Goal: Information Seeking & Learning: Learn about a topic

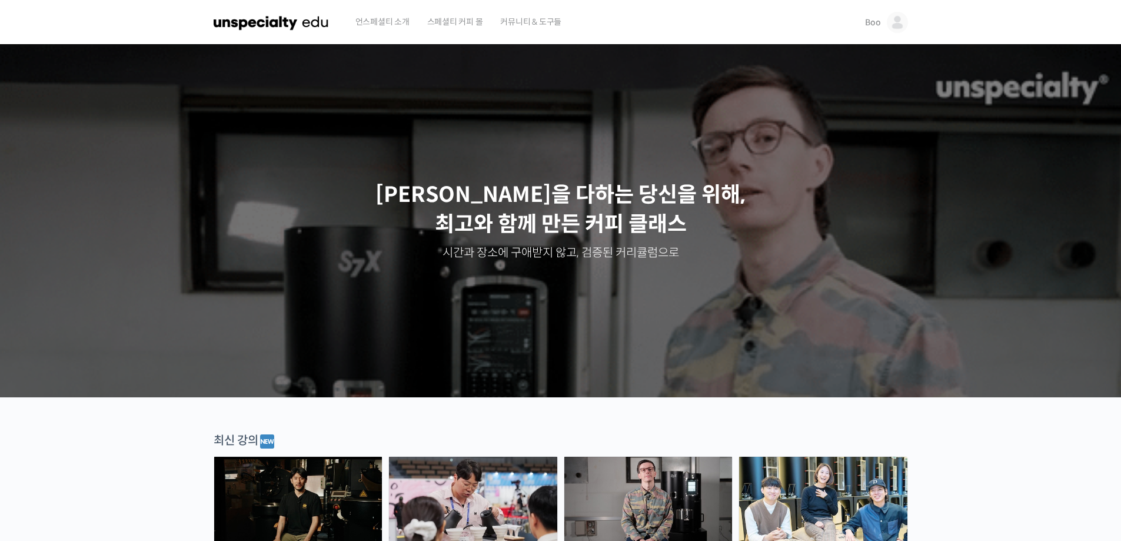
click at [869, 14] on link "Boo" at bounding box center [886, 22] width 42 height 45
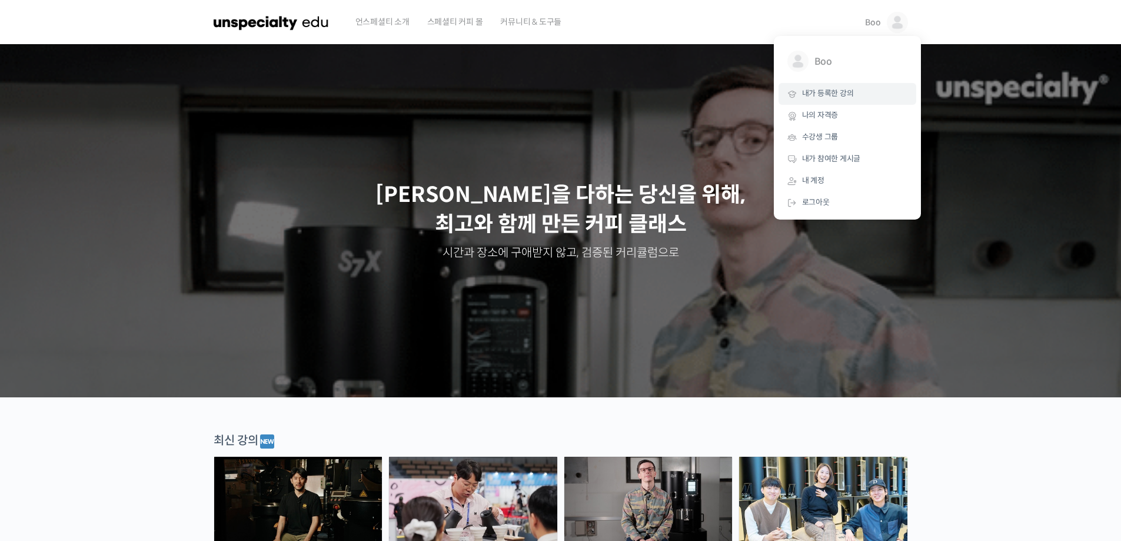
click at [845, 94] on span "내가 등록한 강의" at bounding box center [828, 93] width 52 height 10
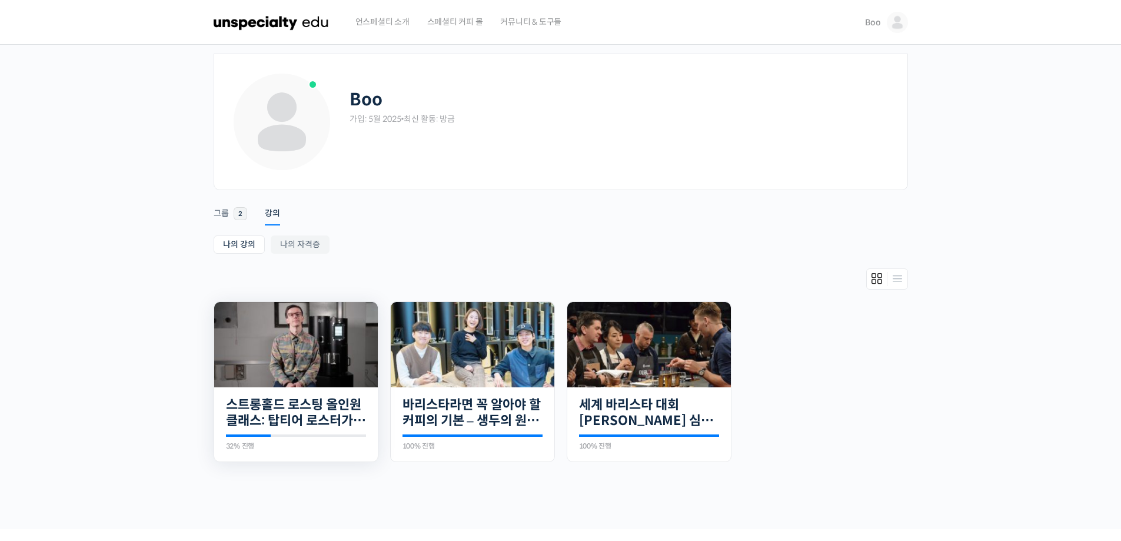
click at [318, 354] on img at bounding box center [296, 344] width 164 height 85
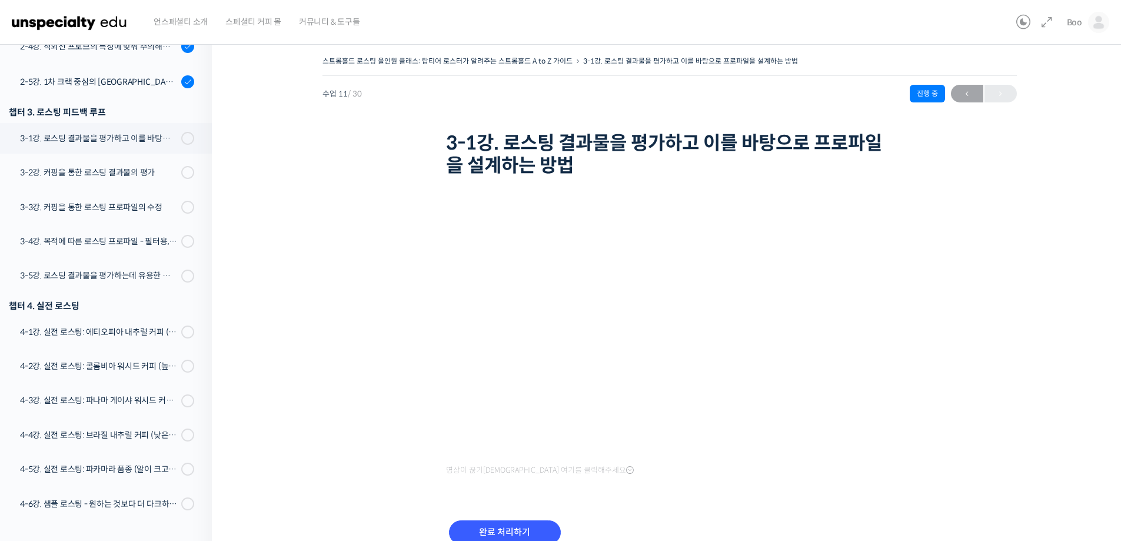
scroll to position [565, 0]
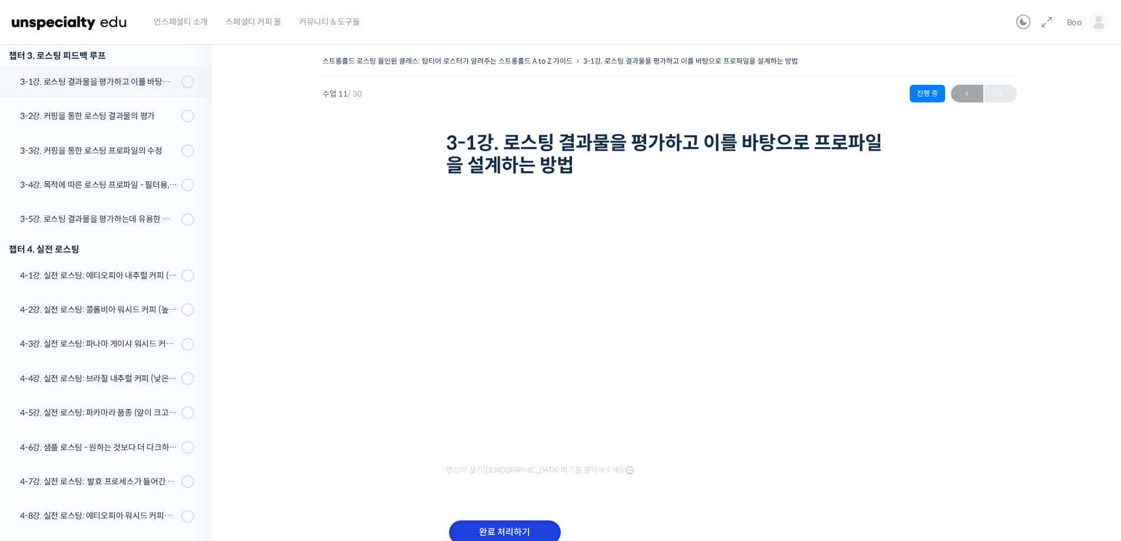
click at [480, 528] on input "완료 처리하기" at bounding box center [505, 532] width 112 height 24
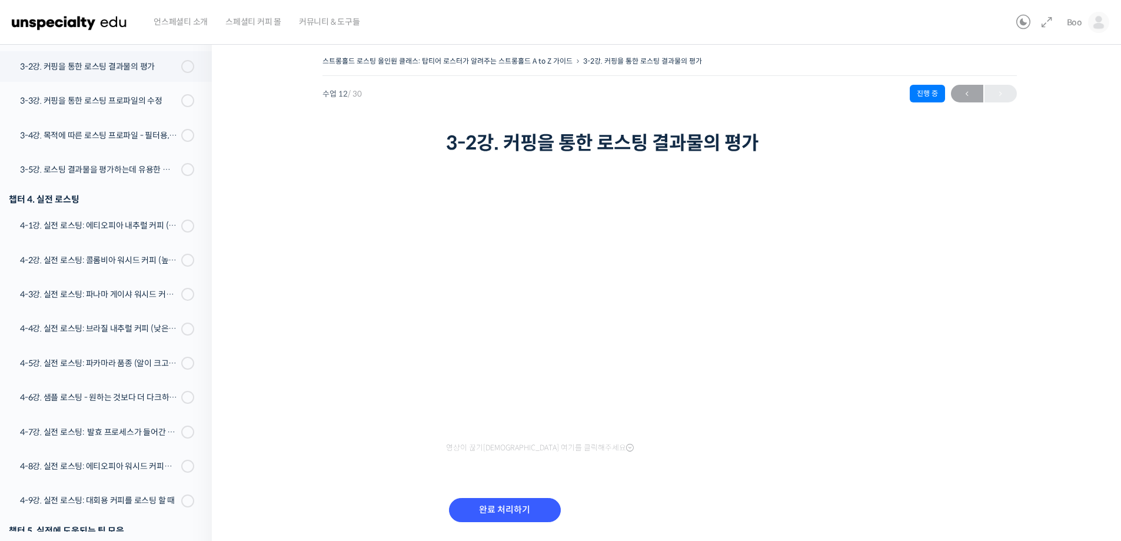
scroll to position [622, 0]
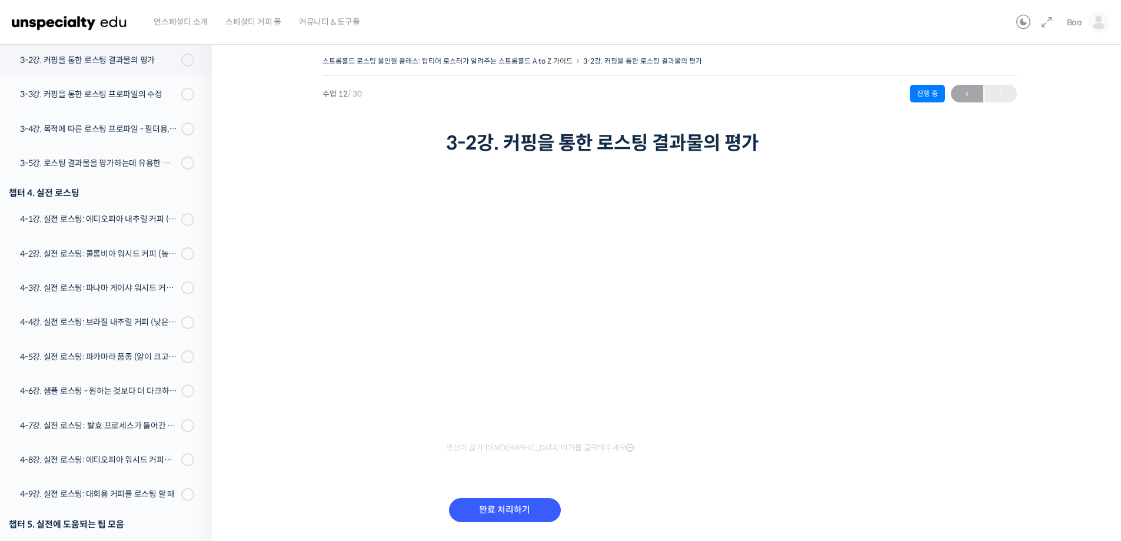
click at [499, 523] on div "완료 처리하기" at bounding box center [505, 519] width 118 height 49
click at [492, 507] on input "완료 처리하기" at bounding box center [505, 510] width 112 height 24
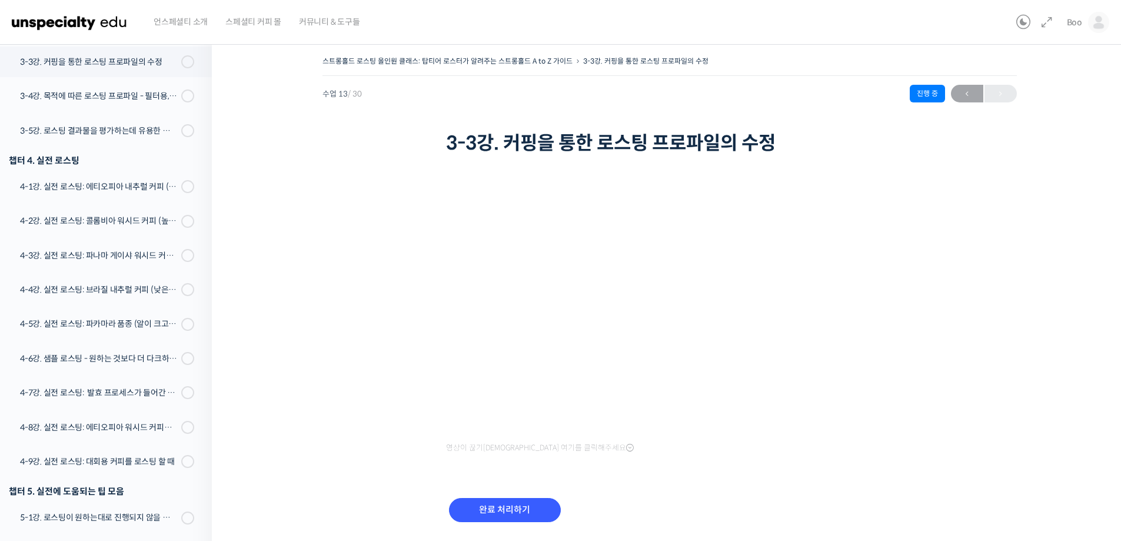
scroll to position [657, 0]
click at [525, 500] on input "완료 처리하기" at bounding box center [505, 510] width 112 height 24
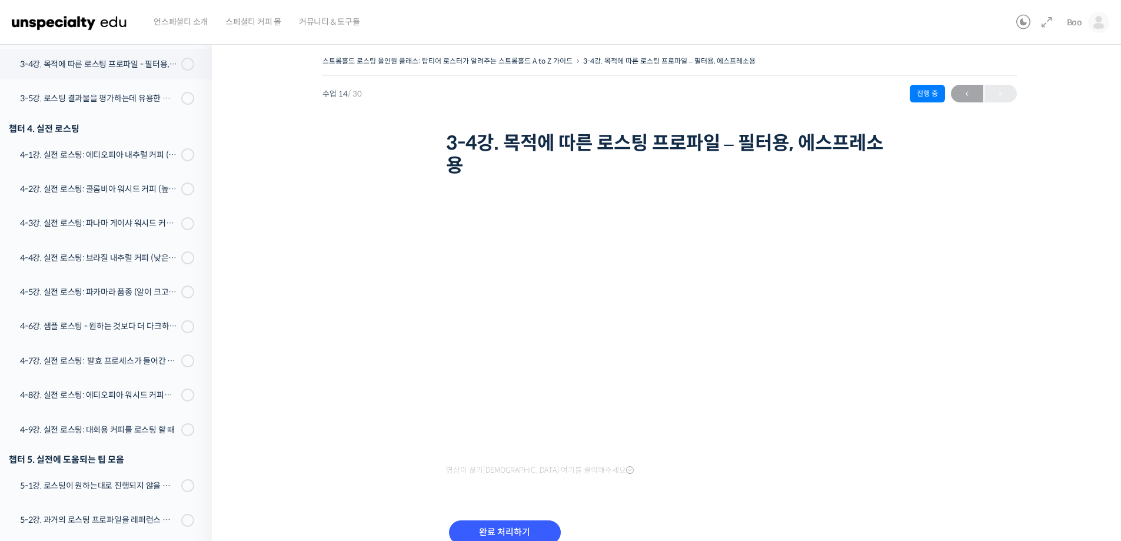
scroll to position [693, 0]
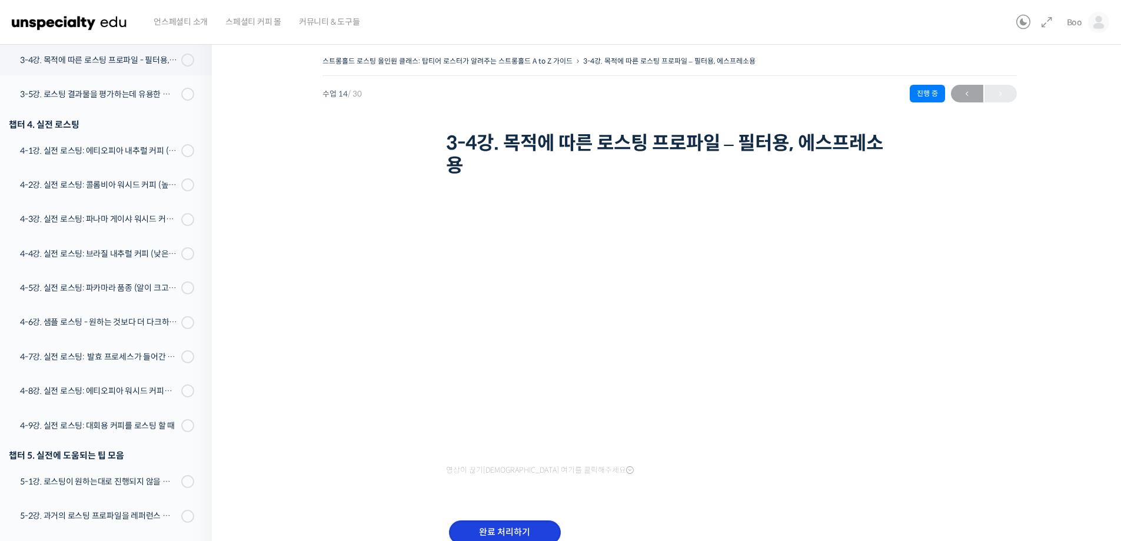
click at [504, 523] on input "완료 처리하기" at bounding box center [505, 532] width 112 height 24
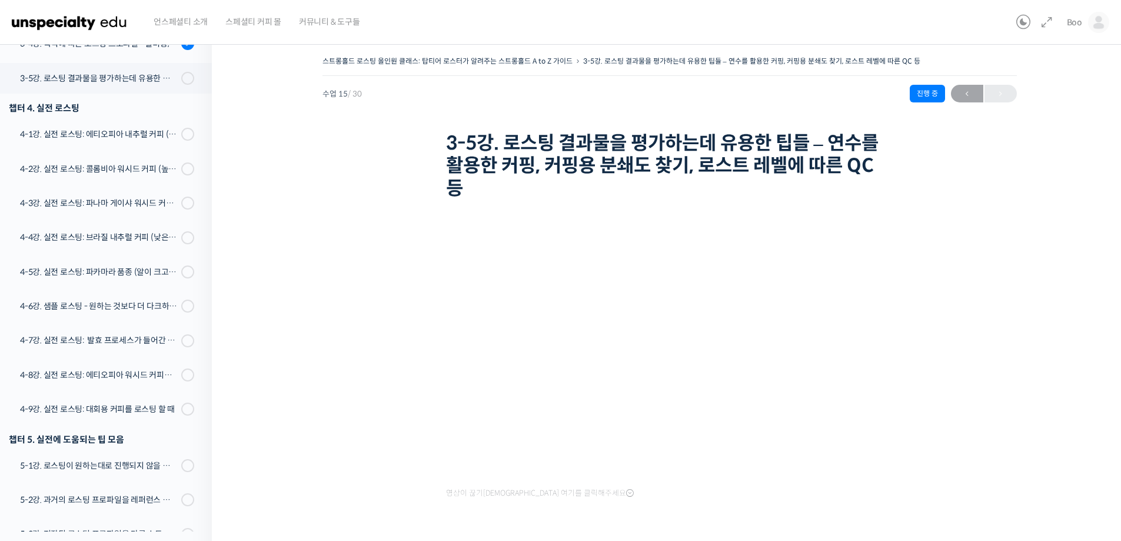
scroll to position [728, 0]
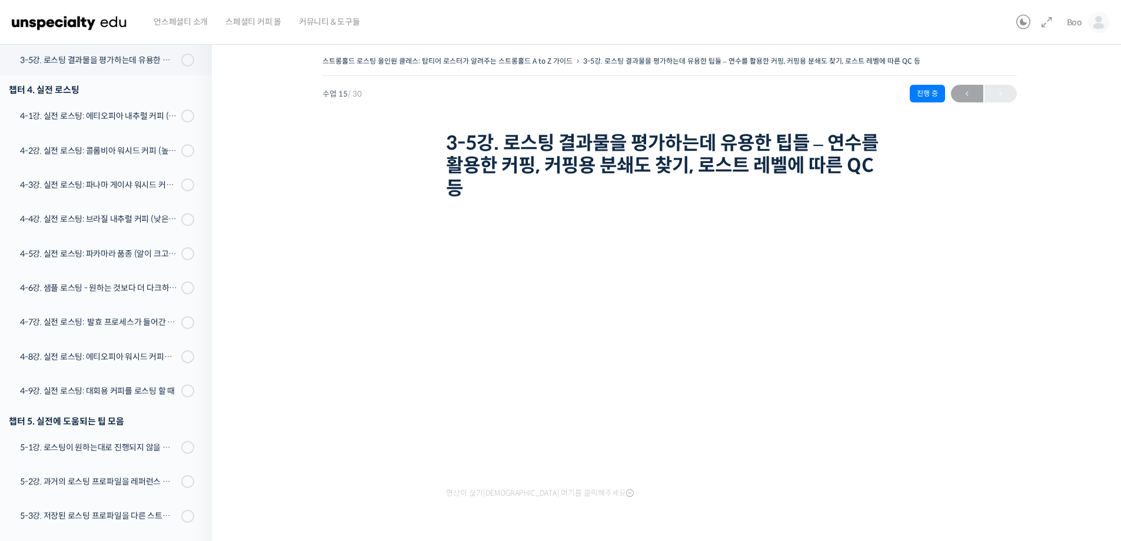
click at [504, 518] on div "영상이 끊기[DEMOGRAPHIC_DATA] 여기를 클릭해주세요 완료 처리하기" at bounding box center [669, 400] width 447 height 395
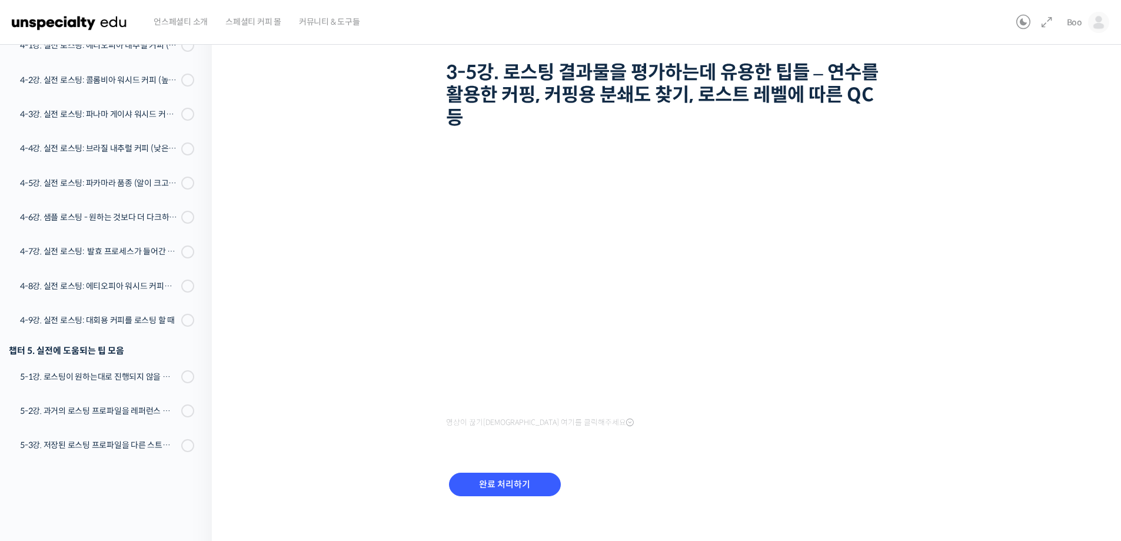
scroll to position [81, 0]
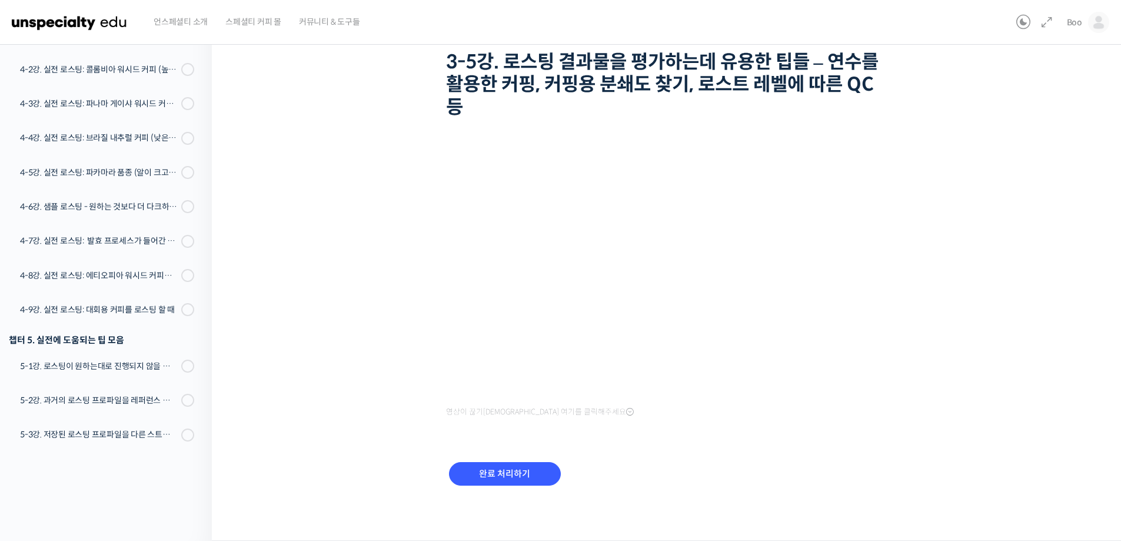
click at [507, 499] on div "완료 처리하기" at bounding box center [505, 483] width 118 height 49
click at [511, 477] on input "완료 처리하기" at bounding box center [505, 474] width 112 height 24
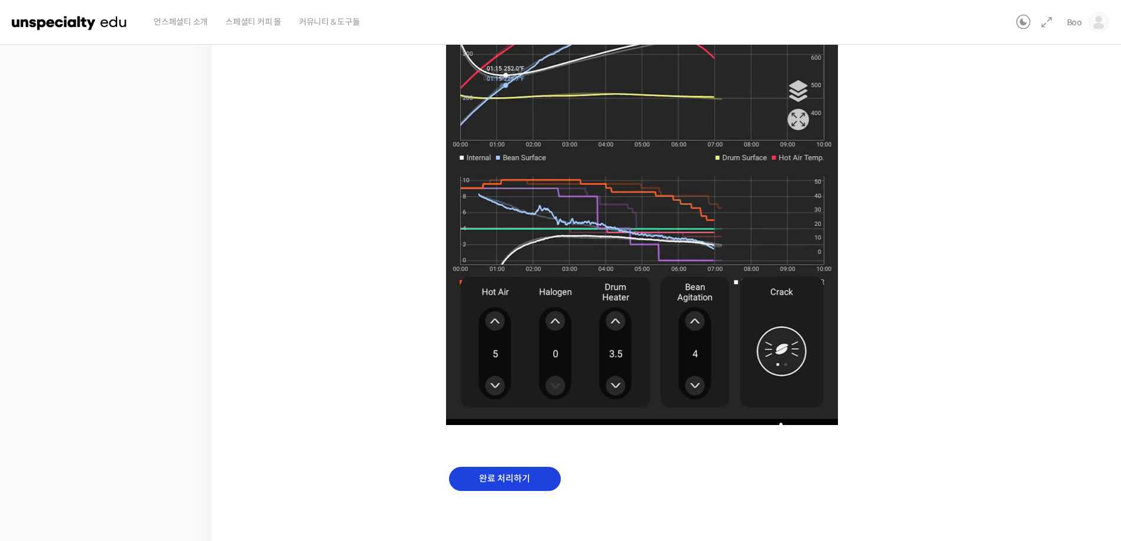
scroll to position [708, 0]
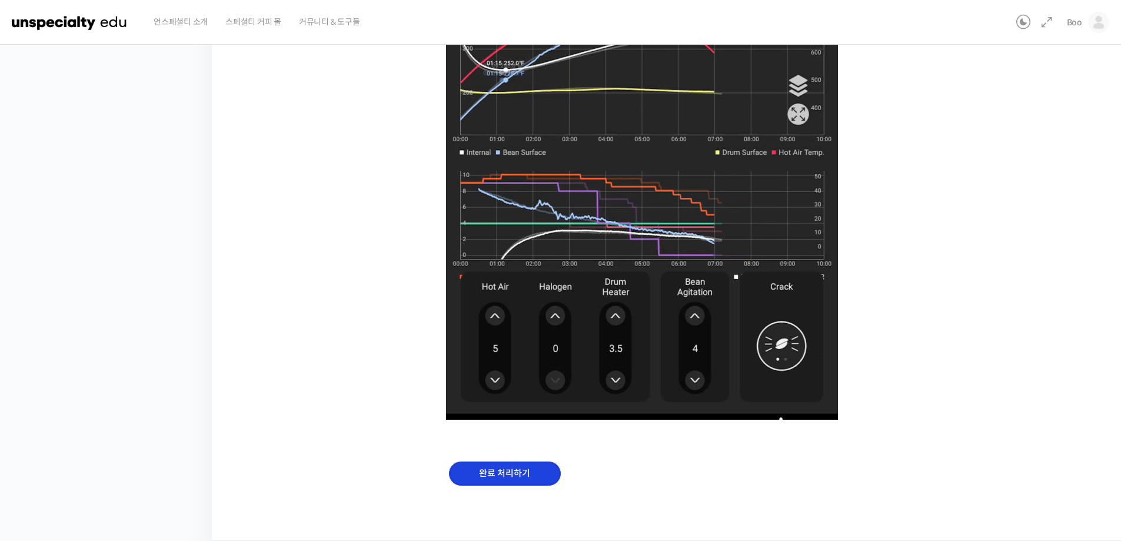
click at [495, 483] on input "완료 처리하기" at bounding box center [505, 473] width 112 height 24
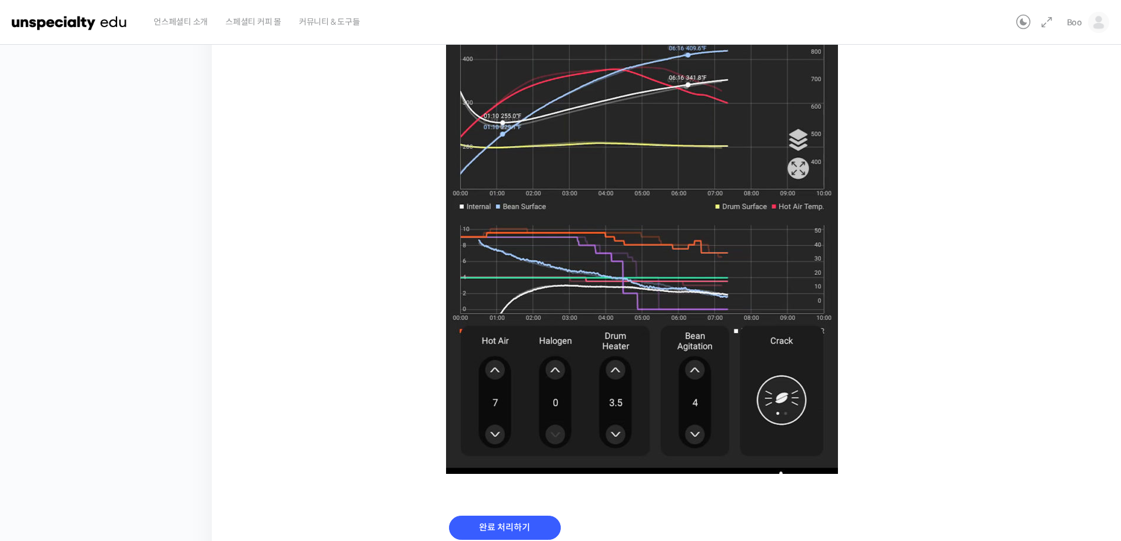
scroll to position [706, 0]
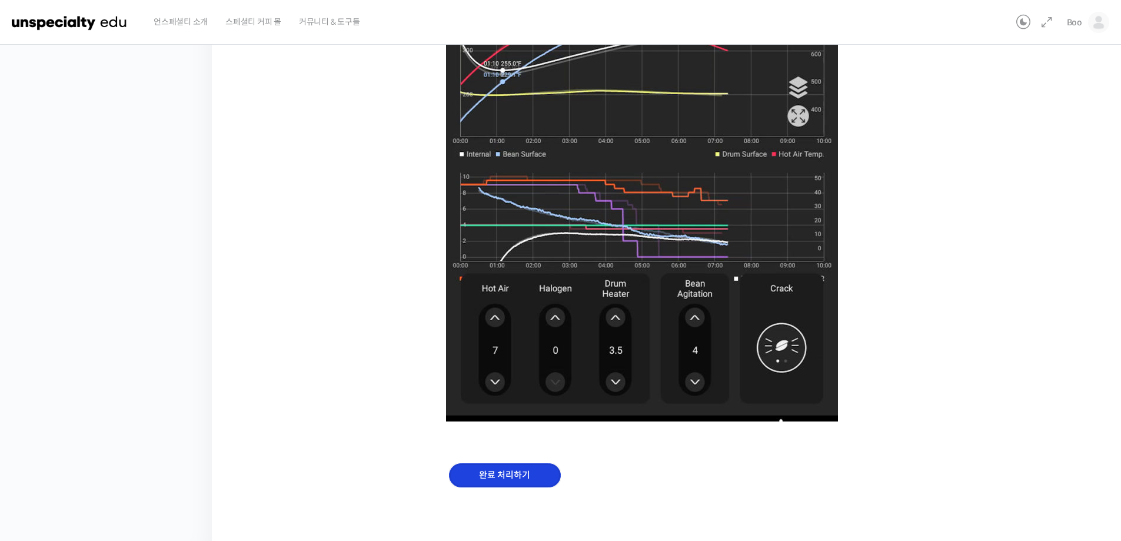
click at [519, 464] on input "완료 처리하기" at bounding box center [505, 475] width 112 height 24
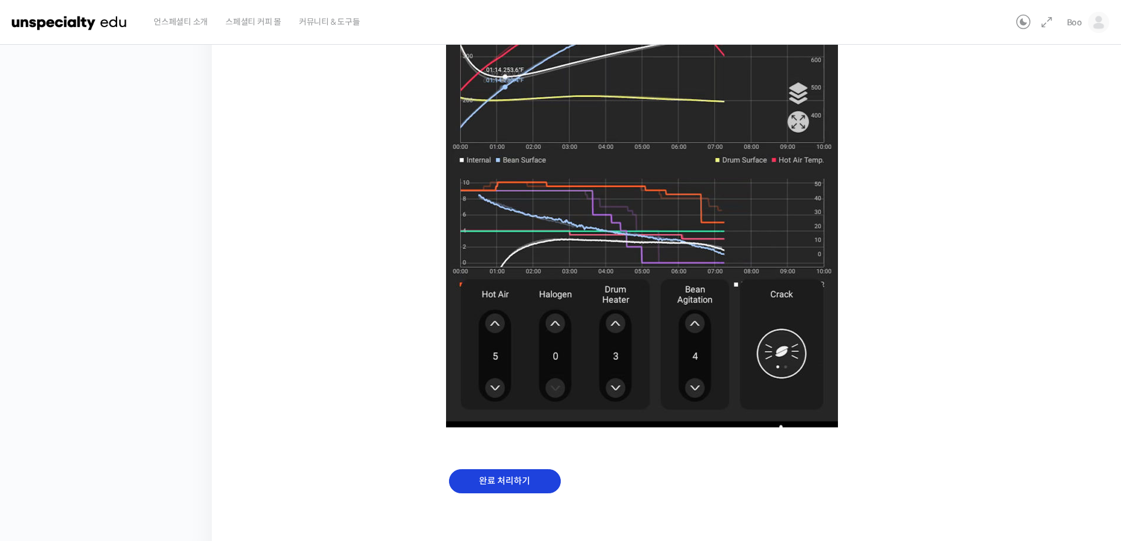
scroll to position [698, 0]
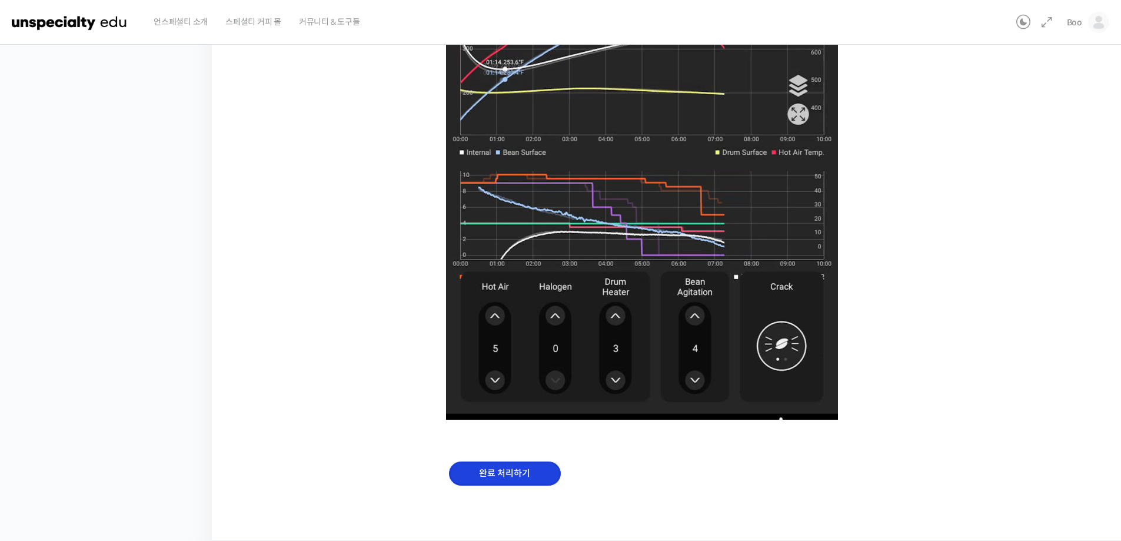
click at [513, 475] on input "완료 처리하기" at bounding box center [505, 473] width 112 height 24
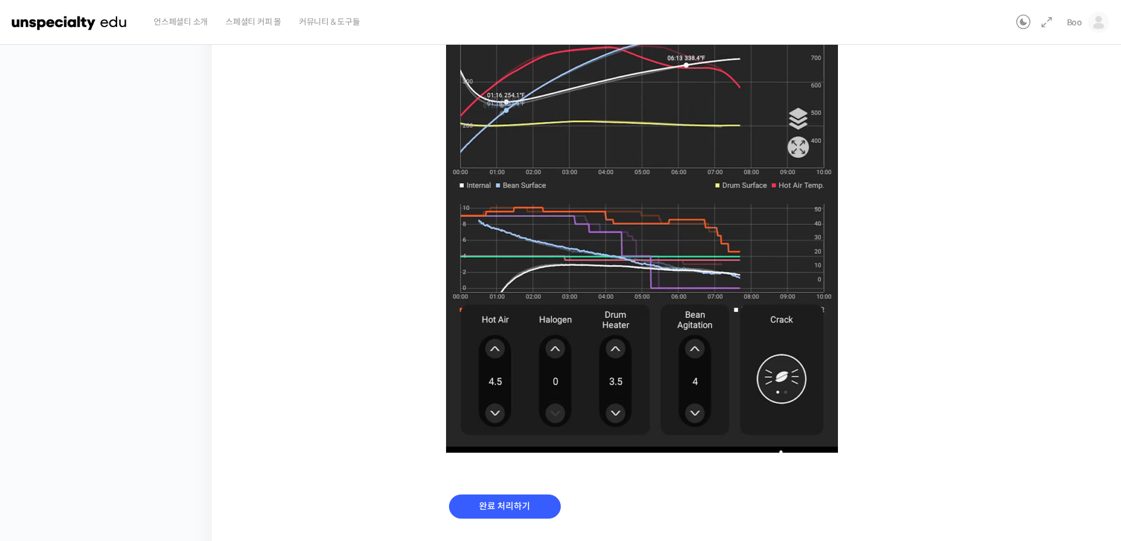
scroll to position [698, 0]
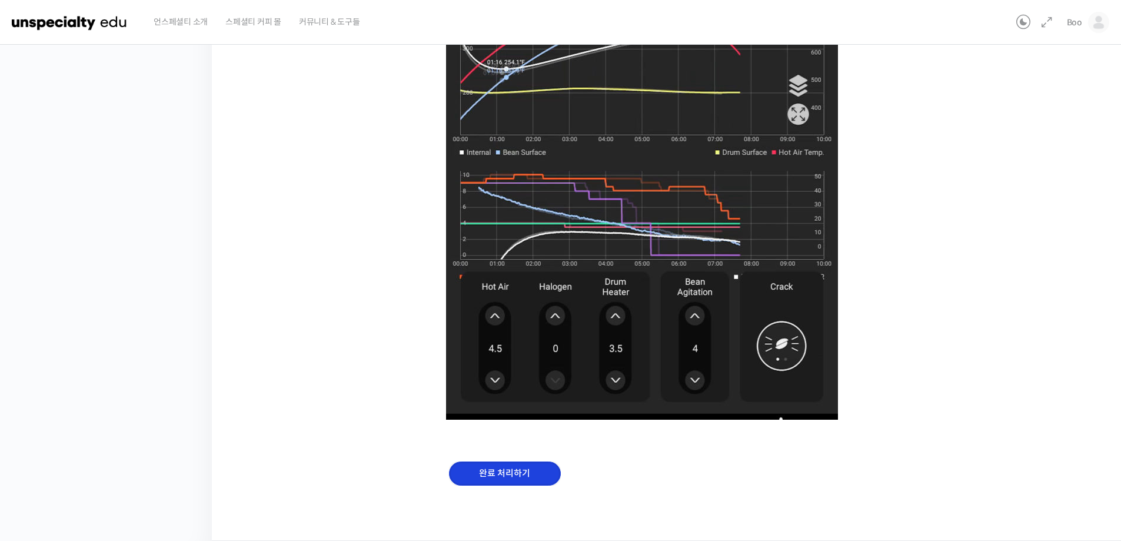
click at [483, 473] on input "완료 처리하기" at bounding box center [505, 473] width 112 height 24
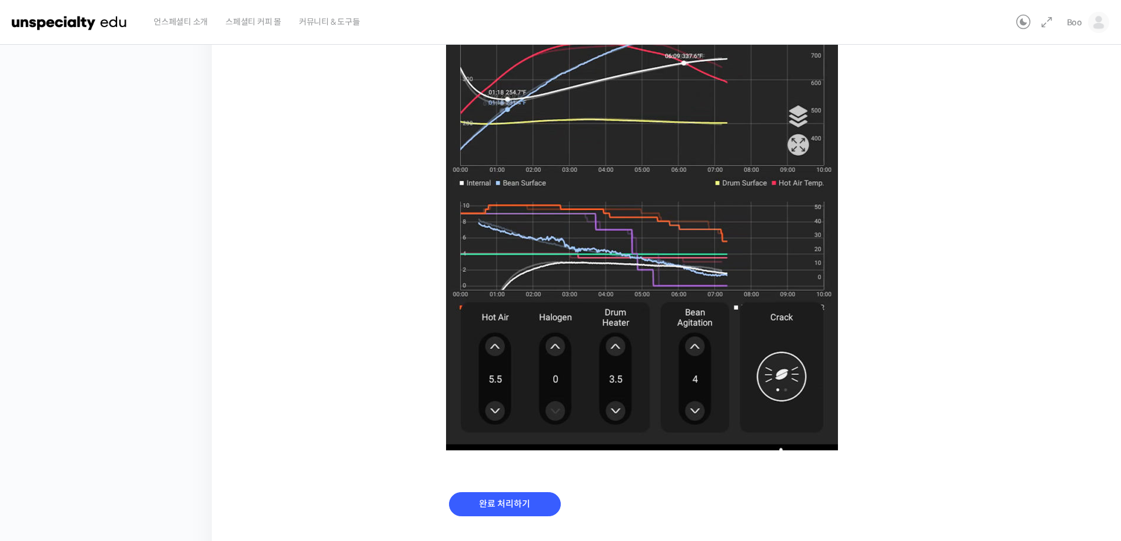
scroll to position [698, 0]
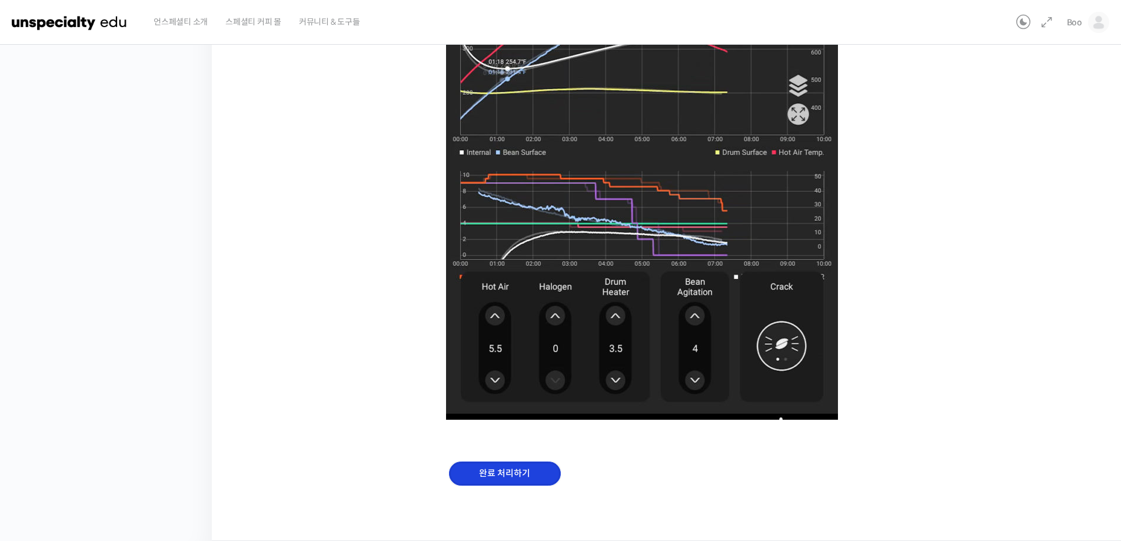
click at [512, 474] on input "완료 처리하기" at bounding box center [505, 473] width 112 height 24
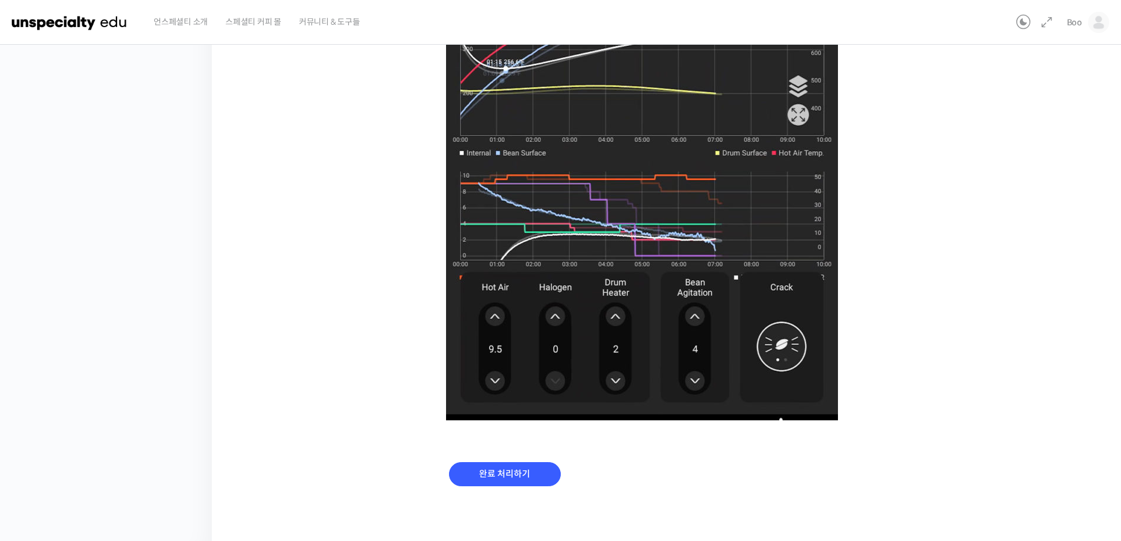
scroll to position [698, 0]
click at [511, 477] on input "완료 처리하기" at bounding box center [505, 473] width 112 height 24
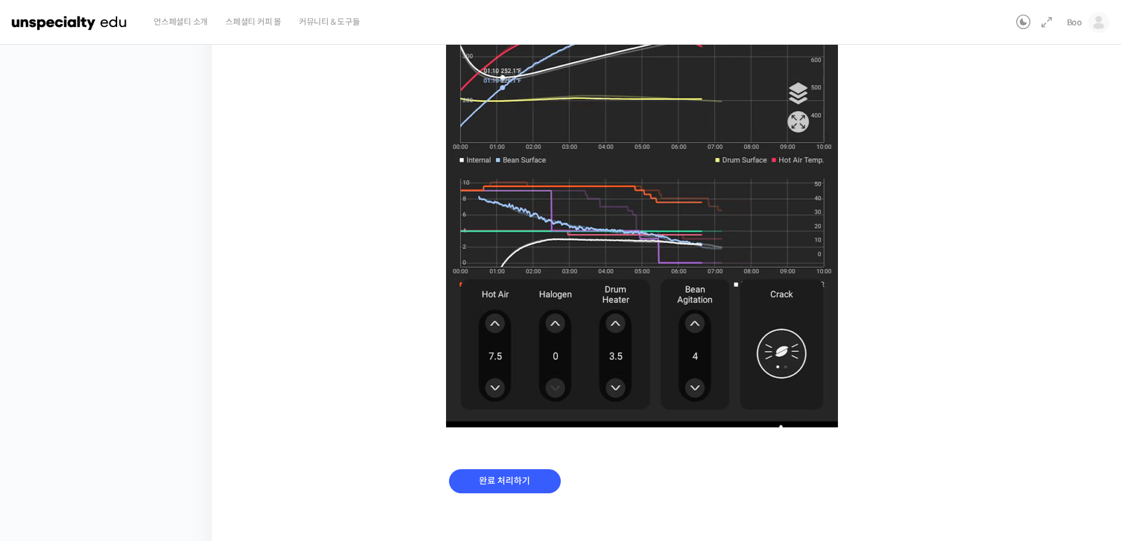
scroll to position [698, 0]
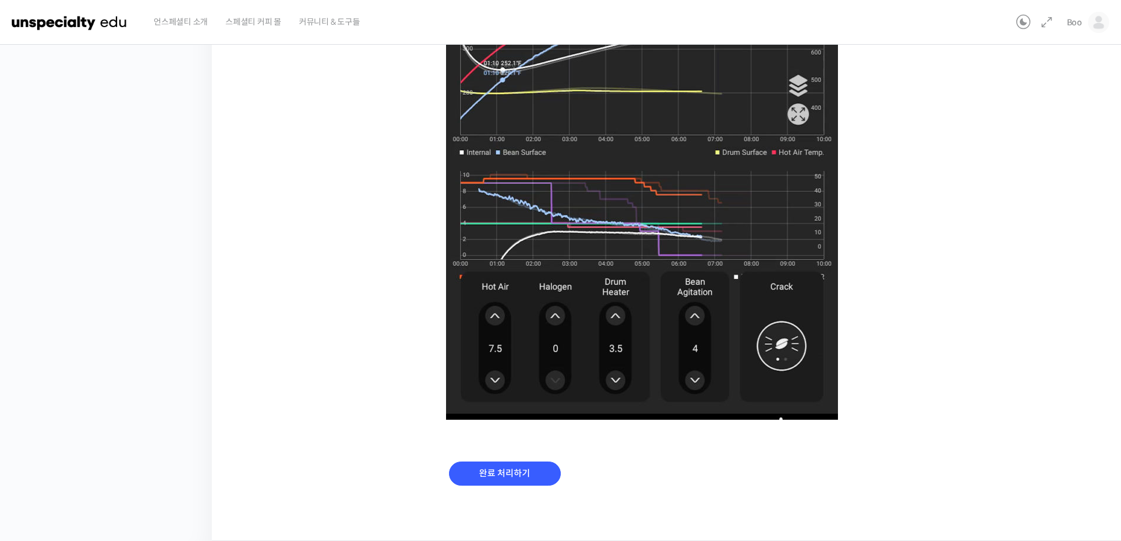
click at [534, 460] on div "완료 처리하기" at bounding box center [505, 482] width 118 height 49
click at [534, 471] on input "완료 처리하기" at bounding box center [505, 473] width 112 height 24
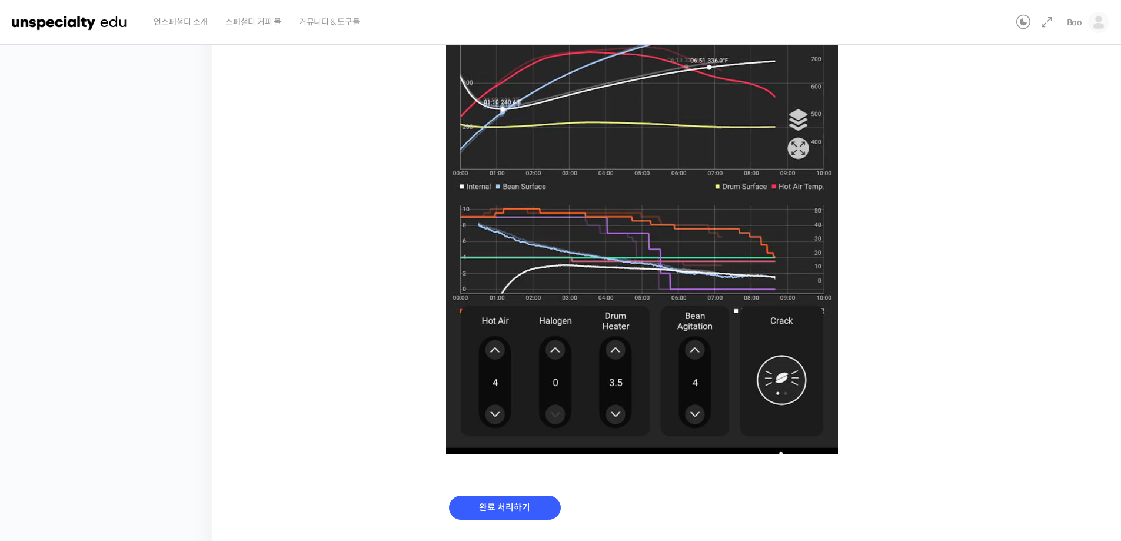
scroll to position [698, 0]
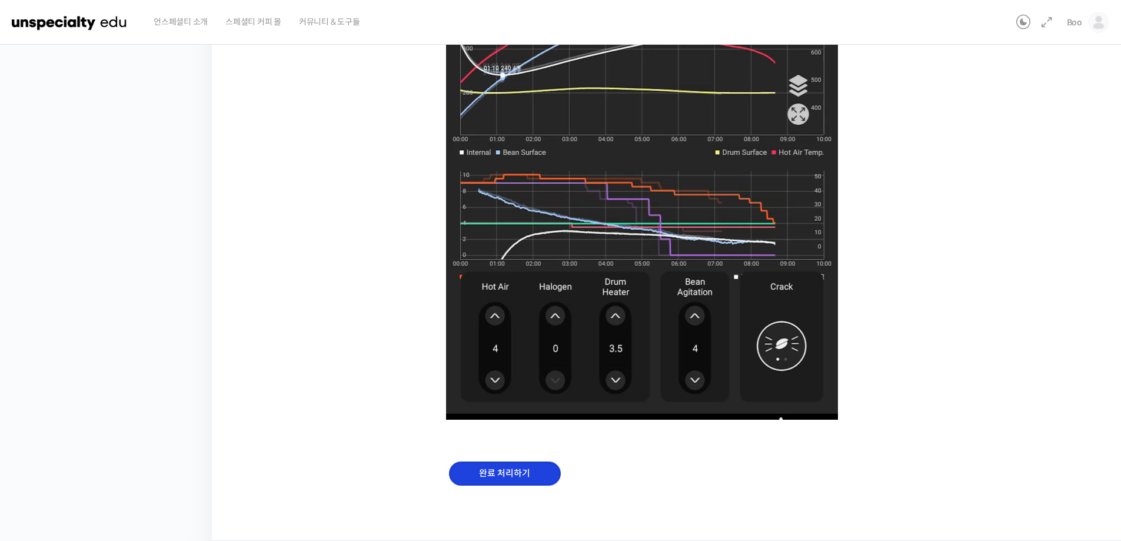
click at [513, 476] on input "완료 처리하기" at bounding box center [505, 473] width 112 height 24
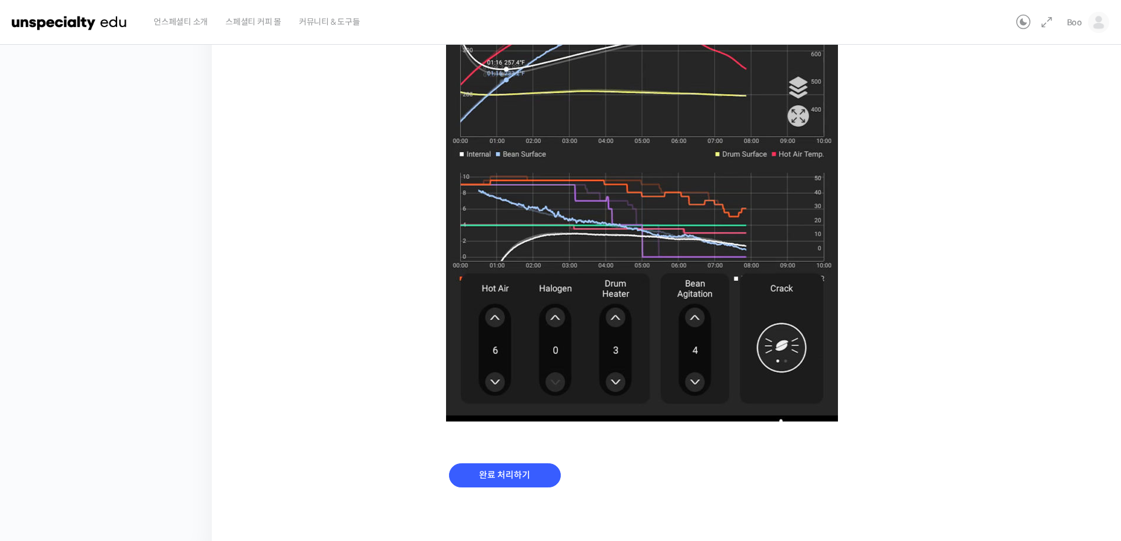
scroll to position [676, 0]
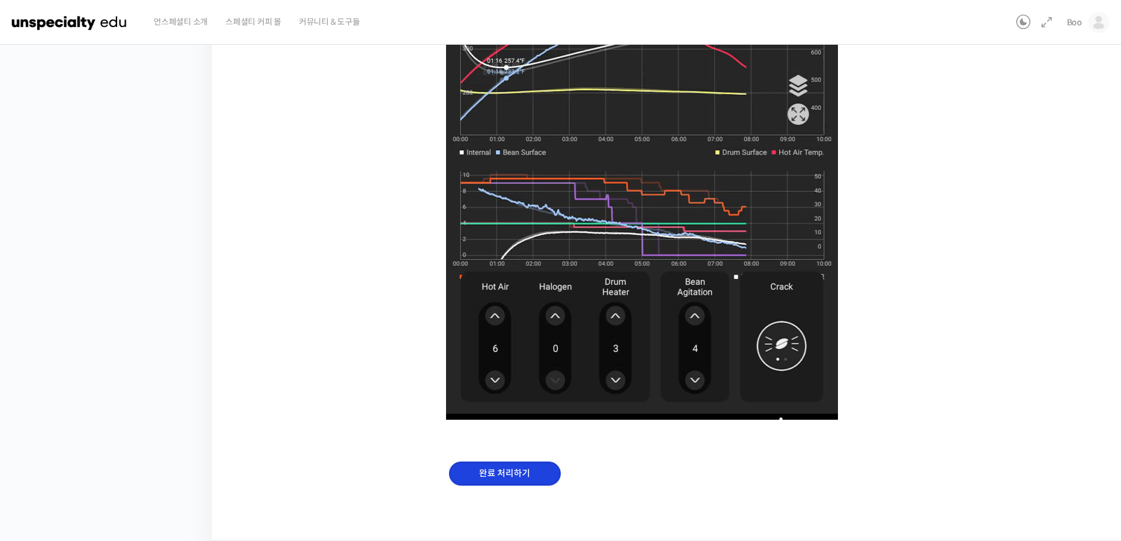
click at [505, 481] on input "완료 처리하기" at bounding box center [505, 473] width 112 height 24
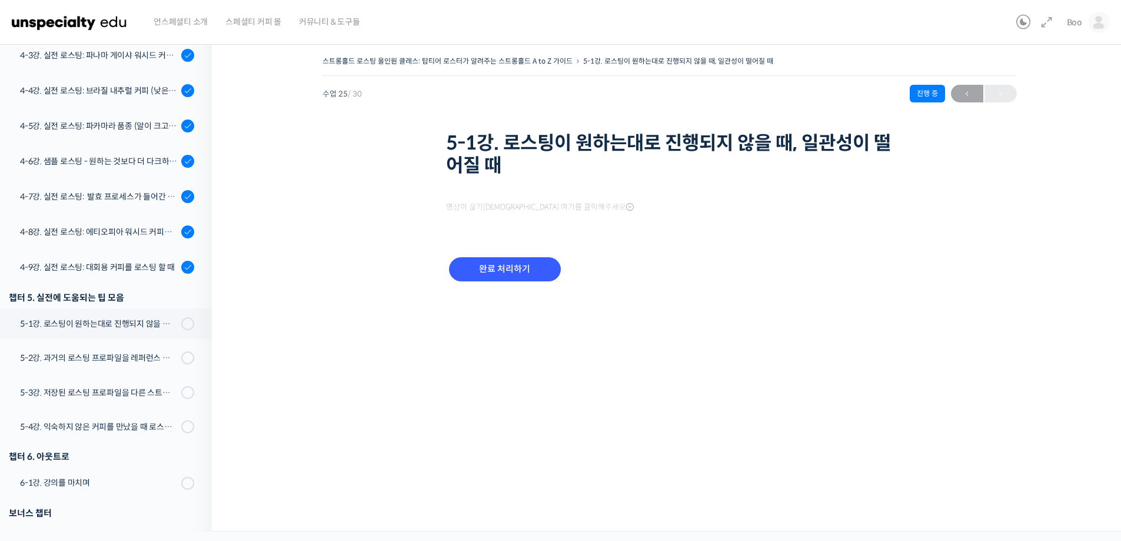
scroll to position [973, 0]
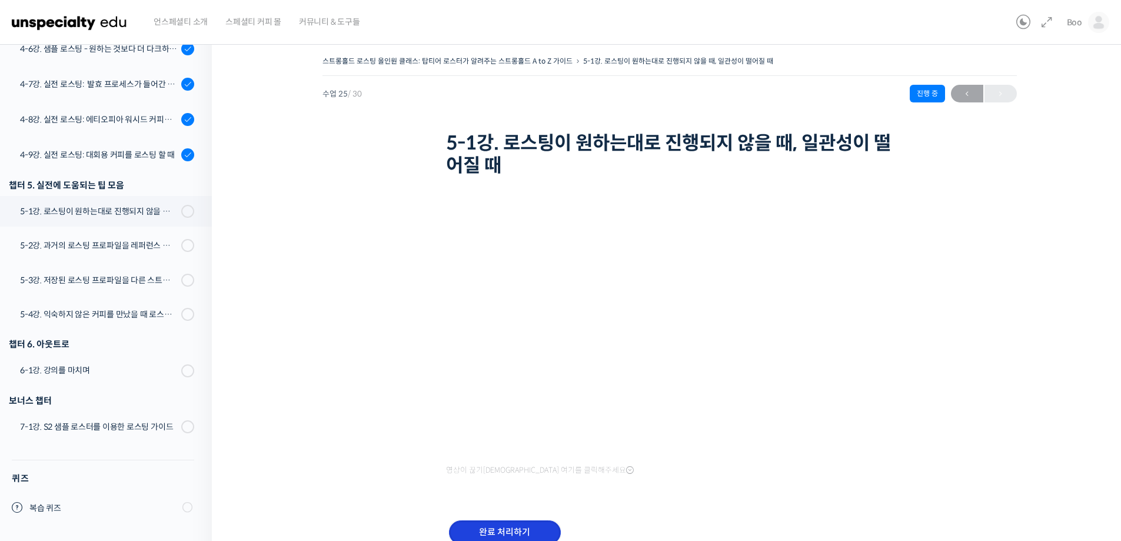
click at [498, 531] on input "완료 처리하기" at bounding box center [505, 532] width 112 height 24
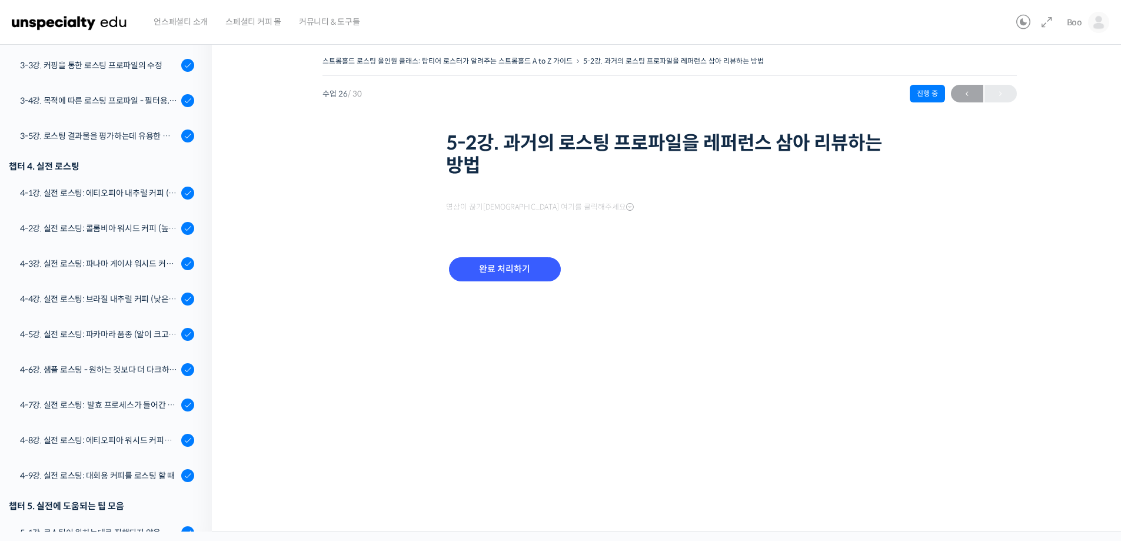
scroll to position [975, 0]
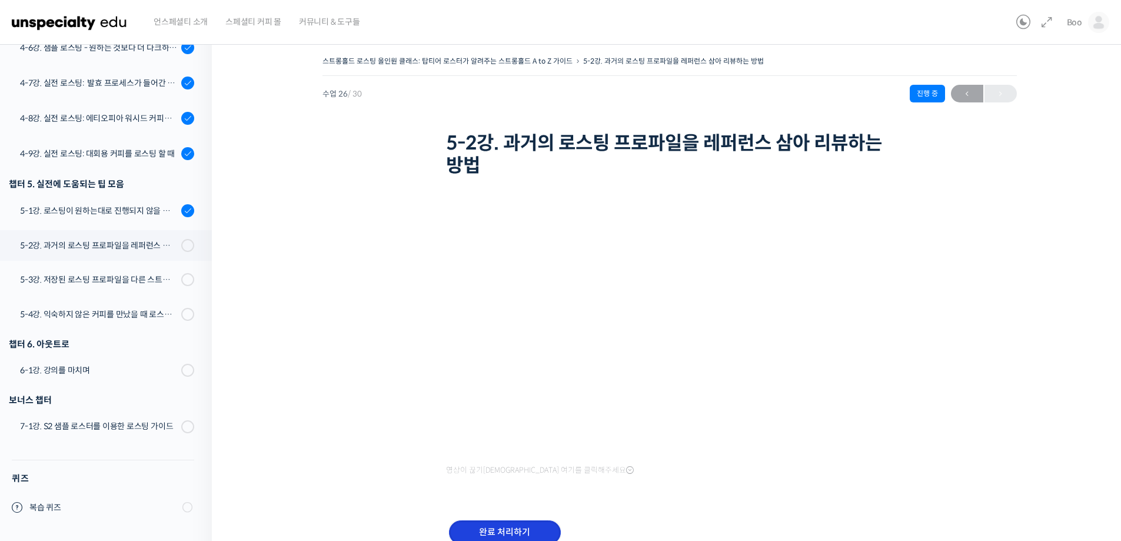
click at [524, 528] on input "완료 처리하기" at bounding box center [505, 532] width 112 height 24
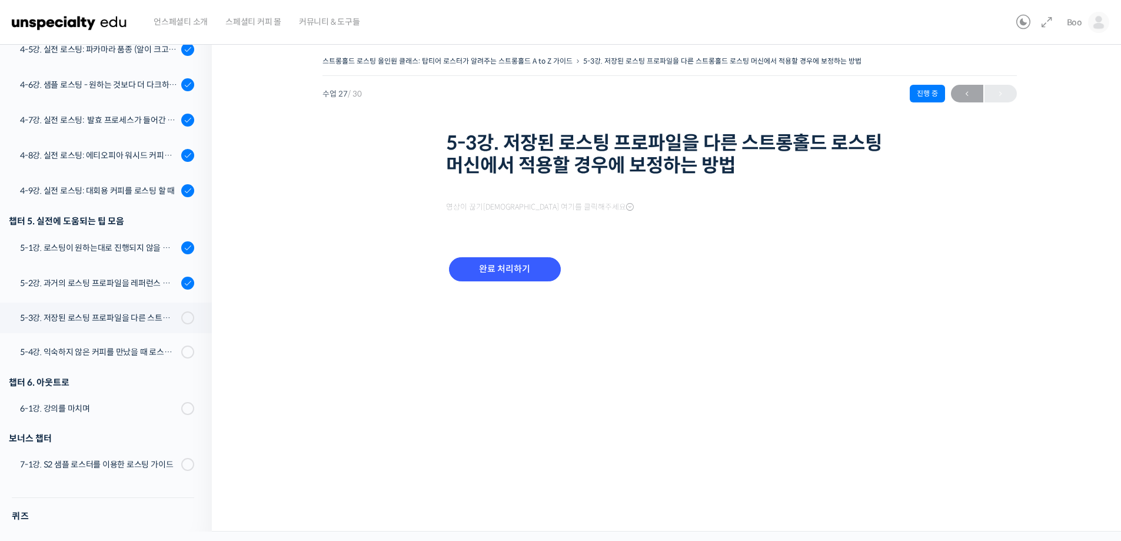
scroll to position [975, 0]
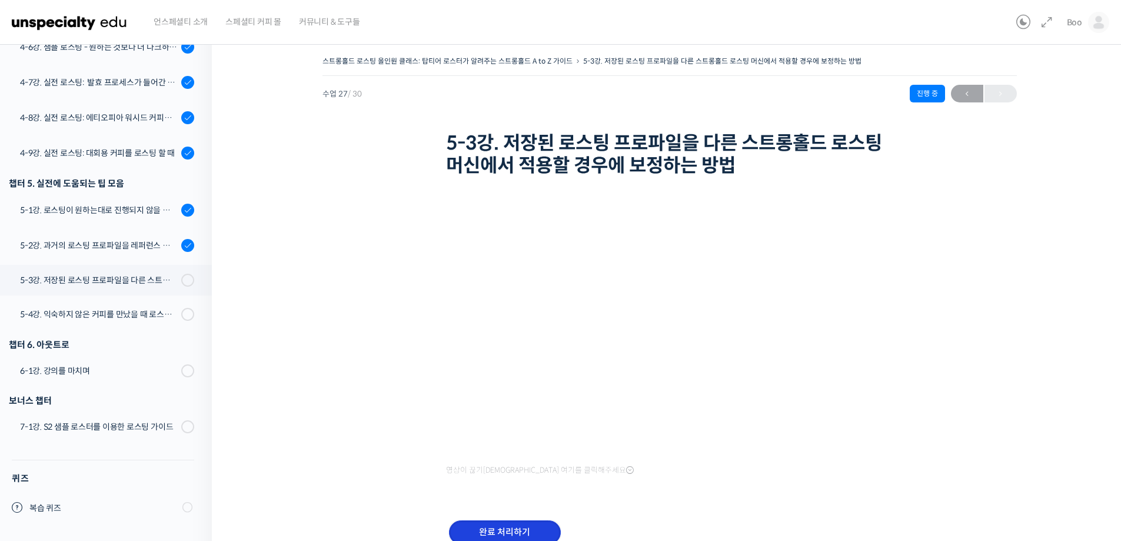
click at [493, 531] on input "완료 처리하기" at bounding box center [505, 532] width 112 height 24
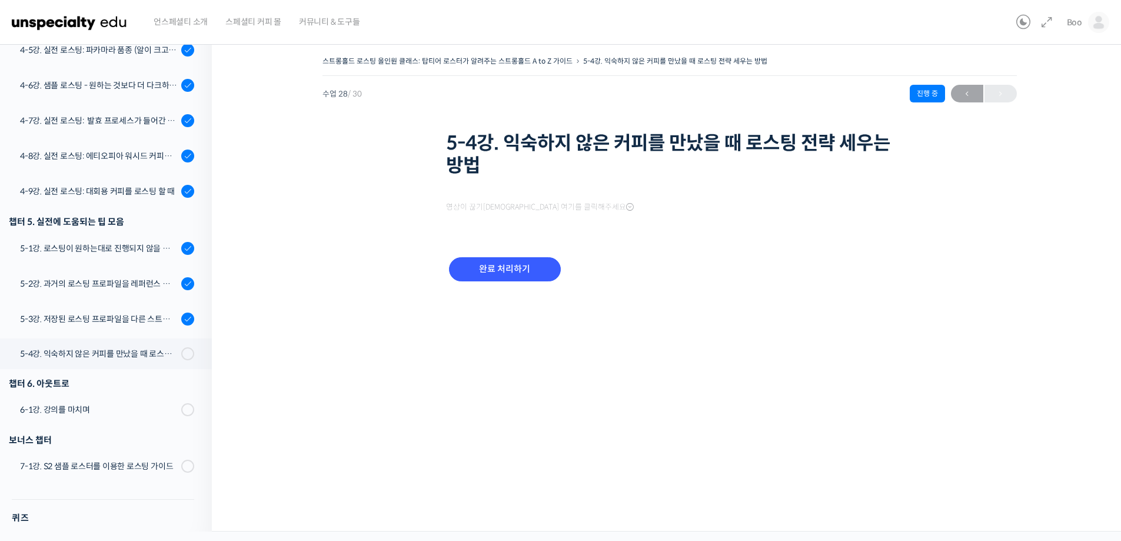
scroll to position [976, 0]
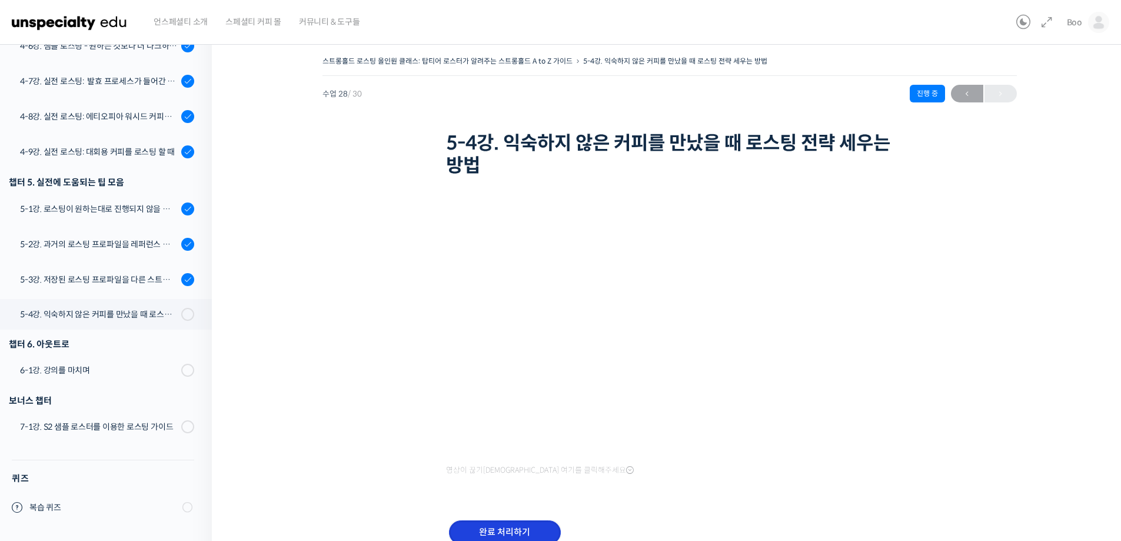
click at [501, 528] on input "완료 처리하기" at bounding box center [505, 532] width 112 height 24
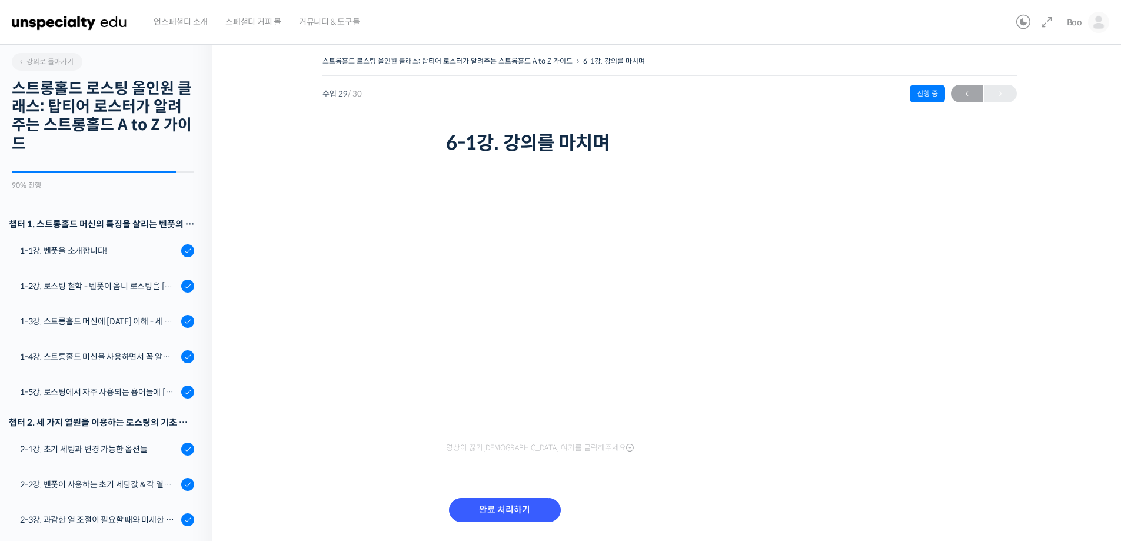
scroll to position [977, 0]
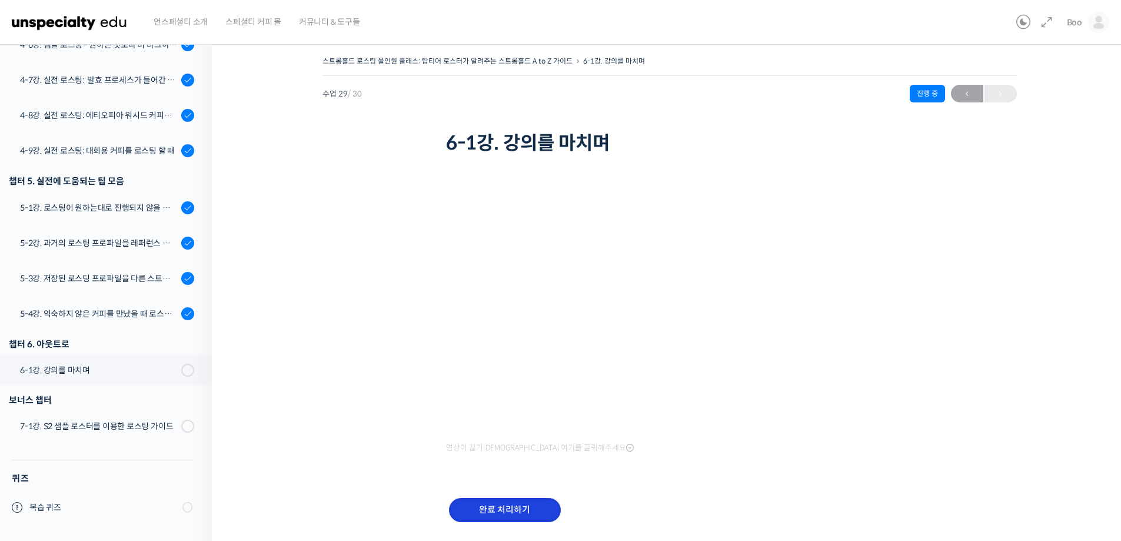
click at [504, 517] on input "완료 처리하기" at bounding box center [505, 510] width 112 height 24
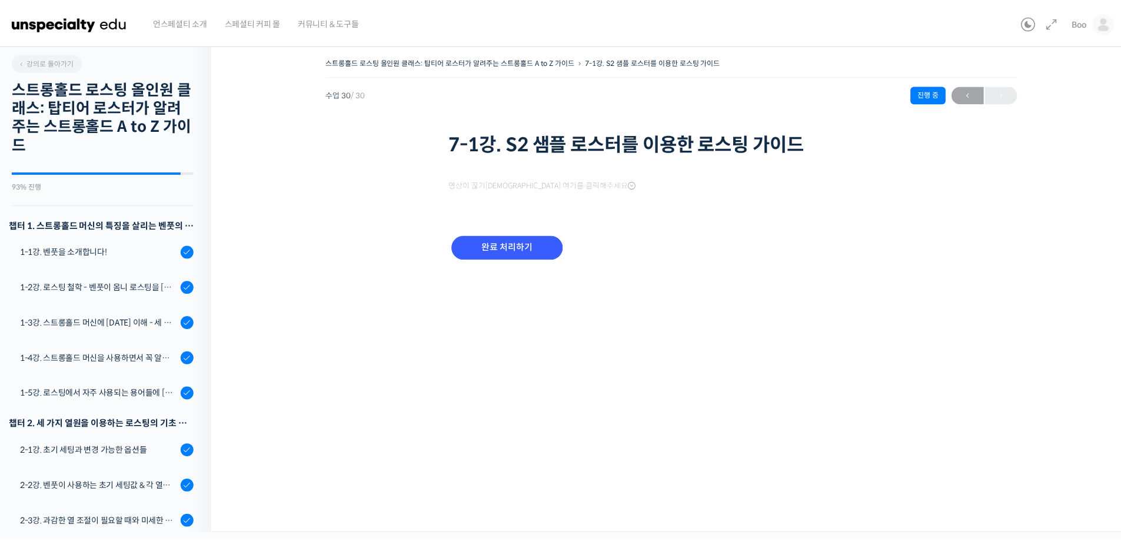
scroll to position [978, 0]
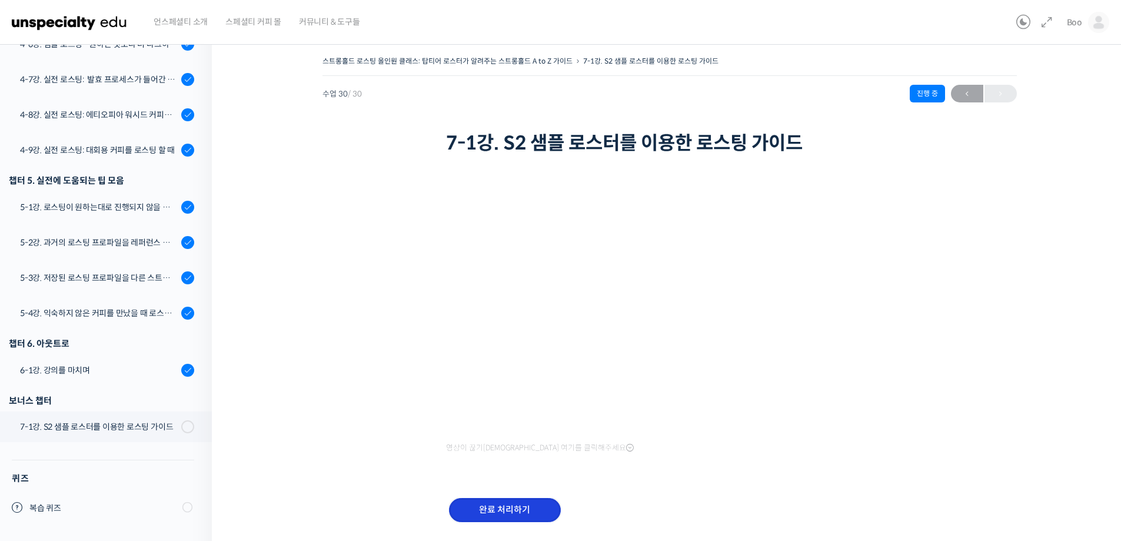
click at [504, 516] on input "완료 처리하기" at bounding box center [505, 510] width 112 height 24
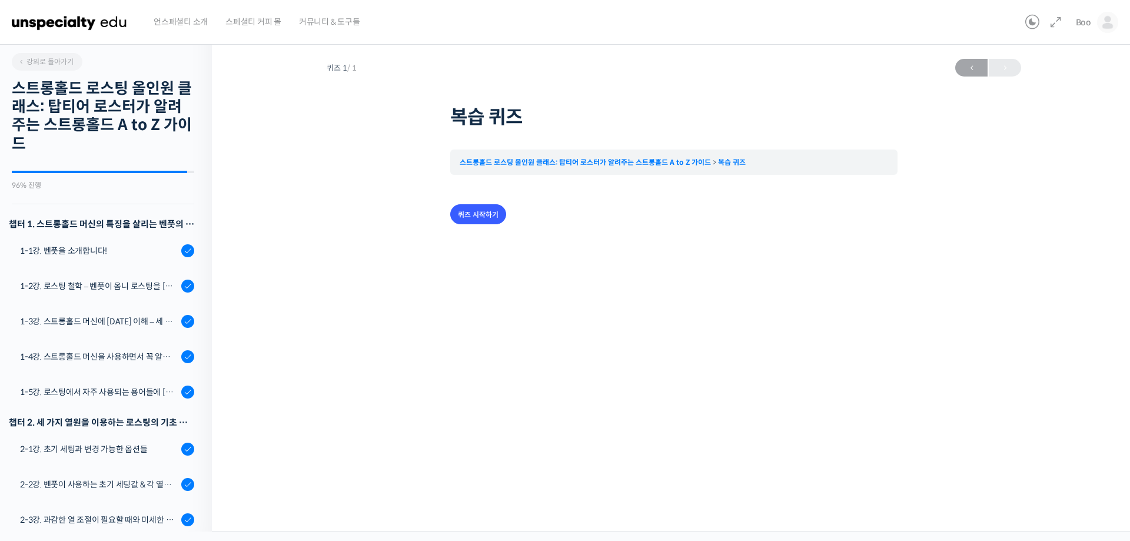
scroll to position [979, 0]
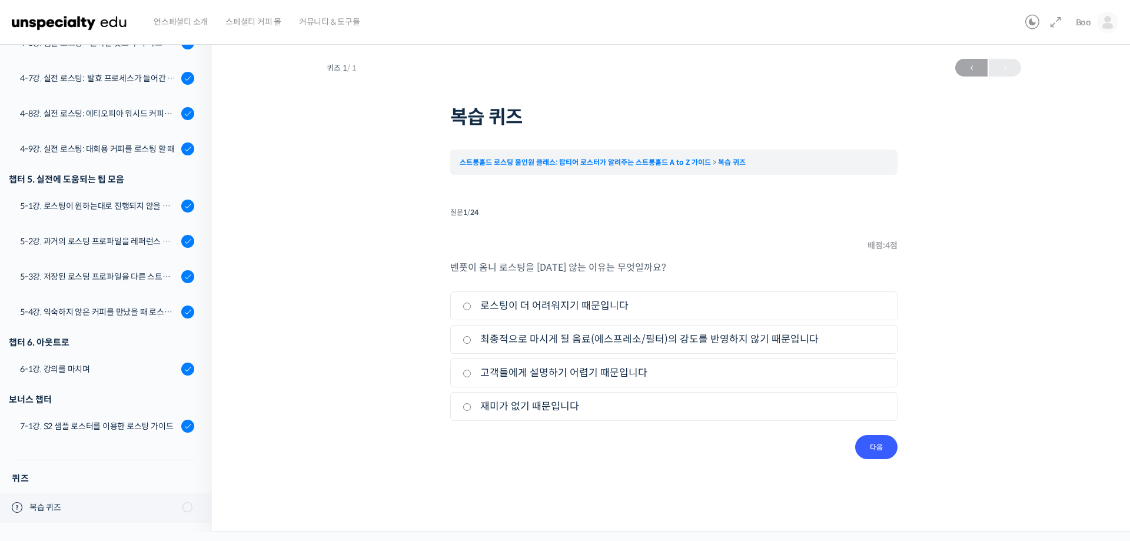
click at [540, 342] on label "최종적으로 마시게 될 음료(에스프레소/필터)의 강도를 반영하지 않기 때문입니다" at bounding box center [674, 339] width 423 height 16
click at [471, 342] on input "최종적으로 마시게 될 음료(에스프레소/필터)의 강도를 반영하지 않기 때문입니다" at bounding box center [467, 340] width 9 height 8
radio input "true"
click at [863, 443] on input "다음" at bounding box center [876, 447] width 42 height 24
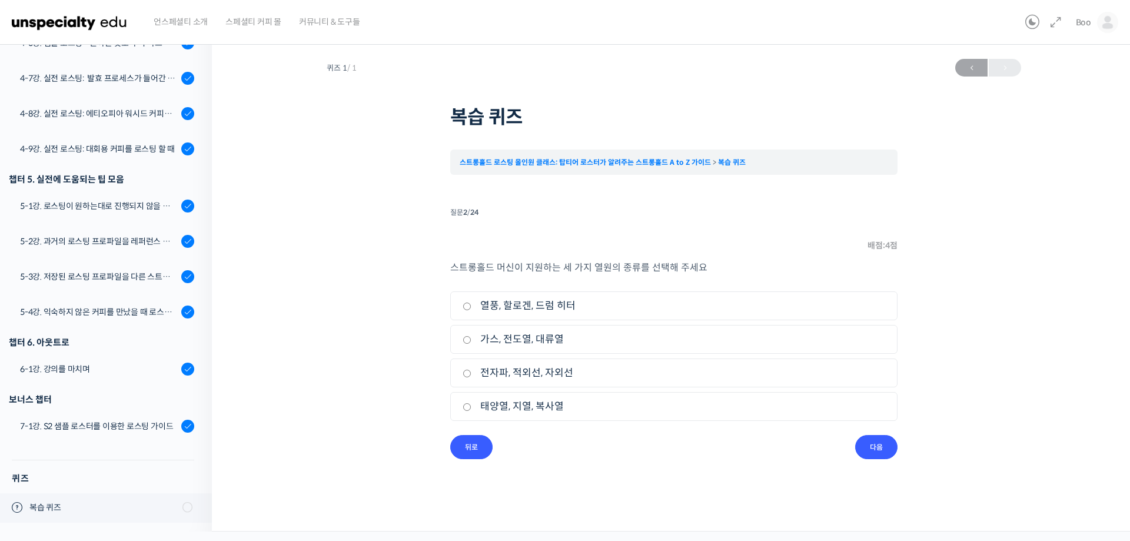
click at [517, 306] on label "열풍, 할로겐, 드럼 히터" at bounding box center [674, 306] width 423 height 16
click at [471, 306] on input "열풍, 할로겐, 드럼 히터" at bounding box center [467, 306] width 9 height 8
radio input "true"
click at [887, 444] on input "다음" at bounding box center [876, 447] width 42 height 24
click at [492, 340] on label "건조" at bounding box center [674, 339] width 423 height 16
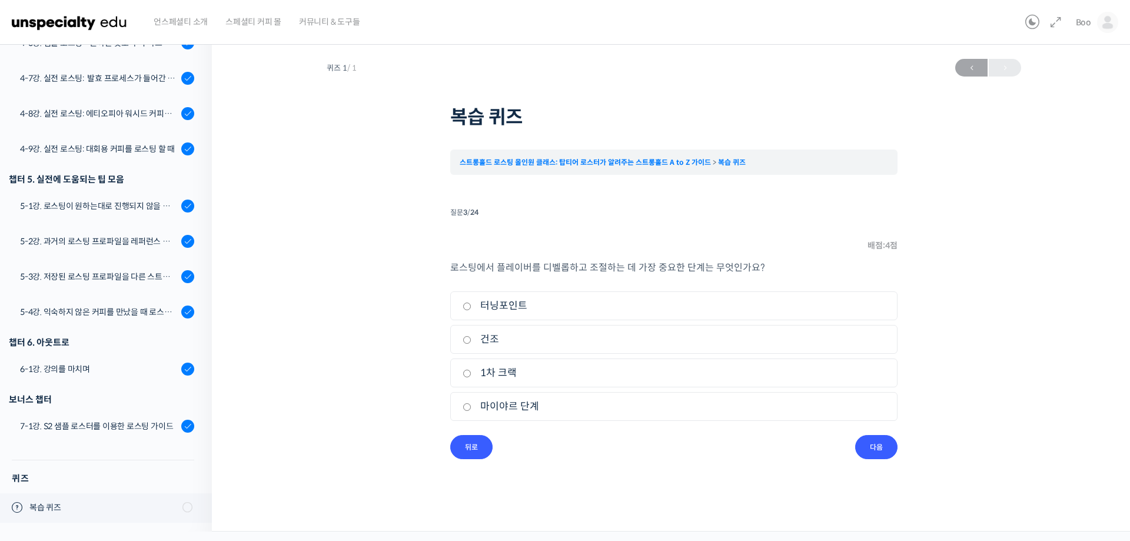
click at [471, 340] on input "건조" at bounding box center [467, 340] width 9 height 8
radio input "true"
click at [878, 448] on input "다음" at bounding box center [876, 447] width 42 height 24
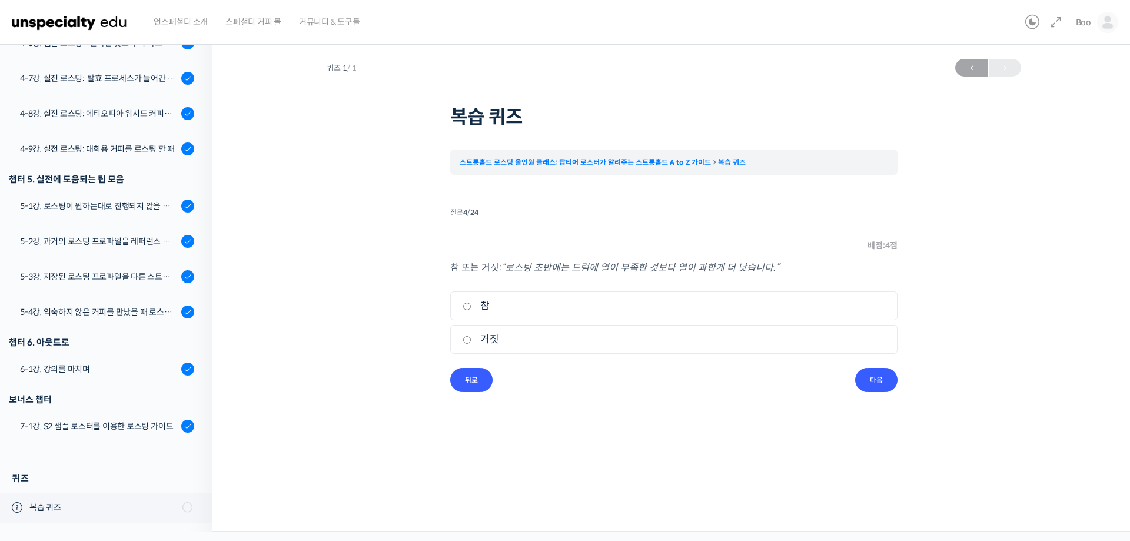
click at [486, 342] on label "거짓" at bounding box center [674, 339] width 423 height 16
click at [471, 342] on input "거짓" at bounding box center [467, 340] width 9 height 8
radio input "true"
click at [870, 387] on input "다음" at bounding box center [876, 380] width 42 height 24
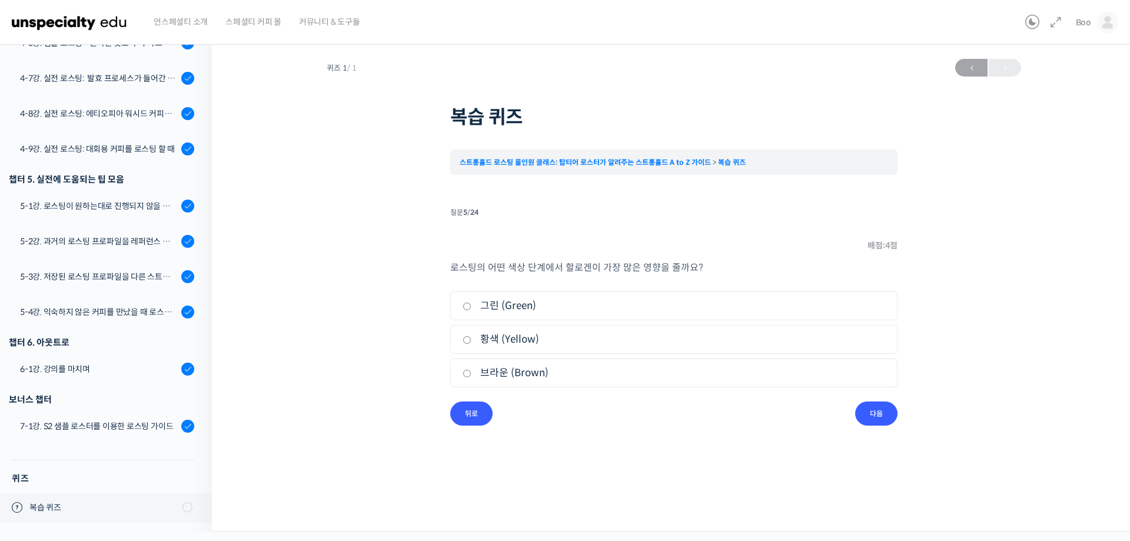
click at [514, 368] on label "브라운 (Brown)" at bounding box center [674, 373] width 423 height 16
click at [471, 370] on input "브라운 (Brown)" at bounding box center [467, 374] width 9 height 8
radio input "true"
click at [877, 410] on input "다음" at bounding box center [876, 413] width 42 height 24
click at [483, 339] on label "열풍" at bounding box center [674, 339] width 423 height 16
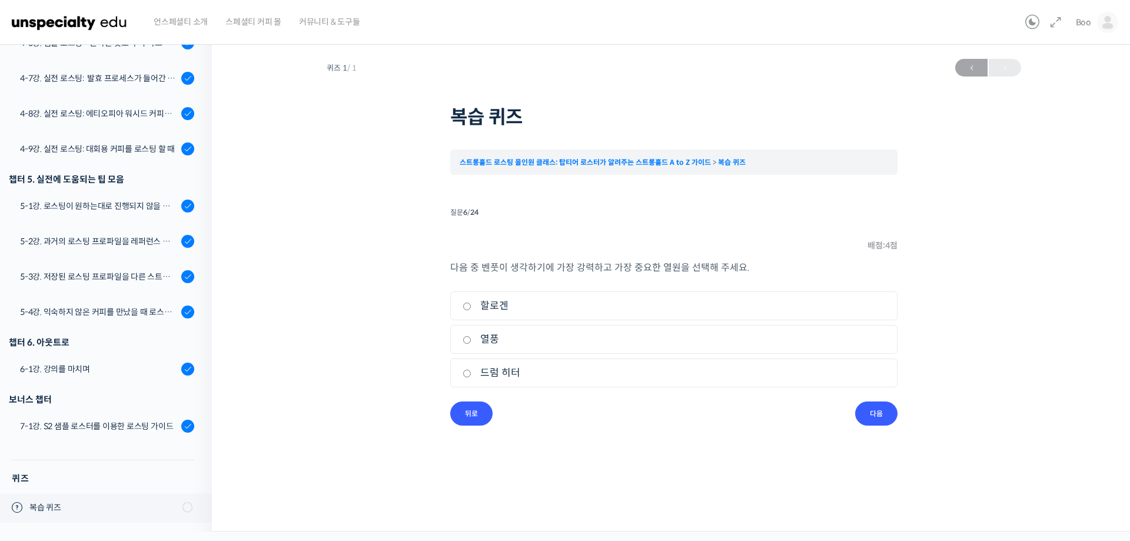
click at [471, 339] on input "열풍" at bounding box center [467, 340] width 9 height 8
radio input "true"
click at [866, 404] on input "다음" at bounding box center [876, 413] width 42 height 24
click at [488, 339] on label "거짓" at bounding box center [674, 339] width 423 height 16
click at [471, 339] on input "거짓" at bounding box center [467, 340] width 9 height 8
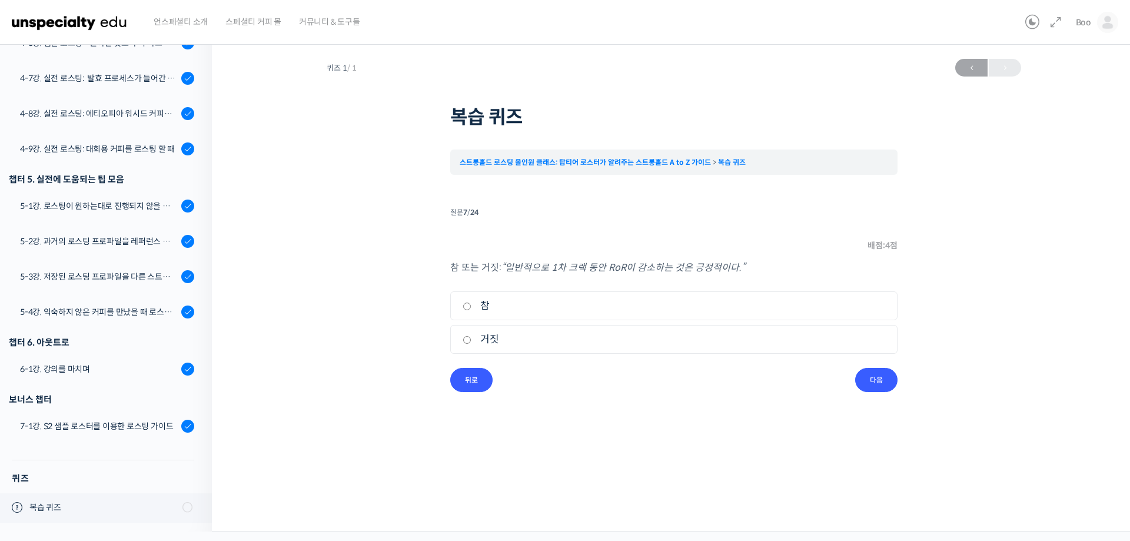
radio input "true"
click at [880, 377] on input "다음" at bounding box center [876, 380] width 42 height 24
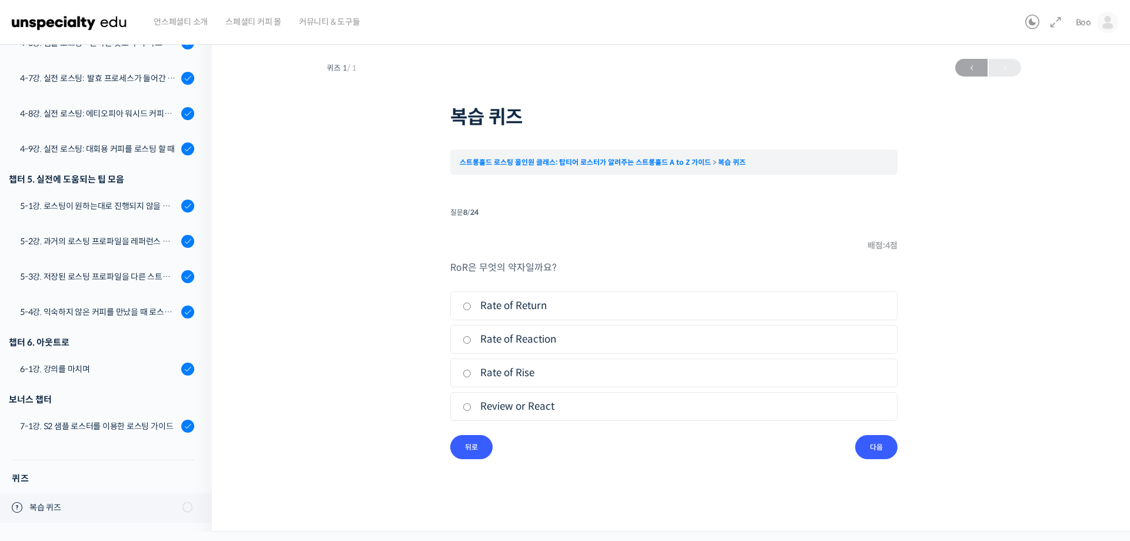
click at [492, 371] on label "Rate of Rise" at bounding box center [674, 373] width 423 height 16
click at [471, 371] on input "Rate of Rise" at bounding box center [467, 374] width 9 height 8
radio input "true"
click at [885, 454] on input "다음" at bounding box center [876, 447] width 42 height 24
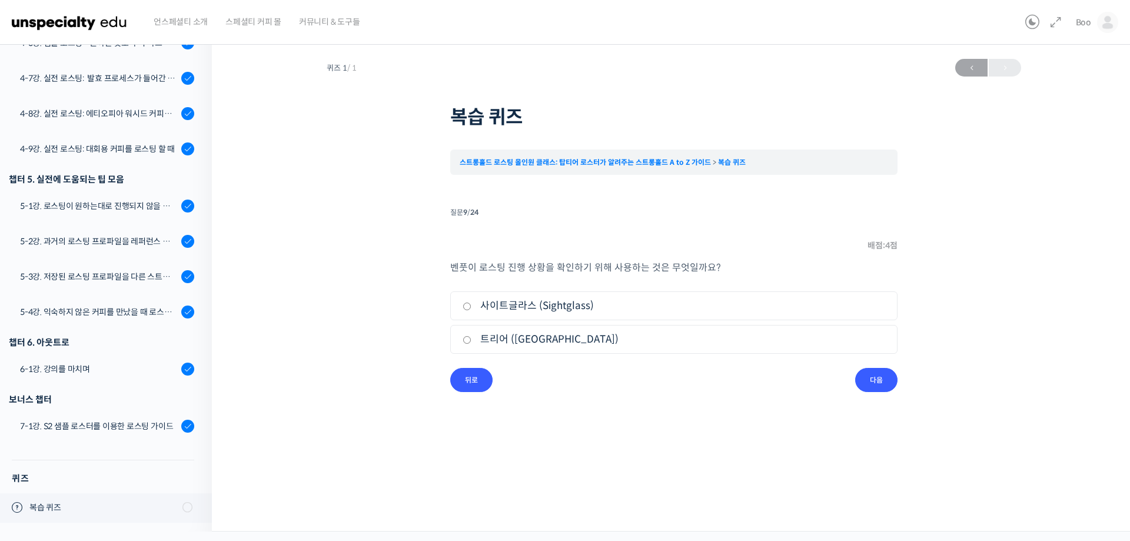
click at [498, 305] on label "사이트글라스 (Sightglass)" at bounding box center [674, 306] width 423 height 16
click at [471, 305] on input "사이트글라스 (Sightglass)" at bounding box center [467, 306] width 9 height 8
radio input "true"
click at [867, 381] on input "다음" at bounding box center [876, 380] width 42 height 24
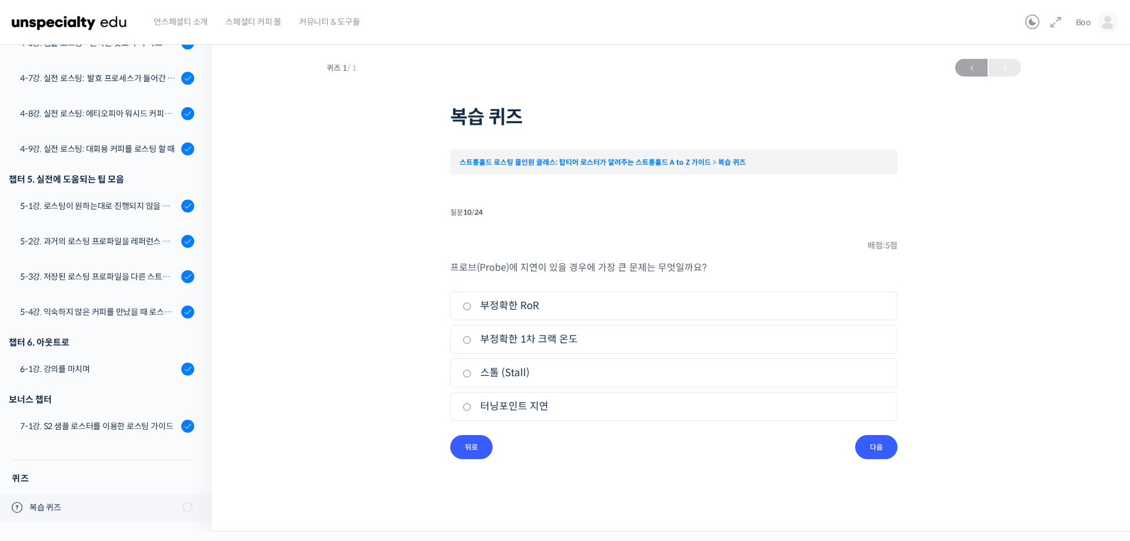
click at [503, 306] on label "부정확한 RoR" at bounding box center [674, 306] width 423 height 16
click at [471, 306] on input "부정확한 RoR" at bounding box center [467, 306] width 9 height 8
radio input "true"
click at [882, 445] on input "다음" at bounding box center [876, 447] width 42 height 24
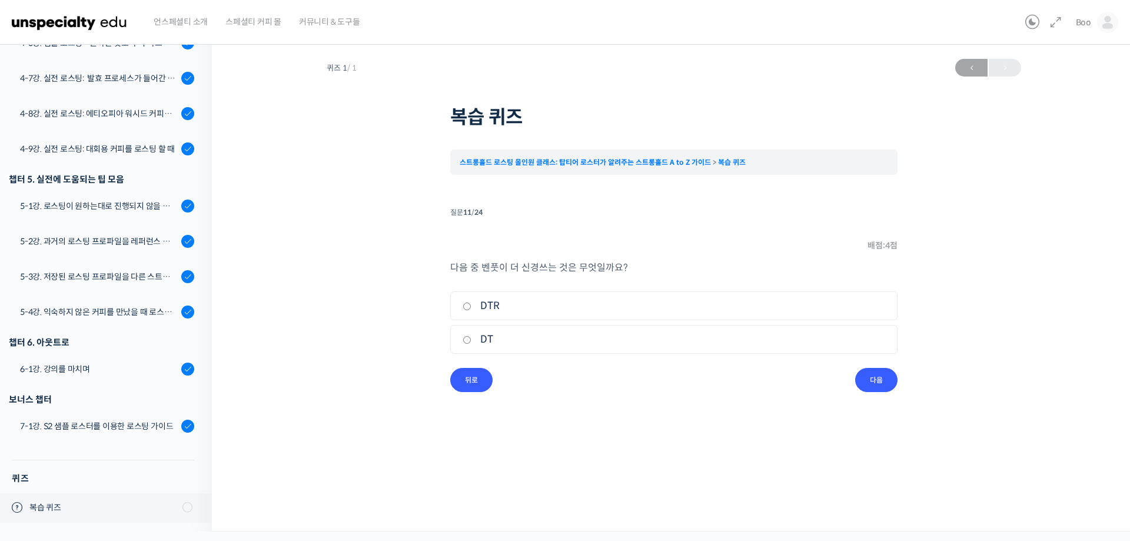
click at [483, 337] on label "DT" at bounding box center [674, 339] width 423 height 16
click at [471, 337] on input "DT" at bounding box center [467, 340] width 9 height 8
radio input "true"
click at [864, 370] on input "다음" at bounding box center [876, 380] width 42 height 24
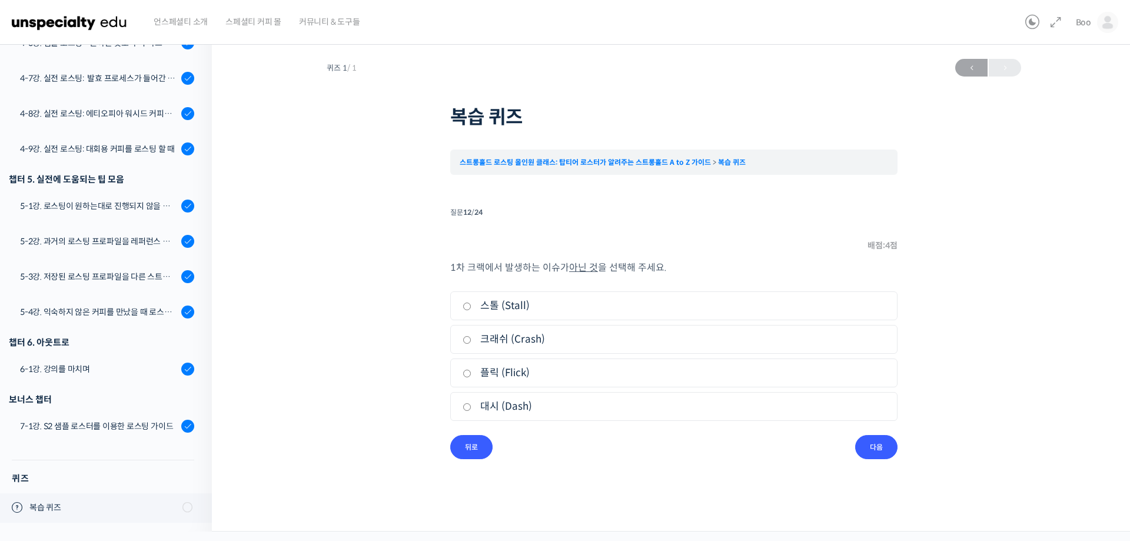
click at [495, 337] on label "크래쉬 (Crash)" at bounding box center [674, 339] width 423 height 16
click at [471, 337] on input "크래쉬 (Crash)" at bounding box center [467, 340] width 9 height 8
radio input "true"
click at [817, 427] on div "1차 크랙에서 발생하는 이슈가 아닌 것 을 선택해 주세요. 1. 스톨 (Stall) 2. 크래쉬 (Crash) 3. 플릭 (Flick) 4. …" at bounding box center [673, 347] width 447 height 175
click at [867, 448] on input "다음" at bounding box center [876, 447] width 42 height 24
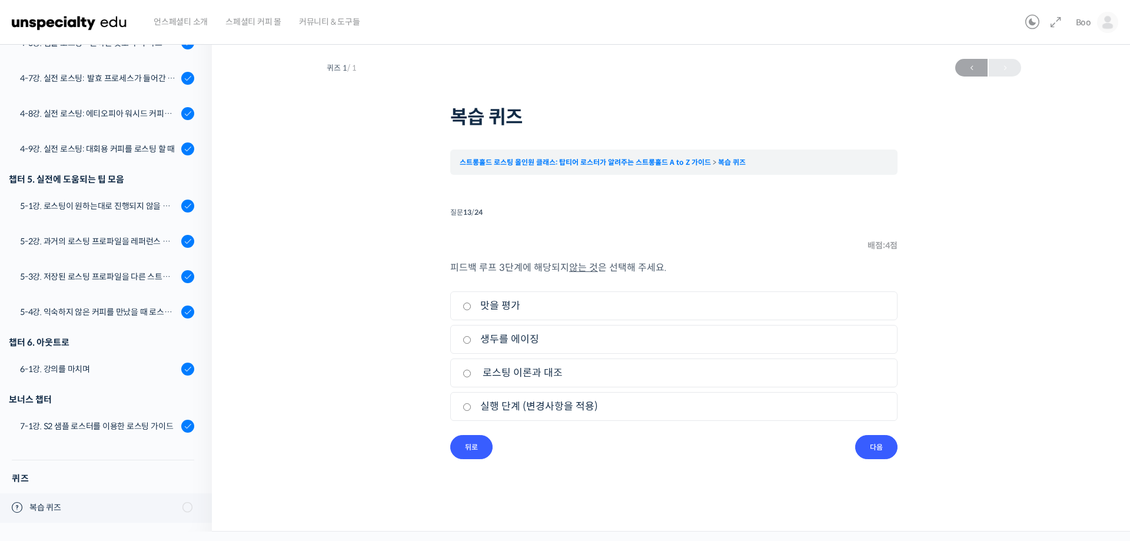
click at [507, 338] on label "생두를 에이징" at bounding box center [674, 339] width 423 height 16
click at [471, 338] on input "생두를 에이징" at bounding box center [467, 340] width 9 height 8
radio input "true"
click at [884, 445] on input "다음" at bounding box center [876, 447] width 42 height 24
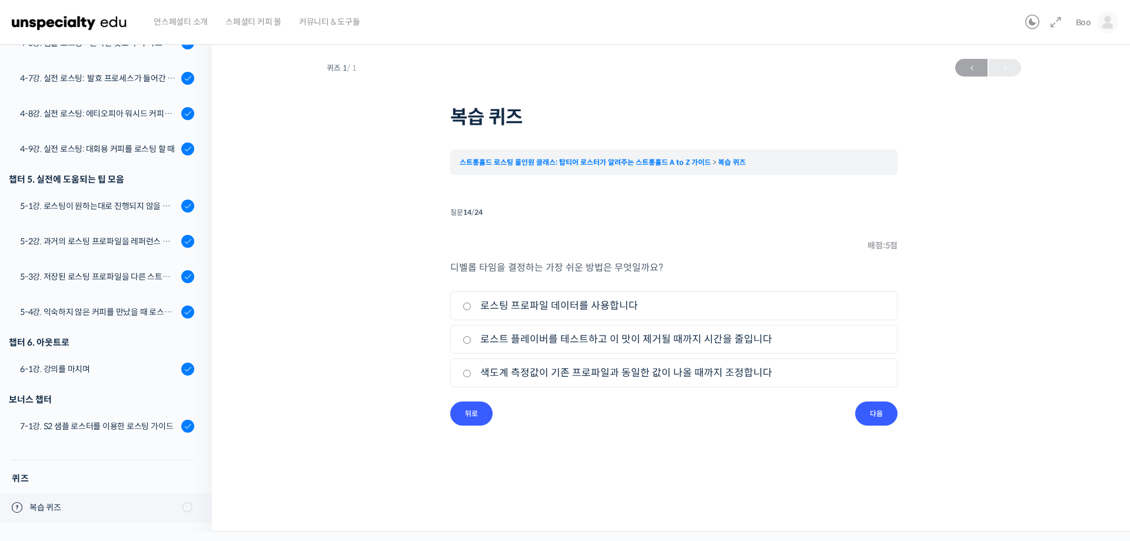
click at [583, 305] on label "로스팅 프로파일 데이터를 사용합니다" at bounding box center [674, 306] width 423 height 16
click at [471, 305] on input "로스팅 프로파일 데이터를 사용합니다" at bounding box center [467, 306] width 9 height 8
radio input "true"
click at [893, 414] on input "다음" at bounding box center [876, 413] width 42 height 24
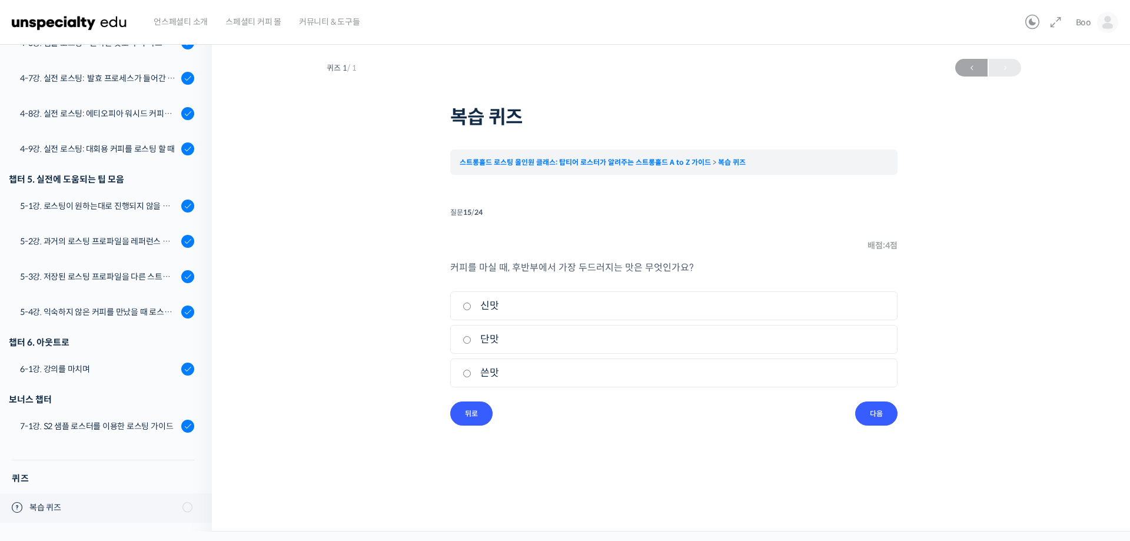
click at [577, 310] on label "신맛" at bounding box center [674, 306] width 423 height 16
click at [471, 310] on input "신맛" at bounding box center [467, 306] width 9 height 8
radio input "true"
click at [884, 406] on input "다음" at bounding box center [876, 413] width 42 height 24
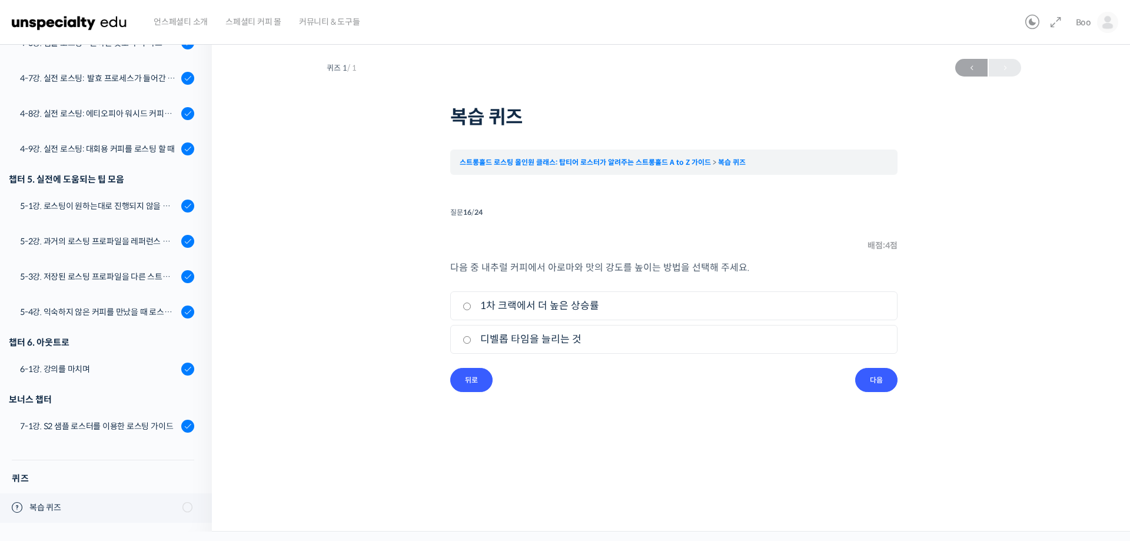
click at [561, 309] on label "1차 크랙에서 더 높은 상승률" at bounding box center [674, 306] width 423 height 16
click at [471, 309] on input "1차 크랙에서 더 높은 상승률" at bounding box center [467, 306] width 9 height 8
radio input "true"
click at [859, 388] on input "다음" at bounding box center [876, 380] width 42 height 24
click at [571, 315] on li "1. 참" at bounding box center [673, 305] width 447 height 29
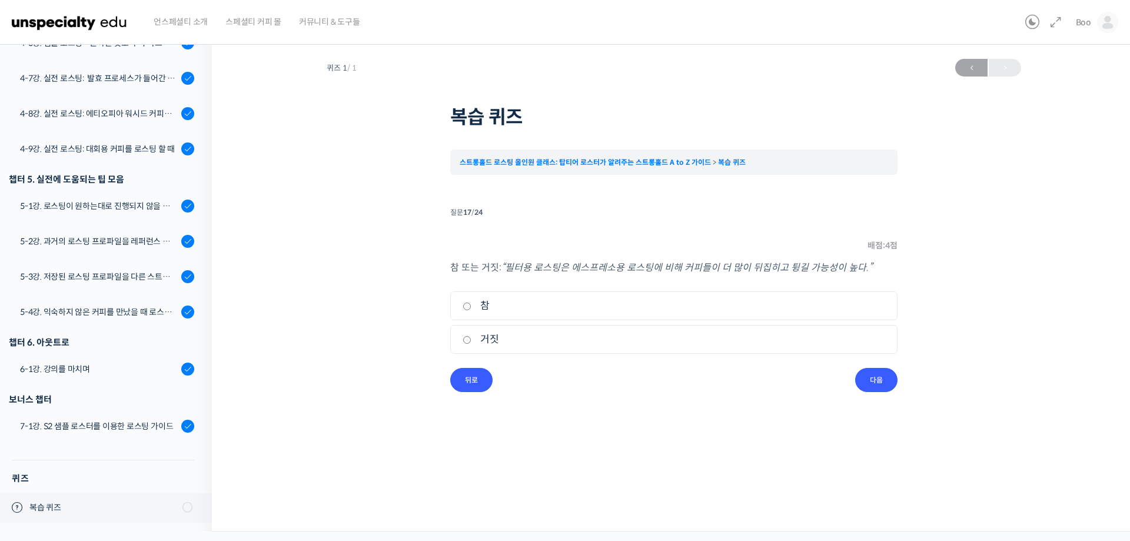
click at [478, 308] on label "참" at bounding box center [674, 306] width 423 height 16
click at [471, 308] on input "참" at bounding box center [467, 306] width 9 height 8
radio input "true"
click at [882, 379] on input "다음" at bounding box center [876, 380] width 42 height 24
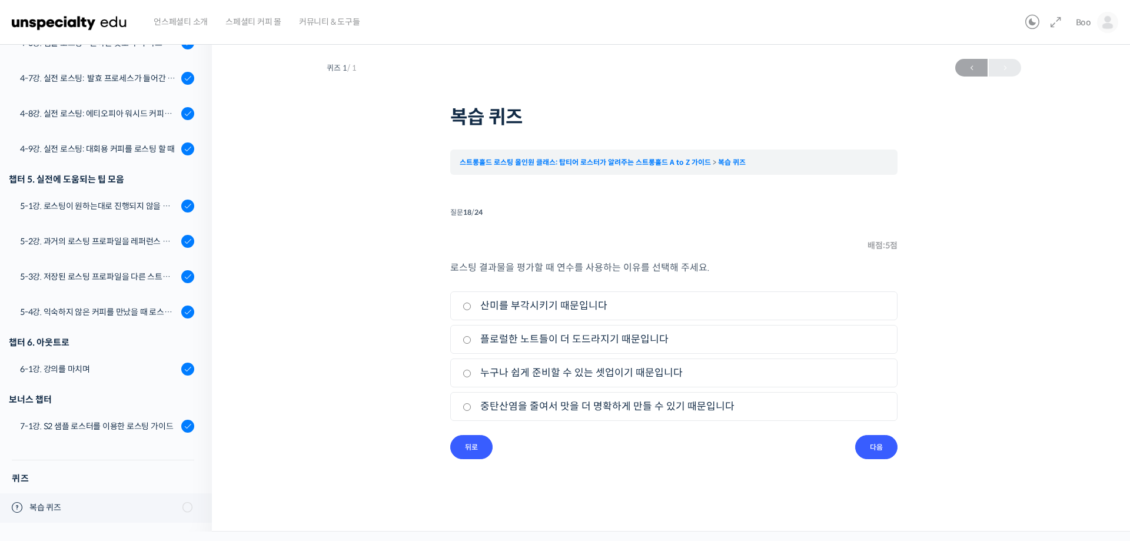
click at [559, 337] on label "플로럴한 노트들이 더 도드라지기 때문입니다" at bounding box center [674, 339] width 423 height 16
click at [471, 337] on input "플로럴한 노트들이 더 도드라지기 때문입니다" at bounding box center [467, 340] width 9 height 8
radio input "true"
click at [889, 457] on input "다음" at bounding box center [876, 447] width 42 height 24
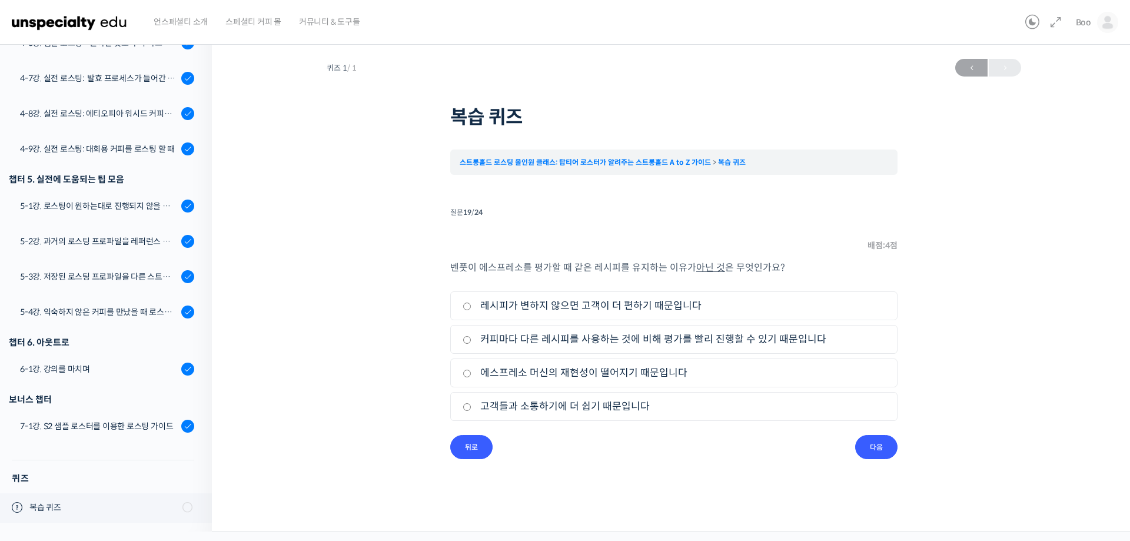
click at [634, 347] on label "커피마다 다른 레시피를 사용하는 것에 비해 평가를 빨리 진행할 수 있기 때문입니다" at bounding box center [674, 339] width 423 height 16
click at [471, 344] on input "커피마다 다른 레시피를 사용하는 것에 비해 평가를 빨리 진행할 수 있기 때문입니다" at bounding box center [467, 340] width 9 height 8
radio input "true"
click at [873, 440] on input "다음" at bounding box center [876, 447] width 42 height 24
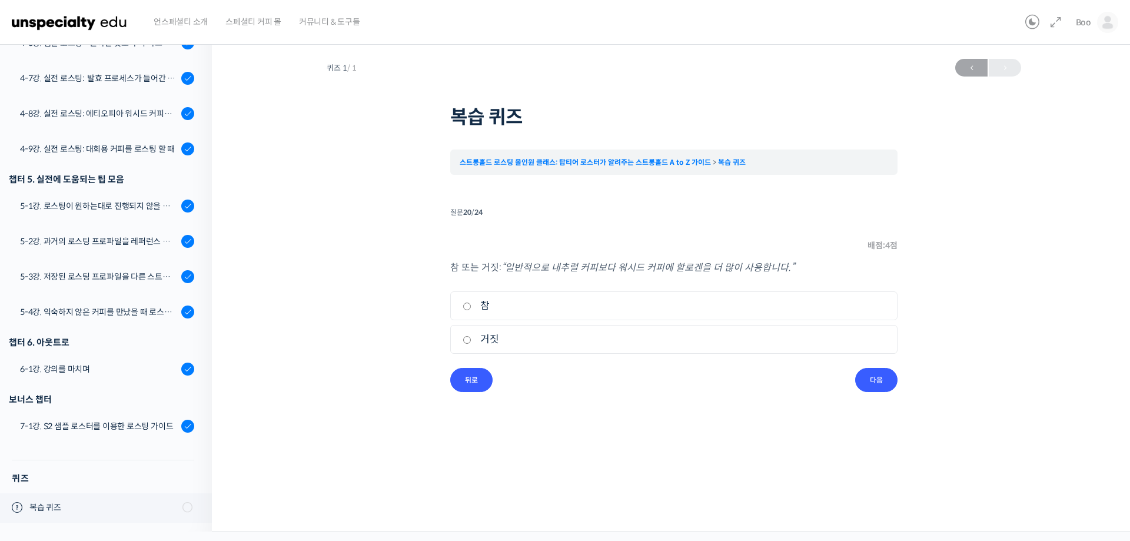
click at [567, 312] on label "참" at bounding box center [674, 306] width 423 height 16
click at [471, 310] on input "참" at bounding box center [467, 306] width 9 height 8
radio input "true"
click at [879, 383] on input "다음" at bounding box center [876, 380] width 42 height 24
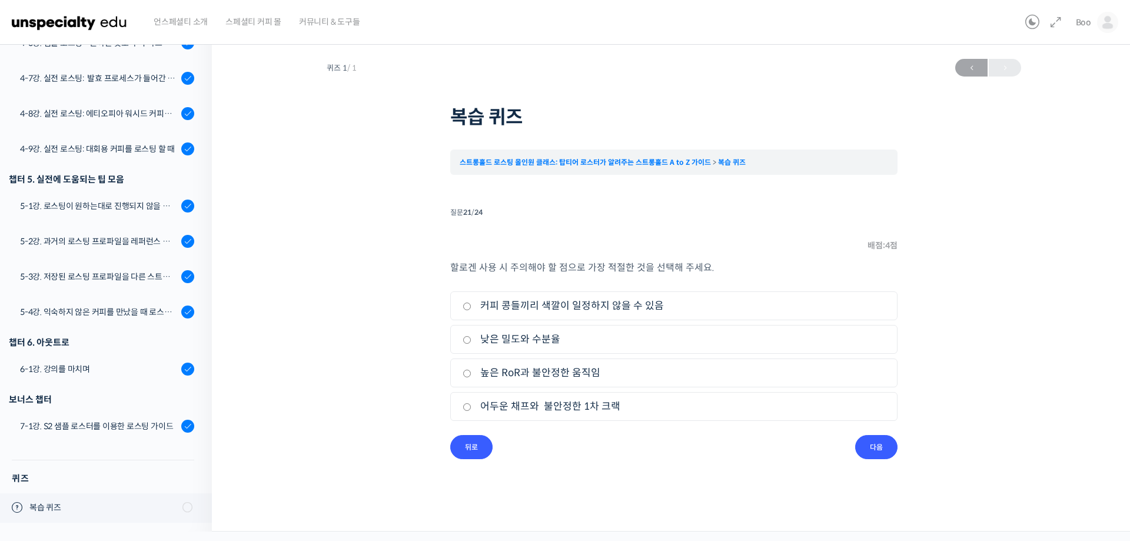
click at [520, 310] on label "커피 콩들끼리 색깔이 일정하지 않을 수 있음" at bounding box center [674, 306] width 423 height 16
click at [471, 310] on input "커피 콩들끼리 색깔이 일정하지 않을 수 있음" at bounding box center [467, 306] width 9 height 8
radio input "true"
click at [866, 434] on div "할로겐 사용 시 주의해야 할 점으로 가장 적절한 것을 선택해 주세요. 1. 커피 콩들끼리 색깔이 일정하지 않을 수 있음 2. 낮은 밀도와 수분…" at bounding box center [673, 347] width 447 height 175
click at [876, 447] on input "다음" at bounding box center [876, 447] width 42 height 24
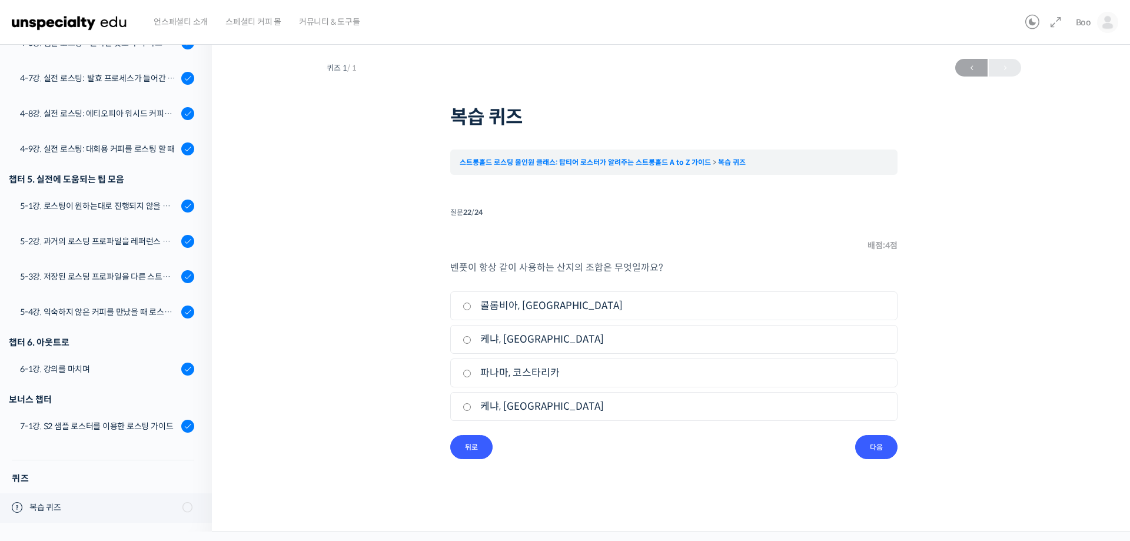
click at [544, 338] on label "케냐, 에티오피아" at bounding box center [674, 339] width 423 height 16
click at [471, 338] on input "케냐, 에티오피아" at bounding box center [467, 340] width 9 height 8
radio input "true"
click at [886, 444] on input "다음" at bounding box center [876, 447] width 42 height 24
click at [572, 332] on label "로스팅에 걸리는 총 시간을 짧게 한다." at bounding box center [674, 339] width 423 height 16
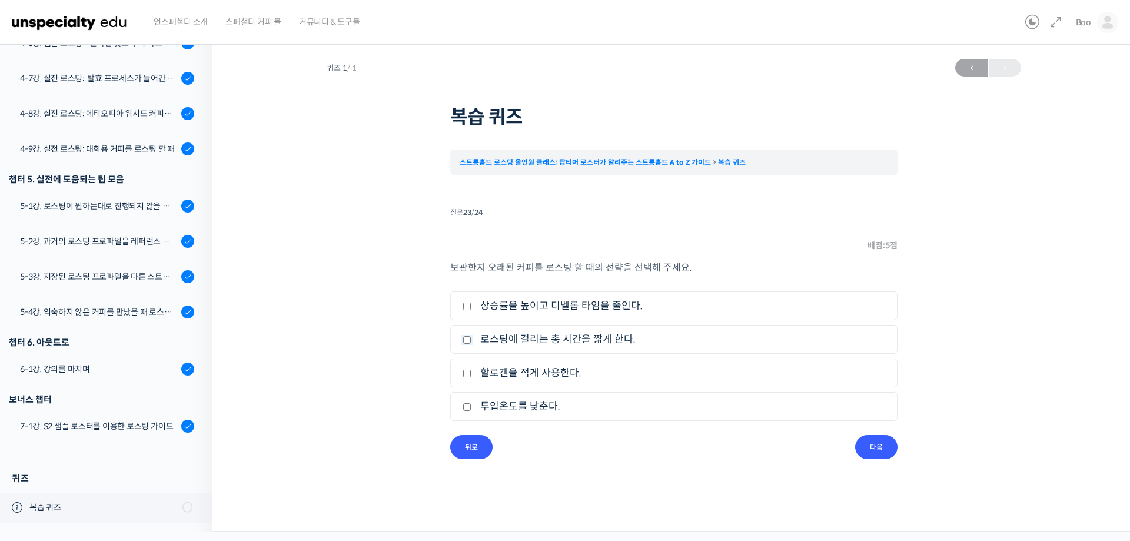
click at [471, 336] on input "로스팅에 걸리는 총 시간을 짧게 한다." at bounding box center [467, 340] width 9 height 8
checkbox input "true"
click at [863, 437] on input "다음" at bounding box center [876, 447] width 42 height 24
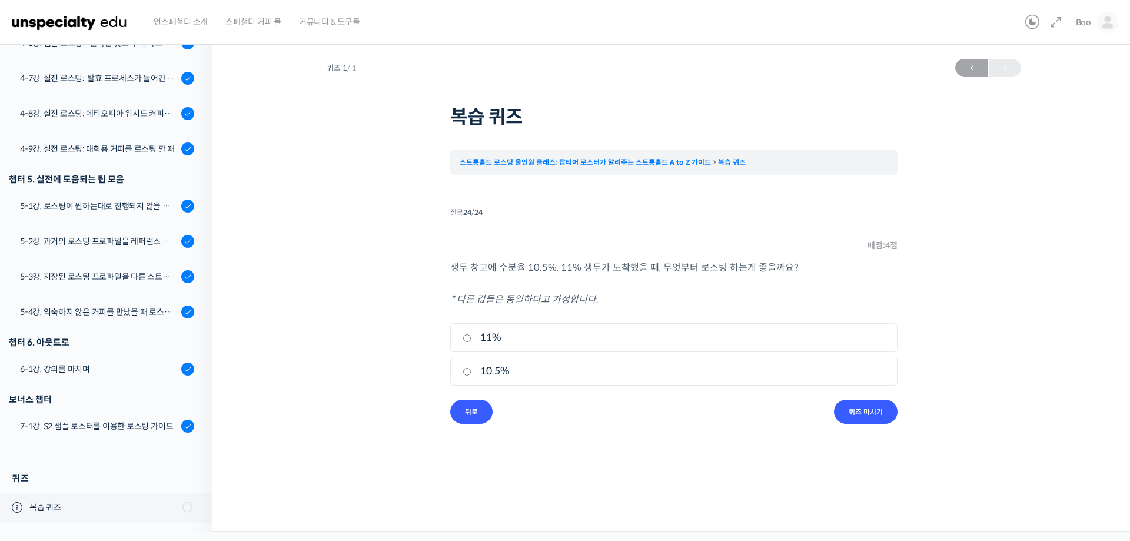
click at [490, 341] on label "11%" at bounding box center [674, 338] width 423 height 16
click at [471, 341] on input "11%" at bounding box center [467, 338] width 9 height 8
radio input "true"
click at [872, 397] on div "생두 창고에 수분율 10.5%, 11% 생두가 도착했을 때, 무엇부터 로스팅 하는게 좋을까요? * 다른 값들은 동일하다고 가정합니다. 1. 1…" at bounding box center [673, 330] width 447 height 140
click at [865, 408] on input "퀴즈 마치기" at bounding box center [866, 412] width 64 height 24
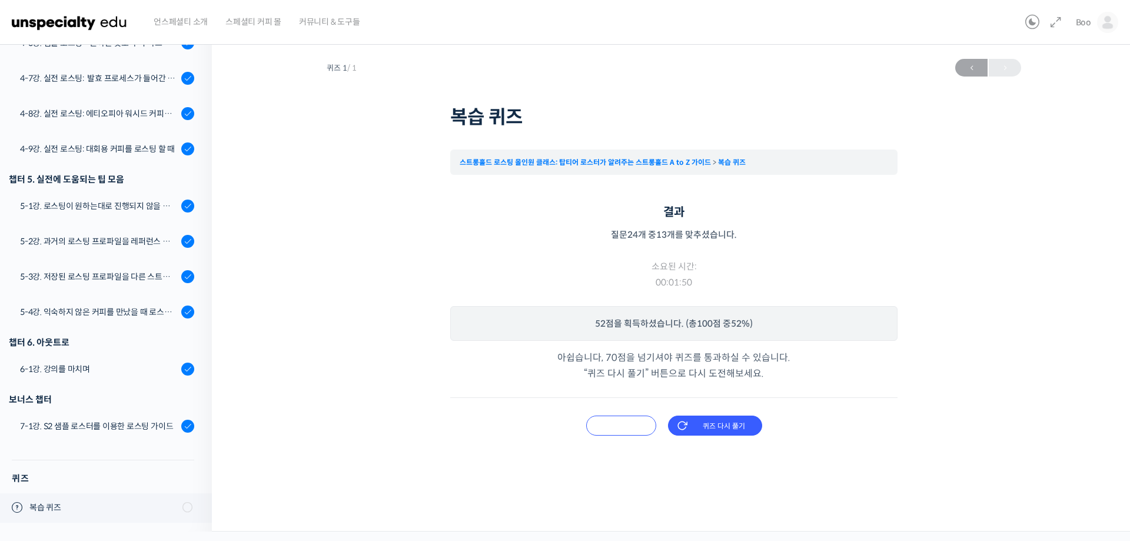
click at [613, 416] on input "오답 확인하기" at bounding box center [621, 425] width 70 height 20
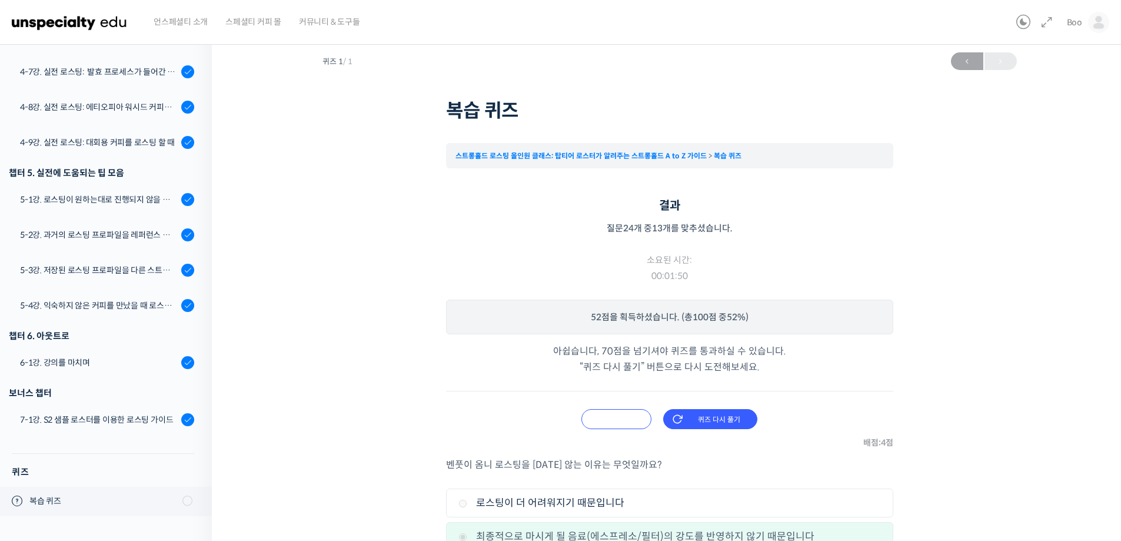
scroll to position [0, 0]
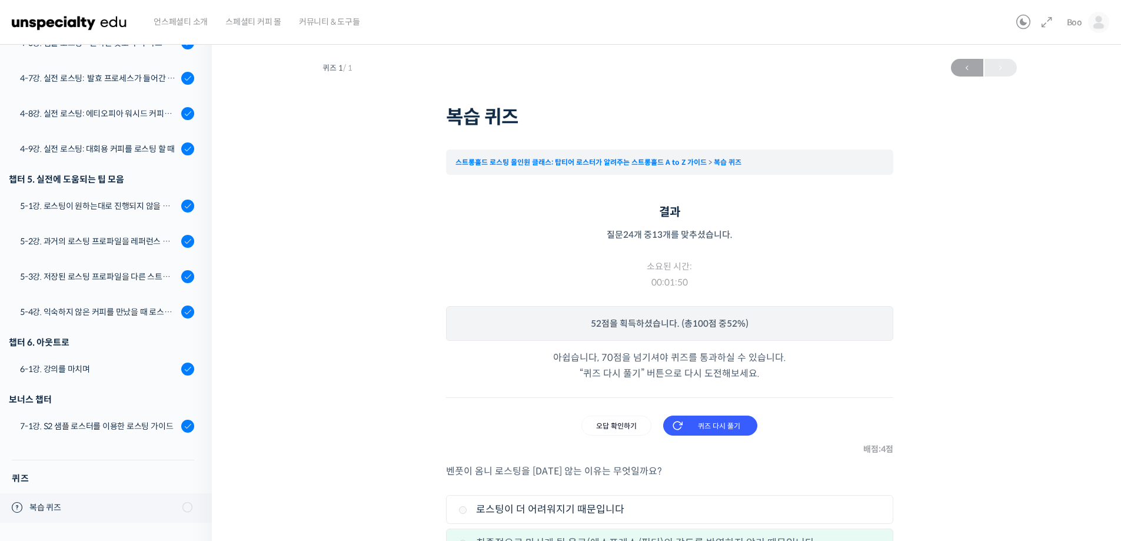
click at [744, 122] on h1 "복습 퀴즈" at bounding box center [669, 117] width 447 height 22
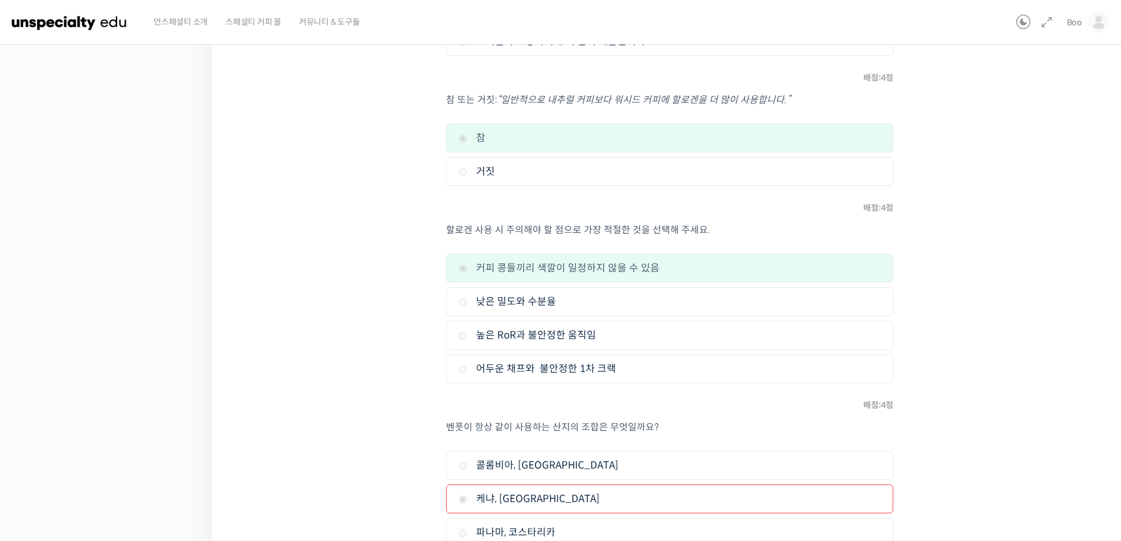
scroll to position [3590, 0]
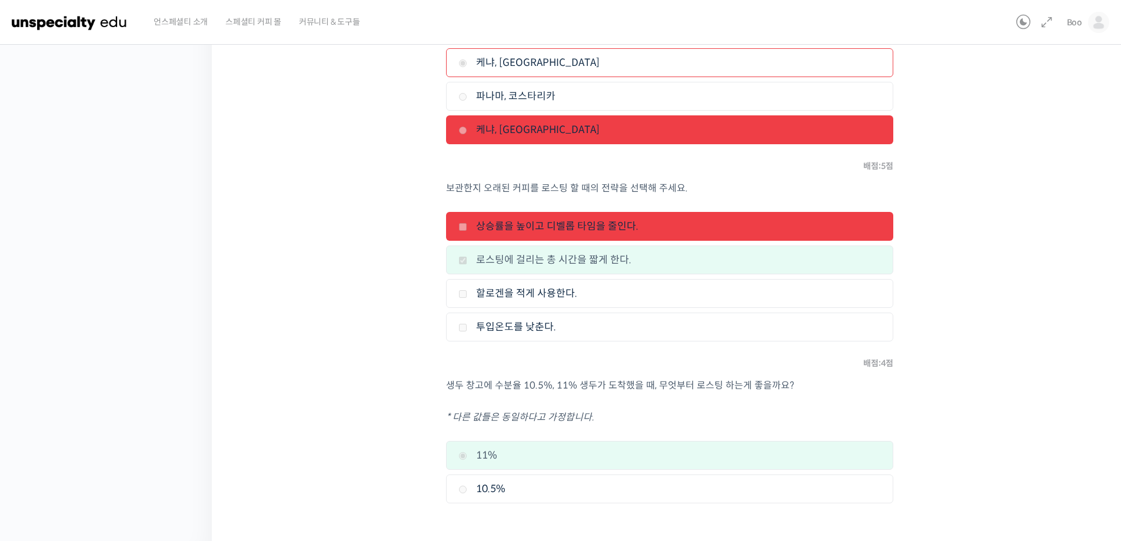
scroll to position [4017, 0]
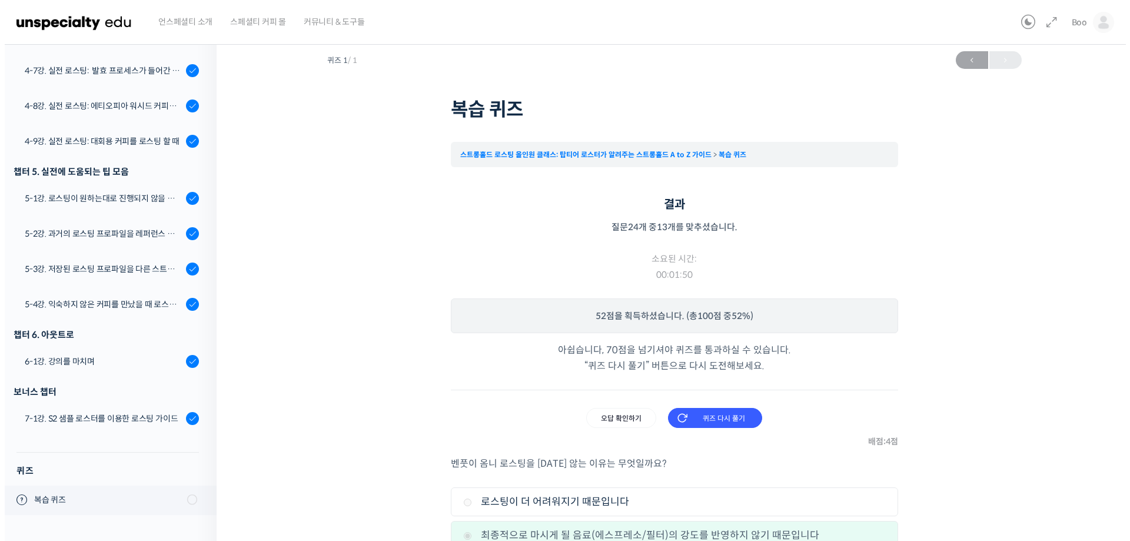
scroll to position [0, 0]
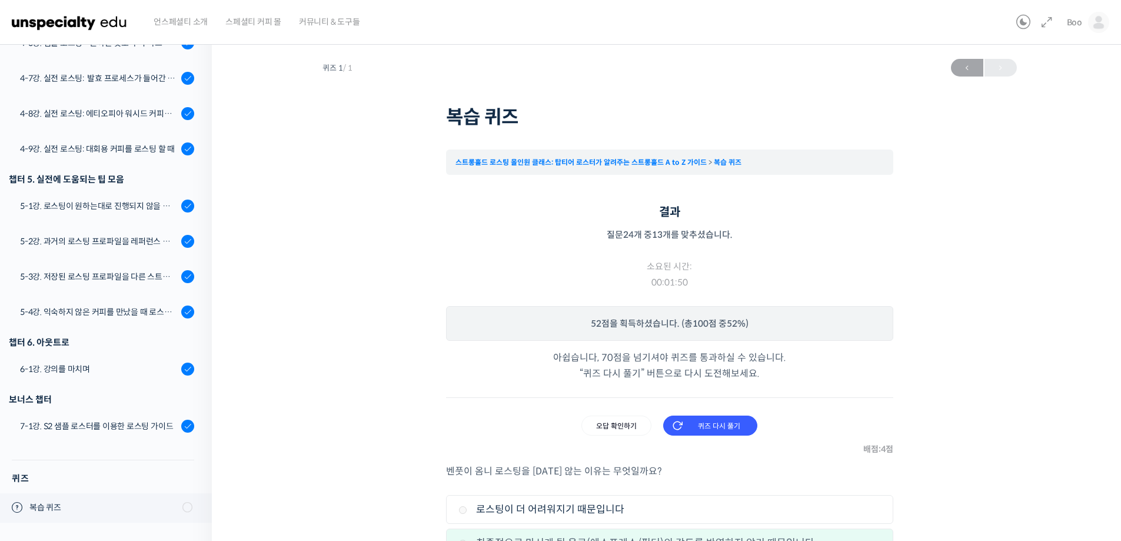
click at [704, 413] on div "퀴즈 다시 풀기 오답 확인하기" at bounding box center [669, 416] width 447 height 38
click at [703, 425] on input "퀴즈 다시 풀기" at bounding box center [710, 425] width 94 height 20
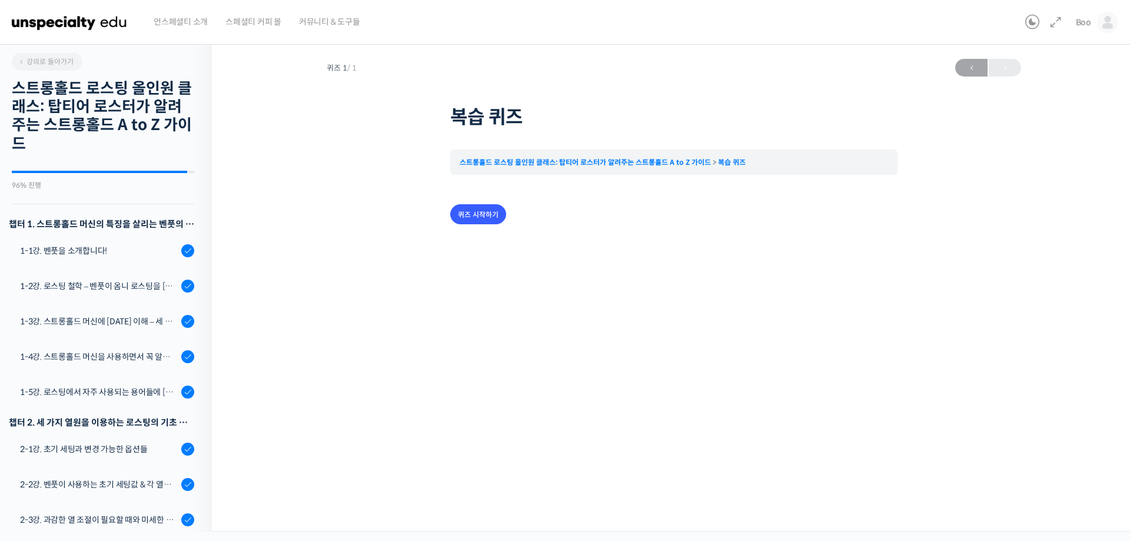
scroll to position [979, 0]
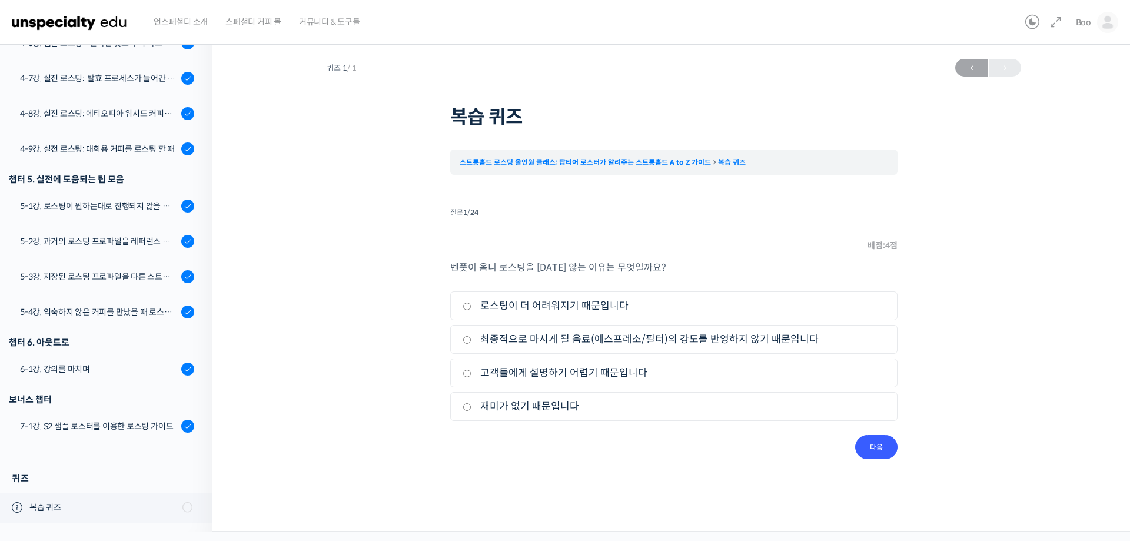
click at [658, 331] on li "2. 최종적으로 마시게 될 음료(에스프레소/필터)의 강도를 반영하지 않기 때문입니다" at bounding box center [673, 339] width 447 height 29
click at [658, 337] on label "최종적으로 마시게 될 음료(에스프레소/필터)의 강도를 반영하지 않기 때문입니다" at bounding box center [674, 339] width 423 height 16
click at [471, 337] on input "최종적으로 마시게 될 음료(에스프레소/필터)의 강도를 반영하지 않기 때문입니다" at bounding box center [467, 340] width 9 height 8
radio input "true"
drag, startPoint x: 862, startPoint y: 441, endPoint x: 814, endPoint y: 411, distance: 55.8
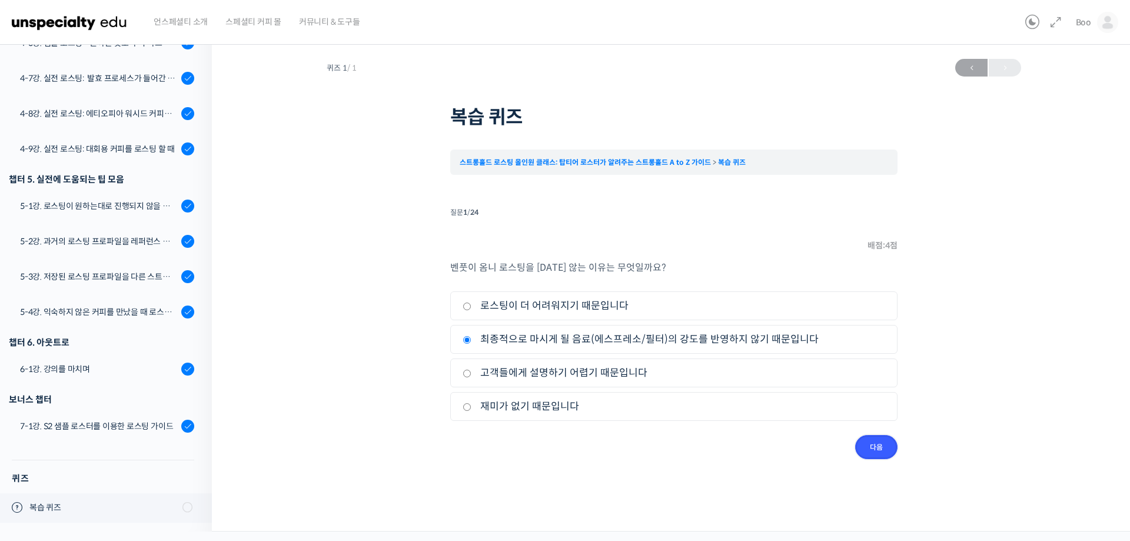
click at [862, 441] on input "다음" at bounding box center [876, 447] width 42 height 24
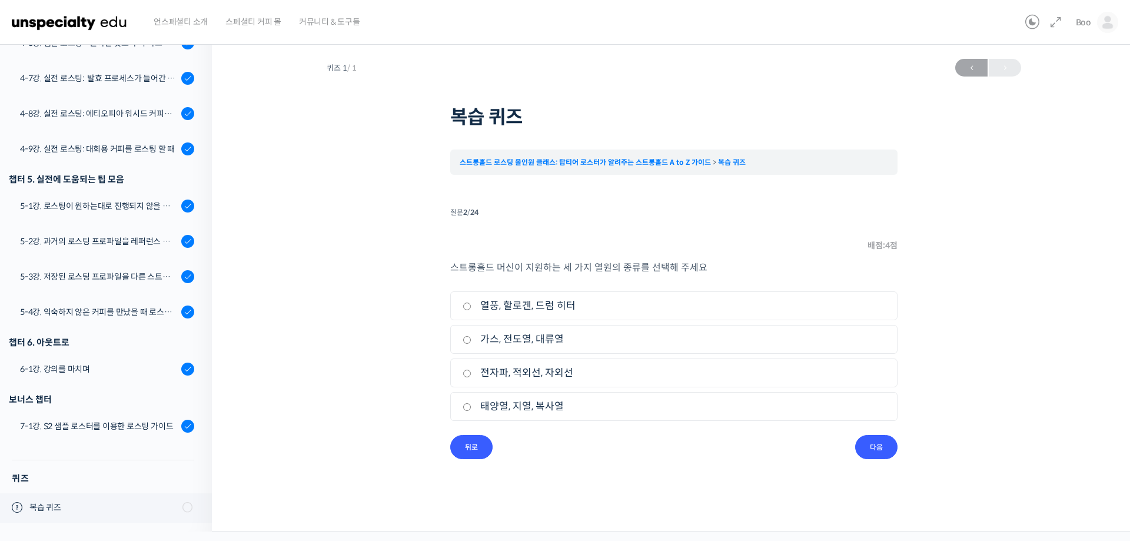
click at [553, 300] on label "열풍, 할로겐, 드럼 히터" at bounding box center [674, 306] width 423 height 16
click at [471, 302] on input "열풍, 할로겐, 드럼 히터" at bounding box center [467, 306] width 9 height 8
radio input "true"
click at [880, 437] on input "다음" at bounding box center [876, 447] width 42 height 24
click at [586, 341] on label "건조" at bounding box center [674, 339] width 423 height 16
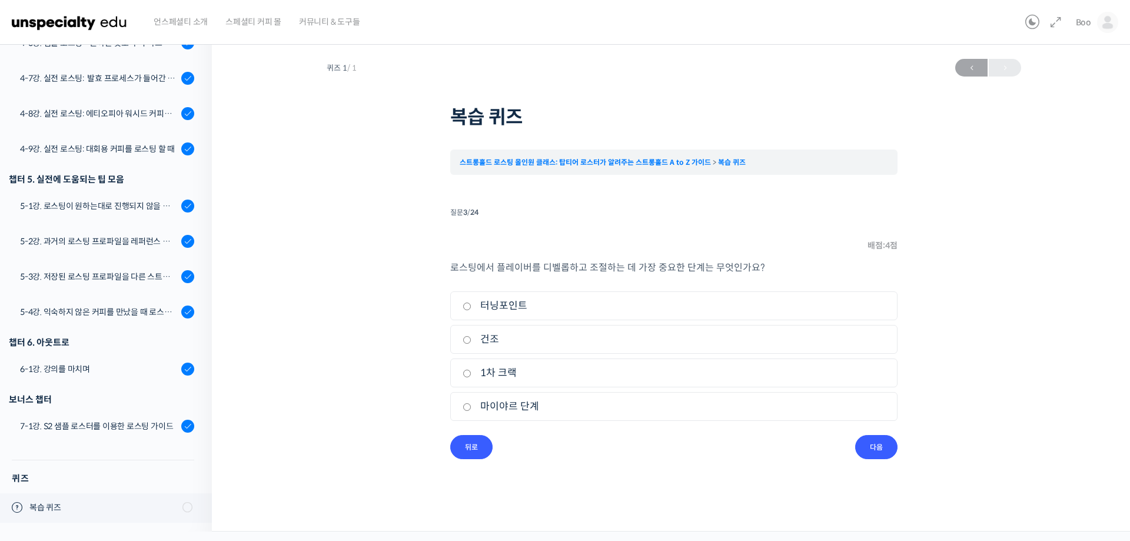
click at [471, 341] on input "건조" at bounding box center [467, 340] width 9 height 8
radio input "true"
click at [881, 441] on input "다음" at bounding box center [876, 447] width 42 height 24
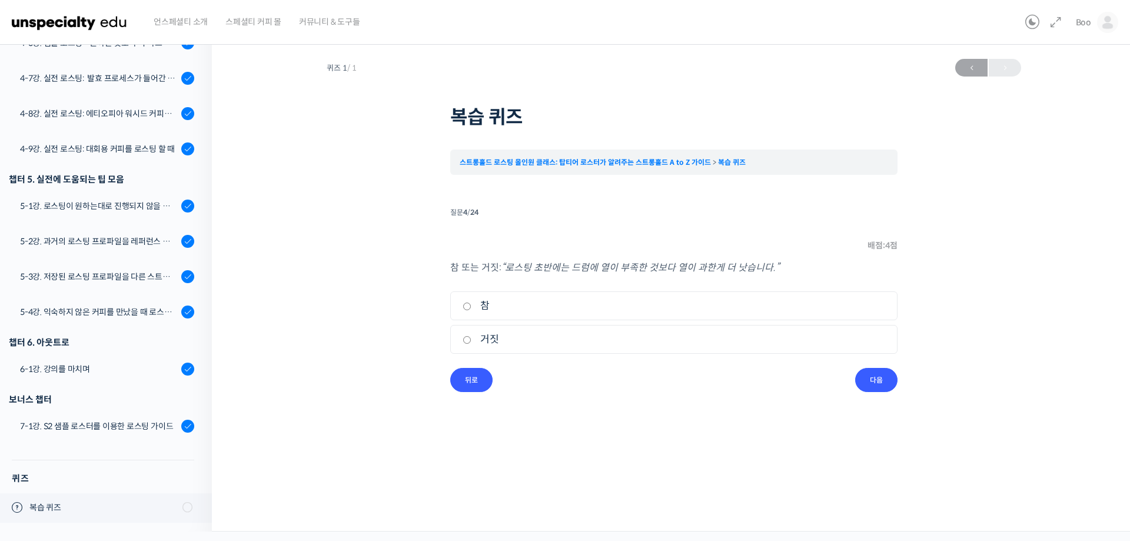
click at [501, 347] on label "거짓" at bounding box center [674, 339] width 423 height 16
click at [471, 344] on input "거짓" at bounding box center [467, 340] width 9 height 8
radio input "true"
click at [876, 387] on input "다음" at bounding box center [876, 380] width 42 height 24
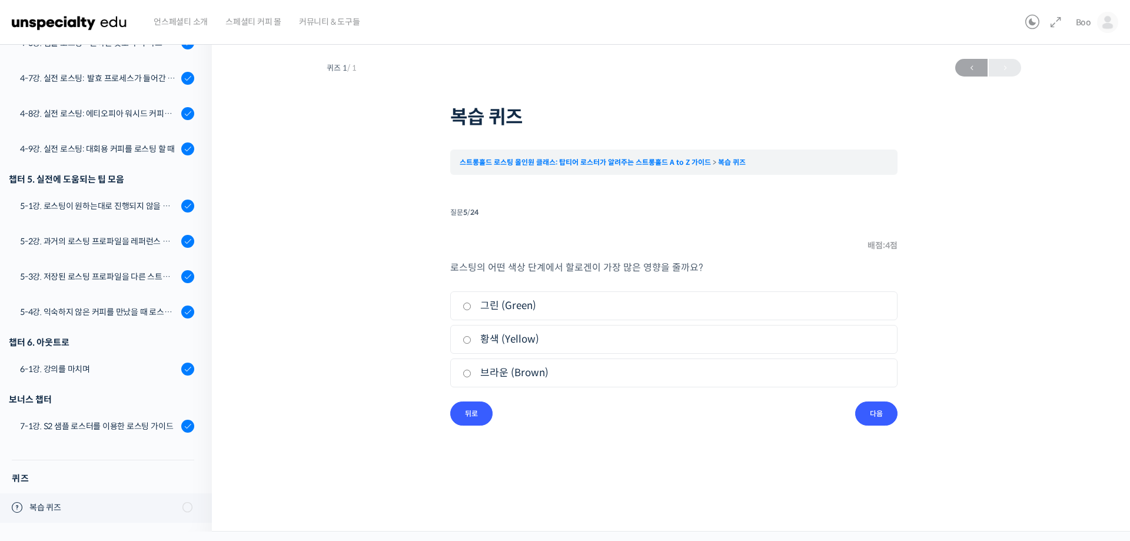
click at [574, 365] on label "브라운 (Brown)" at bounding box center [674, 373] width 423 height 16
click at [471, 370] on input "브라운 (Brown)" at bounding box center [467, 374] width 9 height 8
radio input "true"
click at [876, 415] on input "다음" at bounding box center [876, 413] width 42 height 24
click at [499, 335] on label "열풍" at bounding box center [674, 339] width 423 height 16
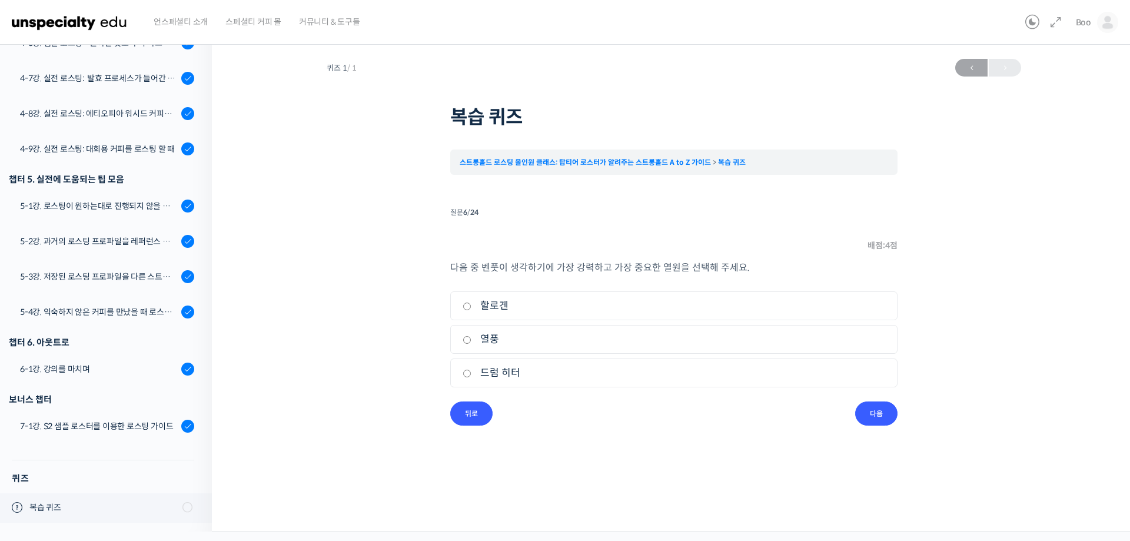
click at [471, 336] on input "열풍" at bounding box center [467, 340] width 9 height 8
radio input "true"
click at [877, 415] on input "다음" at bounding box center [876, 413] width 42 height 24
click at [524, 341] on label "거짓" at bounding box center [674, 339] width 423 height 16
click at [471, 341] on input "거짓" at bounding box center [467, 340] width 9 height 8
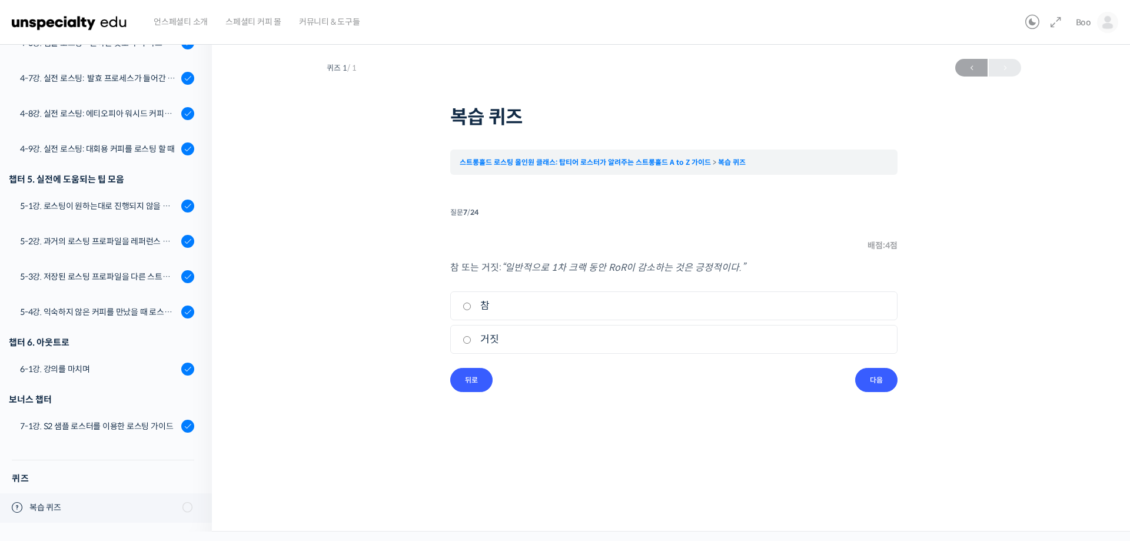
radio input "true"
click at [896, 385] on input "다음" at bounding box center [876, 380] width 42 height 24
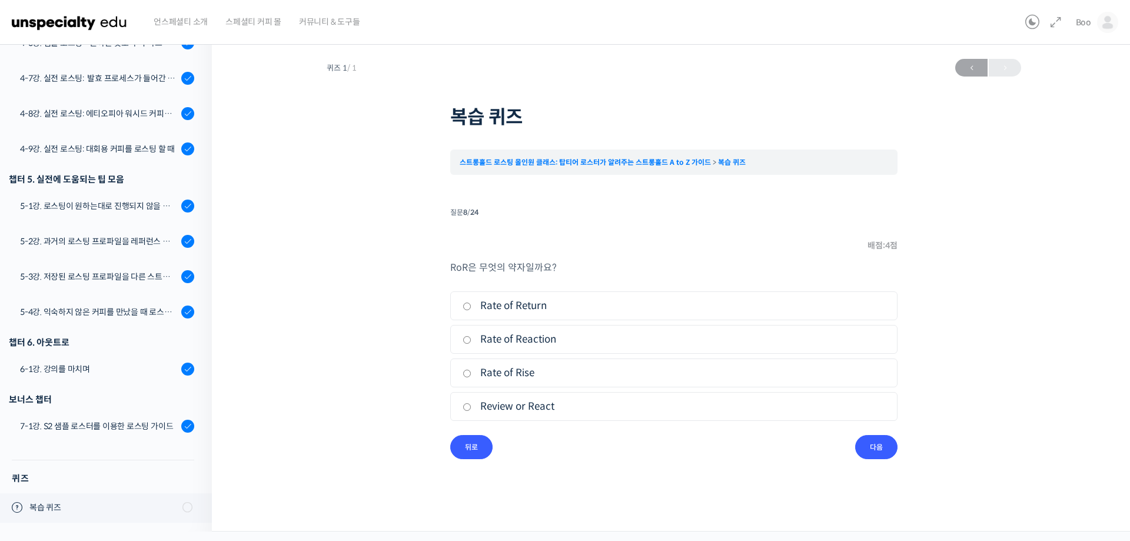
click at [555, 376] on label "Rate of Rise" at bounding box center [674, 373] width 423 height 16
click at [471, 376] on input "Rate of Rise" at bounding box center [467, 374] width 9 height 8
radio input "true"
click at [876, 444] on input "다음" at bounding box center [876, 447] width 42 height 24
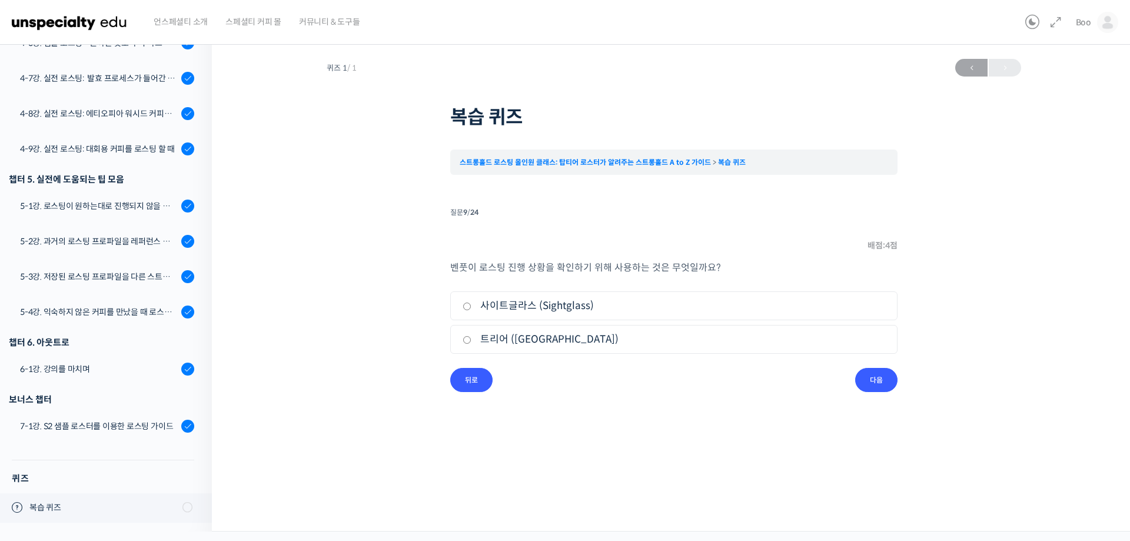
click at [583, 298] on label "사이트글라스 (Sightglass)" at bounding box center [674, 306] width 423 height 16
click at [471, 302] on input "사이트글라스 (Sightglass)" at bounding box center [467, 306] width 9 height 8
radio input "true"
click at [882, 387] on input "다음" at bounding box center [876, 380] width 42 height 24
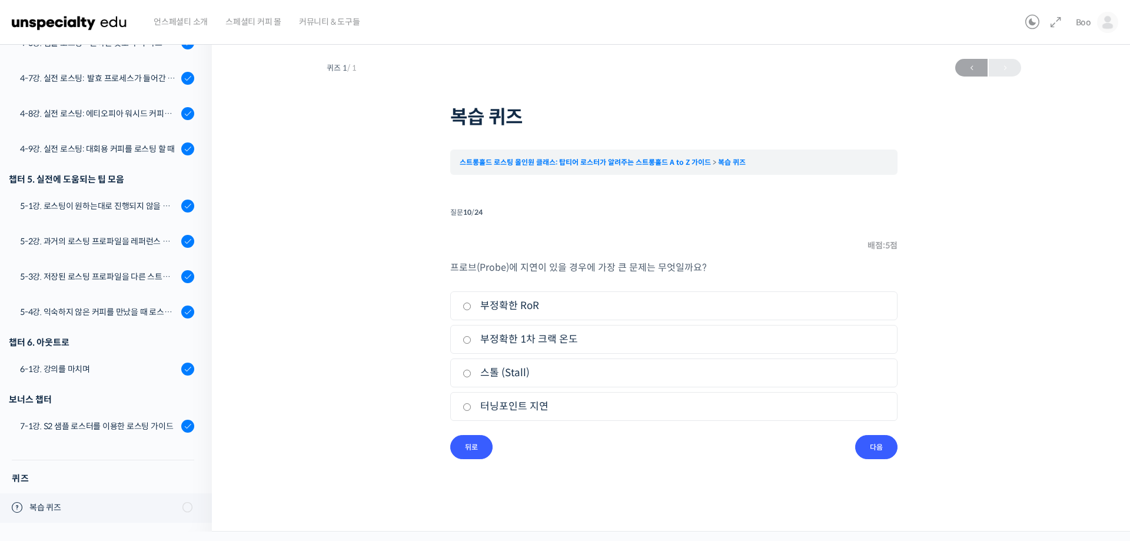
click at [511, 304] on label "부정확한 RoR" at bounding box center [674, 306] width 423 height 16
click at [471, 304] on input "부정확한 RoR" at bounding box center [467, 306] width 9 height 8
radio input "true"
click at [889, 443] on input "다음" at bounding box center [876, 447] width 42 height 24
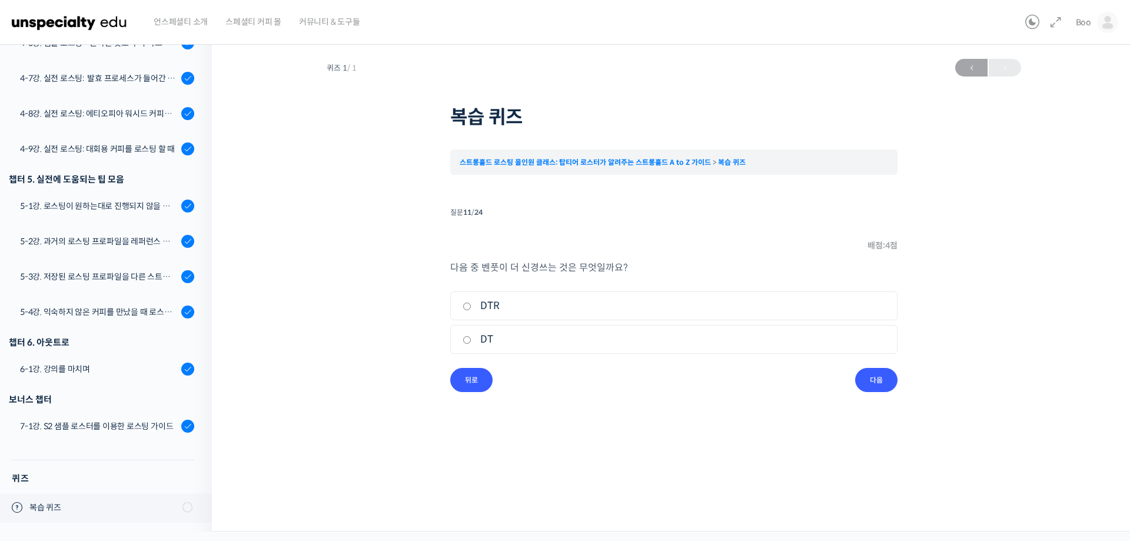
click at [570, 344] on label "DT" at bounding box center [674, 339] width 423 height 16
click at [471, 344] on input "DT" at bounding box center [467, 340] width 9 height 8
radio input "true"
click at [876, 374] on input "다음" at bounding box center [876, 380] width 42 height 24
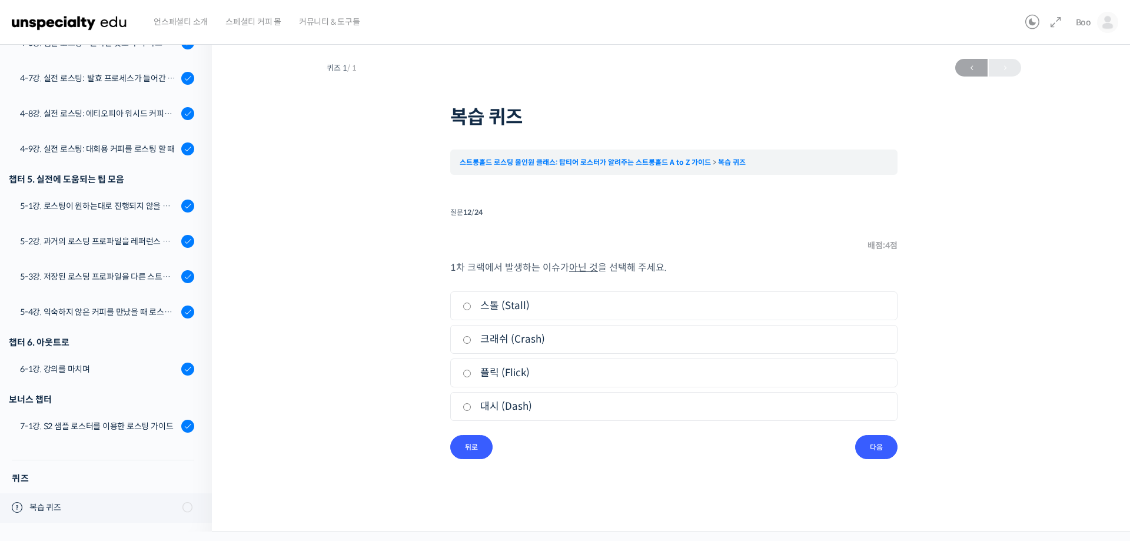
click at [571, 334] on label "크래쉬 (Crash)" at bounding box center [674, 339] width 423 height 16
click at [471, 336] on input "크래쉬 (Crash)" at bounding box center [467, 340] width 9 height 8
radio input "true"
drag, startPoint x: 886, startPoint y: 439, endPoint x: 813, endPoint y: 431, distance: 74.0
click at [885, 439] on input "다음" at bounding box center [876, 447] width 42 height 24
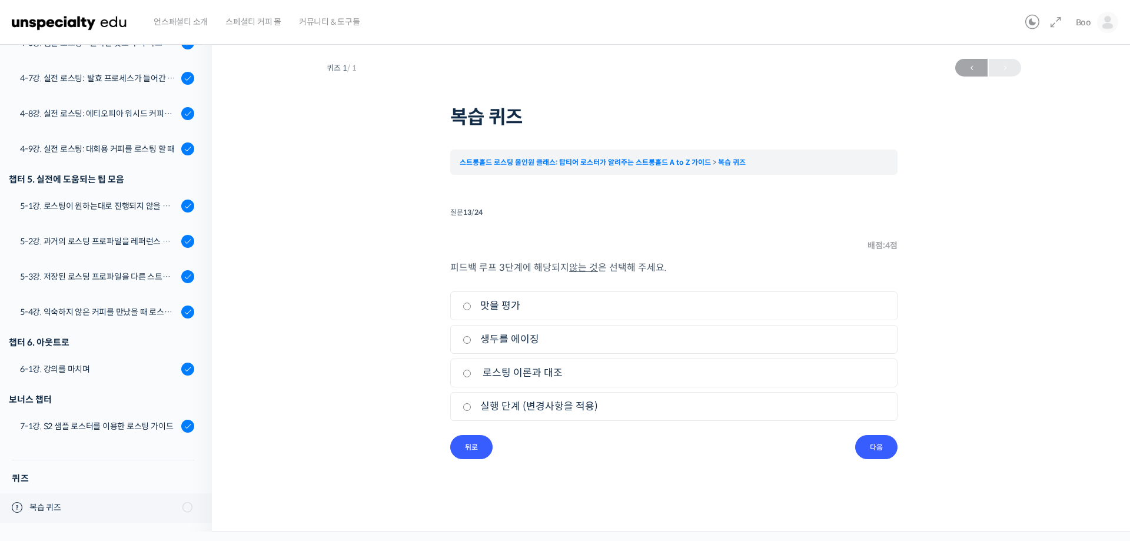
click at [583, 347] on label "생두를 에이징" at bounding box center [674, 339] width 423 height 16
click at [471, 344] on input "생두를 에이징" at bounding box center [467, 340] width 9 height 8
radio input "true"
click at [873, 445] on input "다음" at bounding box center [876, 447] width 42 height 24
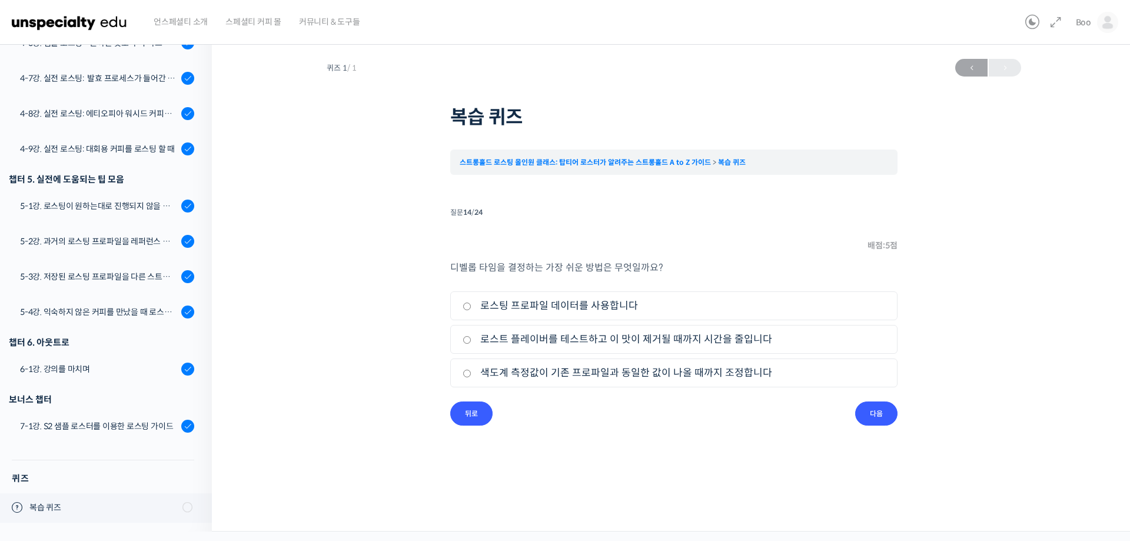
click at [574, 304] on label "로스팅 프로파일 데이터를 사용합니다" at bounding box center [674, 306] width 423 height 16
click at [471, 304] on input "로스팅 프로파일 데이터를 사용합니다" at bounding box center [467, 306] width 9 height 8
radio input "true"
click at [882, 419] on input "다음" at bounding box center [876, 413] width 42 height 24
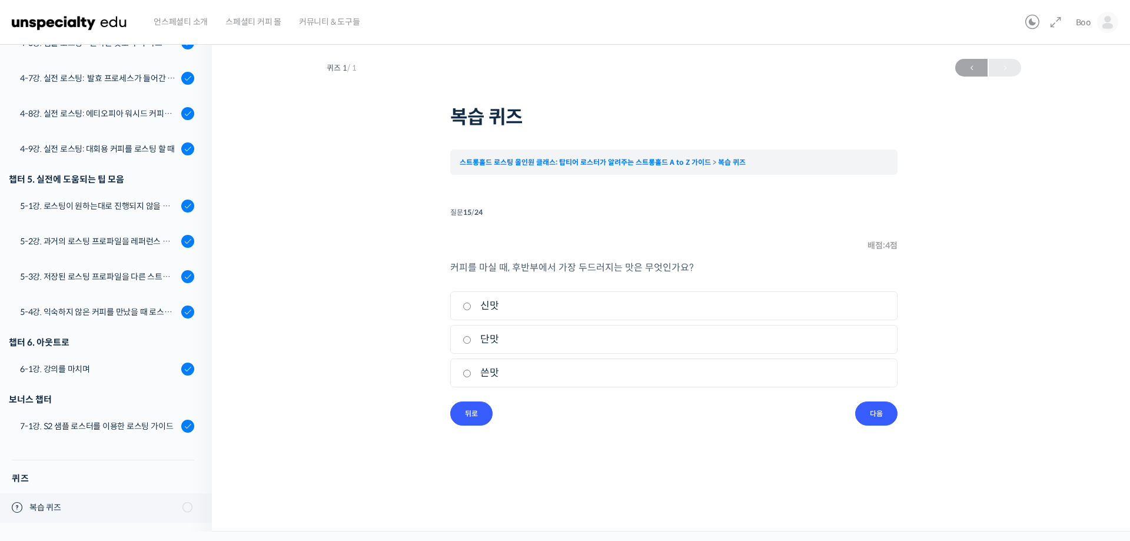
click at [604, 311] on label "신맛" at bounding box center [674, 306] width 423 height 16
click at [471, 310] on input "신맛" at bounding box center [467, 306] width 9 height 8
radio input "true"
click at [873, 423] on input "다음" at bounding box center [876, 413] width 42 height 24
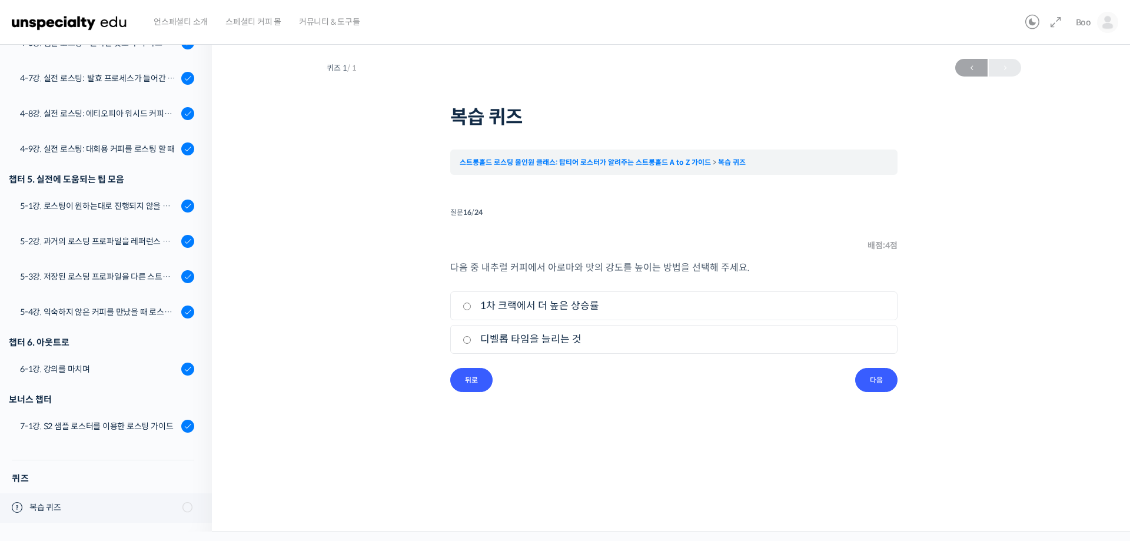
click at [660, 299] on label "1차 크랙에서 더 높은 상승률" at bounding box center [674, 306] width 423 height 16
click at [471, 302] on input "1차 크랙에서 더 높은 상승률" at bounding box center [467, 306] width 9 height 8
radio input "true"
click at [873, 380] on input "다음" at bounding box center [876, 380] width 42 height 24
click at [618, 318] on li "1. 참" at bounding box center [673, 305] width 447 height 29
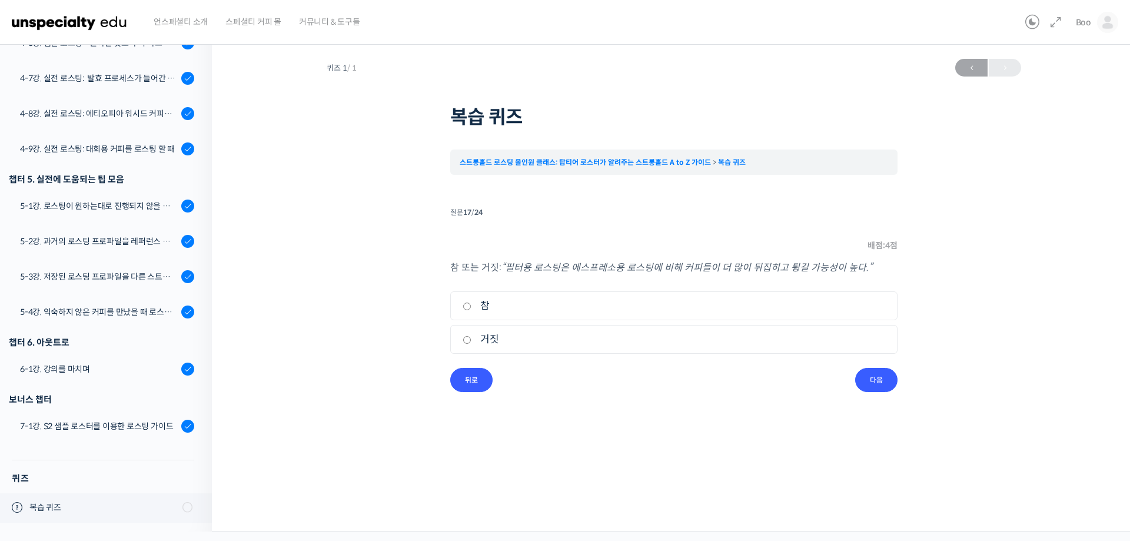
click at [628, 301] on label "참" at bounding box center [674, 306] width 423 height 16
click at [471, 302] on input "참" at bounding box center [467, 306] width 9 height 8
radio input "true"
click at [871, 379] on input "다음" at bounding box center [876, 380] width 42 height 24
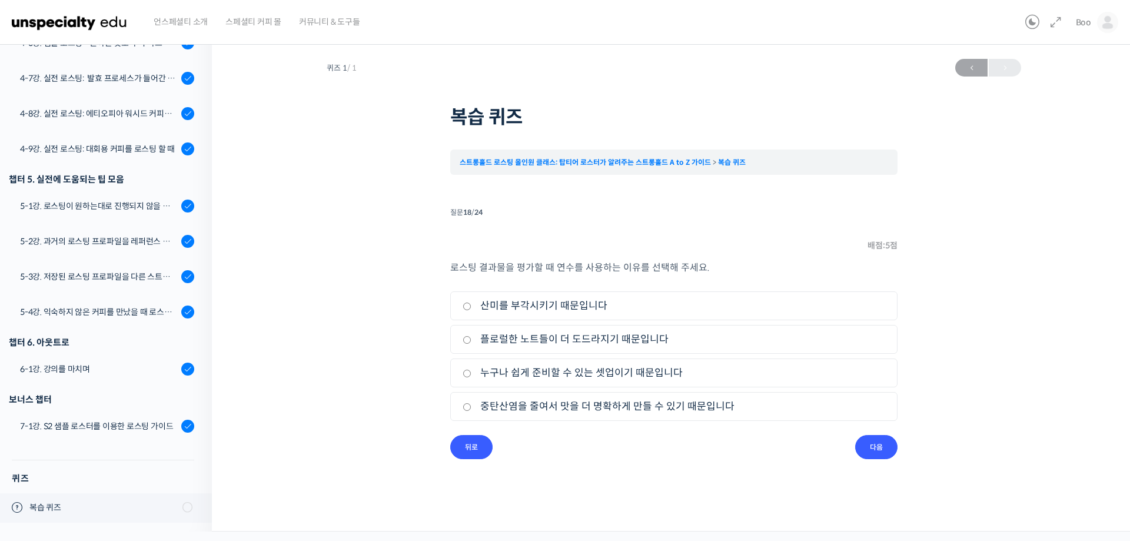
click at [627, 340] on label "플로럴한 노트들이 더 도드라지기 때문입니다" at bounding box center [674, 339] width 423 height 16
click at [471, 340] on input "플로럴한 노트들이 더 도드라지기 때문입니다" at bounding box center [467, 340] width 9 height 8
radio input "true"
click at [869, 442] on input "다음" at bounding box center [876, 447] width 42 height 24
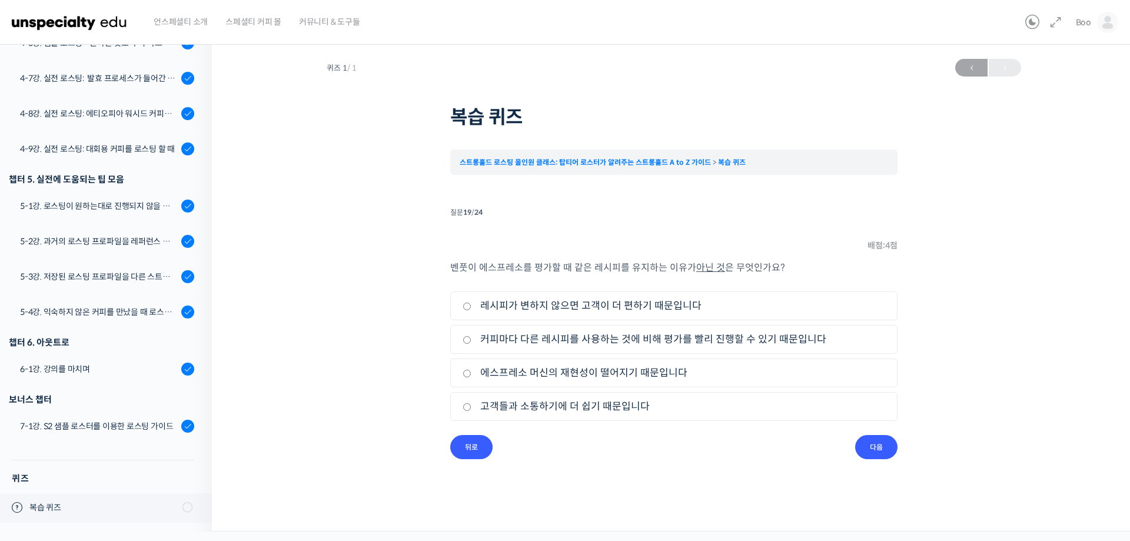
click at [618, 334] on label "커피마다 다른 레시피를 사용하는 것에 비해 평가를 빨리 진행할 수 있기 때문입니다" at bounding box center [674, 339] width 423 height 16
click at [471, 336] on input "커피마다 다른 레시피를 사용하는 것에 비해 평가를 빨리 진행할 수 있기 때문입니다" at bounding box center [467, 340] width 9 height 8
radio input "true"
click at [862, 451] on input "다음" at bounding box center [876, 447] width 42 height 24
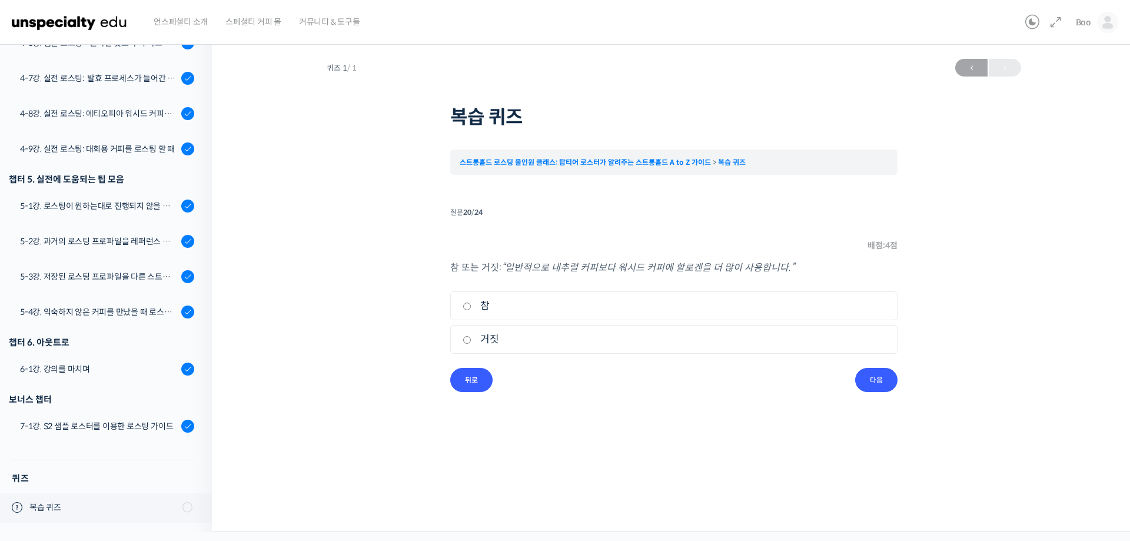
click at [691, 306] on label "참" at bounding box center [674, 306] width 423 height 16
click at [471, 306] on input "참" at bounding box center [467, 306] width 9 height 8
radio input "true"
click at [884, 377] on input "다음" at bounding box center [876, 380] width 42 height 24
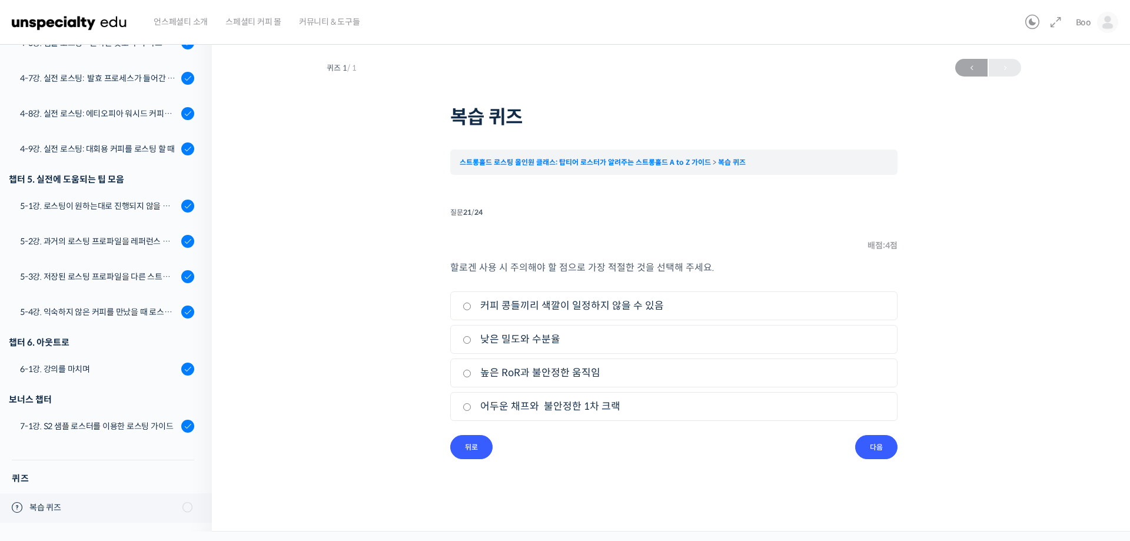
click at [680, 294] on li "1. 커피 콩들끼리 색깔이 일정하지 않을 수 있음" at bounding box center [673, 305] width 447 height 29
click at [712, 308] on label "커피 콩들끼리 색깔이 일정하지 않을 수 있음" at bounding box center [674, 306] width 423 height 16
click at [471, 308] on input "커피 콩들끼리 색깔이 일정하지 않을 수 있음" at bounding box center [467, 306] width 9 height 8
radio input "true"
click at [881, 450] on input "다음" at bounding box center [876, 447] width 42 height 24
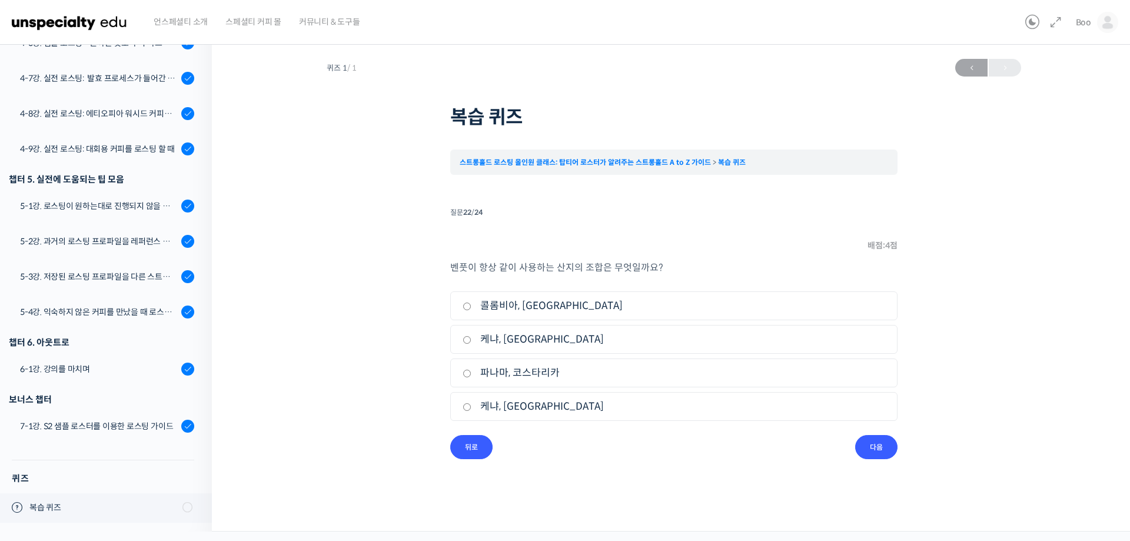
click at [671, 337] on label "케냐, [GEOGRAPHIC_DATA]" at bounding box center [674, 339] width 423 height 16
click at [471, 337] on input "케냐, [GEOGRAPHIC_DATA]" at bounding box center [467, 340] width 9 height 8
radio input "true"
click at [873, 447] on input "다음" at bounding box center [876, 447] width 42 height 24
click at [691, 307] on label "상승률을 높이고 디벨롭 타임을 줄인다." at bounding box center [674, 306] width 423 height 16
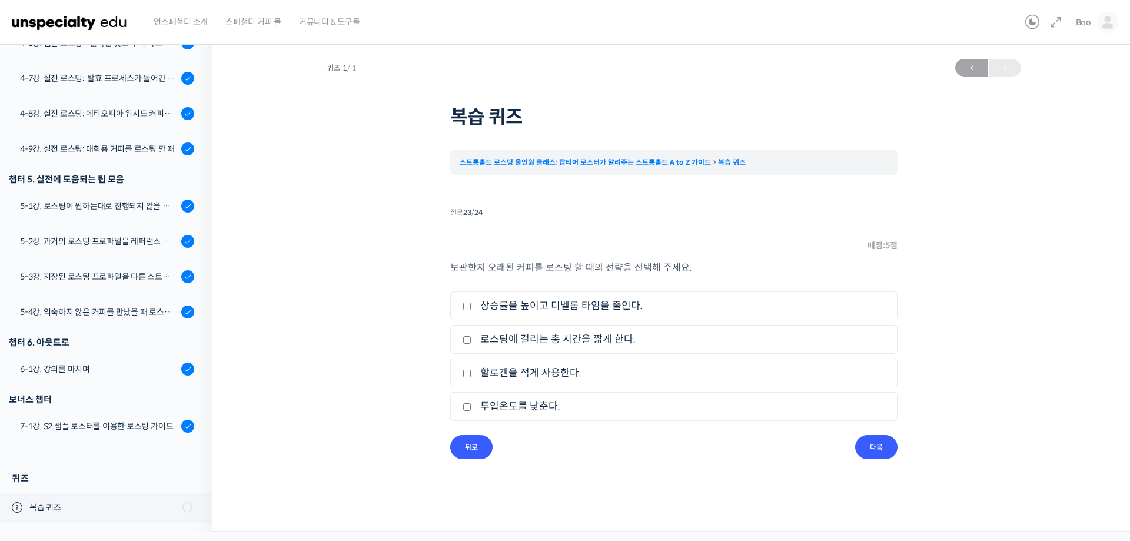
click at [471, 307] on input "상승률을 높이고 디벨롭 타임을 줄인다." at bounding box center [467, 306] width 9 height 8
checkbox input "true"
click at [886, 444] on input "다음" at bounding box center [876, 447] width 42 height 24
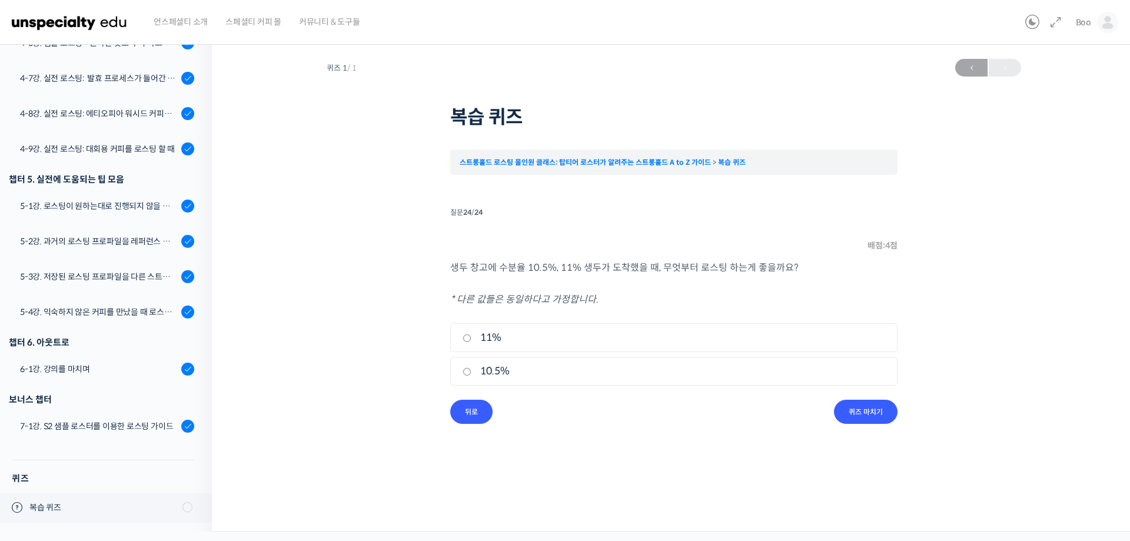
click at [659, 332] on label "11%" at bounding box center [674, 338] width 423 height 16
click at [471, 334] on input "11%" at bounding box center [467, 338] width 9 height 8
radio input "true"
click at [873, 414] on input "퀴즈 마치기" at bounding box center [866, 412] width 64 height 24
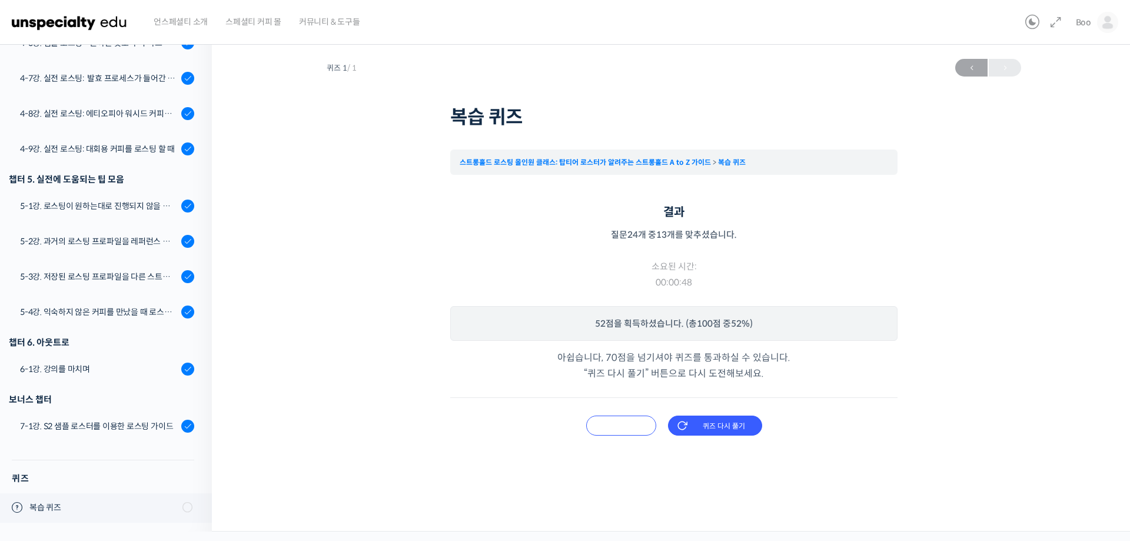
click at [626, 430] on input "오답 확인하기" at bounding box center [621, 425] width 70 height 20
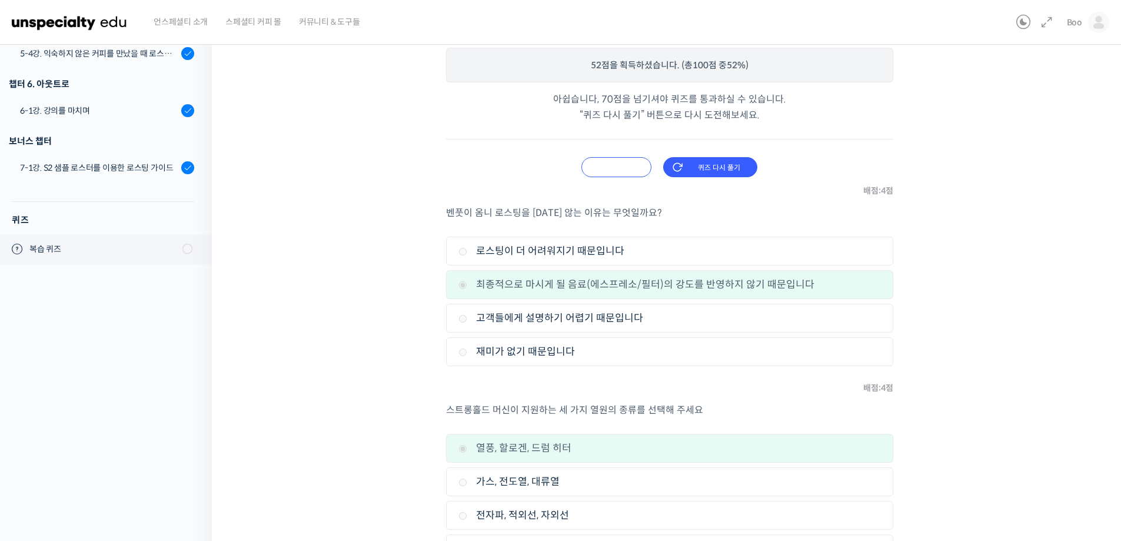
scroll to position [248, 0]
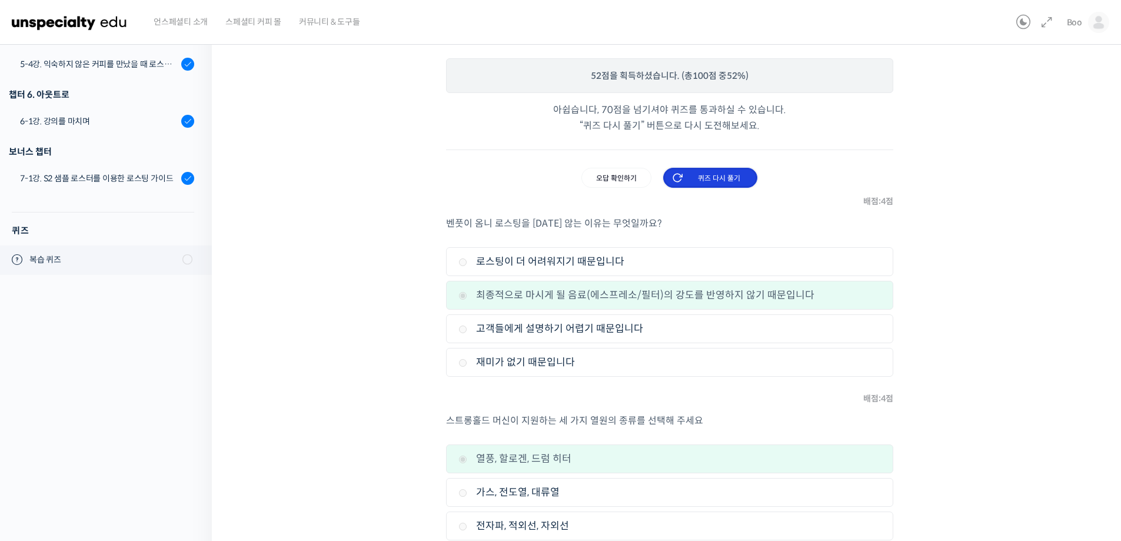
click at [706, 174] on input "퀴즈 다시 풀기" at bounding box center [710, 178] width 94 height 20
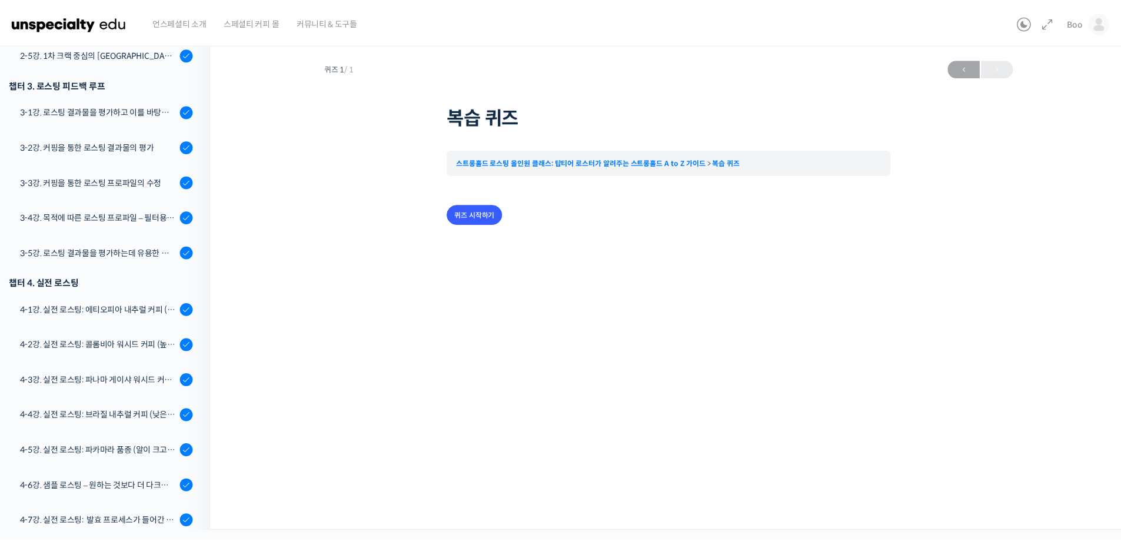
scroll to position [979, 0]
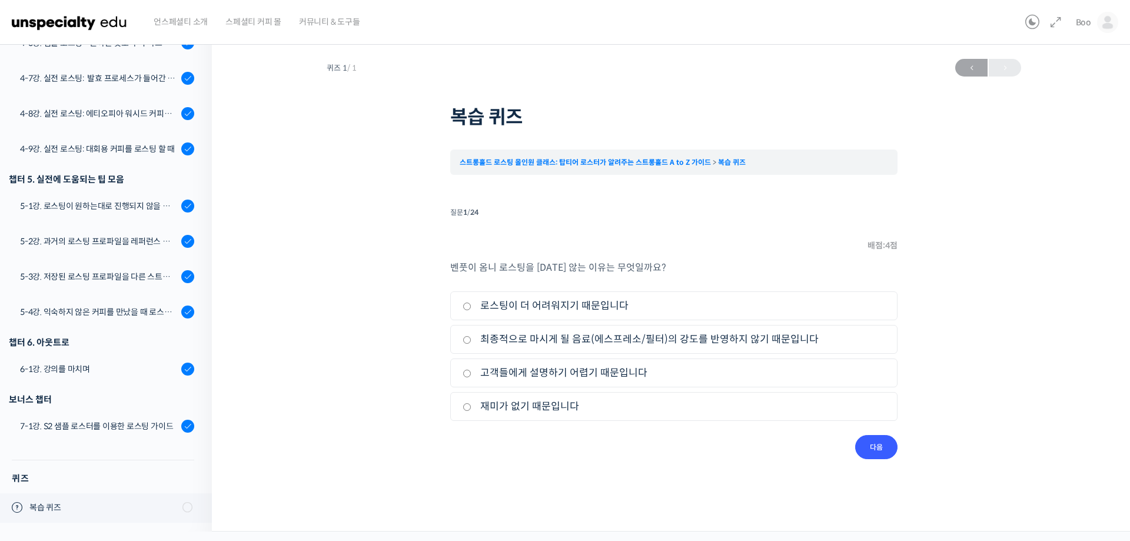
click at [645, 344] on label "최종적으로 마시게 될 음료(에스프레소/필터)의 강도를 반영하지 않기 때문입니다" at bounding box center [674, 339] width 423 height 16
click at [471, 344] on input "최종적으로 마시게 될 음료(에스프레소/필터)의 강도를 반영하지 않기 때문입니다" at bounding box center [467, 340] width 9 height 8
radio input "true"
click at [879, 445] on input "다음" at bounding box center [876, 447] width 42 height 24
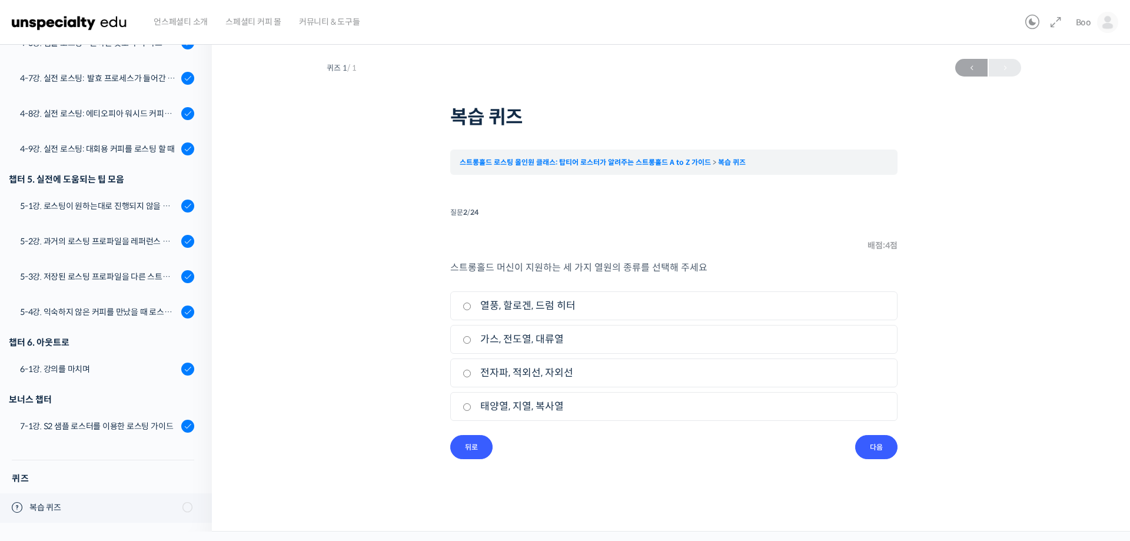
click at [550, 301] on label "열풍, 할로겐, 드럼 히터" at bounding box center [674, 306] width 423 height 16
click at [471, 302] on input "열풍, 할로겐, 드럼 히터" at bounding box center [467, 306] width 9 height 8
radio input "true"
click at [873, 455] on input "다음" at bounding box center [876, 447] width 42 height 24
click at [529, 374] on label "1차 크랙" at bounding box center [674, 373] width 423 height 16
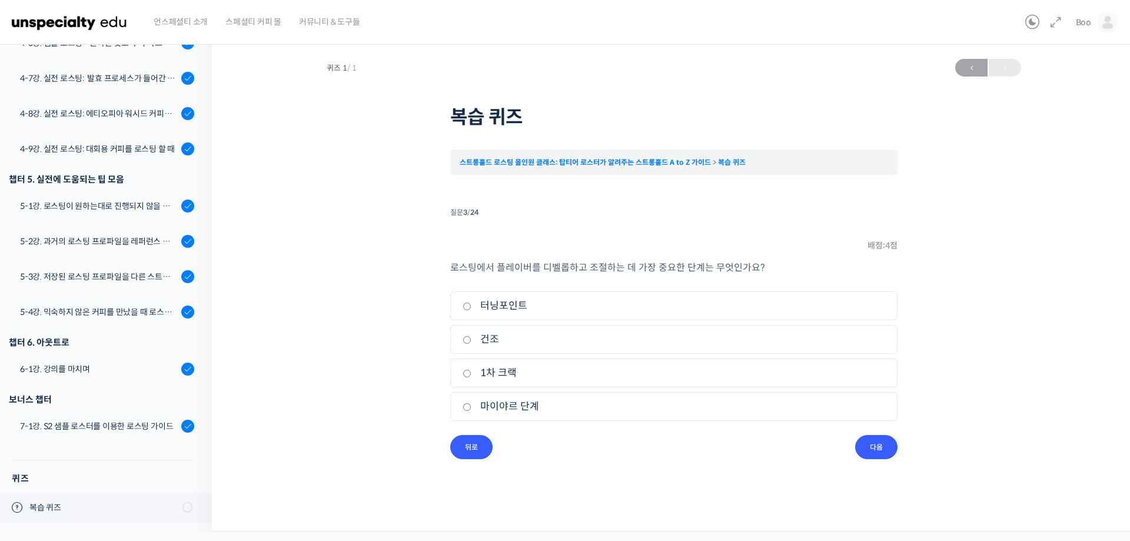
click at [471, 374] on input "1차 크랙" at bounding box center [467, 374] width 9 height 8
radio input "true"
click at [874, 452] on input "다음" at bounding box center [876, 447] width 42 height 24
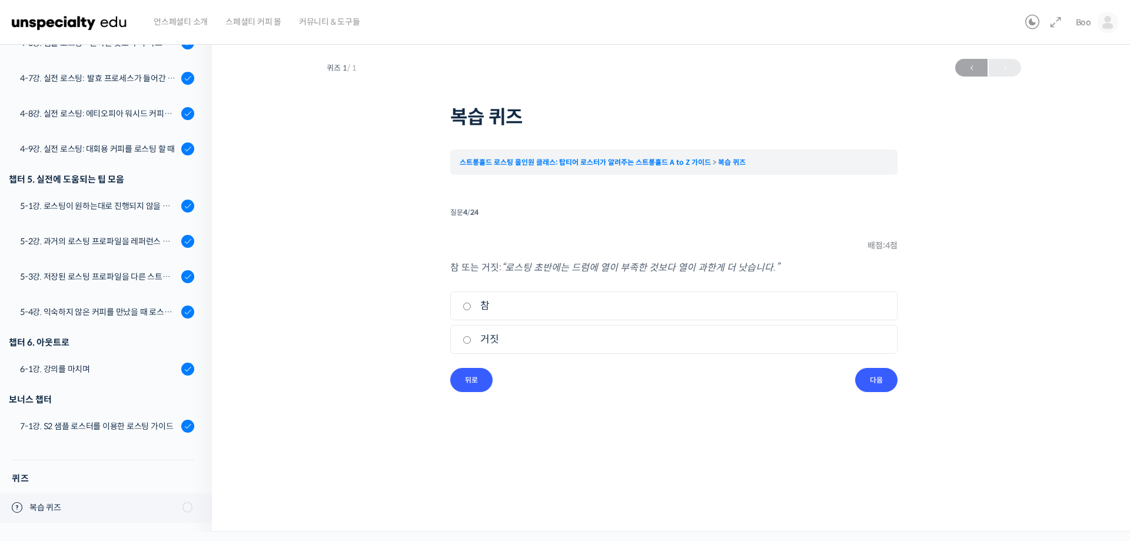
click at [591, 300] on label "참" at bounding box center [674, 306] width 423 height 16
click at [471, 302] on input "참" at bounding box center [467, 306] width 9 height 8
radio input "true"
click at [886, 390] on input "다음" at bounding box center [876, 380] width 42 height 24
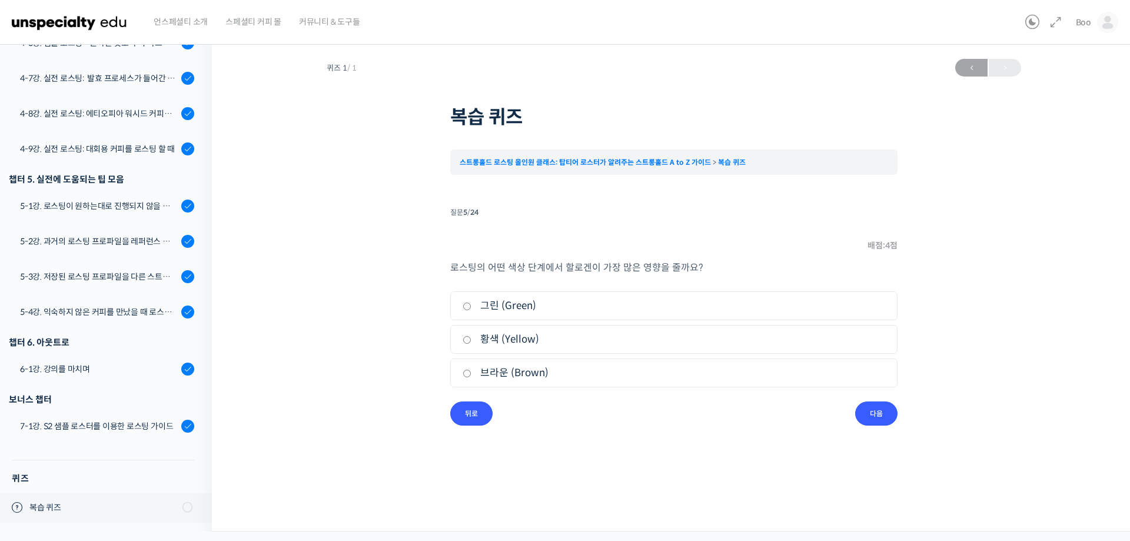
click at [590, 375] on label "브라운 (Brown)" at bounding box center [674, 373] width 423 height 16
click at [471, 375] on input "브라운 (Brown)" at bounding box center [467, 374] width 9 height 8
radio input "true"
click at [868, 415] on input "다음" at bounding box center [876, 413] width 42 height 24
click at [497, 340] on label "열풍" at bounding box center [674, 339] width 423 height 16
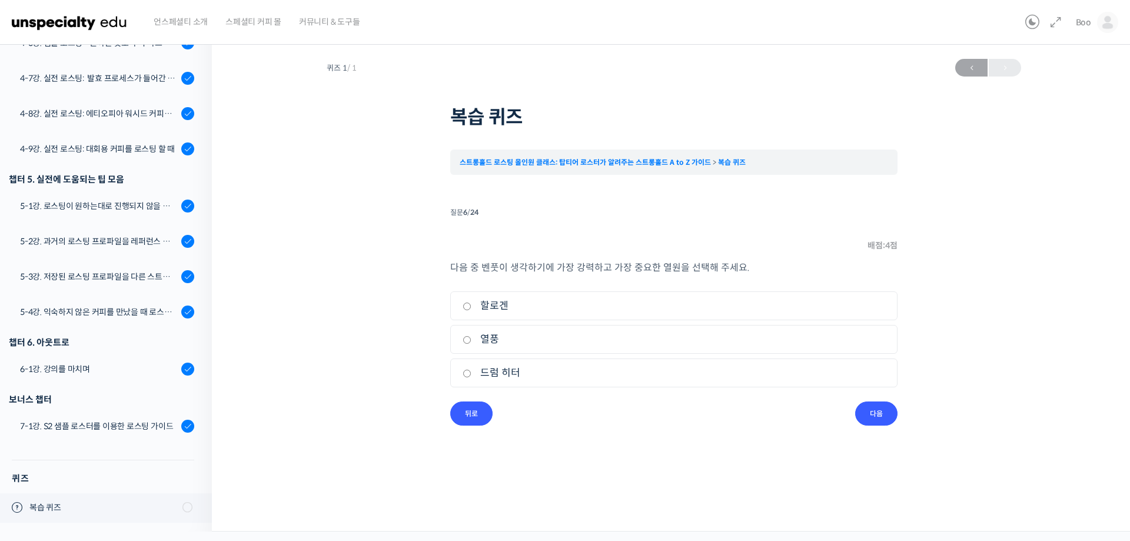
click at [471, 340] on input "열풍" at bounding box center [467, 340] width 9 height 8
radio input "true"
click at [917, 425] on div "퀴즈 1 / 1 [DATE] 4:11 오후 ← 이전 복습 퀴즈 스트롱홀드 로스팅 올인원 클래스: 탑티어 로스터가 알려주는 스트롱홀드 A to …" at bounding box center [674, 239] width 806 height 373
click at [887, 420] on input "다음" at bounding box center [876, 413] width 42 height 24
click at [506, 307] on label "참" at bounding box center [674, 306] width 423 height 16
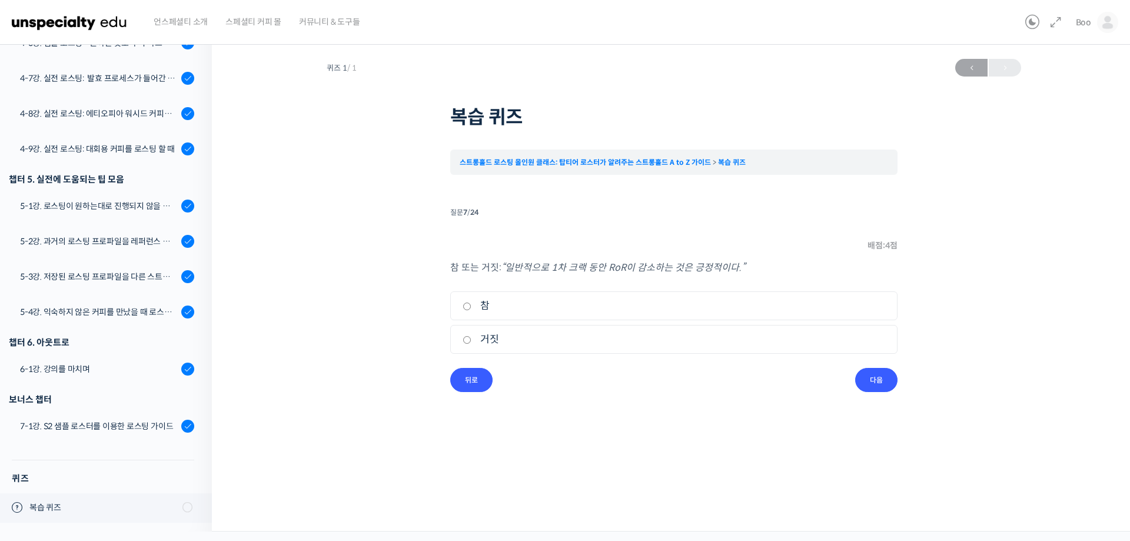
click at [471, 307] on input "참" at bounding box center [467, 306] width 9 height 8
radio input "true"
click at [876, 392] on input "다음" at bounding box center [876, 380] width 42 height 24
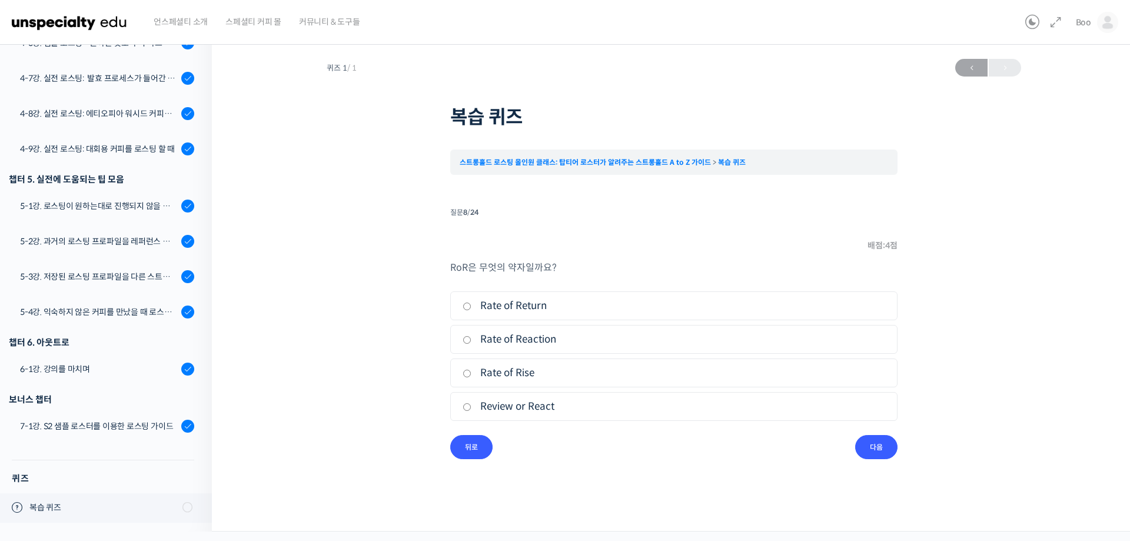
click at [522, 374] on label "Rate of Rise" at bounding box center [674, 373] width 423 height 16
click at [471, 374] on input "Rate of Rise" at bounding box center [467, 374] width 9 height 8
radio input "true"
click at [893, 457] on input "다음" at bounding box center [876, 447] width 42 height 24
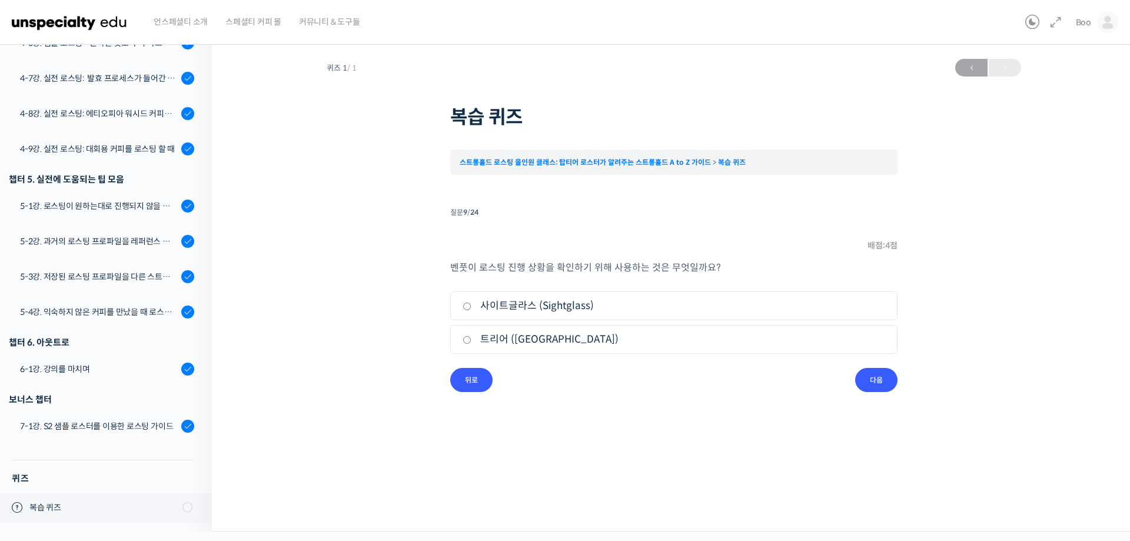
click at [583, 314] on label "사이트글라스 (Sightglass)" at bounding box center [674, 306] width 423 height 16
click at [471, 310] on input "사이트글라스 (Sightglass)" at bounding box center [467, 306] width 9 height 8
radio input "true"
click at [869, 378] on input "다음" at bounding box center [876, 380] width 42 height 24
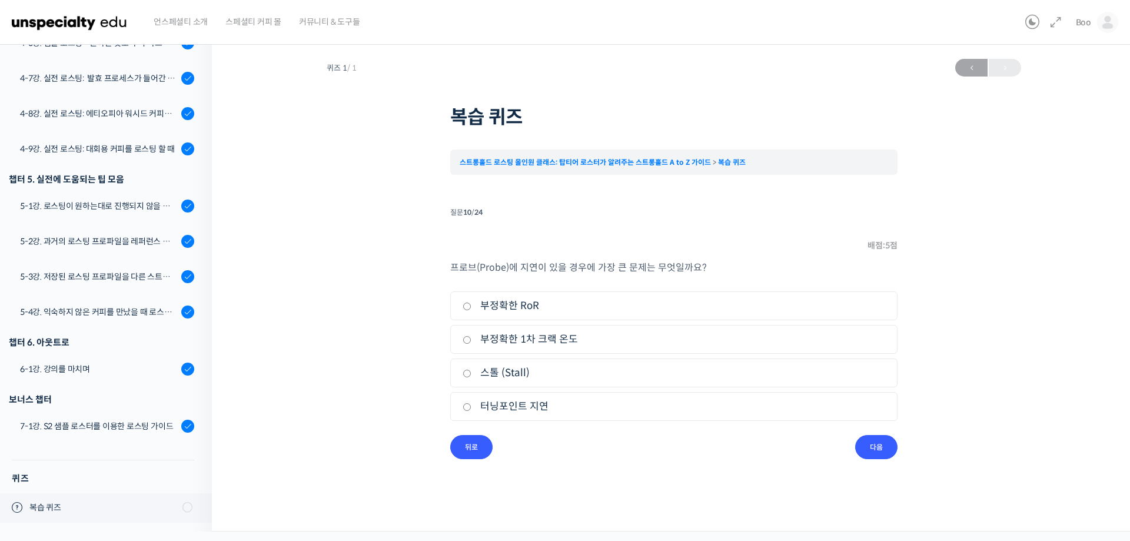
click at [533, 381] on label "스톨 (Stall)" at bounding box center [674, 373] width 423 height 16
click at [471, 377] on input "스톨 (Stall)" at bounding box center [467, 374] width 9 height 8
radio input "true"
click at [864, 455] on input "다음" at bounding box center [876, 447] width 42 height 24
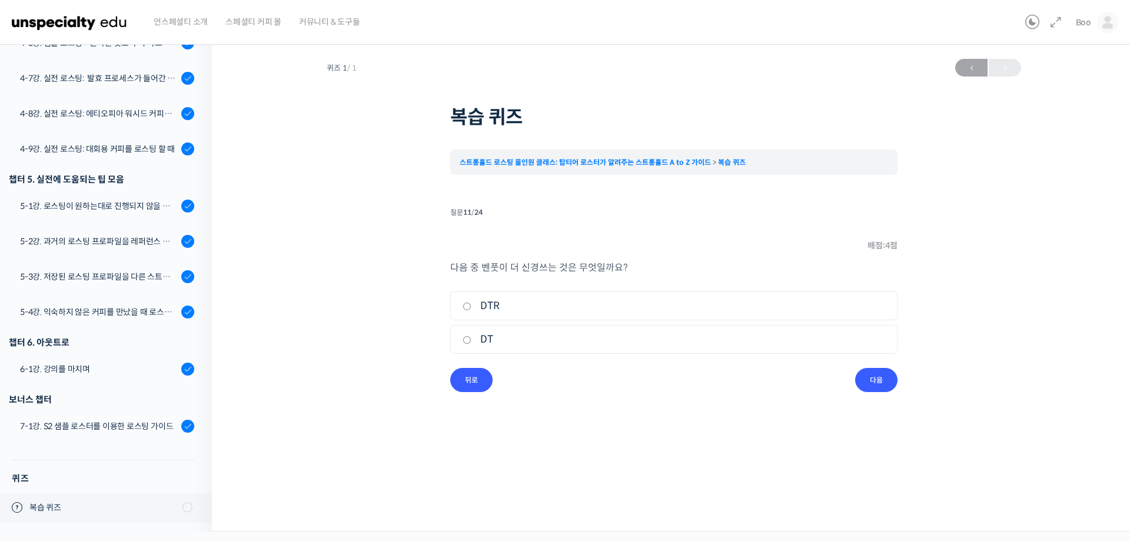
click at [566, 347] on label "DT" at bounding box center [674, 339] width 423 height 16
click at [471, 344] on input "DT" at bounding box center [467, 340] width 9 height 8
radio input "true"
click at [870, 384] on input "다음" at bounding box center [876, 380] width 42 height 24
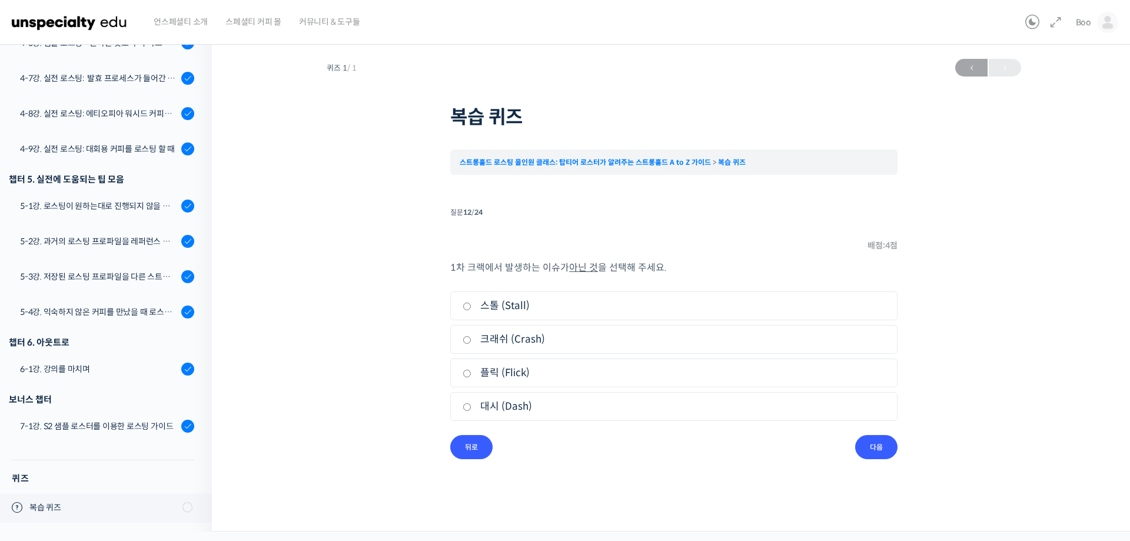
click at [526, 412] on label "대시 (Dash)" at bounding box center [674, 406] width 423 height 16
click at [471, 411] on input "대시 (Dash)" at bounding box center [467, 407] width 9 height 8
radio input "true"
click at [860, 455] on input "다음" at bounding box center [876, 447] width 42 height 24
click at [537, 342] on label "생두를 에이징" at bounding box center [674, 339] width 423 height 16
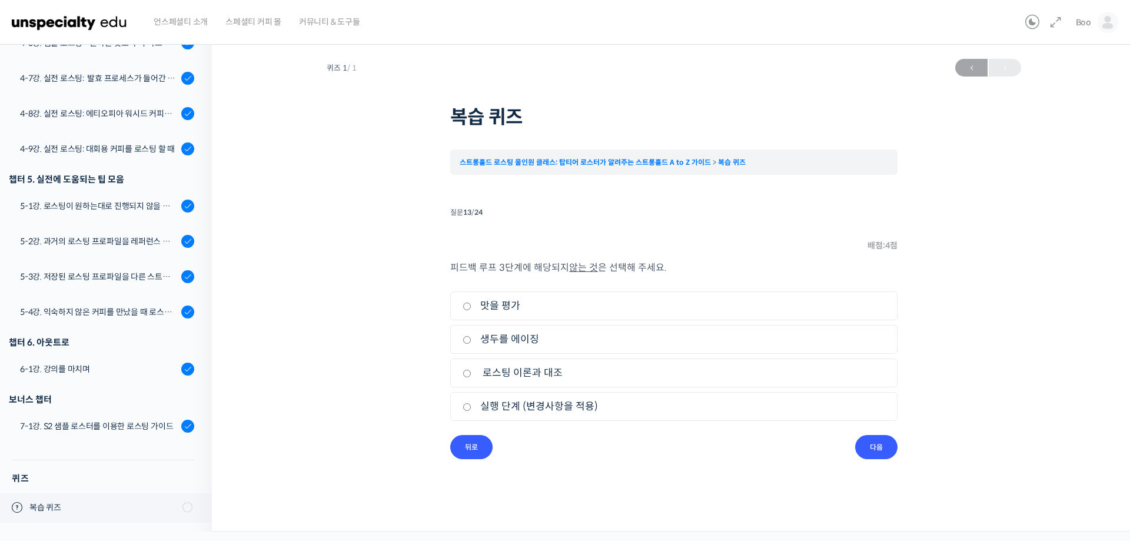
click at [471, 342] on input "생두를 에이징" at bounding box center [467, 340] width 9 height 8
radio input "true"
click at [879, 457] on input "다음" at bounding box center [876, 447] width 42 height 24
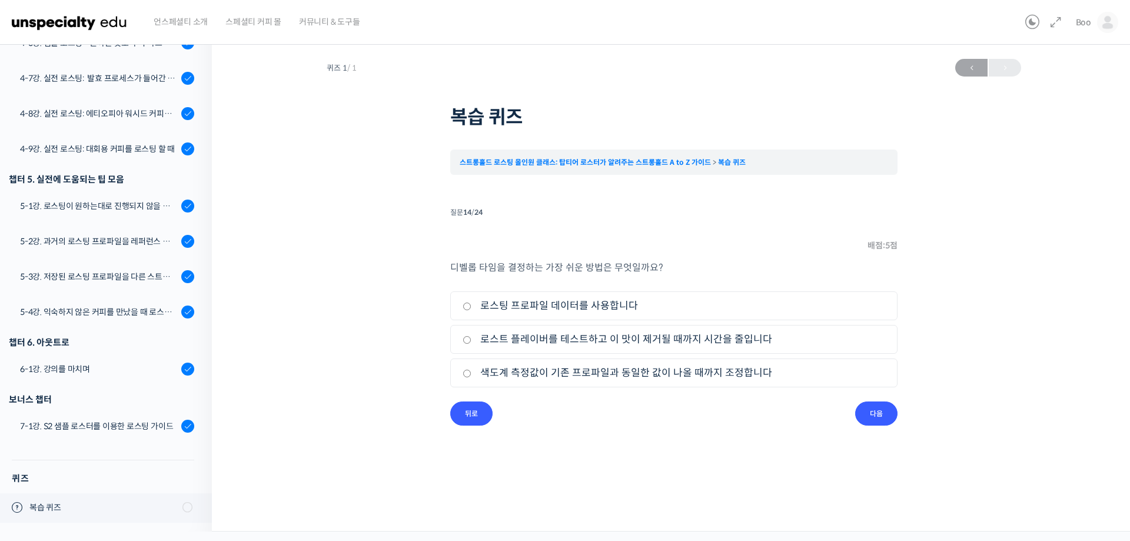
click at [556, 341] on label "로스트 플레이버를 테스트하고 이 맛이 제거될 때까지 시간을 줄입니다" at bounding box center [674, 339] width 423 height 16
click at [471, 341] on input "로스트 플레이버를 테스트하고 이 맛이 제거될 때까지 시간을 줄입니다" at bounding box center [467, 340] width 9 height 8
radio input "true"
click at [867, 422] on input "다음" at bounding box center [876, 413] width 42 height 24
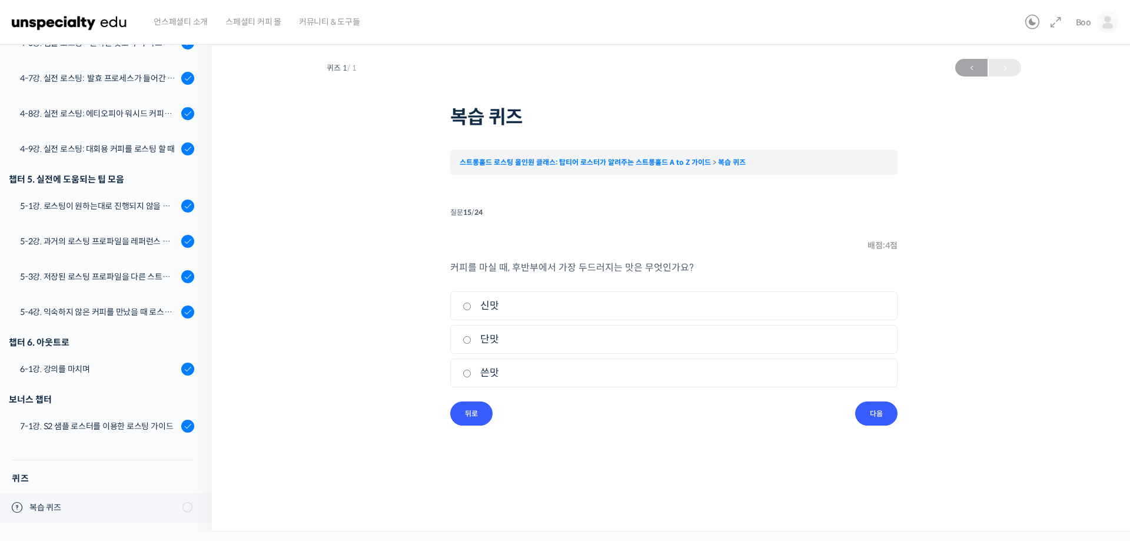
click at [493, 381] on label "쓴맛" at bounding box center [674, 373] width 423 height 16
click at [471, 377] on input "쓴맛" at bounding box center [467, 374] width 9 height 8
radio input "true"
click at [872, 425] on input "다음" at bounding box center [876, 413] width 42 height 24
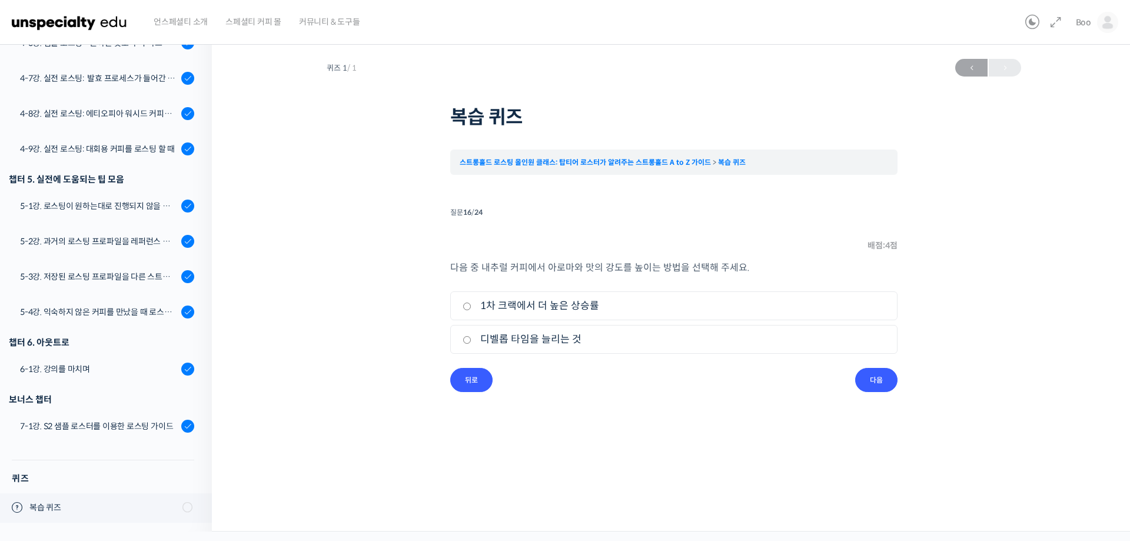
click at [512, 305] on label "1차 크랙에서 더 높은 상승률" at bounding box center [674, 306] width 423 height 16
click at [471, 305] on input "1차 크랙에서 더 높은 상승률" at bounding box center [467, 306] width 9 height 8
radio input "true"
click at [855, 381] on li "질문 16 / 24 16 . 질문 배점: 4 점 다음 중 내추럴 커피에서 아로마와 맛의 강도를 높이는 방법을 선택해 주세요. 1. 1차 크랙에…" at bounding box center [673, 298] width 447 height 188
click at [864, 383] on input "다음" at bounding box center [876, 380] width 42 height 24
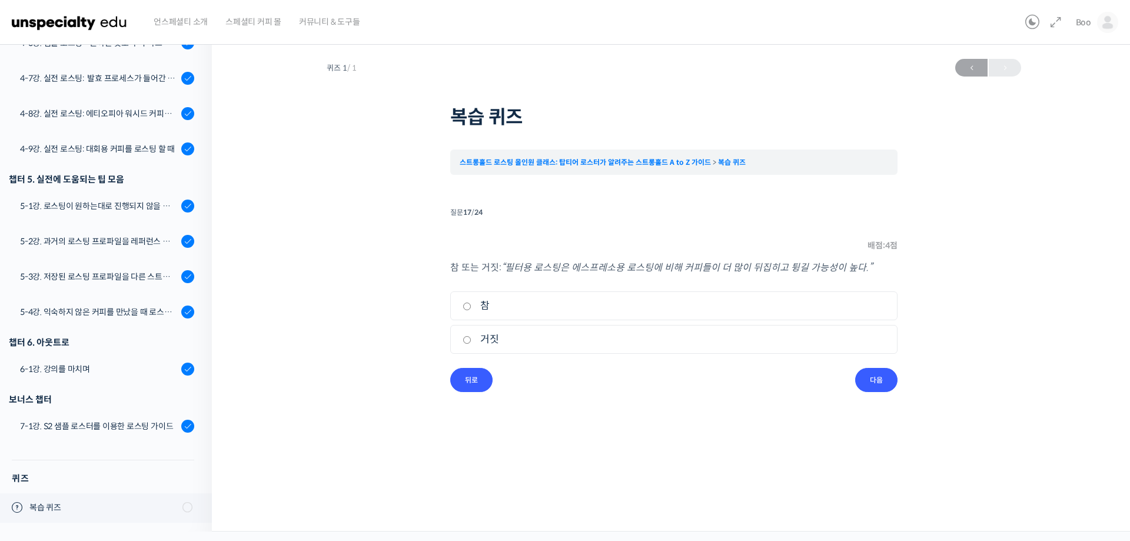
click at [568, 304] on label "참" at bounding box center [674, 306] width 423 height 16
click at [471, 304] on input "참" at bounding box center [467, 306] width 9 height 8
radio input "true"
click at [868, 382] on input "다음" at bounding box center [876, 380] width 42 height 24
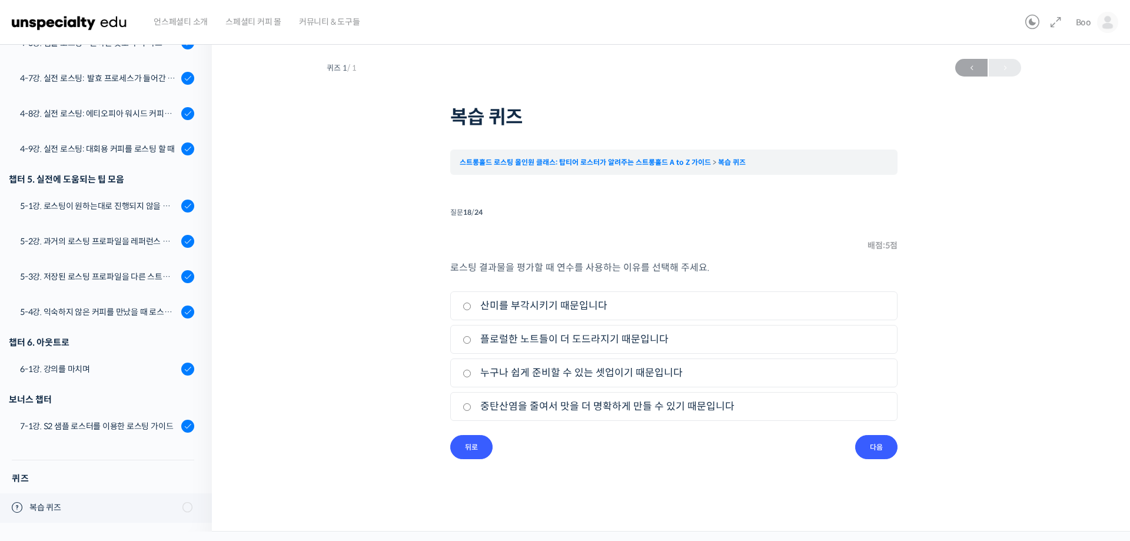
click at [510, 381] on label "누구나 쉽게 준비할 수 있는 셋업이기 때문입니다" at bounding box center [674, 373] width 423 height 16
click at [471, 377] on input "누구나 쉽게 준비할 수 있는 셋업이기 때문입니다" at bounding box center [467, 374] width 9 height 8
radio input "true"
click at [884, 453] on input "다음" at bounding box center [876, 447] width 42 height 24
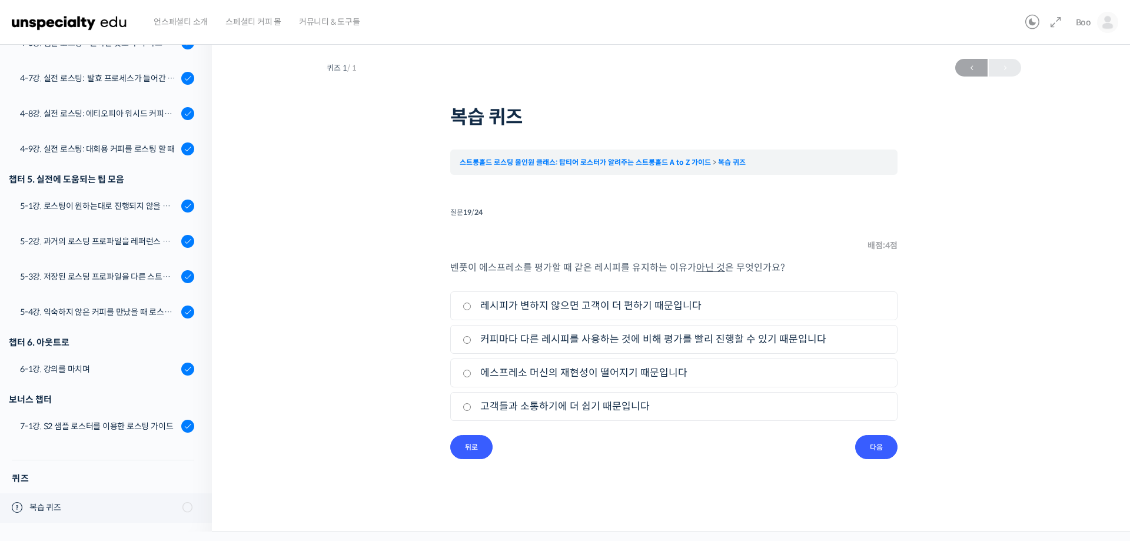
click at [640, 381] on label "에스프레소 머신의 재현성이 떨어지기 때문입니다" at bounding box center [674, 373] width 423 height 16
click at [471, 377] on input "에스프레소 머신의 재현성이 떨어지기 때문입니다" at bounding box center [467, 374] width 9 height 8
radio input "true"
click at [874, 450] on input "다음" at bounding box center [876, 447] width 42 height 24
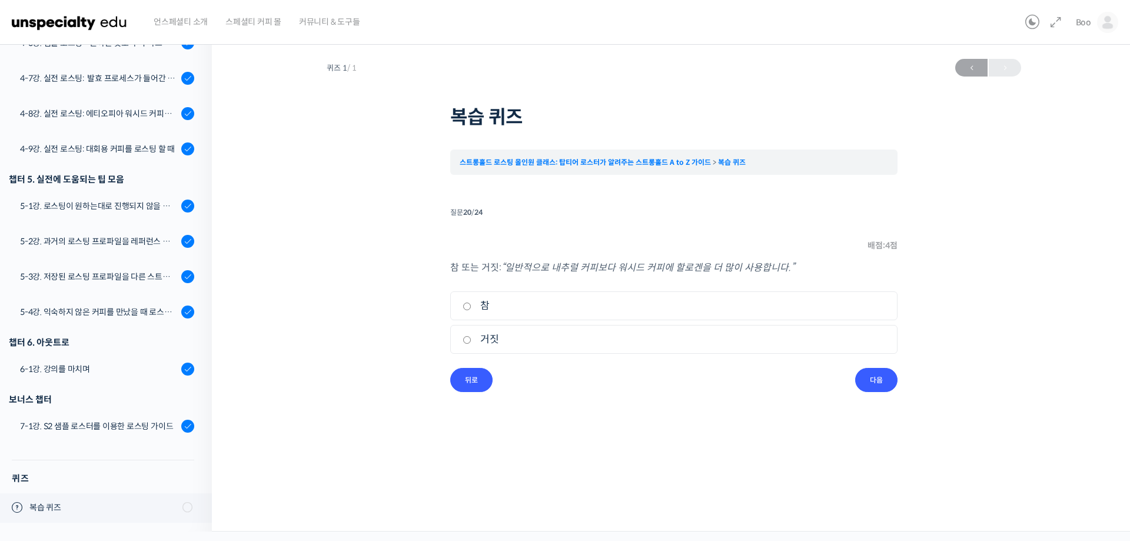
click at [534, 306] on label "참" at bounding box center [674, 306] width 423 height 16
click at [471, 306] on input "참" at bounding box center [467, 306] width 9 height 8
radio input "true"
click at [884, 387] on input "다음" at bounding box center [876, 380] width 42 height 24
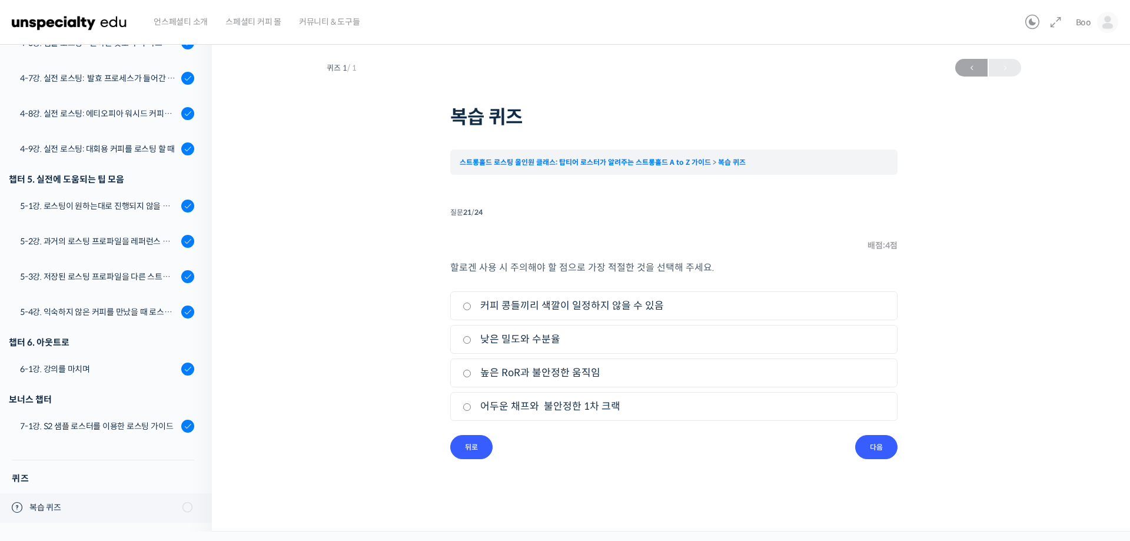
click at [611, 315] on li "1. 커피 콩들끼리 색깔이 일정하지 않을 수 있음" at bounding box center [673, 305] width 447 height 29
click at [614, 305] on label "커피 콩들끼리 색깔이 일정하지 않을 수 있음" at bounding box center [674, 306] width 423 height 16
click at [471, 305] on input "커피 콩들끼리 색깔이 일정하지 않을 수 있음" at bounding box center [467, 306] width 9 height 8
radio input "true"
click at [874, 454] on input "다음" at bounding box center [876, 447] width 42 height 24
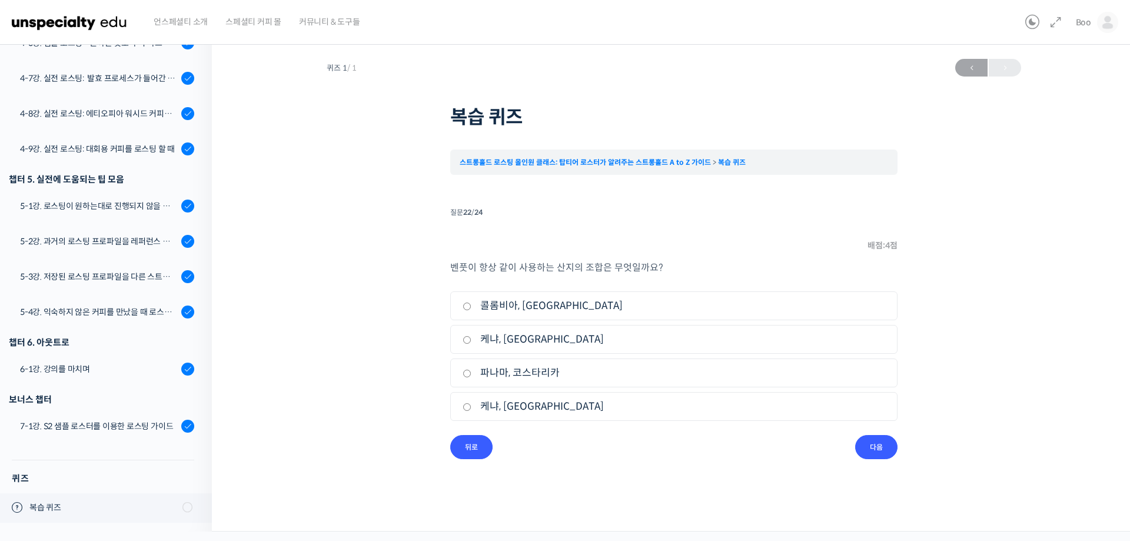
click at [529, 374] on label "파나마, 코스타리카" at bounding box center [674, 373] width 423 height 16
click at [471, 374] on input "파나마, 코스타리카" at bounding box center [467, 374] width 9 height 8
radio input "true"
click at [524, 407] on label "케냐, [GEOGRAPHIC_DATA]" at bounding box center [674, 406] width 423 height 16
click at [471, 407] on input "케냐, [GEOGRAPHIC_DATA]" at bounding box center [467, 407] width 9 height 8
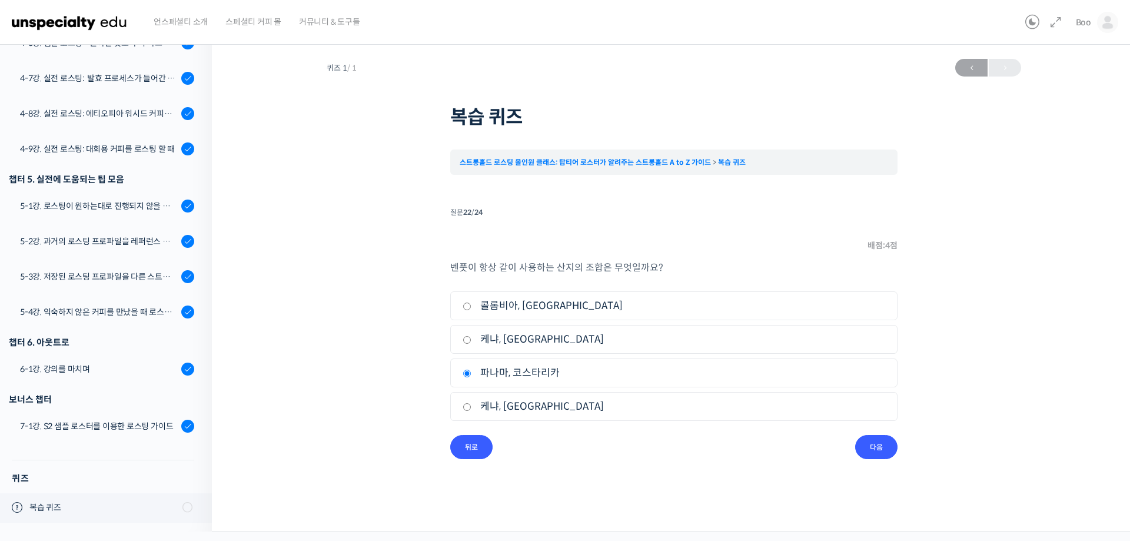
radio input "true"
click at [882, 459] on input "다음" at bounding box center [876, 447] width 42 height 24
click at [572, 307] on label "상승률을 높이고 디벨롭 타임을 줄인다." at bounding box center [674, 306] width 423 height 16
click at [471, 307] on input "상승률을 높이고 디벨롭 타임을 줄인다." at bounding box center [467, 306] width 9 height 8
checkbox input "true"
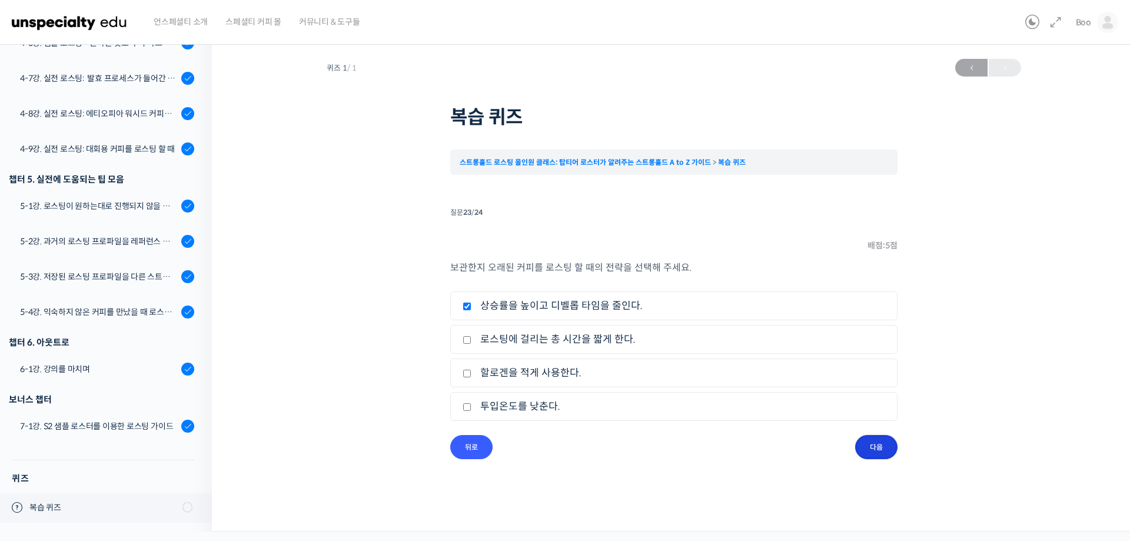
click at [879, 459] on input "다음" at bounding box center [876, 447] width 42 height 24
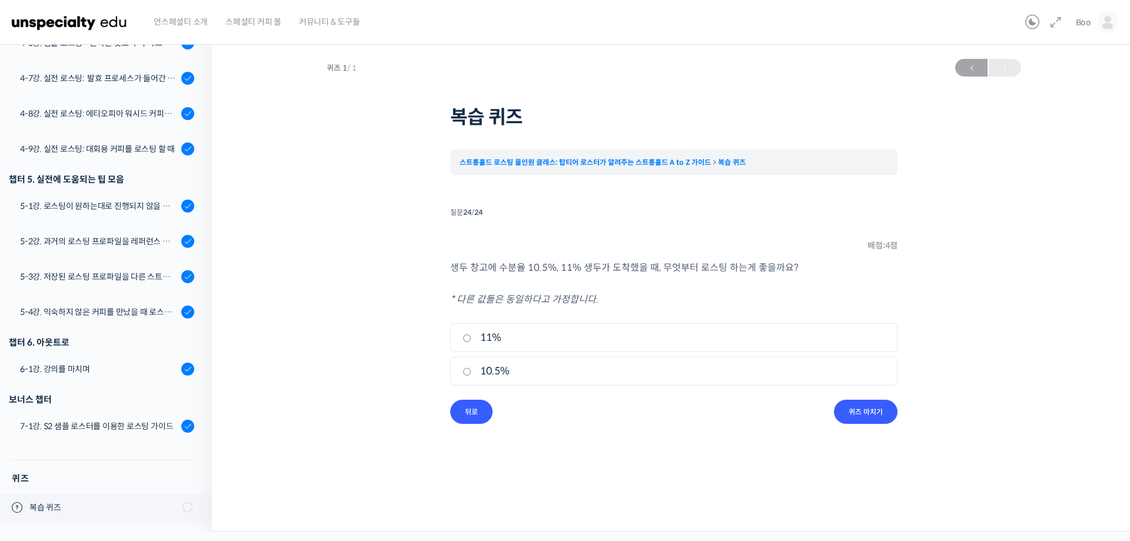
click at [595, 324] on li "1. 11%" at bounding box center [673, 337] width 447 height 29
click at [714, 345] on label "11%" at bounding box center [674, 338] width 423 height 16
click at [471, 342] on input "11%" at bounding box center [467, 338] width 9 height 8
radio input "true"
click at [856, 419] on input "퀴즈 마치기" at bounding box center [866, 412] width 64 height 24
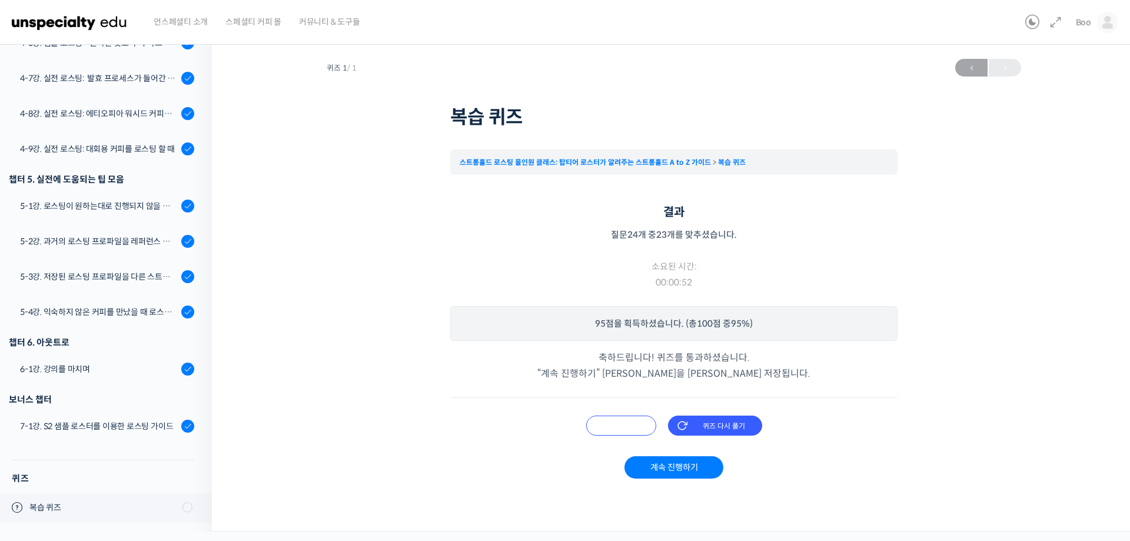
click at [616, 430] on input "오답 확인하기" at bounding box center [621, 425] width 70 height 20
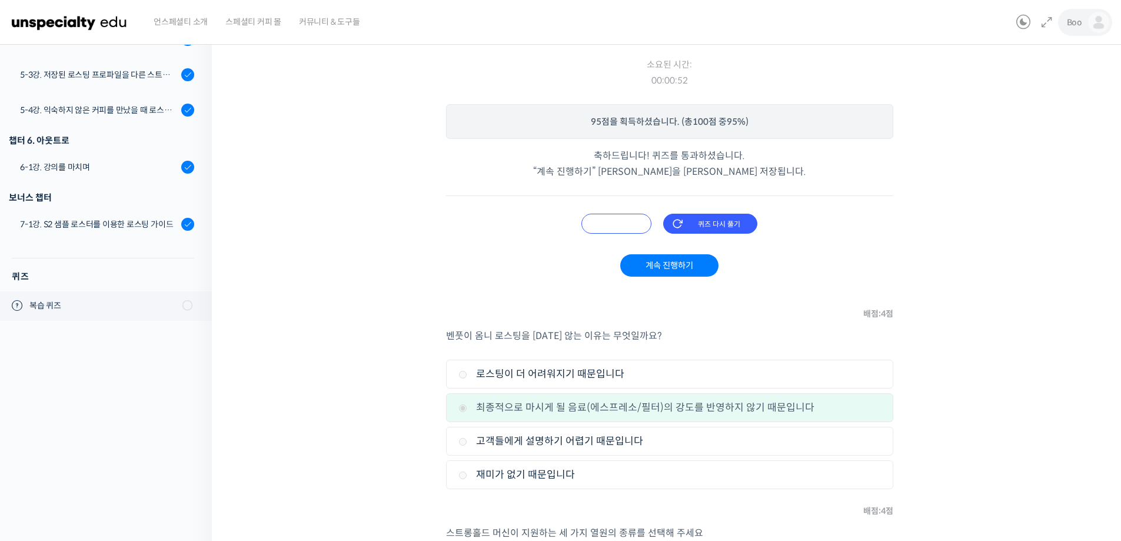
scroll to position [186, 0]
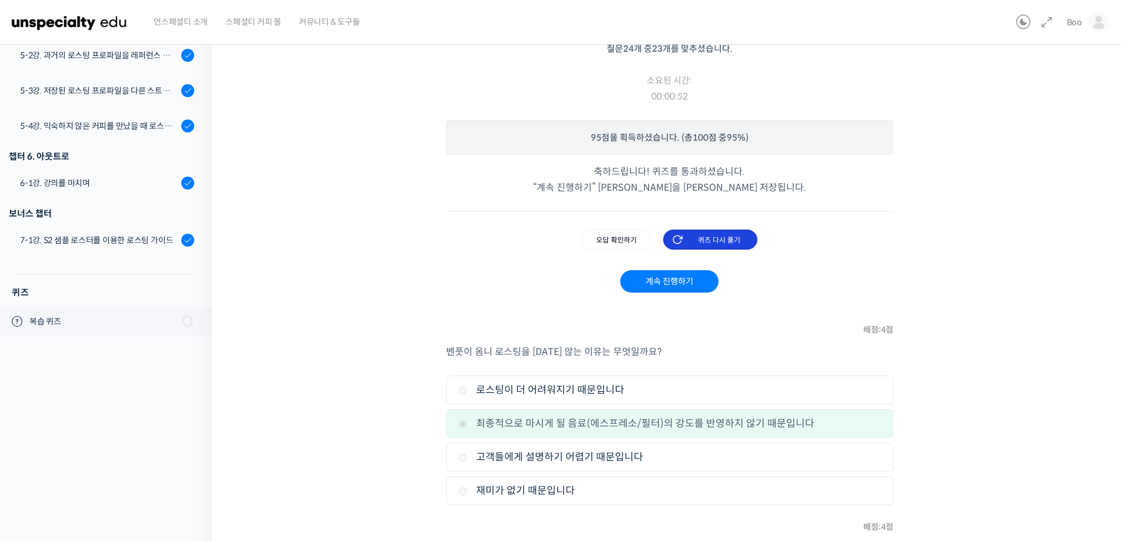
click at [727, 230] on input "퀴즈 다시 풀기" at bounding box center [710, 240] width 94 height 20
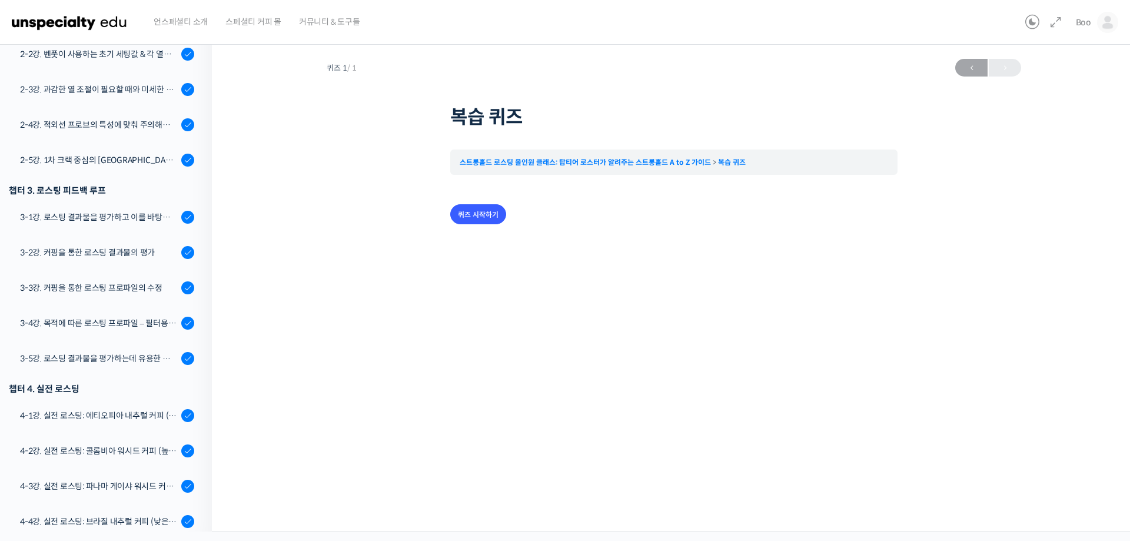
scroll to position [977, 0]
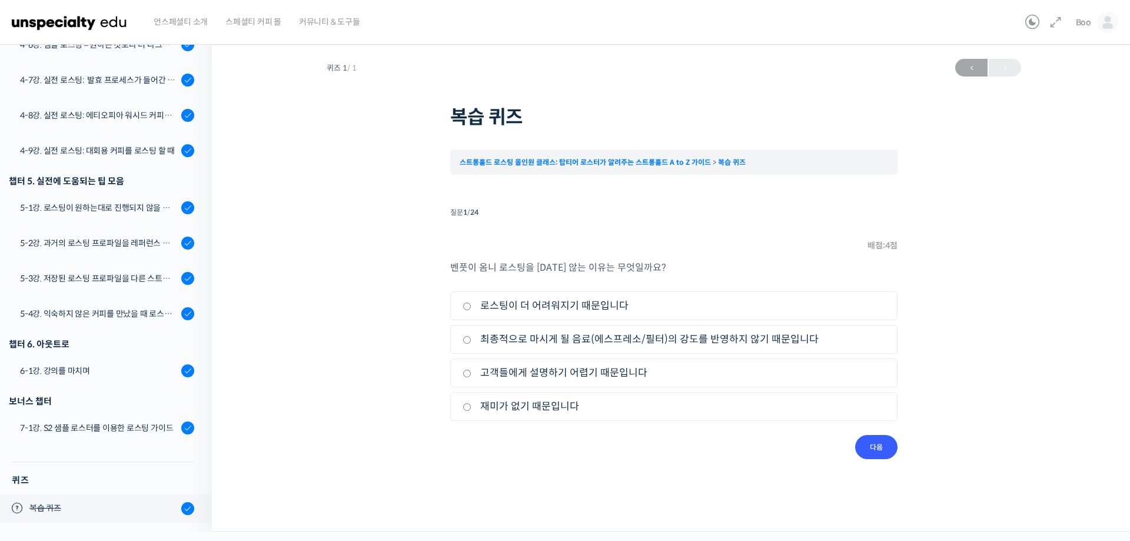
click at [514, 345] on label "최종적으로 마시게 될 음료(에스프레소/필터)의 강도를 반영하지 않기 때문입니다" at bounding box center [674, 339] width 423 height 16
click at [471, 344] on input "최종적으로 마시게 될 음료(에스프레소/필터)의 강도를 반영하지 않기 때문입니다" at bounding box center [467, 340] width 9 height 8
radio input "true"
click at [877, 443] on input "다음" at bounding box center [876, 447] width 42 height 24
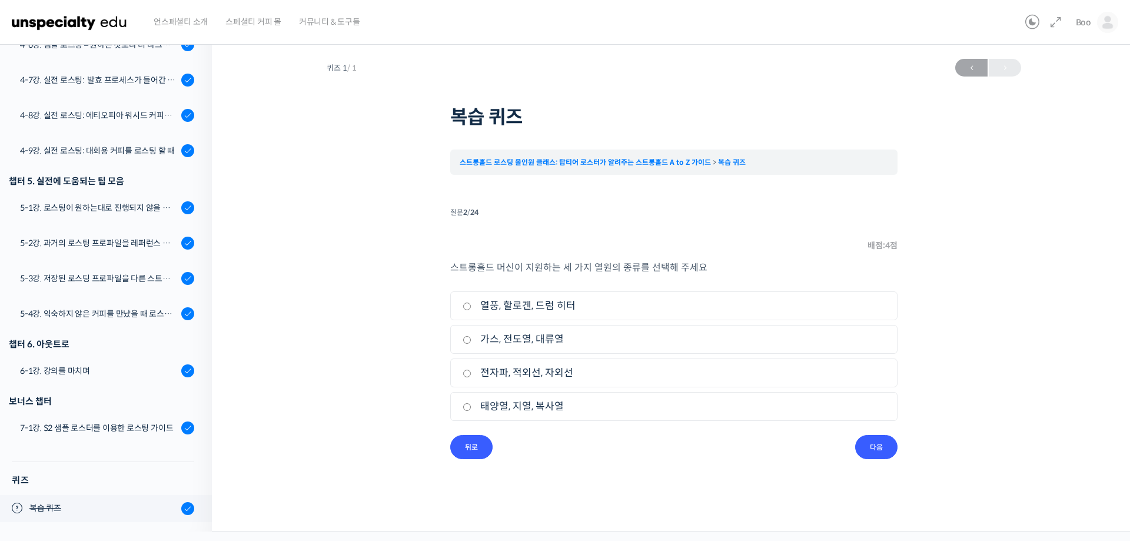
click at [540, 311] on label "열풍, 할로겐, 드럼 히터" at bounding box center [674, 306] width 423 height 16
click at [471, 310] on input "열풍, 할로겐, 드럼 히터" at bounding box center [467, 306] width 9 height 8
radio input "true"
click at [877, 455] on input "다음" at bounding box center [876, 447] width 42 height 24
click at [514, 365] on label "1차 크랙" at bounding box center [674, 373] width 423 height 16
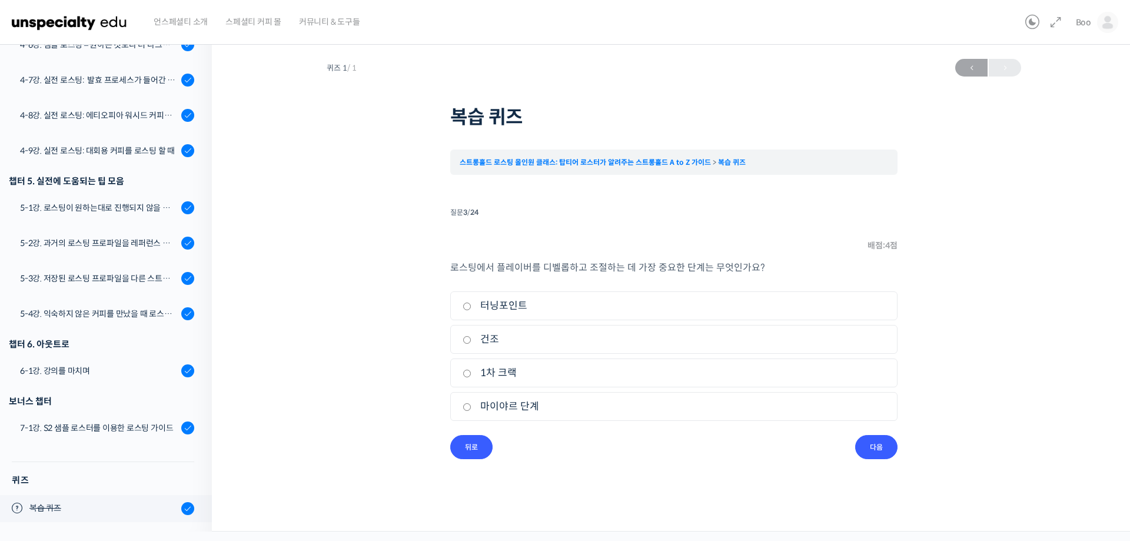
click at [471, 370] on input "1차 크랙" at bounding box center [467, 374] width 9 height 8
radio input "true"
click at [875, 452] on input "다음" at bounding box center [876, 447] width 42 height 24
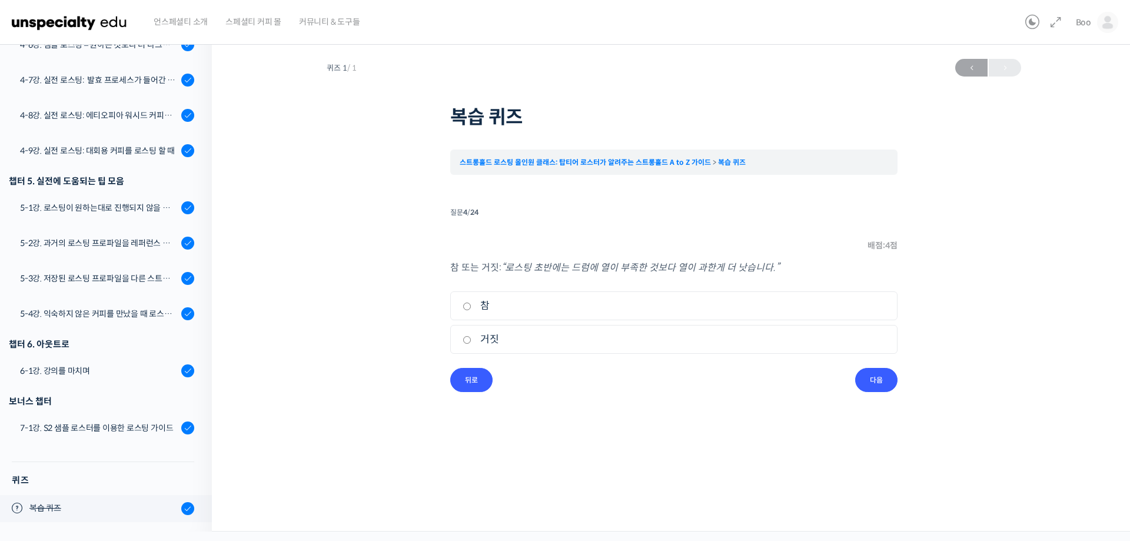
click at [491, 307] on label "참" at bounding box center [674, 306] width 423 height 16
click at [471, 307] on input "참" at bounding box center [467, 306] width 9 height 8
radio input "true"
click at [872, 384] on input "다음" at bounding box center [876, 380] width 42 height 24
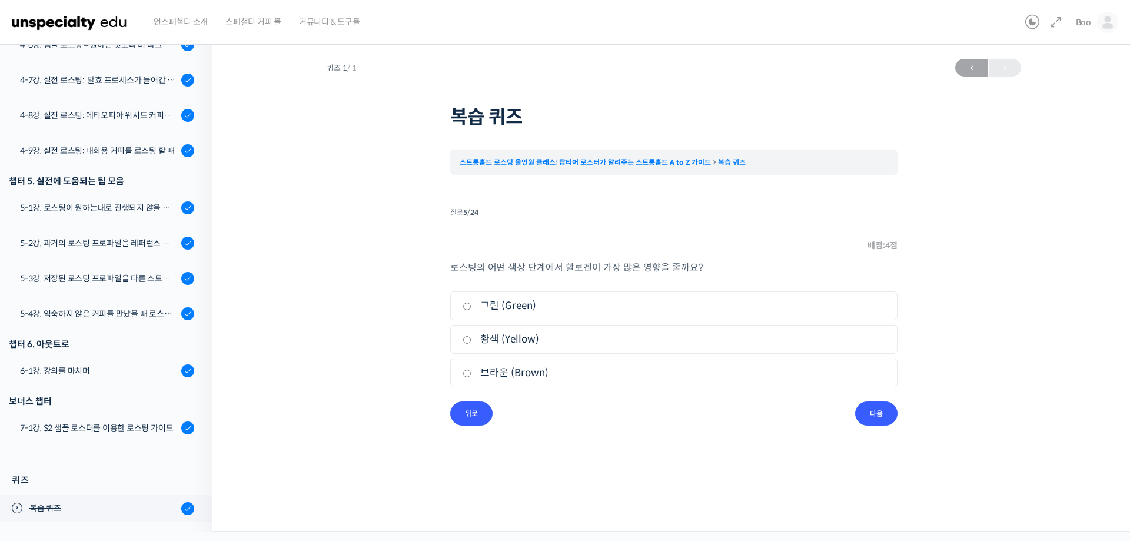
click at [515, 376] on label "브라운 (Brown)" at bounding box center [674, 373] width 423 height 16
click at [471, 376] on input "브라운 (Brown)" at bounding box center [467, 374] width 9 height 8
radio input "true"
click at [879, 426] on div "퀴즈 1 / 1 [DATE] 4:11 오후 ← 이전 복습 퀴즈 스트롱홀드 로스팅 올인원 클래스: 탑티어 로스터가 알려주는 스트롱홀드 A to …" at bounding box center [674, 251] width 806 height 396
click at [879, 421] on input "다음" at bounding box center [876, 413] width 42 height 24
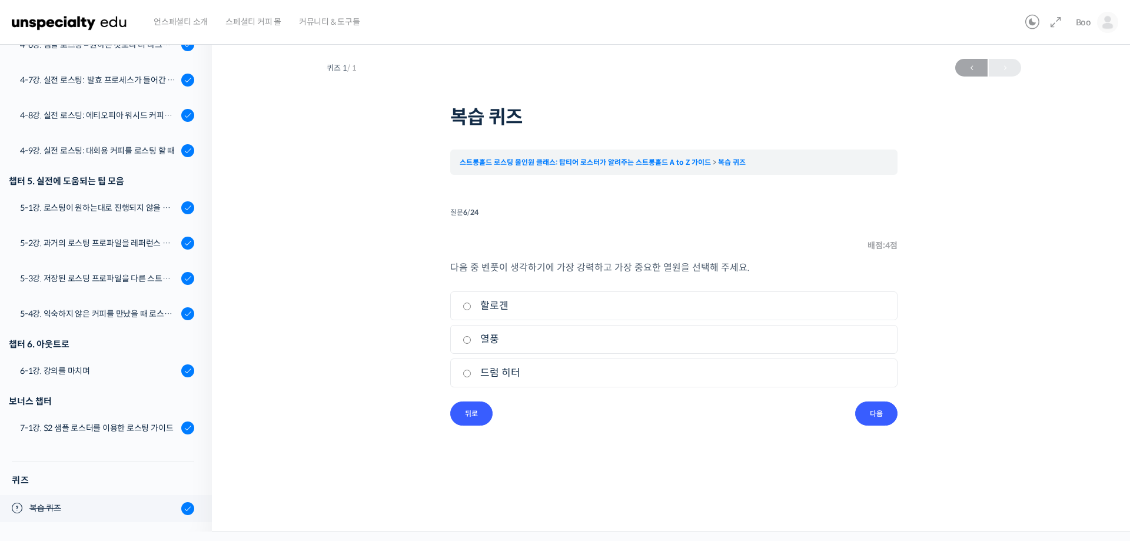
click at [539, 341] on label "열풍" at bounding box center [674, 339] width 423 height 16
click at [471, 341] on input "열풍" at bounding box center [467, 340] width 9 height 8
radio input "true"
click at [887, 414] on input "다음" at bounding box center [876, 413] width 42 height 24
click at [528, 304] on label "참" at bounding box center [674, 306] width 423 height 16
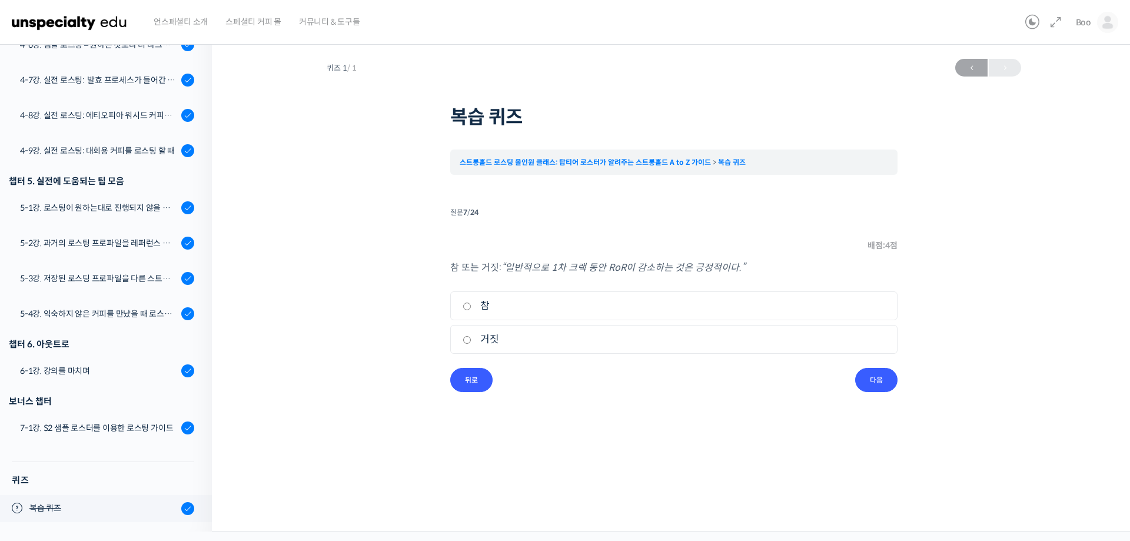
click at [471, 304] on input "참" at bounding box center [467, 306] width 9 height 8
radio input "true"
click at [889, 387] on input "다음" at bounding box center [876, 380] width 42 height 24
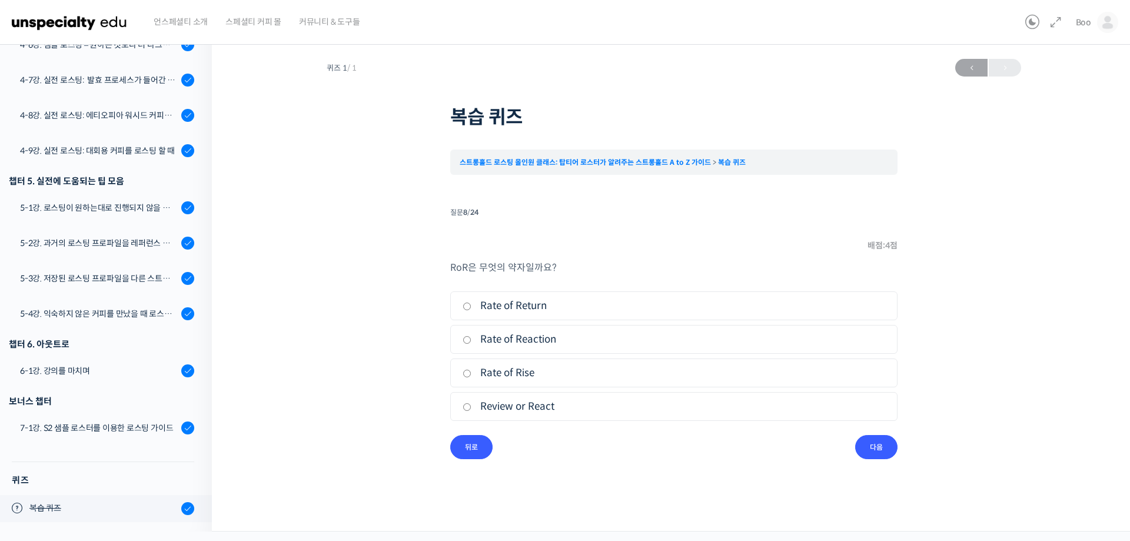
click at [574, 373] on label "Rate of Rise" at bounding box center [674, 373] width 423 height 16
click at [471, 373] on input "Rate of Rise" at bounding box center [467, 374] width 9 height 8
radio input "true"
click at [872, 440] on input "다음" at bounding box center [876, 447] width 42 height 24
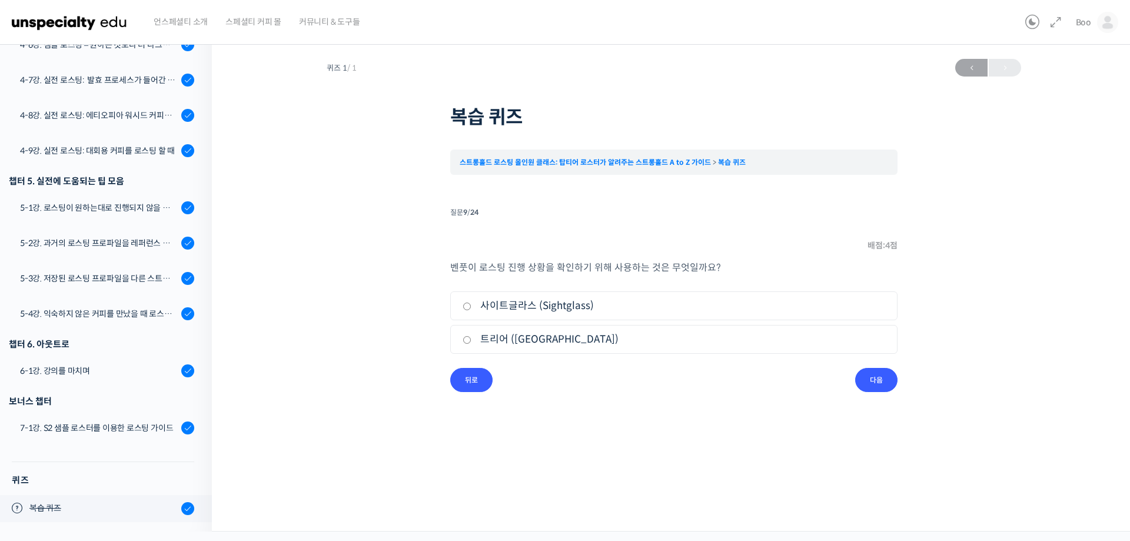
click at [551, 307] on label "사이트글라스 (Sightglass)" at bounding box center [674, 306] width 423 height 16
click at [471, 307] on input "사이트글라스 (Sightglass)" at bounding box center [467, 306] width 9 height 8
radio input "true"
click at [885, 374] on input "다음" at bounding box center [876, 380] width 42 height 24
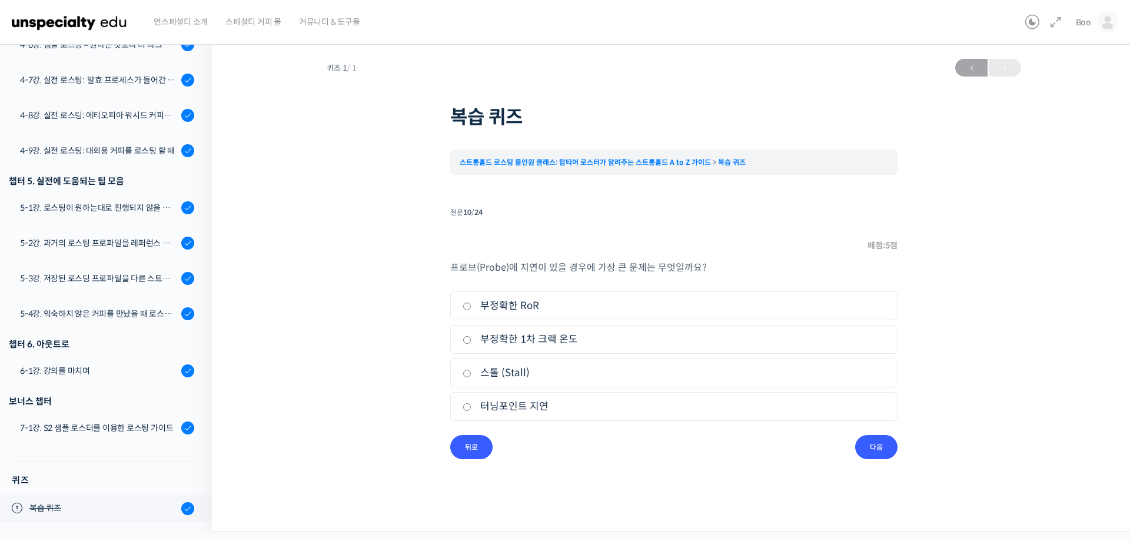
click at [529, 376] on label "스톨 (Stall)" at bounding box center [674, 373] width 423 height 16
click at [471, 376] on input "스톨 (Stall)" at bounding box center [467, 374] width 9 height 8
radio input "true"
click at [863, 447] on input "다음" at bounding box center [876, 447] width 42 height 24
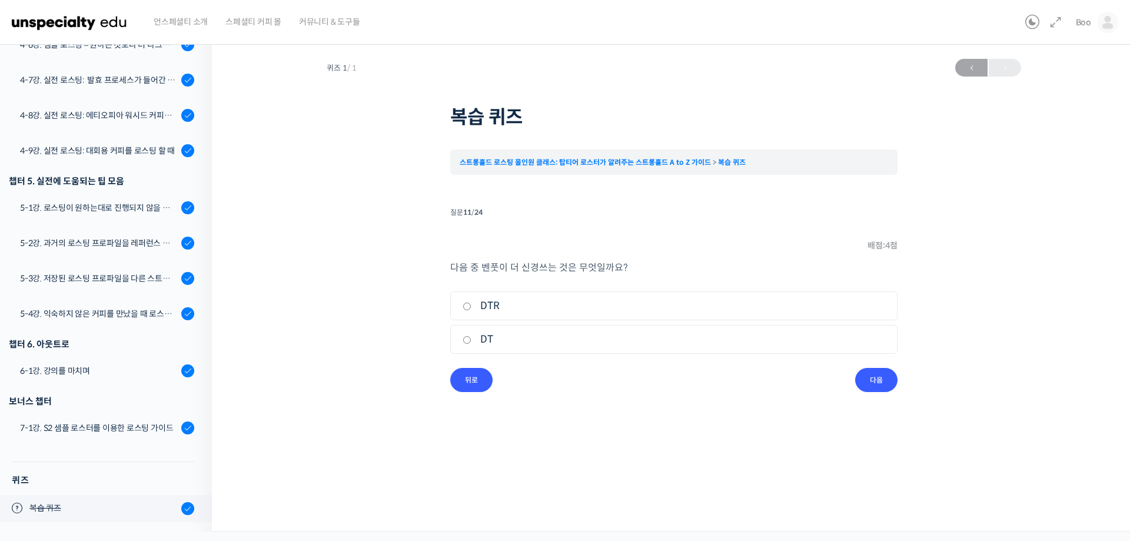
click at [553, 342] on label "DT" at bounding box center [674, 339] width 423 height 16
click at [471, 342] on input "DT" at bounding box center [467, 340] width 9 height 8
radio input "true"
click at [890, 380] on input "다음" at bounding box center [876, 380] width 42 height 24
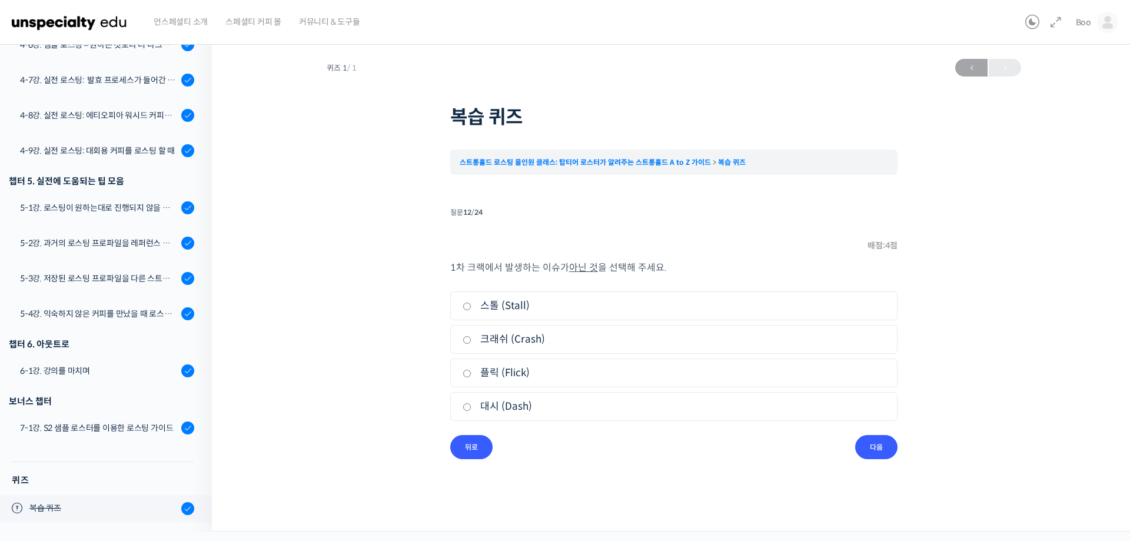
click at [528, 413] on label "대시 (Dash)" at bounding box center [674, 406] width 423 height 16
click at [471, 411] on input "대시 (Dash)" at bounding box center [467, 407] width 9 height 8
radio input "true"
click at [874, 443] on input "다음" at bounding box center [876, 447] width 42 height 24
click at [568, 347] on label "생두를 에이징" at bounding box center [674, 339] width 423 height 16
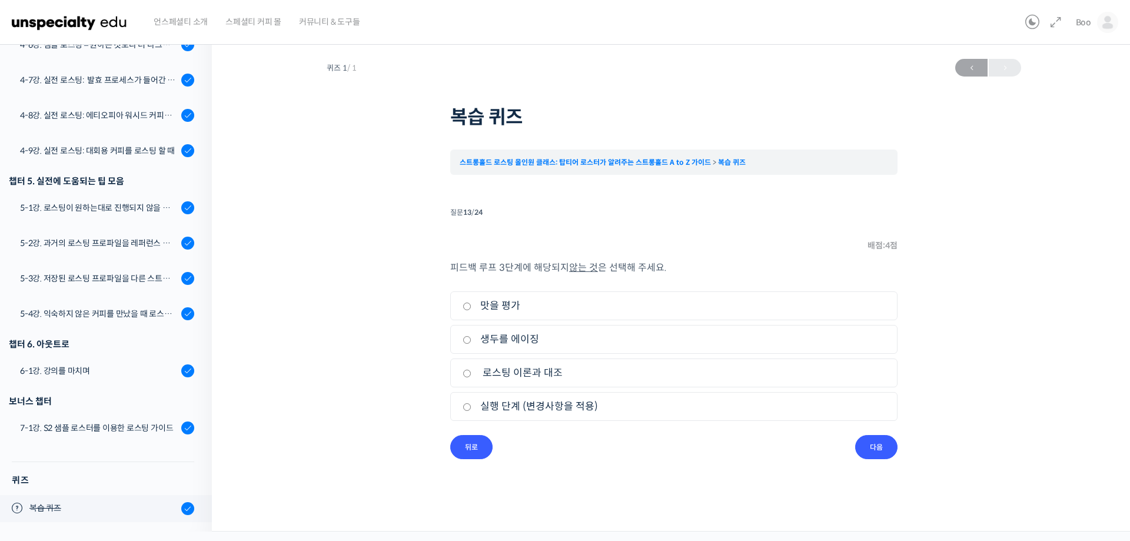
click at [471, 344] on input "생두를 에이징" at bounding box center [467, 340] width 9 height 8
radio input "true"
click at [864, 447] on input "다음" at bounding box center [876, 447] width 42 height 24
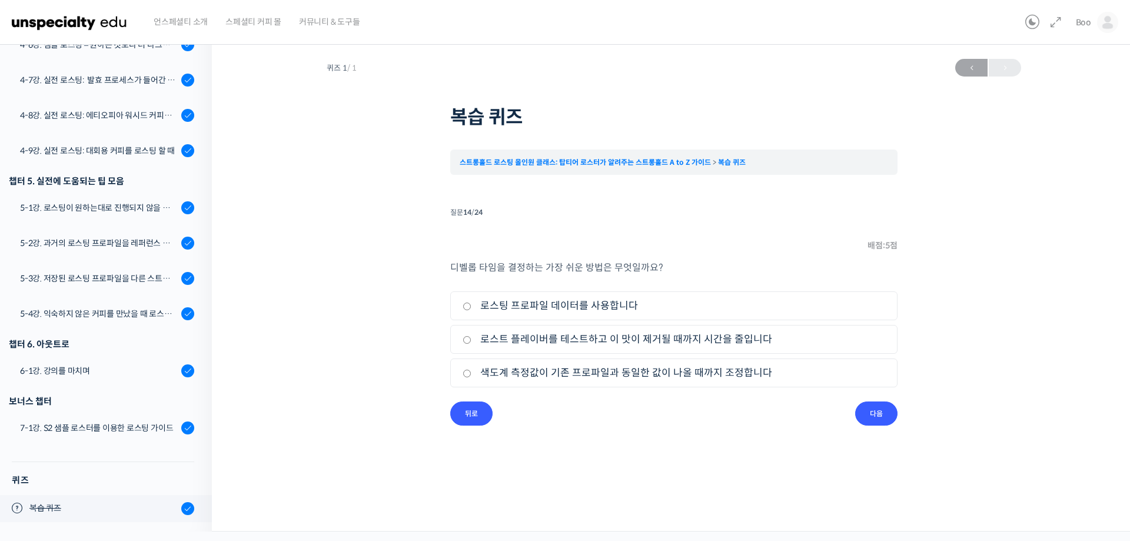
click at [617, 348] on li "2. 로스트 플레이버를 테스트하고 이 맛이 제거될 때까지 시간을 줄입니다" at bounding box center [673, 339] width 447 height 29
click at [704, 342] on label "로스트 플레이버를 테스트하고 이 맛이 제거될 때까지 시간을 줄입니다" at bounding box center [674, 339] width 423 height 16
click at [471, 342] on input "로스트 플레이버를 테스트하고 이 맛이 제거될 때까지 시간을 줄입니다" at bounding box center [467, 340] width 9 height 8
radio input "true"
click at [871, 413] on input "다음" at bounding box center [876, 413] width 42 height 24
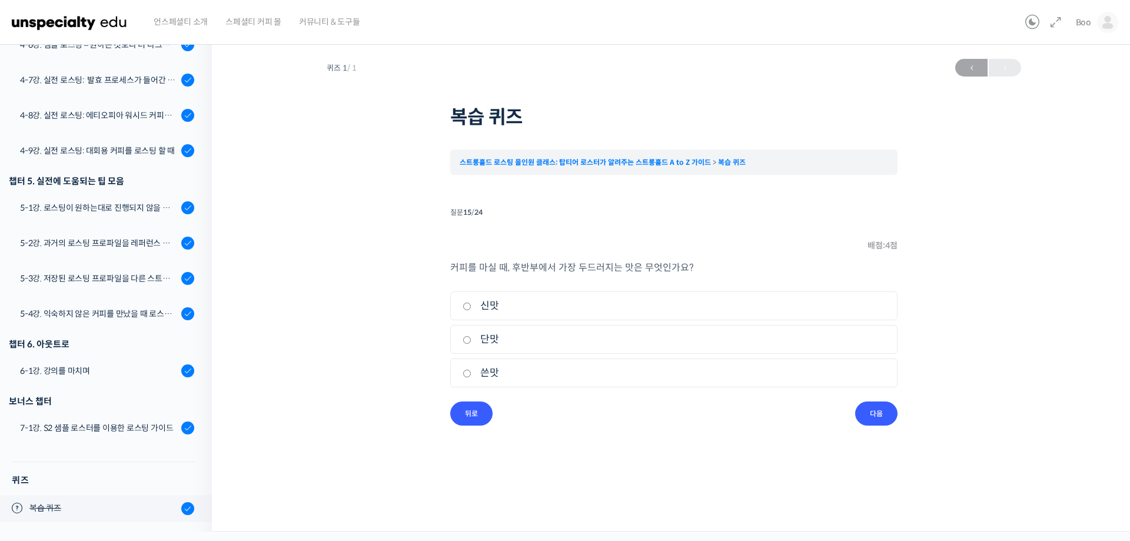
click at [517, 367] on label "쓴맛" at bounding box center [674, 373] width 423 height 16
click at [471, 370] on input "쓴맛" at bounding box center [467, 374] width 9 height 8
radio input "true"
click at [877, 411] on input "다음" at bounding box center [876, 413] width 42 height 24
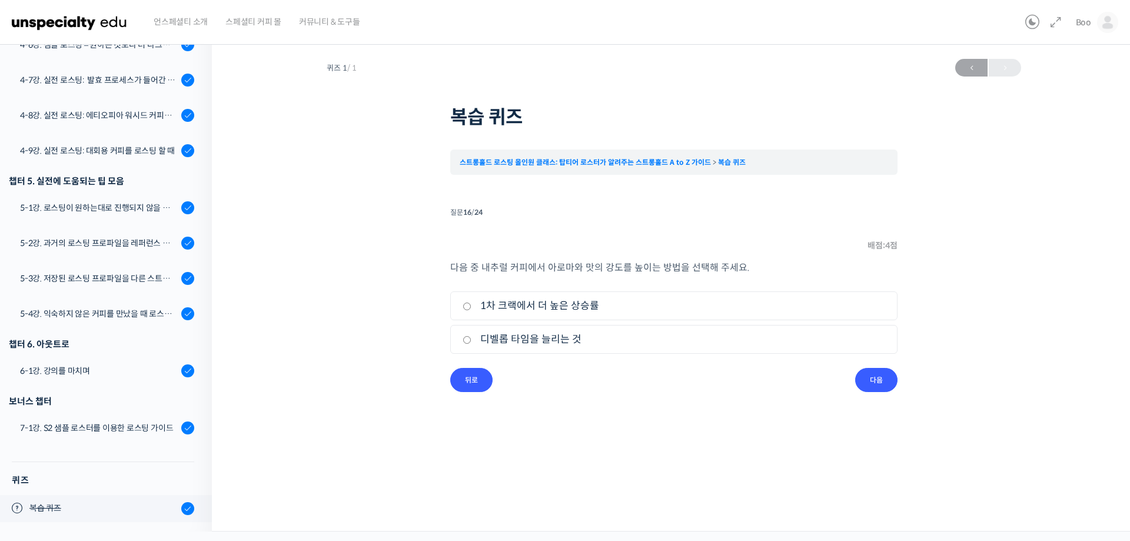
click at [557, 311] on label "1차 크랙에서 더 높은 상승률" at bounding box center [674, 306] width 423 height 16
click at [471, 310] on input "1차 크랙에서 더 높은 상승률" at bounding box center [467, 306] width 9 height 8
radio input "true"
click at [896, 386] on li "질문 16 / 24 16 . 질문 배점: 4 점 다음 중 내추럴 커피에서 아로마와 맛의 강도를 높이는 방법을 선택해 주세요. 1. 1차 크랙에…" at bounding box center [673, 298] width 447 height 188
click at [849, 374] on li "질문 16 / 24 16 . 질문 배점: 4 점 다음 중 내추럴 커피에서 아로마와 맛의 강도를 높이는 방법을 선택해 주세요. 1. 1차 크랙에…" at bounding box center [673, 298] width 447 height 188
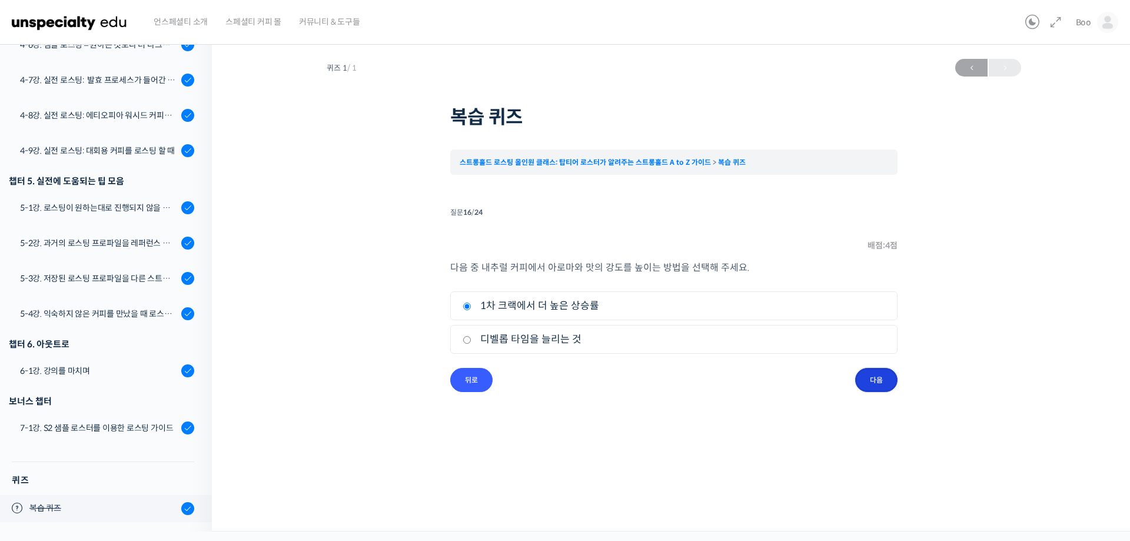
click at [870, 379] on input "다음" at bounding box center [876, 380] width 42 height 24
click at [594, 313] on label "참" at bounding box center [674, 306] width 423 height 16
click at [471, 310] on input "참" at bounding box center [467, 306] width 9 height 8
radio input "true"
click at [866, 371] on input "다음" at bounding box center [876, 380] width 42 height 24
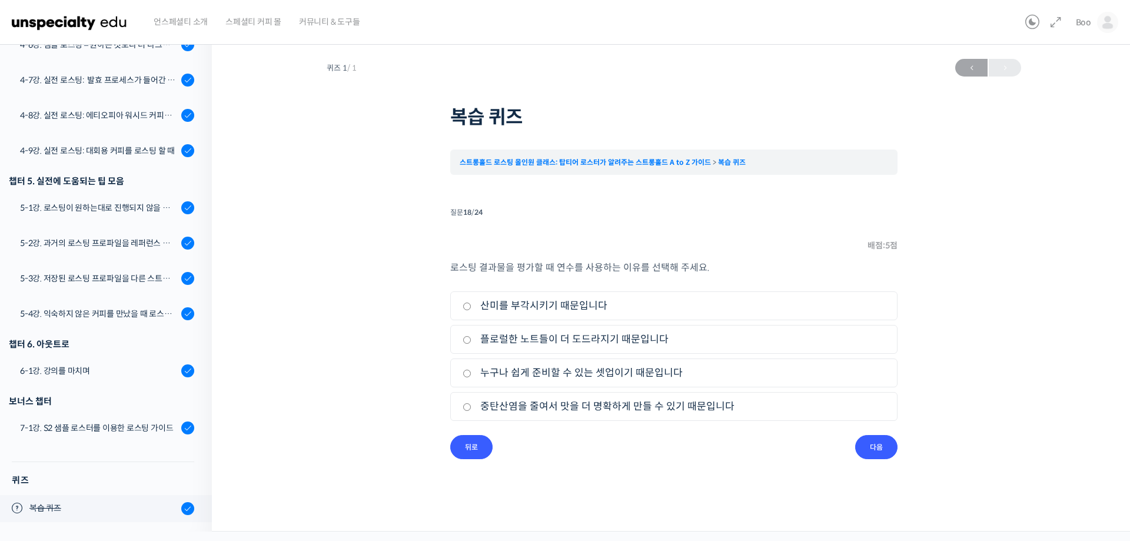
click at [550, 360] on li "3. 누구나 쉽게 준비할 수 있는 셋업이기 때문입니다" at bounding box center [673, 372] width 447 height 29
click at [552, 365] on li "3. 누구나 쉽게 준비할 수 있는 셋업이기 때문입니다" at bounding box center [673, 372] width 447 height 29
click at [634, 372] on label "누구나 쉽게 준비할 수 있는 셋업이기 때문입니다" at bounding box center [674, 373] width 423 height 16
click at [471, 372] on input "누구나 쉽게 준비할 수 있는 셋업이기 때문입니다" at bounding box center [467, 374] width 9 height 8
radio input "true"
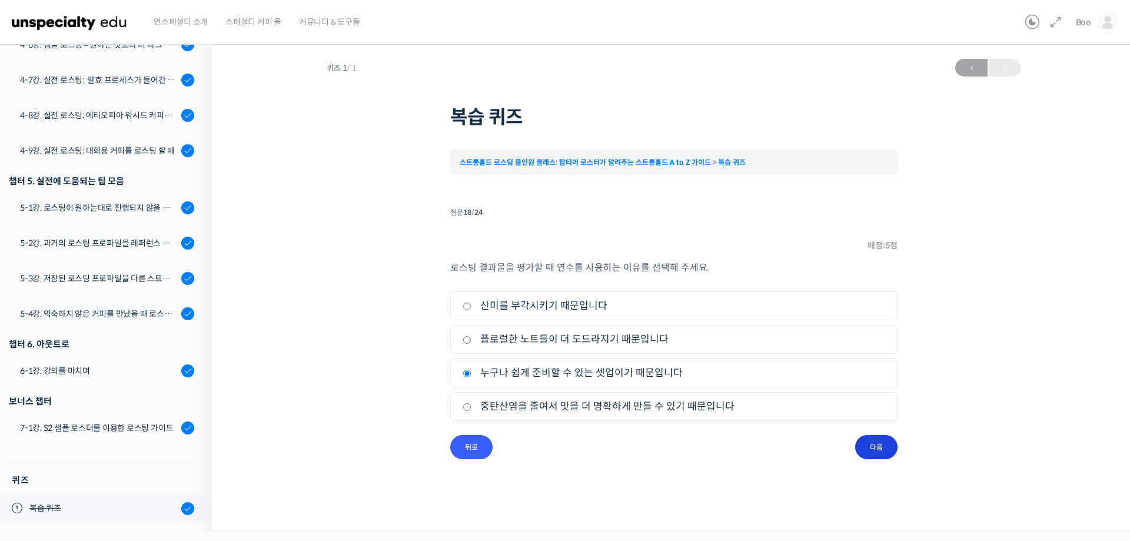
click at [879, 444] on input "다음" at bounding box center [876, 447] width 42 height 24
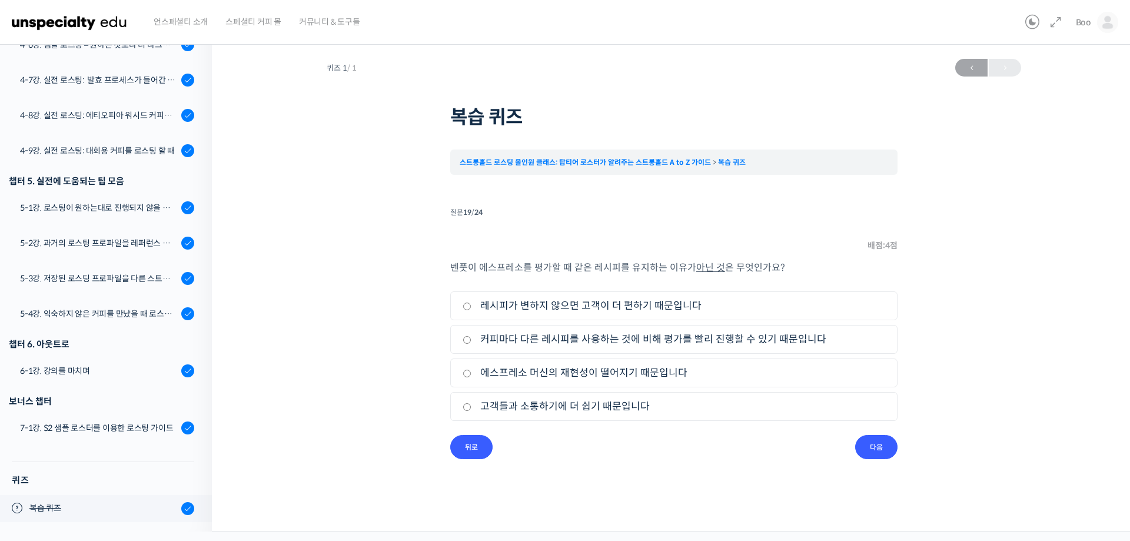
click at [659, 375] on label "에스프레소 머신의 재현성이 떨어지기 때문입니다" at bounding box center [674, 373] width 423 height 16
click at [471, 375] on input "에스프레소 머신의 재현성이 떨어지기 때문입니다" at bounding box center [467, 374] width 9 height 8
radio input "true"
click at [867, 441] on input "다음" at bounding box center [876, 447] width 42 height 24
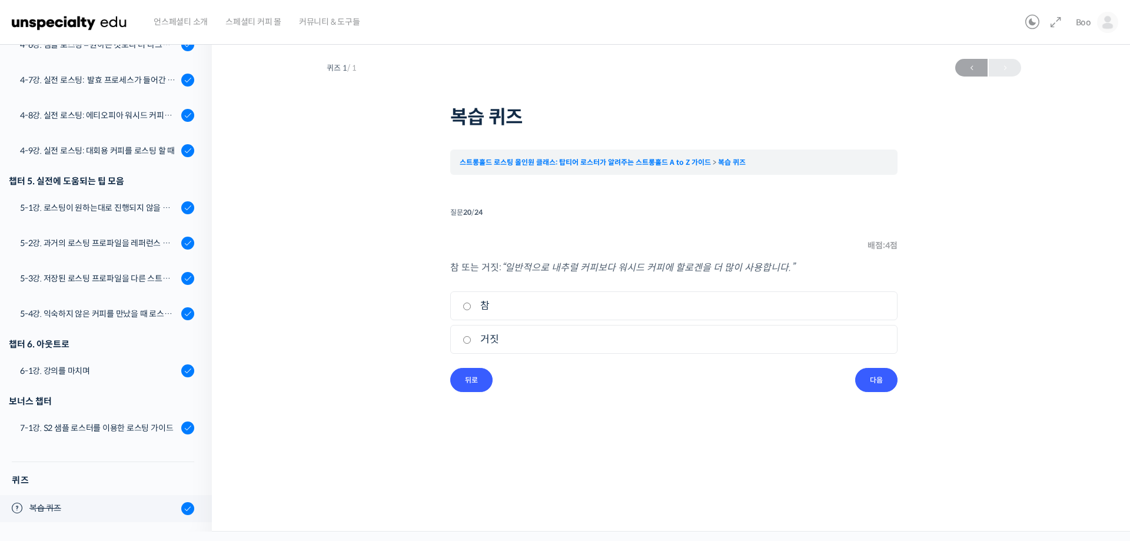
click at [517, 304] on label "참" at bounding box center [674, 306] width 423 height 16
click at [471, 304] on input "참" at bounding box center [467, 306] width 9 height 8
radio input "true"
click at [880, 379] on input "다음" at bounding box center [876, 380] width 42 height 24
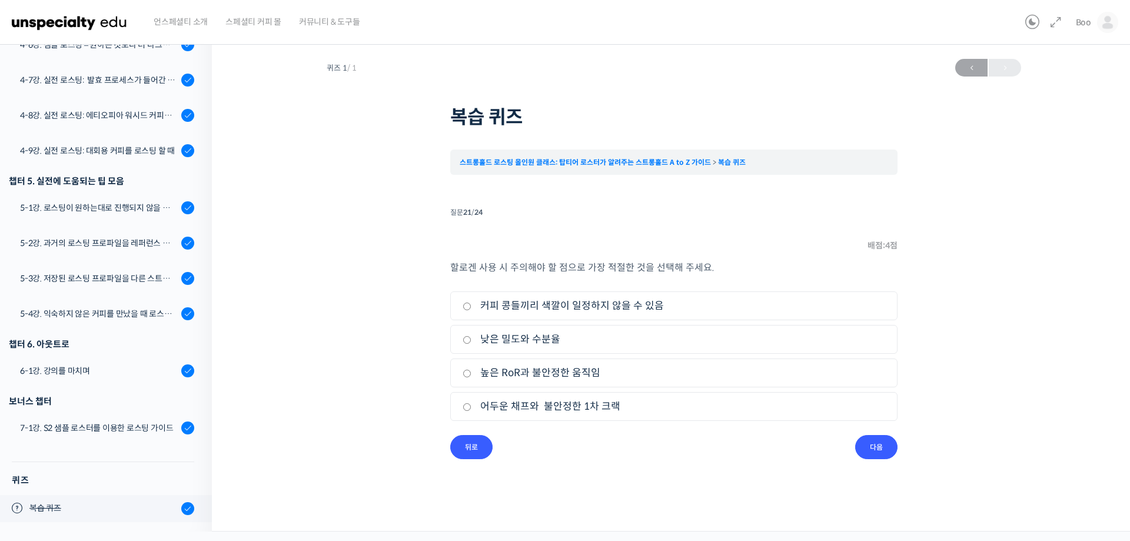
click at [682, 307] on label "커피 콩들끼리 색깔이 일정하지 않을 수 있음" at bounding box center [674, 306] width 423 height 16
click at [471, 307] on input "커피 콩들끼리 색깔이 일정하지 않을 수 있음" at bounding box center [467, 306] width 9 height 8
radio input "true"
click at [876, 448] on input "다음" at bounding box center [876, 447] width 42 height 24
click at [521, 373] on label "파나마, 코스타리카" at bounding box center [674, 373] width 423 height 16
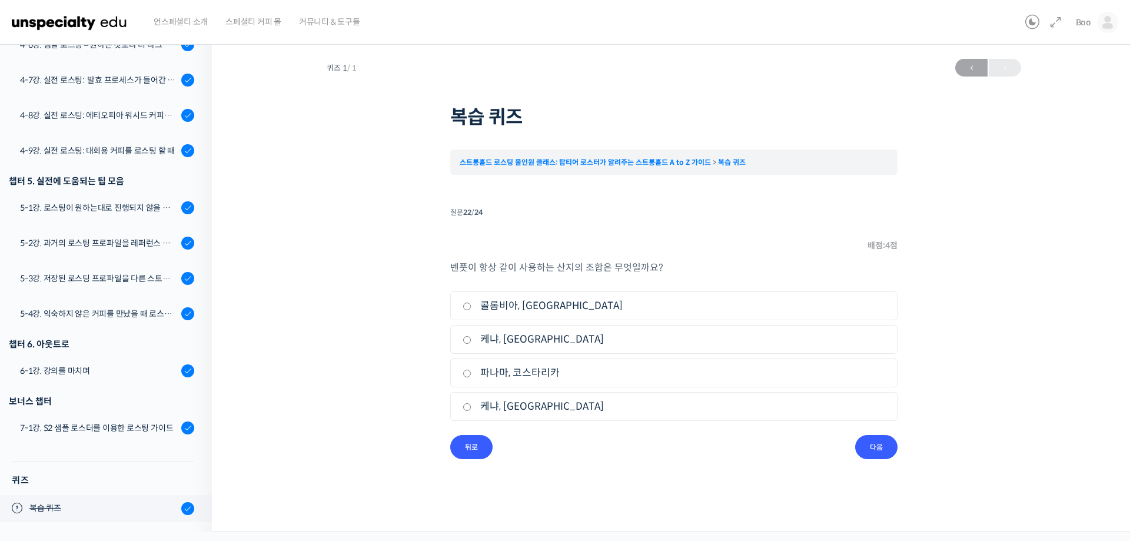
click at [471, 373] on input "파나마, 코스타리카" at bounding box center [467, 374] width 9 height 8
radio input "true"
click at [880, 443] on input "다음" at bounding box center [876, 447] width 42 height 24
click at [589, 344] on label "로스팅에 걸리는 총 시간을 짧게 한다." at bounding box center [674, 339] width 423 height 16
click at [471, 344] on input "로스팅에 걸리는 총 시간을 짧게 한다." at bounding box center [467, 340] width 9 height 8
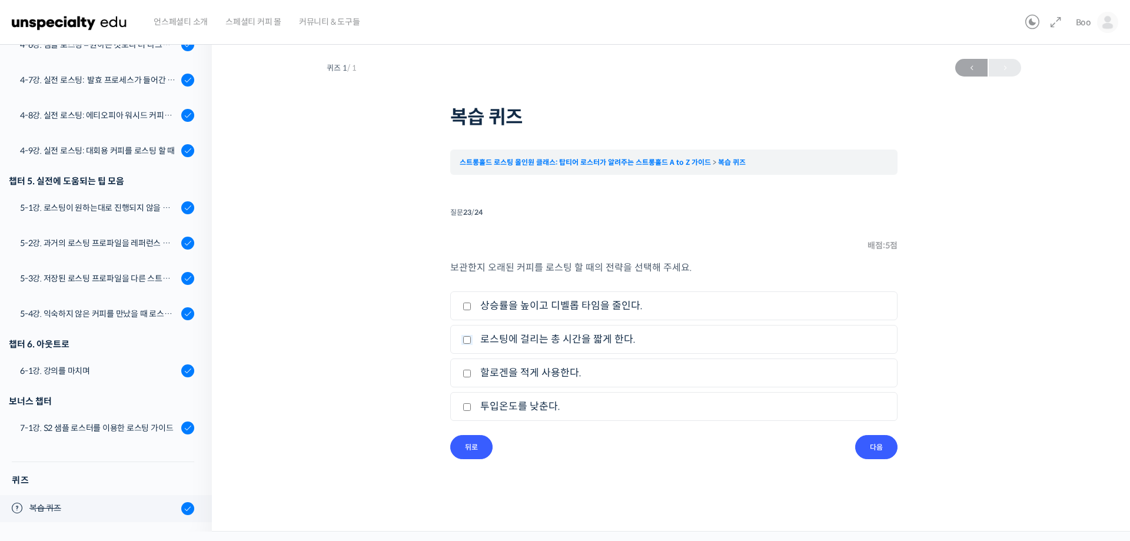
checkbox input "true"
click at [872, 452] on input "다음" at bounding box center [876, 447] width 42 height 24
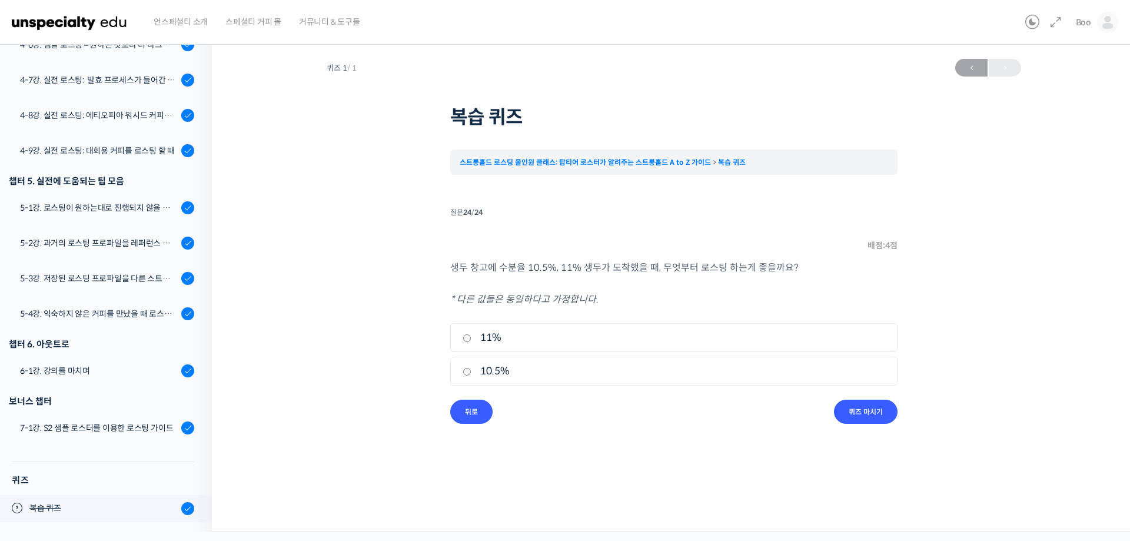
click at [528, 332] on label "11%" at bounding box center [674, 338] width 423 height 16
click at [471, 334] on input "11%" at bounding box center [467, 338] width 9 height 8
radio input "true"
click at [886, 410] on input "퀴즈 마치기" at bounding box center [866, 412] width 64 height 24
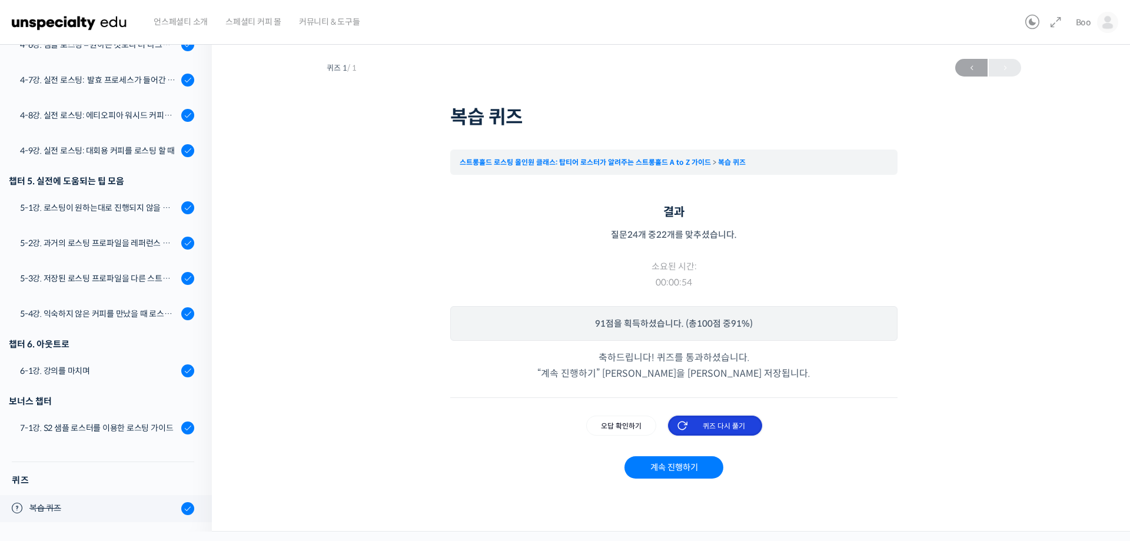
click at [726, 424] on input "퀴즈 다시 풀기" at bounding box center [715, 425] width 94 height 20
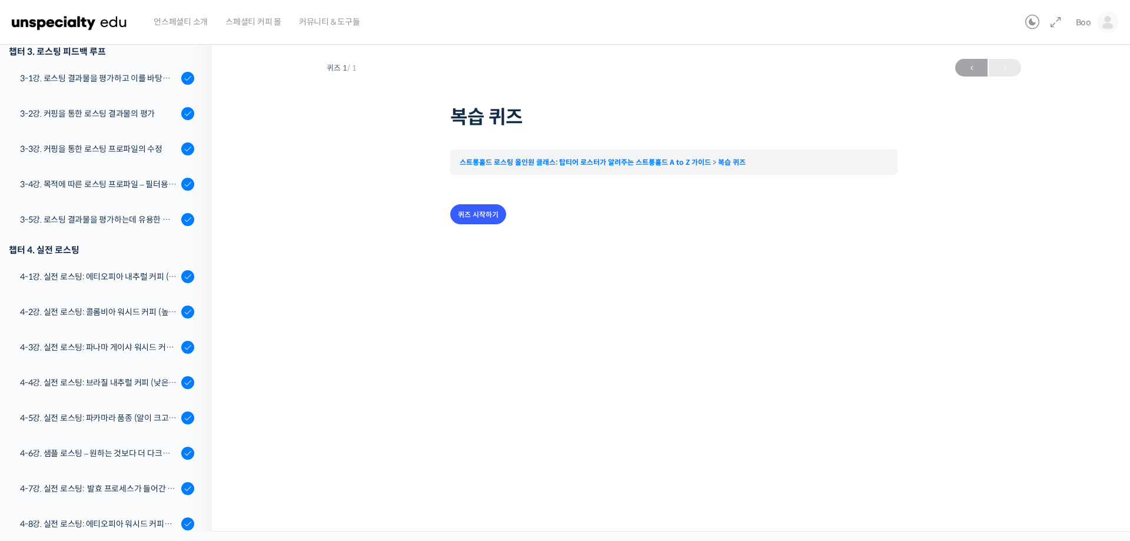
scroll to position [977, 0]
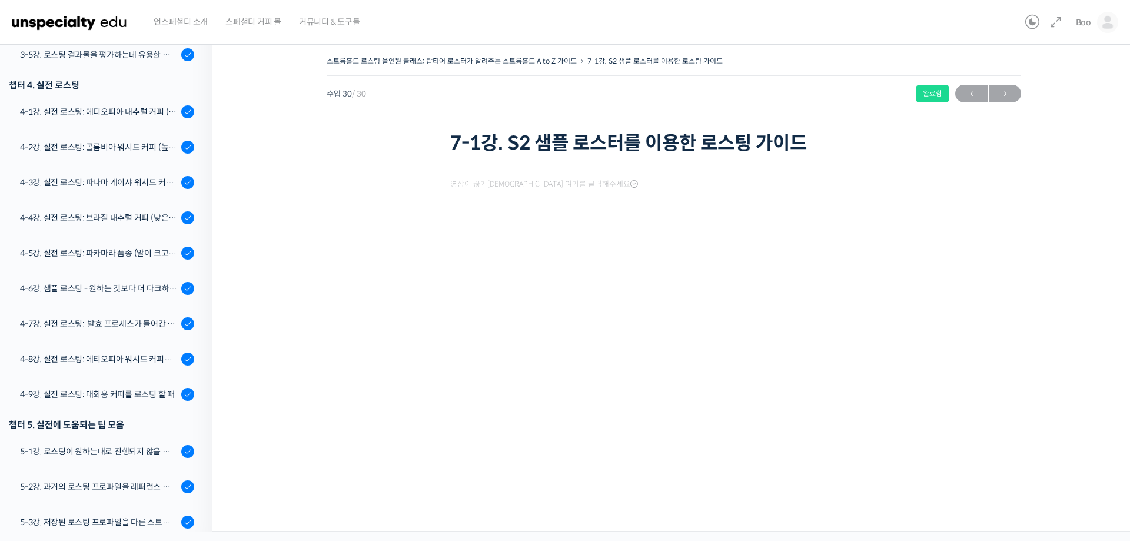
scroll to position [977, 0]
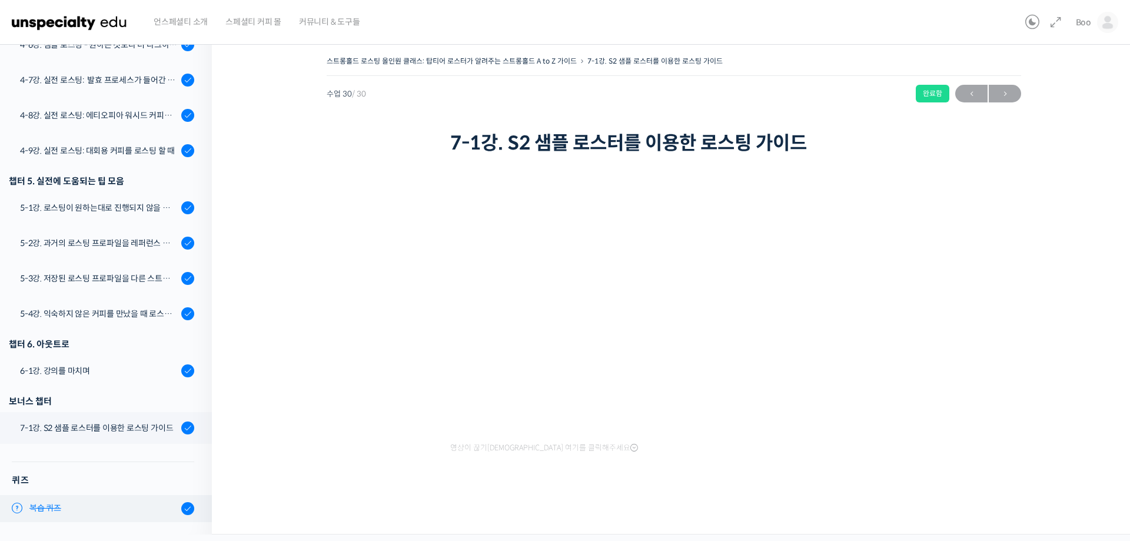
click at [72, 513] on span "복습 퀴즈" at bounding box center [102, 508] width 146 height 12
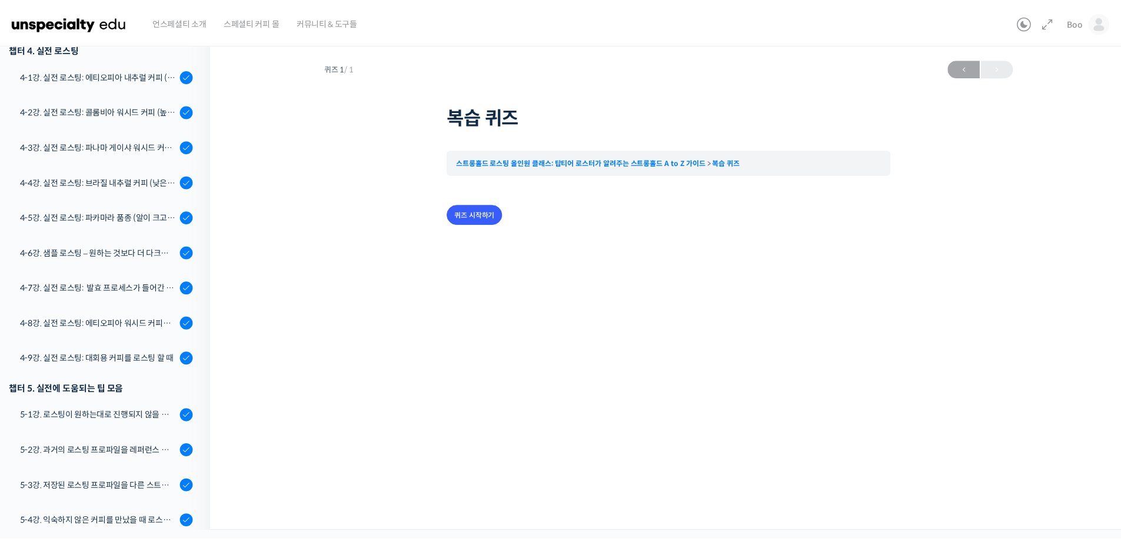
scroll to position [977, 0]
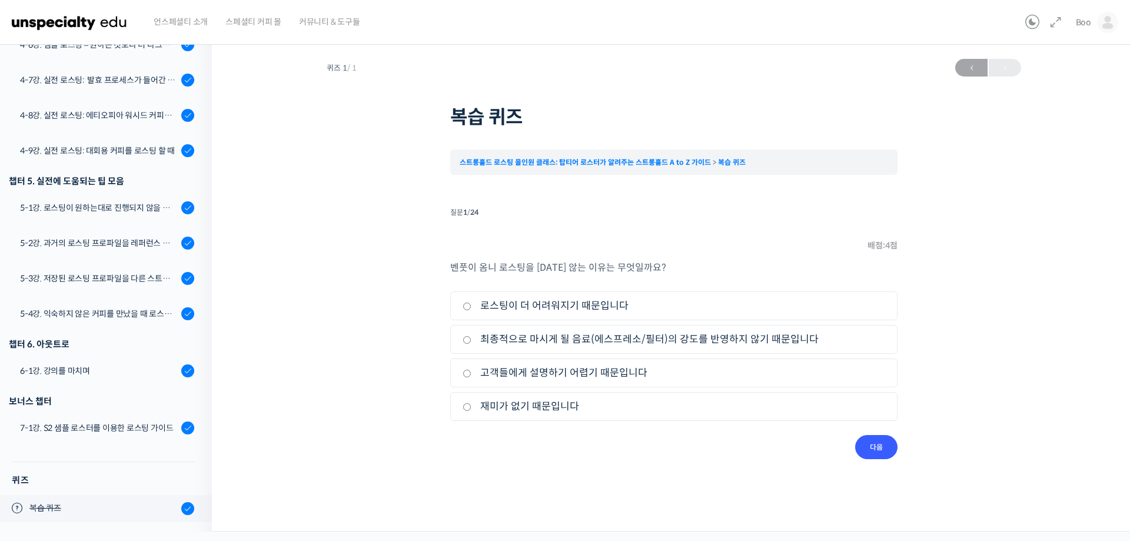
click at [534, 341] on label "최종적으로 마시게 될 음료(에스프레소/필터)의 강도를 반영하지 않기 때문입니다" at bounding box center [674, 339] width 423 height 16
click at [471, 341] on input "최종적으로 마시게 될 음료(에스프레소/필터)의 강도를 반영하지 않기 때문입니다" at bounding box center [467, 340] width 9 height 8
radio input "true"
click at [862, 441] on input "다음" at bounding box center [876, 447] width 42 height 24
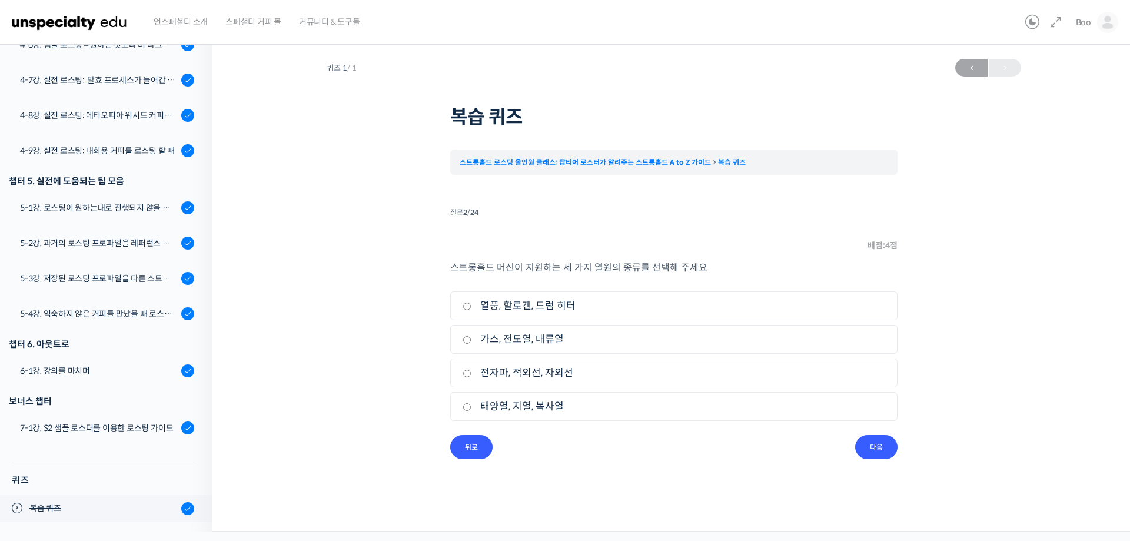
click at [564, 307] on label "열풍, 할로겐, 드럼 히터" at bounding box center [674, 306] width 423 height 16
click at [471, 307] on input "열풍, 할로겐, 드럼 히터" at bounding box center [467, 306] width 9 height 8
radio input "true"
click at [872, 447] on input "다음" at bounding box center [876, 447] width 42 height 24
click at [500, 374] on label "1차 크랙" at bounding box center [674, 373] width 423 height 16
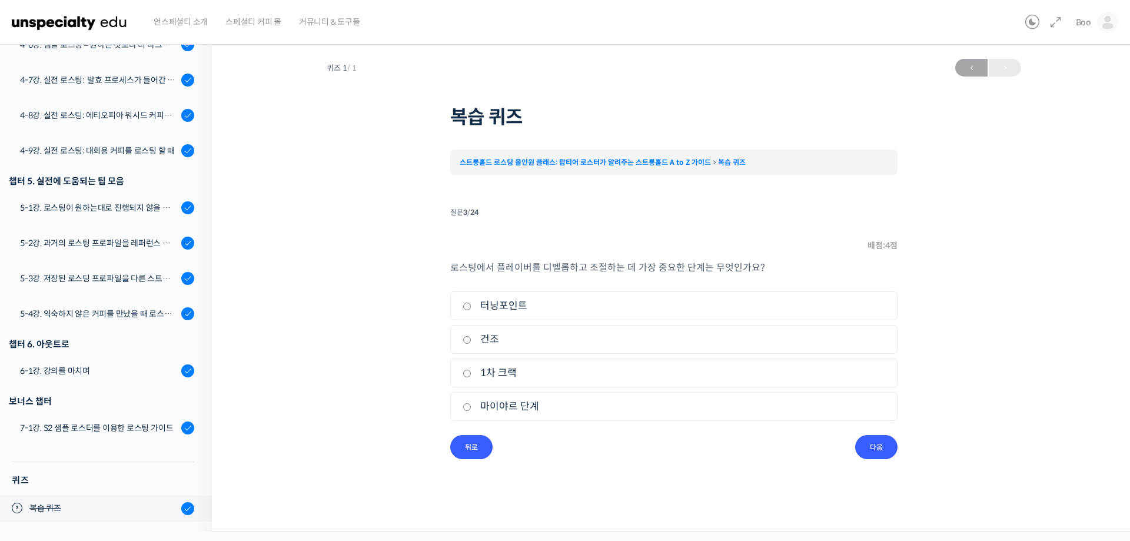
click at [471, 374] on input "1차 크랙" at bounding box center [467, 374] width 9 height 8
radio input "true"
click at [887, 443] on input "다음" at bounding box center [876, 447] width 42 height 24
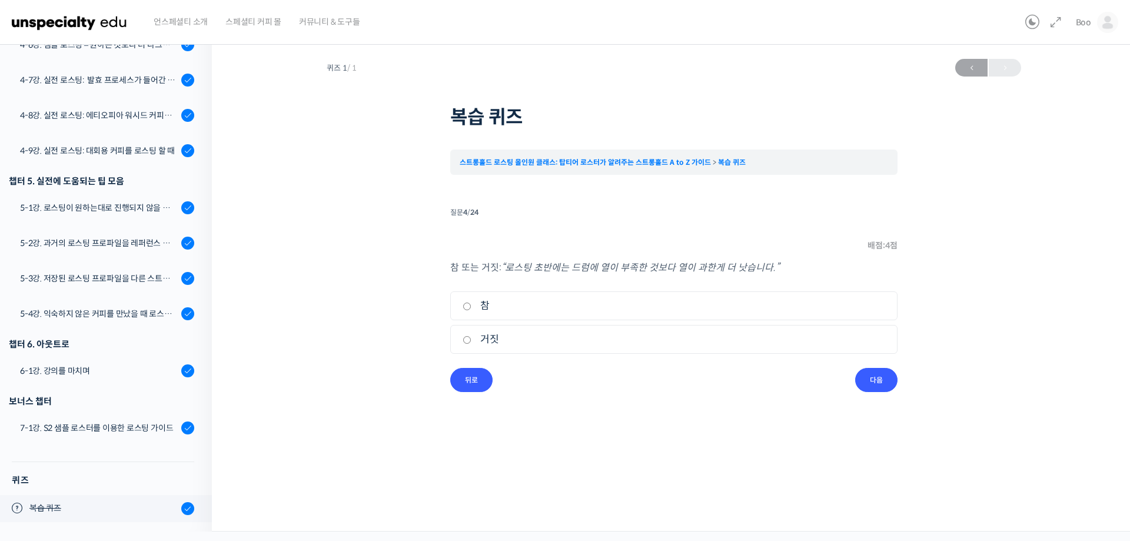
click at [544, 306] on label "참" at bounding box center [674, 306] width 423 height 16
click at [471, 306] on input "참" at bounding box center [467, 306] width 9 height 8
radio input "true"
click at [877, 393] on div "퀴즈 1 / 1 2026년 09월 17일 4:11 오후 ← 이전 복습 퀴즈 스트롱홀드 로스팅 올인원 클래스: 탑티어 로스터가 알려주는 스트롱홀…" at bounding box center [674, 234] width 806 height 363
click at [876, 377] on input "다음" at bounding box center [876, 380] width 42 height 24
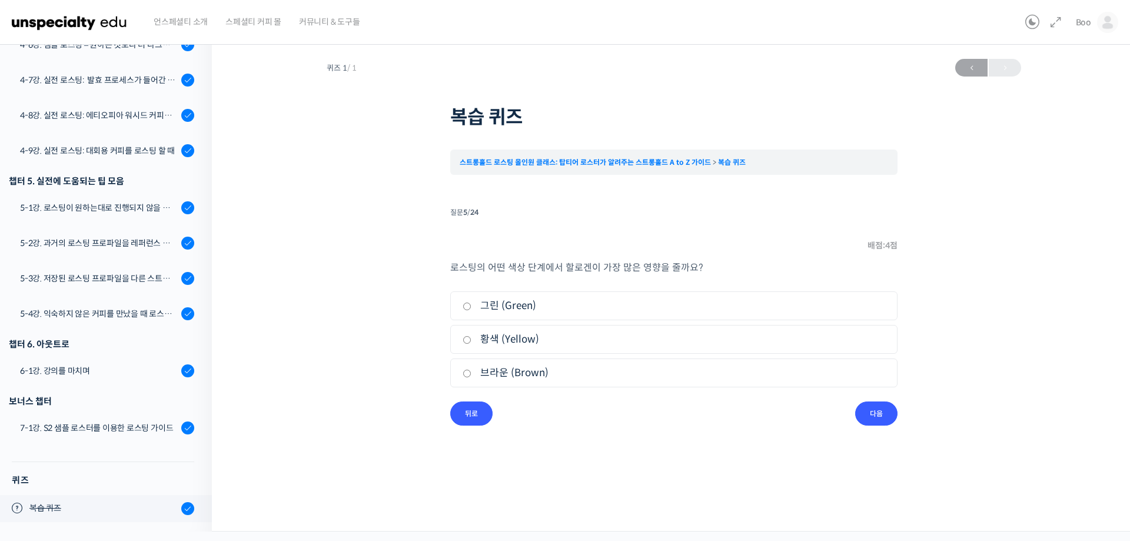
click at [514, 368] on label "브라운 (Brown)" at bounding box center [674, 373] width 423 height 16
click at [471, 370] on input "브라운 (Brown)" at bounding box center [467, 374] width 9 height 8
radio input "true"
click at [866, 415] on input "다음" at bounding box center [876, 413] width 42 height 24
click at [486, 332] on label "열풍" at bounding box center [674, 339] width 423 height 16
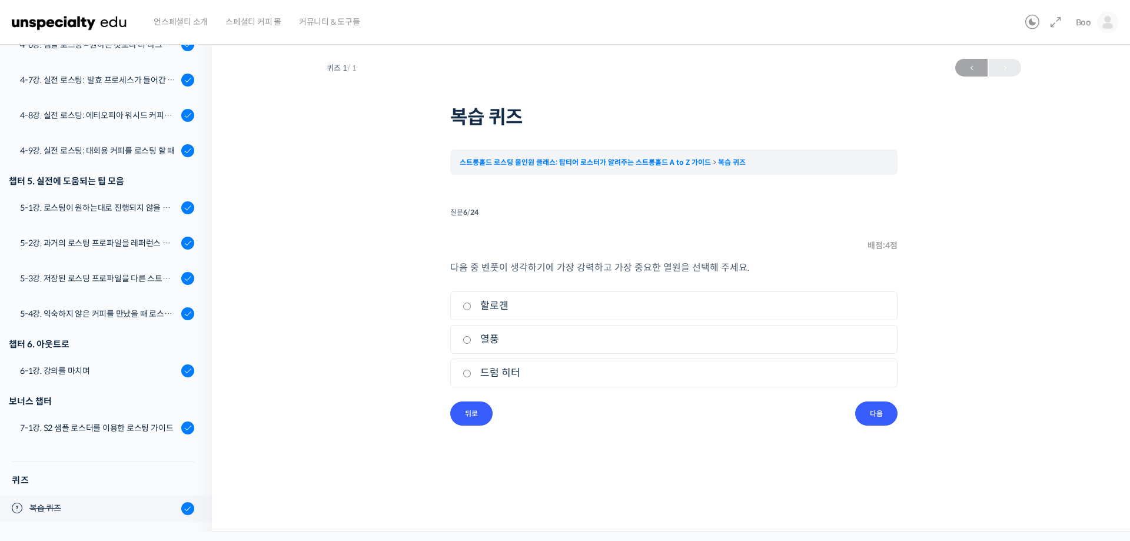
click at [471, 336] on input "열풍" at bounding box center [467, 340] width 9 height 8
radio input "true"
click at [859, 408] on input "다음" at bounding box center [876, 413] width 42 height 24
click at [490, 304] on label "참" at bounding box center [674, 306] width 423 height 16
click at [471, 304] on input "참" at bounding box center [467, 306] width 9 height 8
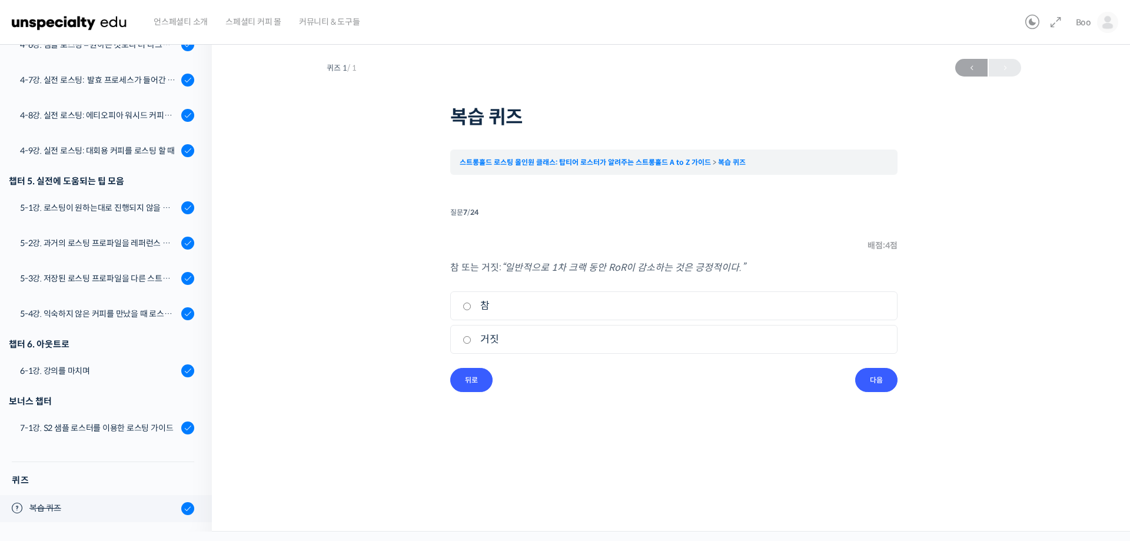
radio input "true"
click at [869, 374] on input "다음" at bounding box center [876, 380] width 42 height 24
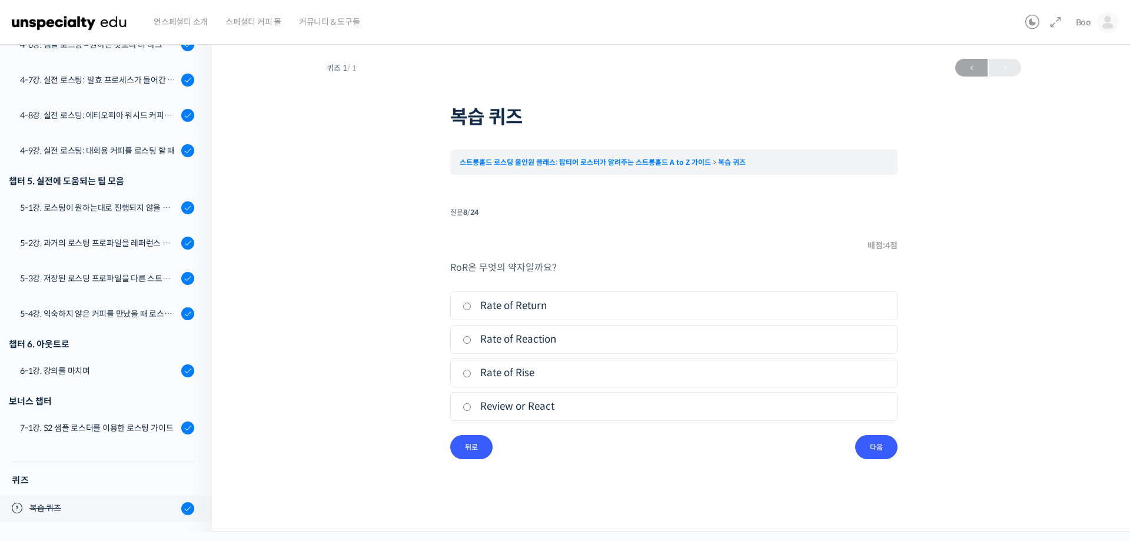
click at [506, 375] on label "Rate of Rise" at bounding box center [674, 373] width 423 height 16
click at [471, 375] on input "Rate of Rise" at bounding box center [467, 374] width 9 height 8
radio input "true"
click at [869, 441] on input "다음" at bounding box center [876, 447] width 42 height 24
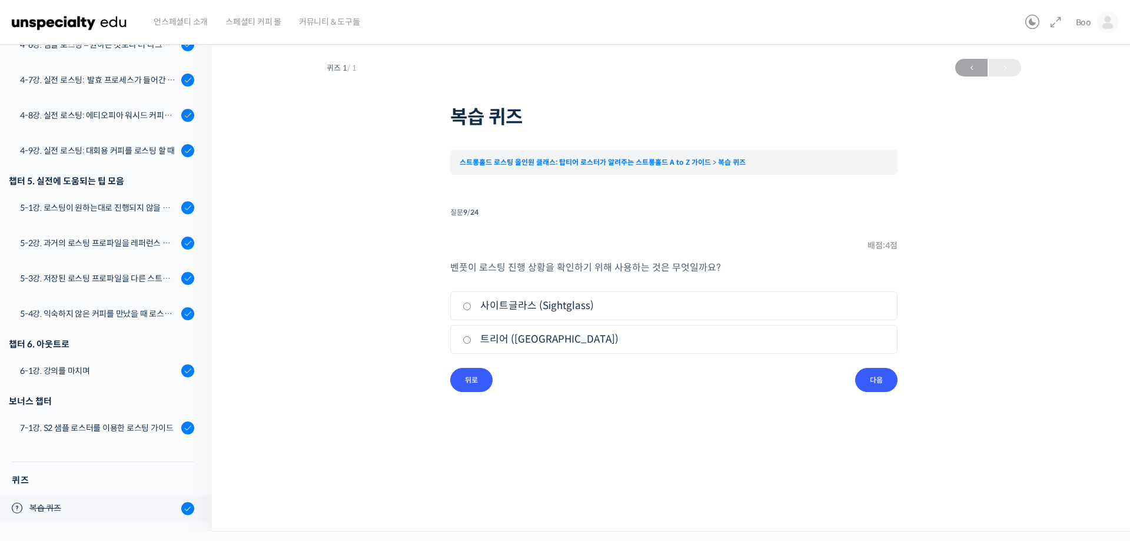
click at [528, 302] on label "사이트글라스 (Sightglass)" at bounding box center [674, 306] width 423 height 16
click at [471, 302] on input "사이트글라스 (Sightglass)" at bounding box center [467, 306] width 9 height 8
radio input "true"
click at [874, 378] on input "다음" at bounding box center [876, 380] width 42 height 24
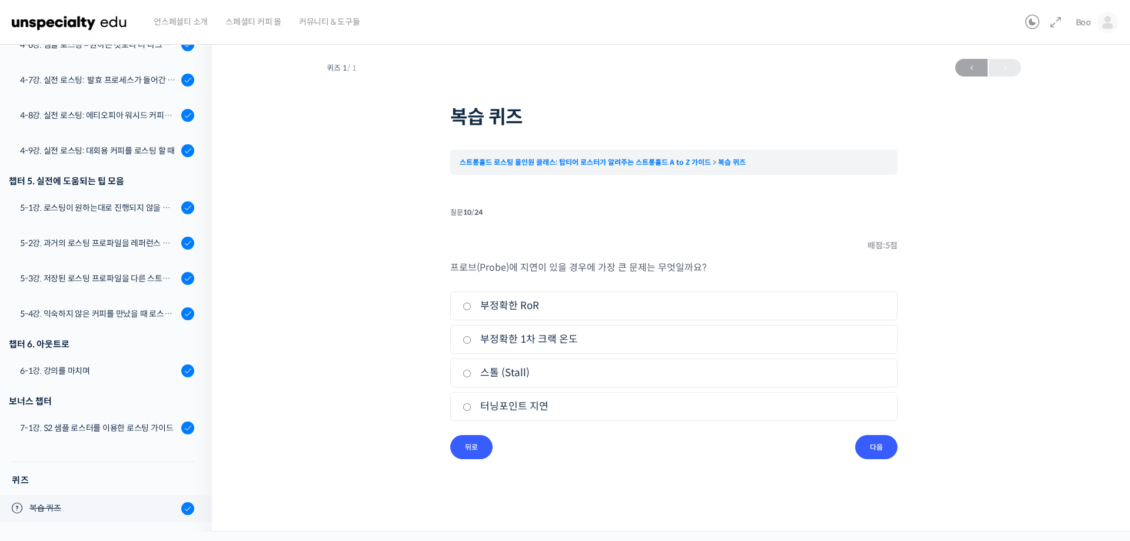
click at [533, 378] on label "스톨 (Stall)" at bounding box center [674, 373] width 423 height 16
click at [471, 377] on input "스톨 (Stall)" at bounding box center [467, 374] width 9 height 8
radio input "true"
click at [881, 443] on input "다음" at bounding box center [876, 447] width 42 height 24
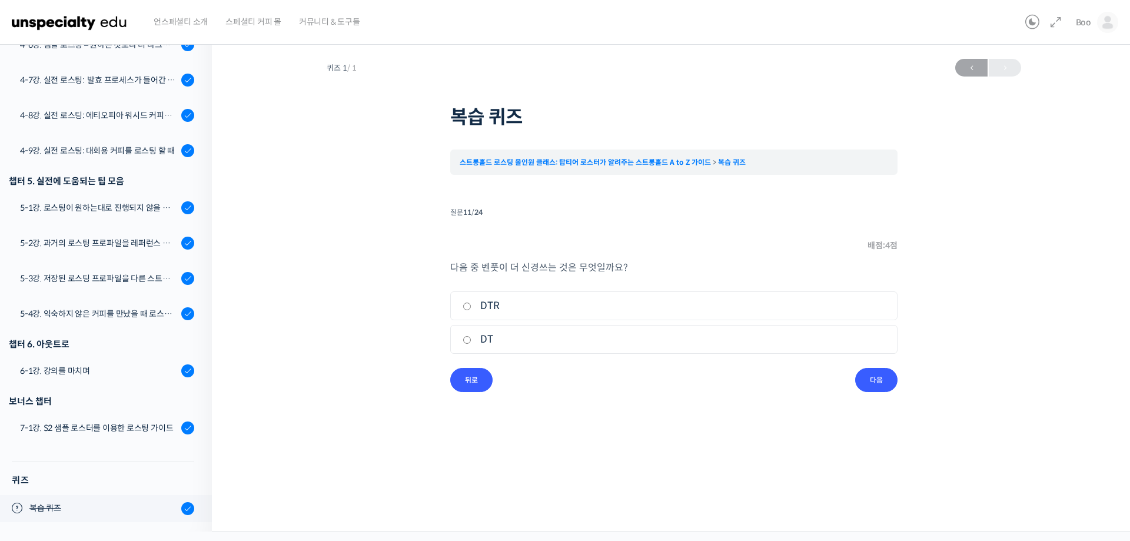
click at [488, 332] on label "DT" at bounding box center [674, 339] width 423 height 16
click at [471, 336] on input "DT" at bounding box center [467, 340] width 9 height 8
radio input "true"
click at [873, 392] on input "다음" at bounding box center [876, 380] width 42 height 24
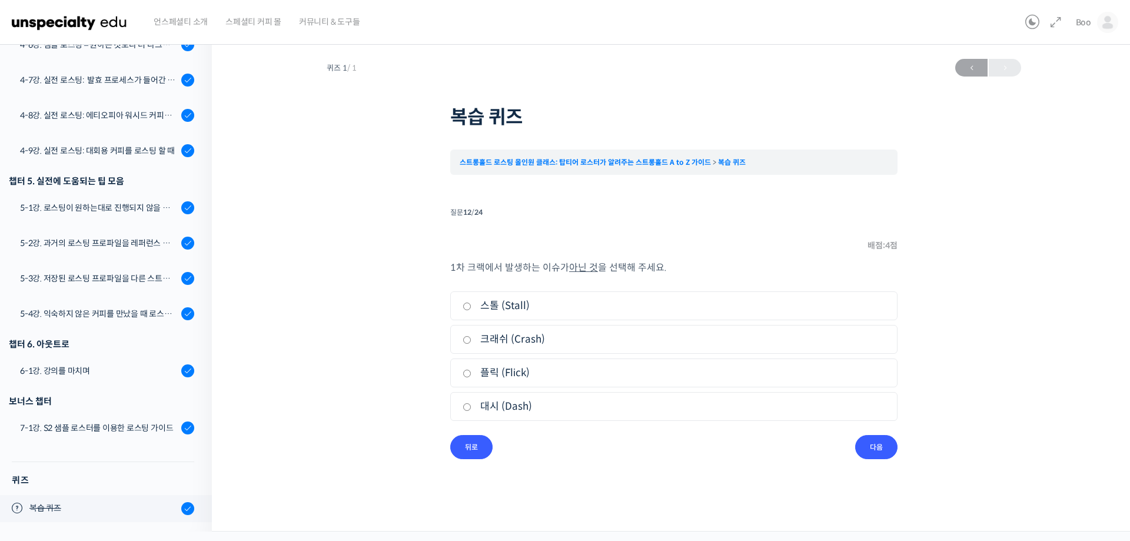
click at [500, 420] on li "4. 대시 (Dash)" at bounding box center [673, 406] width 447 height 29
click at [509, 404] on label "대시 (Dash)" at bounding box center [674, 406] width 423 height 16
click at [471, 404] on input "대시 (Dash)" at bounding box center [467, 407] width 9 height 8
radio input "true"
click at [874, 451] on input "다음" at bounding box center [876, 447] width 42 height 24
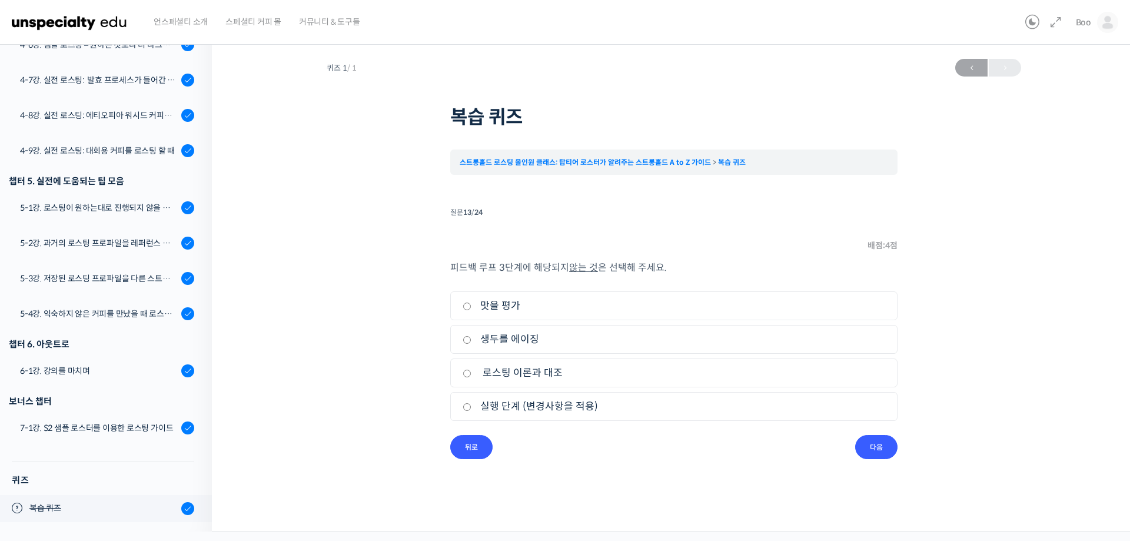
click at [500, 342] on label "생두를 에이징" at bounding box center [674, 339] width 423 height 16
click at [471, 342] on input "생두를 에이징" at bounding box center [467, 340] width 9 height 8
radio input "true"
click at [859, 434] on div "피드백 루프 3단계에 해당되지 않는 것 은 선택해 주세요. 1. 맛을 평가 2. 생두를 에이징 3. 로스팅 이론과 대조 4. 실행 단계 (변…" at bounding box center [673, 347] width 447 height 175
click at [860, 435] on li "질문 13 / 24 13 . 질문 배점: 4 점 피드백 루프 3단계에 해당되지 않는 것 은 선택해 주세요. 1. 맛을 평가 2. 생두를 에이징…" at bounding box center [673, 331] width 447 height 255
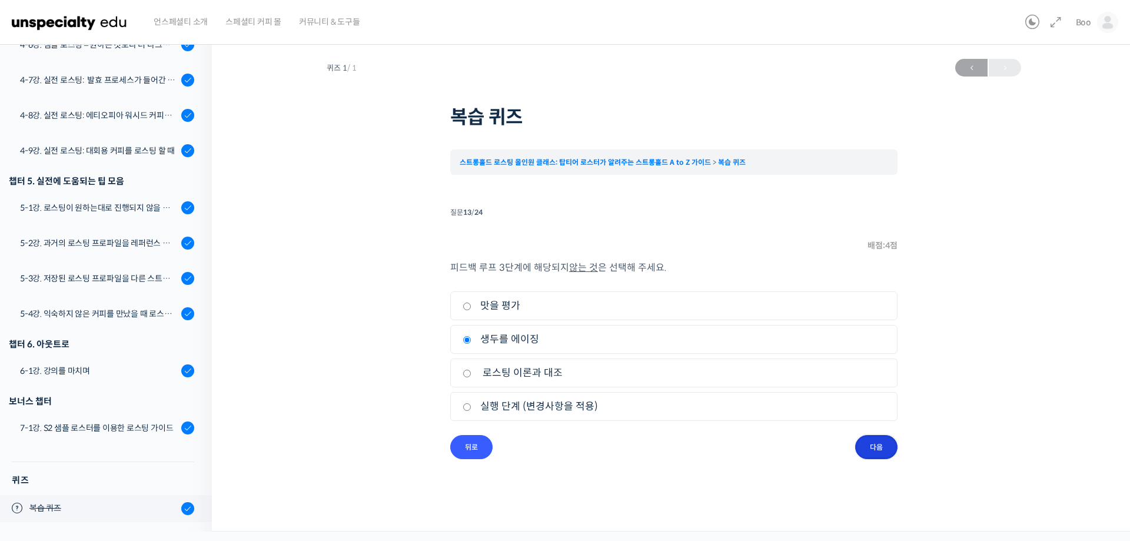
click at [893, 443] on input "다음" at bounding box center [876, 447] width 42 height 24
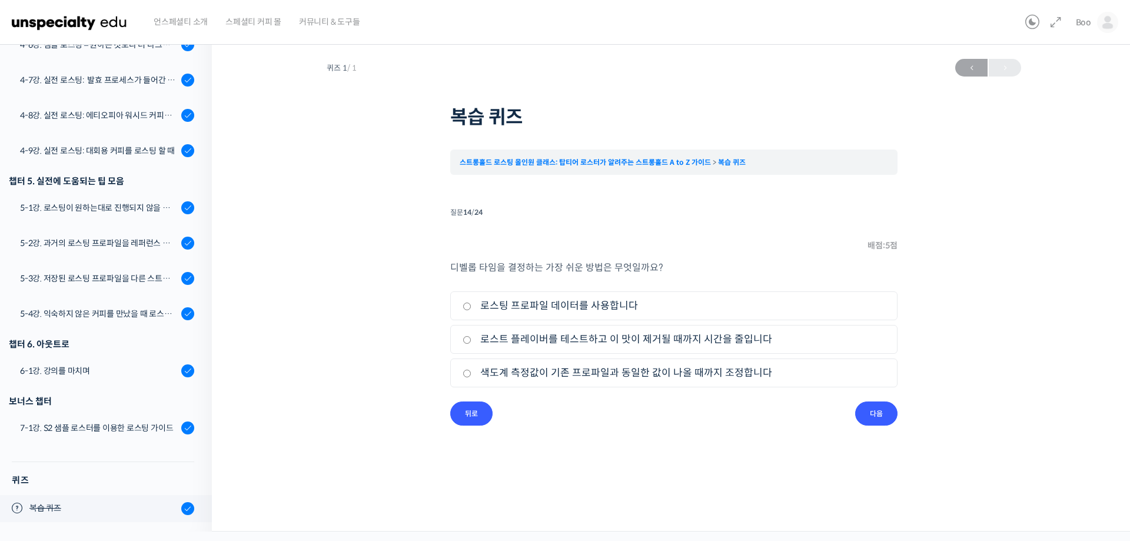
click at [628, 342] on label "로스트 플레이버를 테스트하고 이 맛이 제거될 때까지 시간을 줄입니다" at bounding box center [674, 339] width 423 height 16
click at [471, 342] on input "로스트 플레이버를 테스트하고 이 맛이 제거될 때까지 시간을 줄입니다" at bounding box center [467, 340] width 9 height 8
radio input "true"
click at [864, 410] on input "다음" at bounding box center [876, 413] width 42 height 24
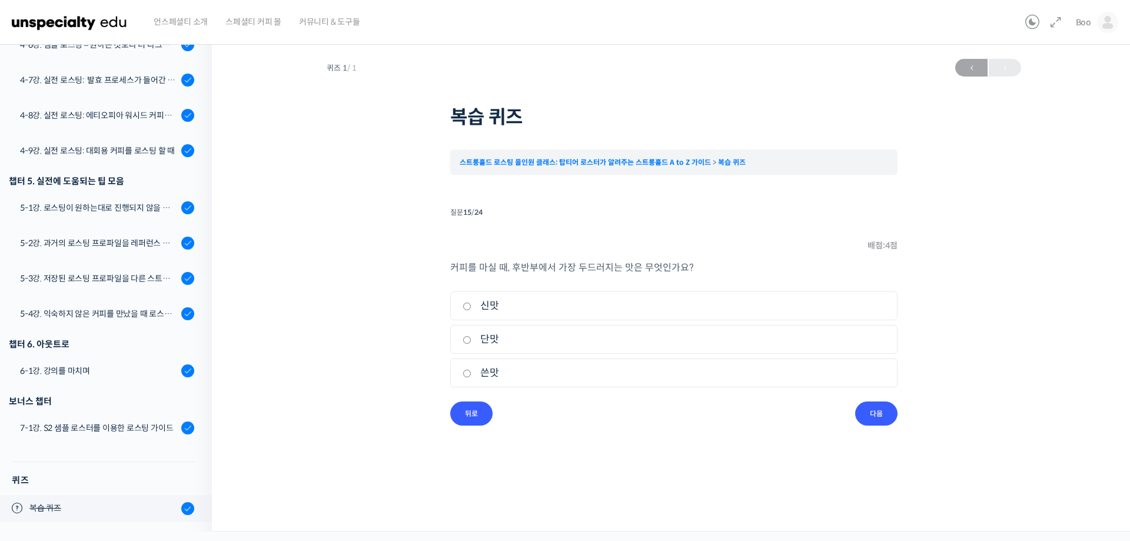
click at [493, 383] on li "3. 쓴맛" at bounding box center [673, 372] width 447 height 29
click at [493, 380] on label "쓴맛" at bounding box center [674, 373] width 423 height 16
click at [471, 377] on input "쓴맛" at bounding box center [467, 374] width 9 height 8
radio input "true"
click at [883, 411] on input "다음" at bounding box center [876, 413] width 42 height 24
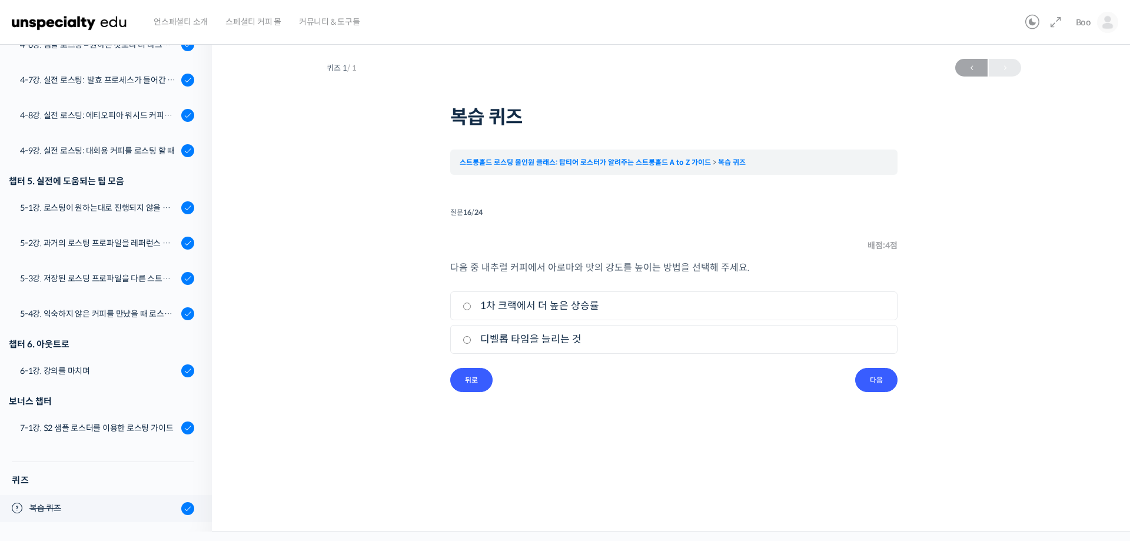
click at [515, 308] on label "1차 크랙에서 더 높은 상승률" at bounding box center [674, 306] width 423 height 16
click at [471, 308] on input "1차 크랙에서 더 높은 상승률" at bounding box center [467, 306] width 9 height 8
radio input "true"
click at [869, 378] on input "다음" at bounding box center [876, 380] width 42 height 24
click at [550, 304] on label "참" at bounding box center [674, 306] width 423 height 16
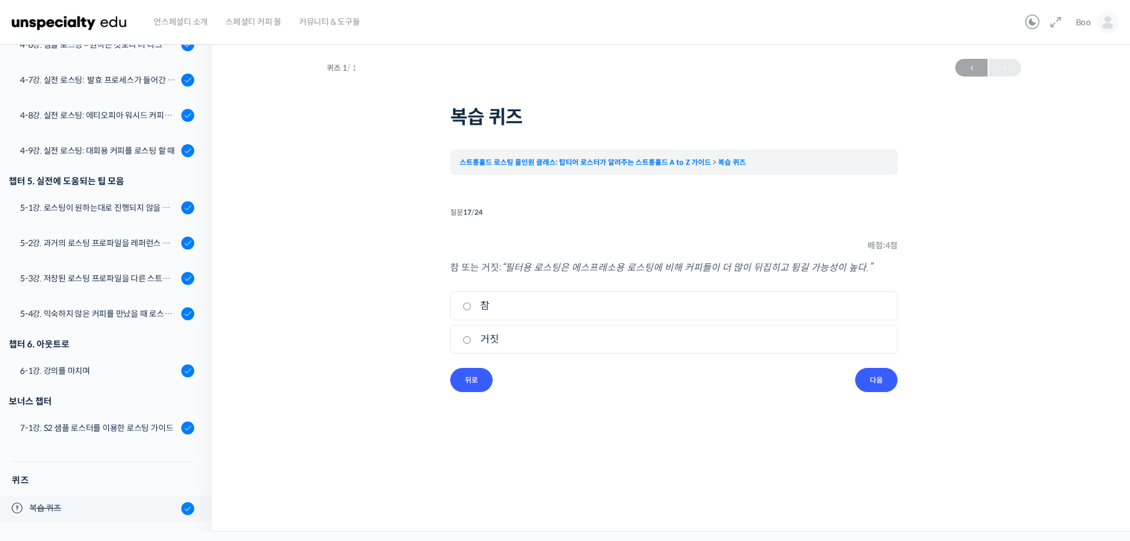
click at [471, 304] on input "참" at bounding box center [467, 306] width 9 height 8
radio input "true"
click at [876, 371] on input "다음" at bounding box center [876, 380] width 42 height 24
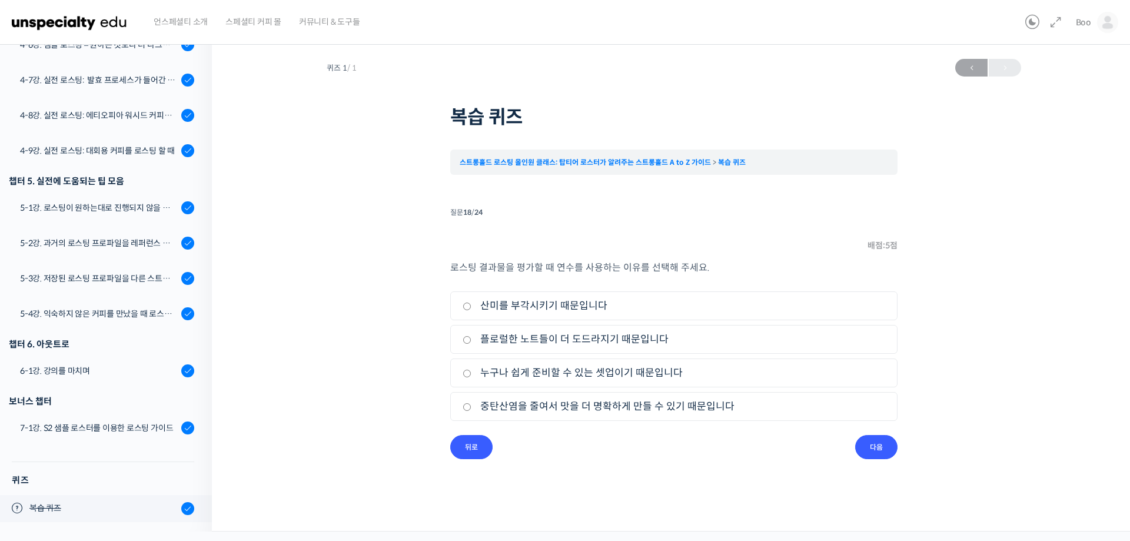
click at [583, 368] on label "누구나 쉽게 준비할 수 있는 셋업이기 때문입니다" at bounding box center [674, 373] width 423 height 16
click at [471, 370] on input "누구나 쉽게 준비할 수 있는 셋업이기 때문입니다" at bounding box center [467, 374] width 9 height 8
radio input "true"
click at [873, 444] on input "다음" at bounding box center [876, 447] width 42 height 24
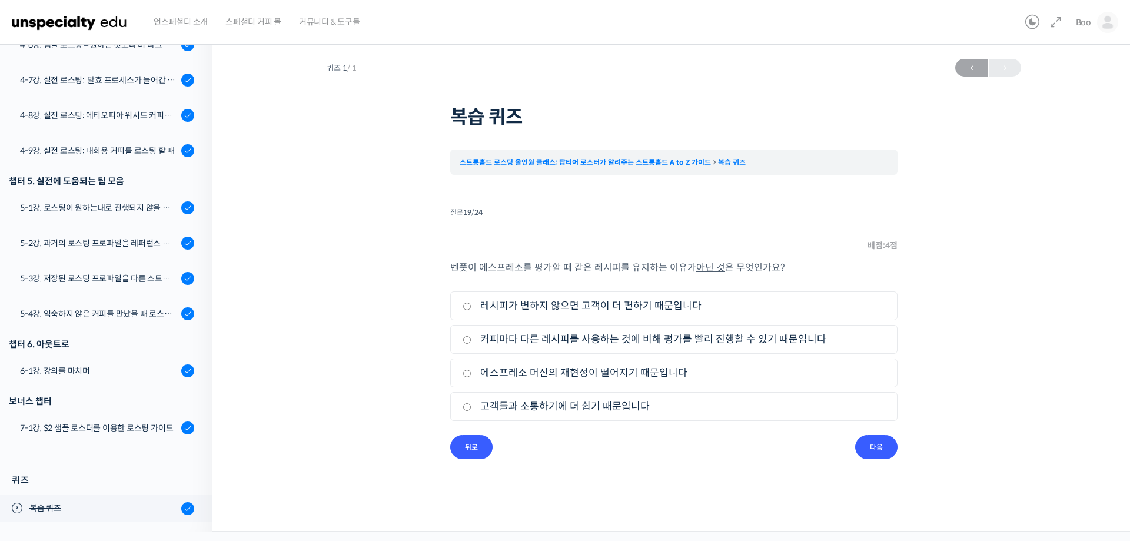
click at [616, 373] on label "에스프레소 머신의 재현성이 떨어지기 때문입니다" at bounding box center [674, 373] width 423 height 16
click at [471, 373] on input "에스프레소 머신의 재현성이 떨어지기 때문입니다" at bounding box center [467, 374] width 9 height 8
radio input "true"
click at [872, 444] on input "다음" at bounding box center [876, 447] width 42 height 24
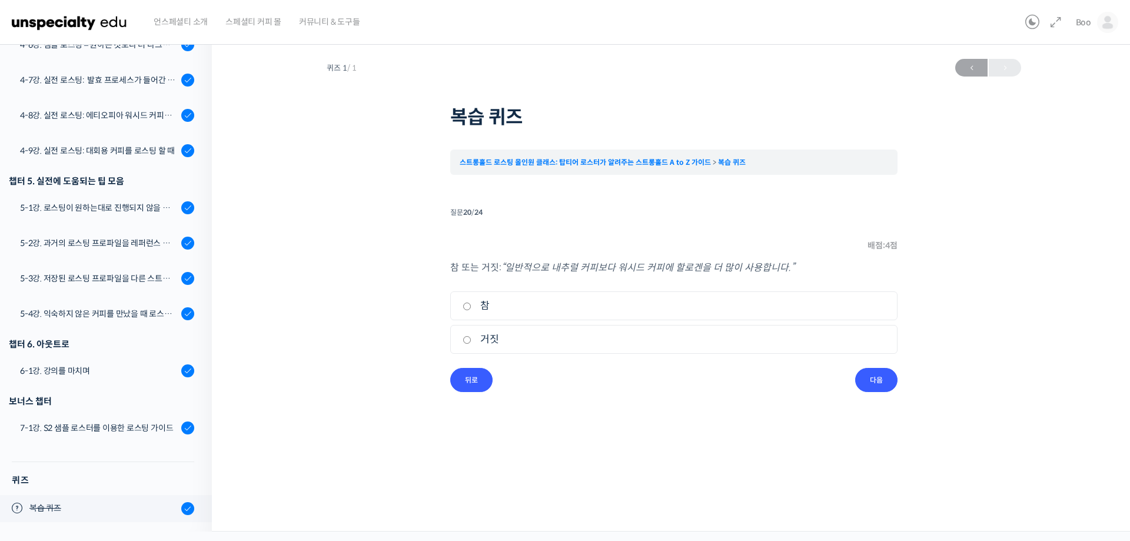
click at [554, 304] on label "참" at bounding box center [674, 306] width 423 height 16
click at [471, 304] on input "참" at bounding box center [467, 306] width 9 height 8
radio input "true"
click at [863, 371] on input "다음" at bounding box center [876, 380] width 42 height 24
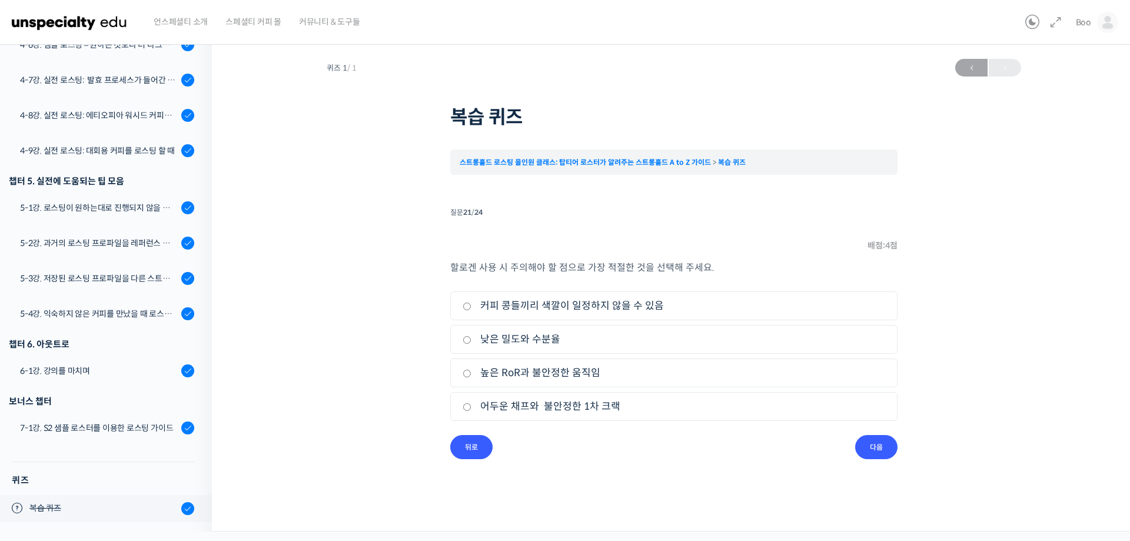
click at [604, 309] on label "커피 콩들끼리 색깔이 일정하지 않을 수 있음" at bounding box center [674, 306] width 423 height 16
click at [471, 309] on input "커피 콩들끼리 색깔이 일정하지 않을 수 있음" at bounding box center [467, 306] width 9 height 8
radio input "true"
click at [875, 454] on input "다음" at bounding box center [876, 447] width 42 height 24
click at [509, 410] on label "케냐, 콜롬비아" at bounding box center [674, 406] width 423 height 16
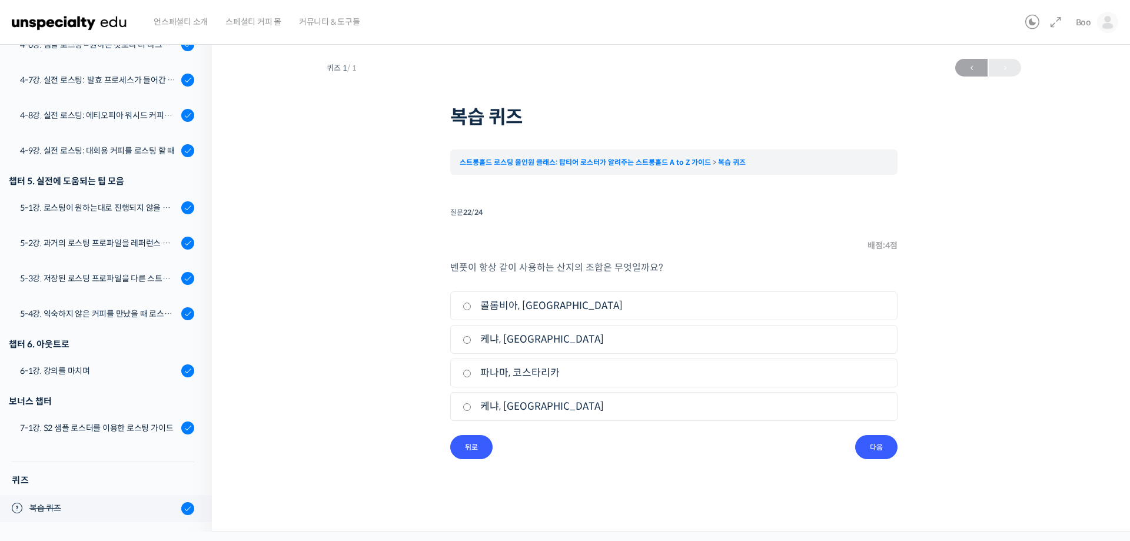
click at [471, 410] on input "케냐, 콜롬비아" at bounding box center [467, 407] width 9 height 8
radio input "true"
click at [862, 444] on input "다음" at bounding box center [876, 447] width 42 height 24
click at [549, 339] on label "로스팅에 걸리는 총 시간을 짧게 한다." at bounding box center [674, 339] width 423 height 16
click at [471, 339] on input "로스팅에 걸리는 총 시간을 짧게 한다." at bounding box center [467, 340] width 9 height 8
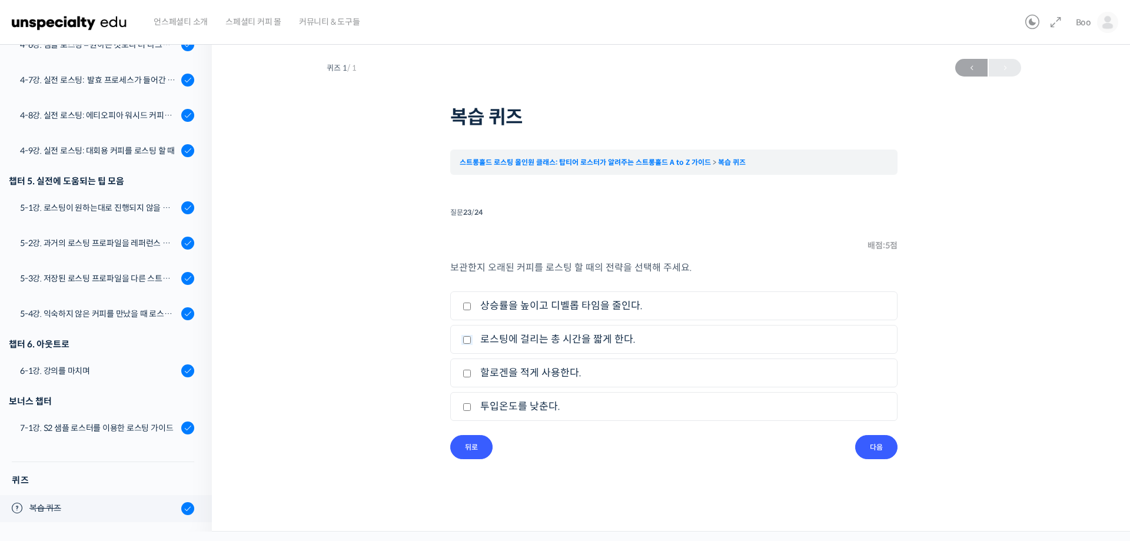
checkbox input "true"
click at [870, 442] on input "다음" at bounding box center [876, 447] width 42 height 24
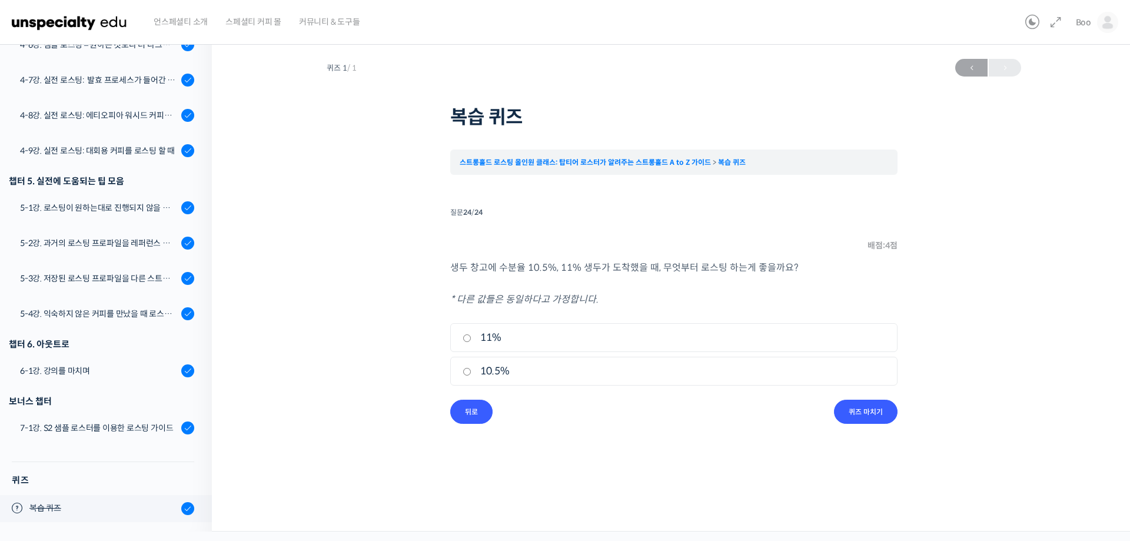
click at [484, 335] on label "11%" at bounding box center [674, 338] width 423 height 16
click at [471, 335] on input "11%" at bounding box center [467, 338] width 9 height 8
radio input "true"
click at [862, 411] on input "퀴즈 마치기" at bounding box center [866, 412] width 64 height 24
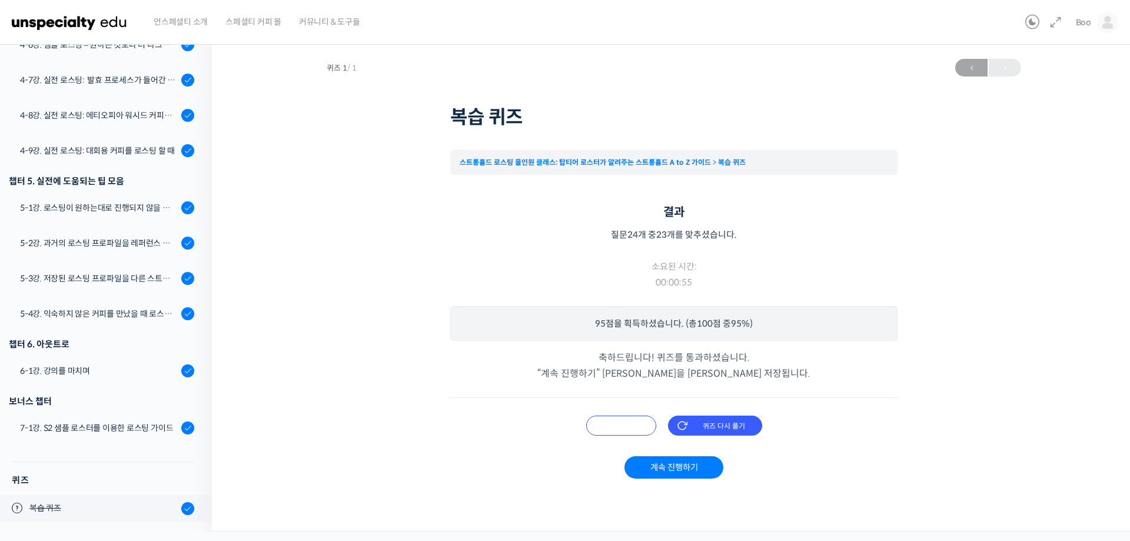
click at [617, 428] on input "오답 확인하기" at bounding box center [621, 425] width 70 height 20
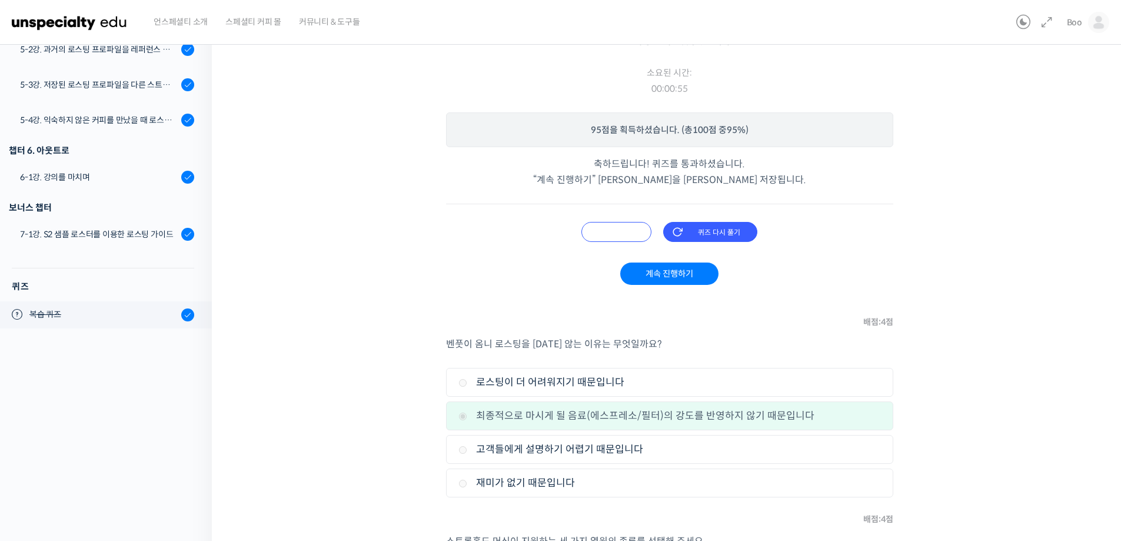
scroll to position [178, 0]
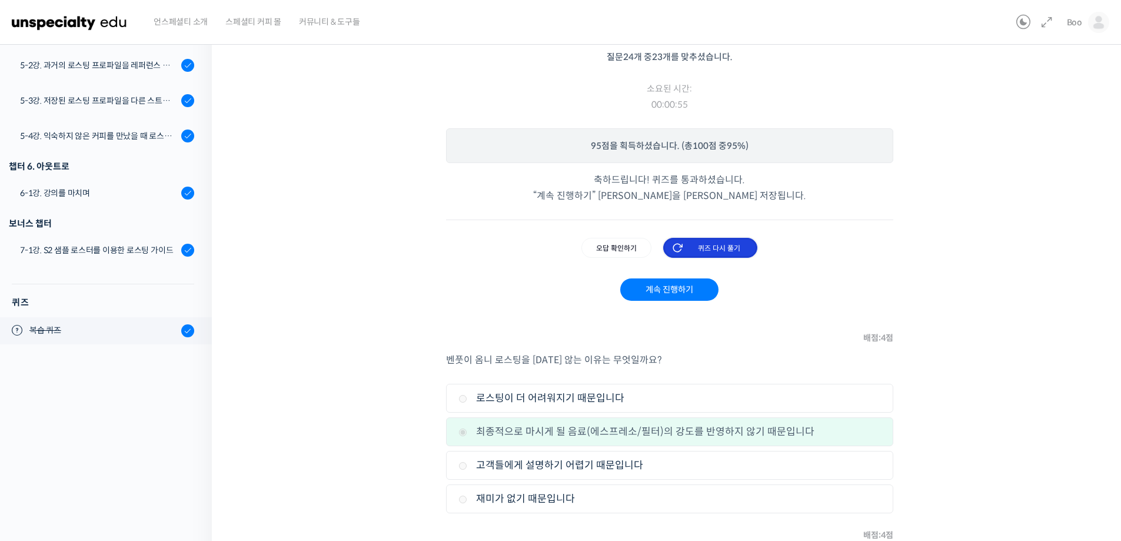
click at [737, 252] on input "퀴즈 다시 풀기" at bounding box center [710, 248] width 94 height 20
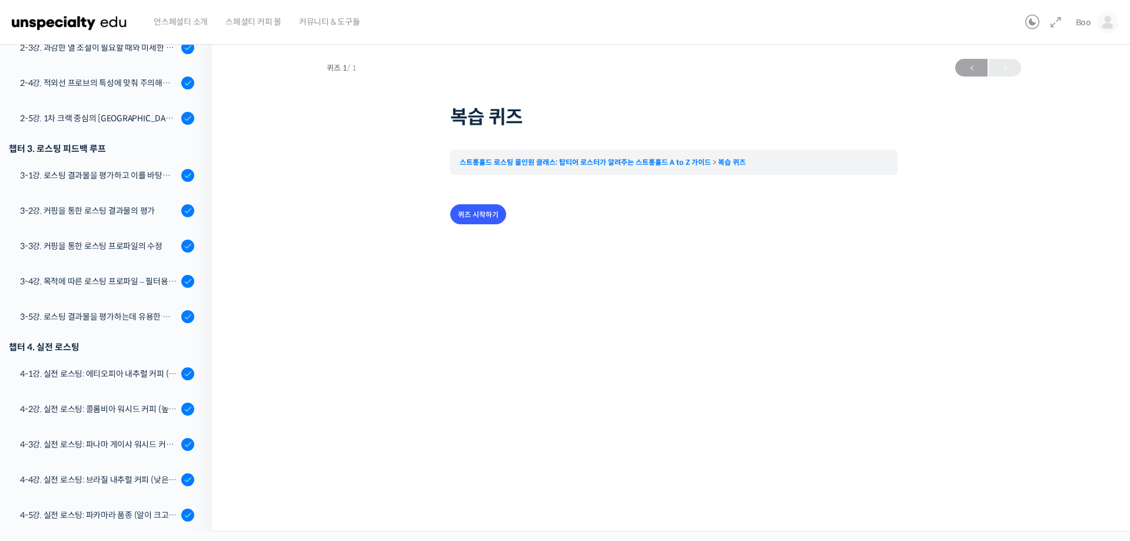
scroll to position [977, 0]
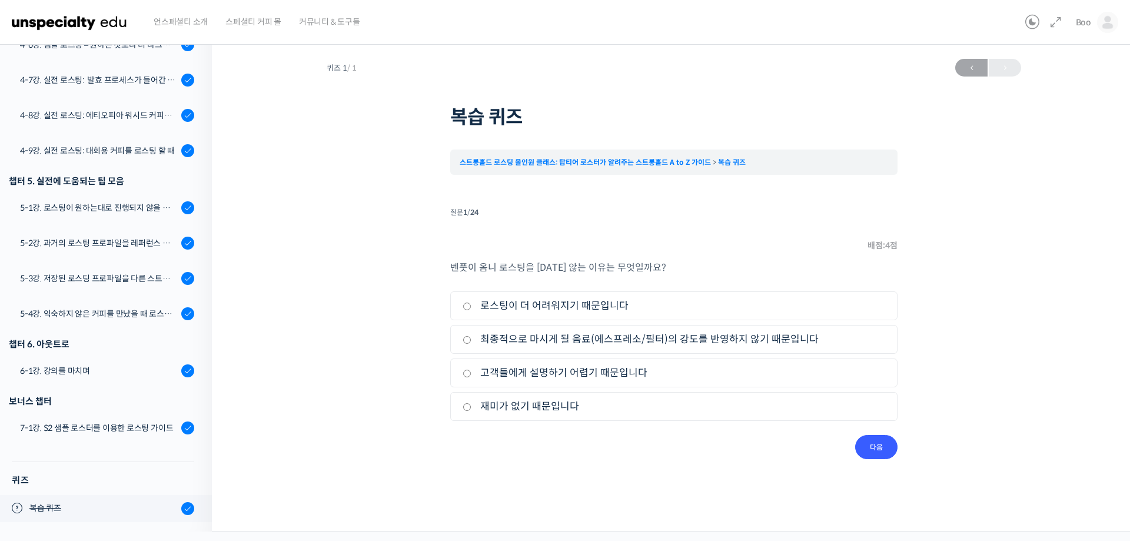
click at [544, 335] on label "최종적으로 마시게 될 음료(에스프레소/필터)의 강도를 반영하지 않기 때문입니다" at bounding box center [674, 339] width 423 height 16
click at [471, 336] on input "최종적으로 마시게 될 음료(에스프레소/필터)의 강도를 반영하지 않기 때문입니다" at bounding box center [467, 340] width 9 height 8
radio input "true"
click at [870, 444] on input "다음" at bounding box center [876, 447] width 42 height 24
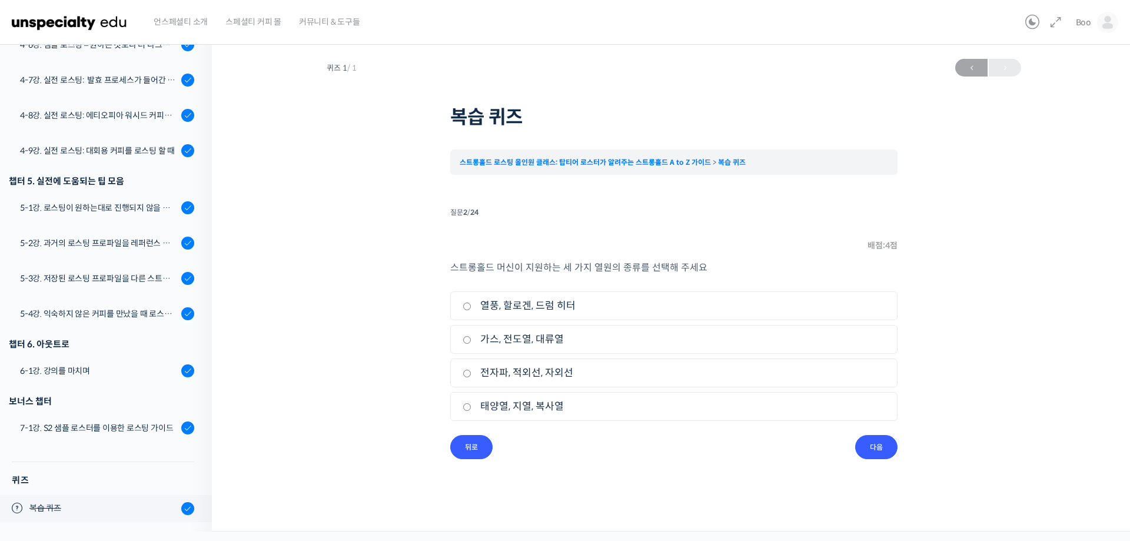
click at [546, 303] on label "열풍, 할로겐, 드럼 히터" at bounding box center [674, 306] width 423 height 16
click at [471, 303] on input "열풍, 할로겐, 드럼 히터" at bounding box center [467, 306] width 9 height 8
radio input "true"
click at [867, 435] on input "다음" at bounding box center [876, 447] width 42 height 24
click at [547, 375] on label "1차 크랙" at bounding box center [674, 373] width 423 height 16
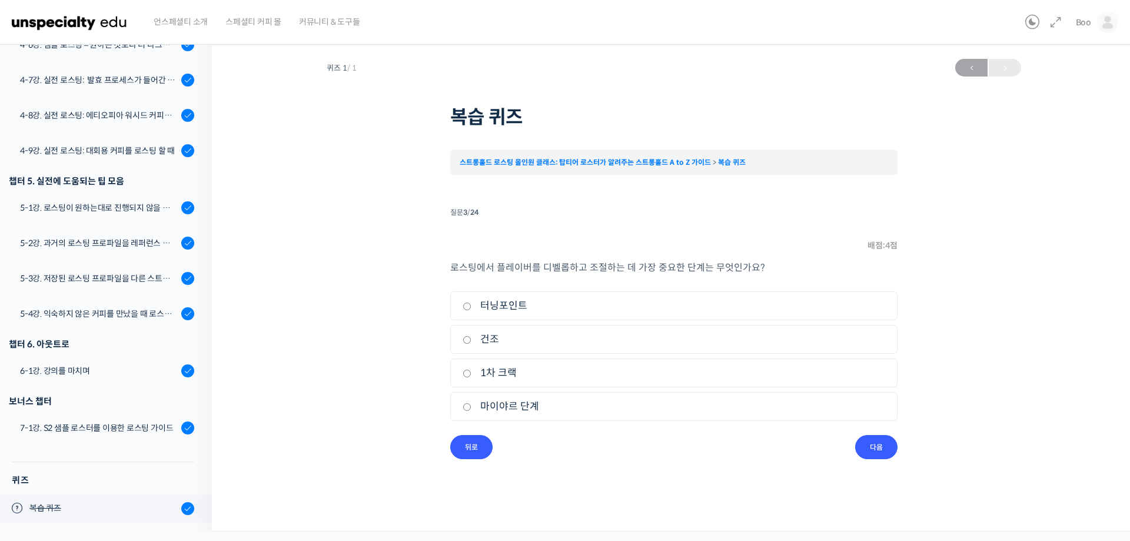
click at [471, 375] on input "1차 크랙" at bounding box center [467, 374] width 9 height 8
radio input "true"
click at [890, 447] on input "다음" at bounding box center [876, 447] width 42 height 24
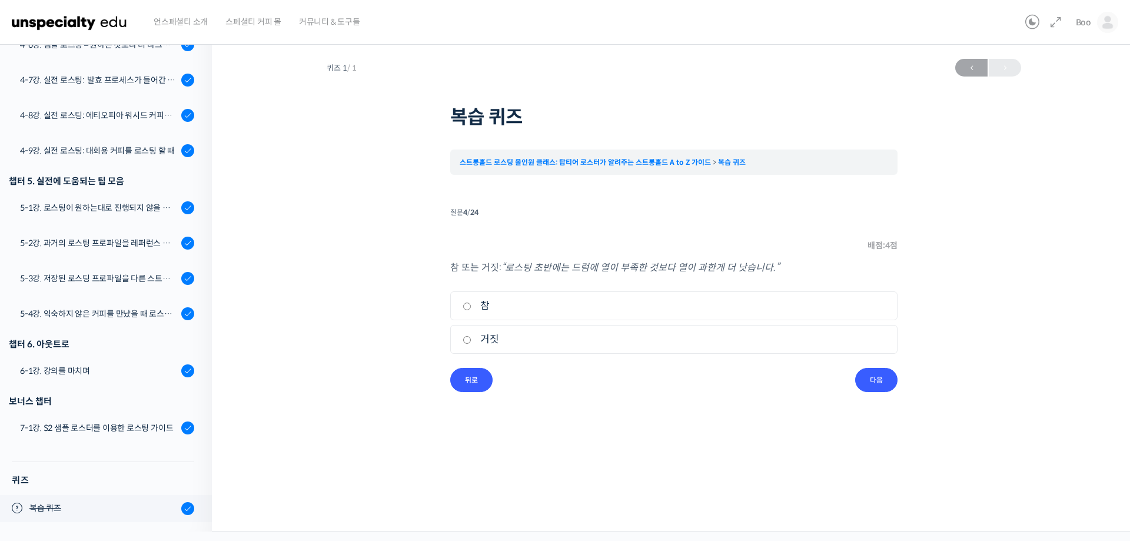
click at [604, 312] on label "참" at bounding box center [674, 306] width 423 height 16
click at [471, 310] on input "참" at bounding box center [467, 306] width 9 height 8
radio input "true"
click at [884, 379] on input "다음" at bounding box center [876, 380] width 42 height 24
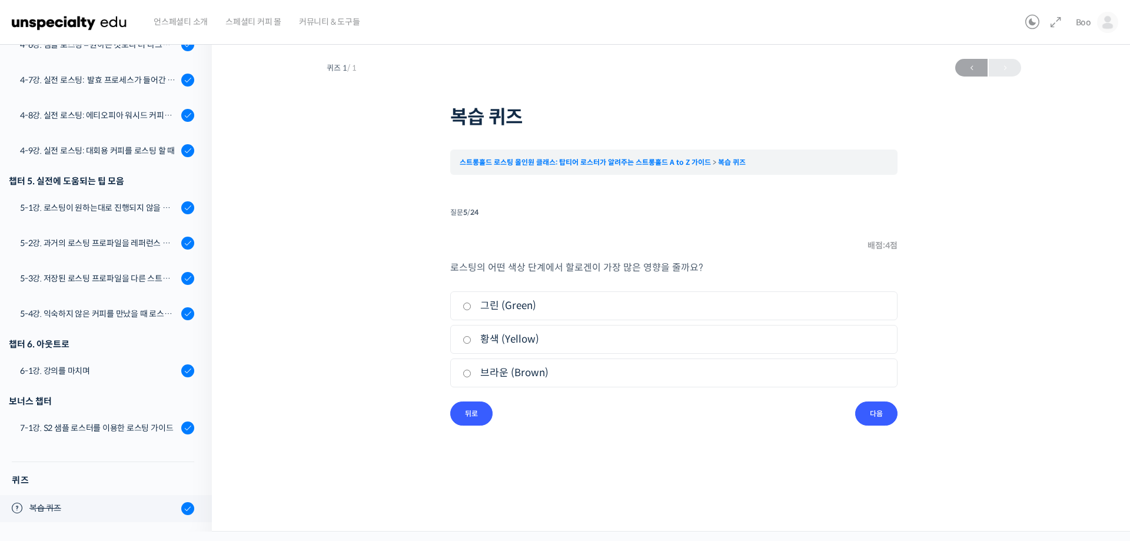
click at [543, 369] on label "브라운 (Brown)" at bounding box center [674, 373] width 423 height 16
click at [471, 370] on input "브라운 (Brown)" at bounding box center [467, 374] width 9 height 8
radio input "true"
click at [865, 401] on input "다음" at bounding box center [876, 413] width 42 height 24
click at [536, 337] on label "열풍" at bounding box center [674, 339] width 423 height 16
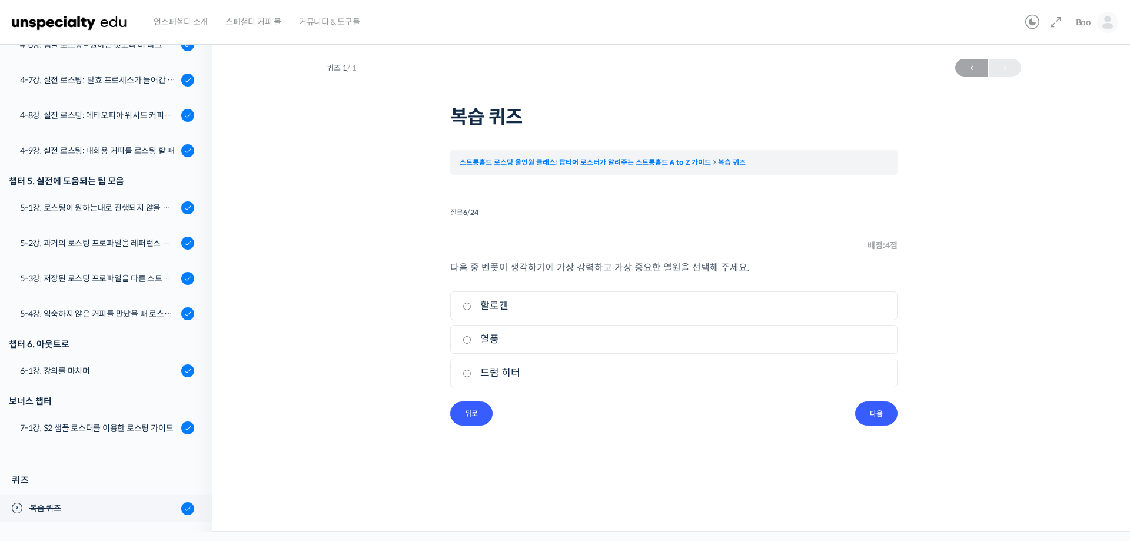
click at [471, 337] on input "열풍" at bounding box center [467, 340] width 9 height 8
radio input "true"
click at [869, 409] on input "다음" at bounding box center [876, 413] width 42 height 24
click at [558, 299] on label "참" at bounding box center [674, 306] width 423 height 16
click at [471, 302] on input "참" at bounding box center [467, 306] width 9 height 8
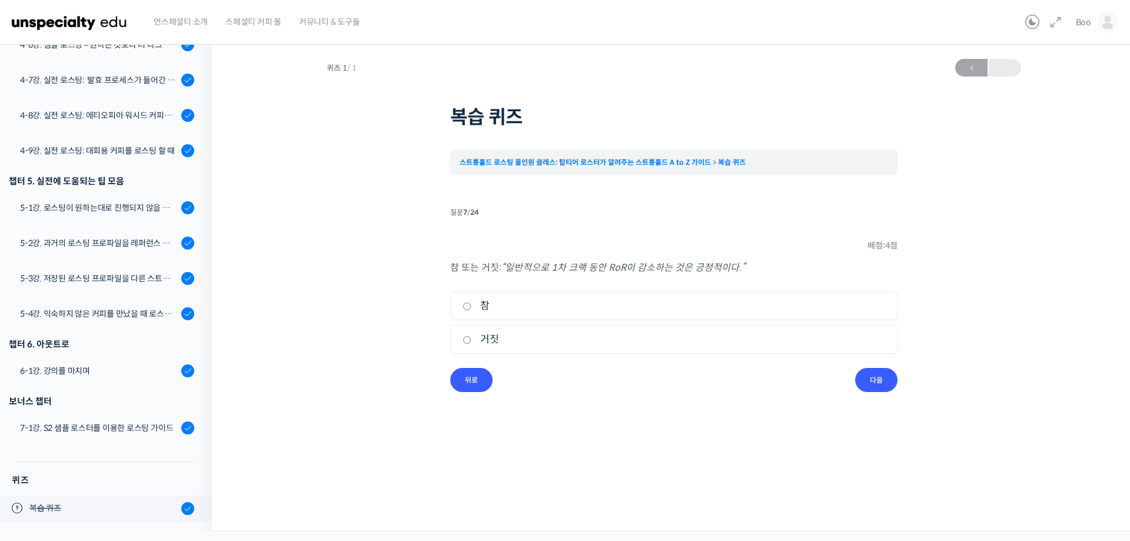
radio input "true"
click at [871, 378] on input "다음" at bounding box center [876, 380] width 42 height 24
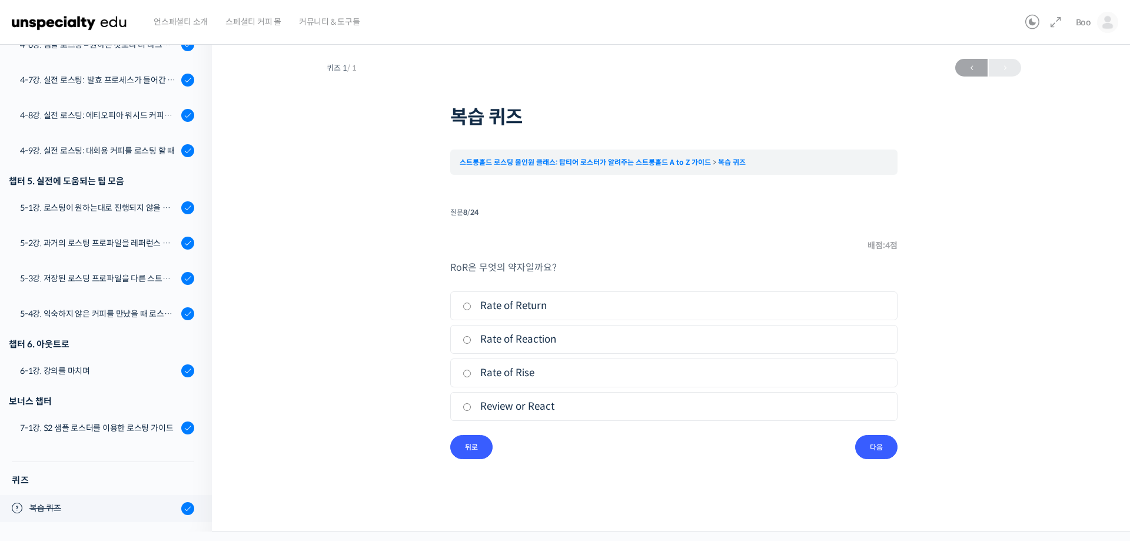
click at [558, 375] on label "Rate of Rise" at bounding box center [674, 373] width 423 height 16
click at [471, 375] on input "Rate of Rise" at bounding box center [467, 374] width 9 height 8
radio input "true"
drag, startPoint x: 866, startPoint y: 447, endPoint x: 860, endPoint y: 445, distance: 6.1
click at [866, 447] on input "다음" at bounding box center [876, 447] width 42 height 24
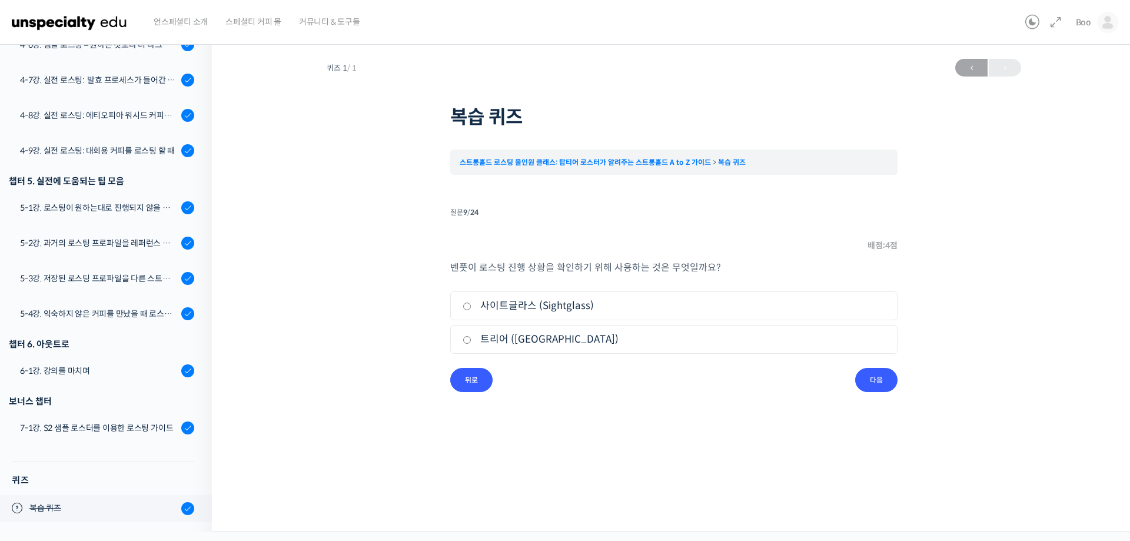
click at [581, 312] on label "사이트글라스 (Sightglass)" at bounding box center [674, 306] width 423 height 16
click at [471, 310] on input "사이트글라스 (Sightglass)" at bounding box center [467, 306] width 9 height 8
radio input "true"
click at [888, 382] on input "다음" at bounding box center [876, 380] width 42 height 24
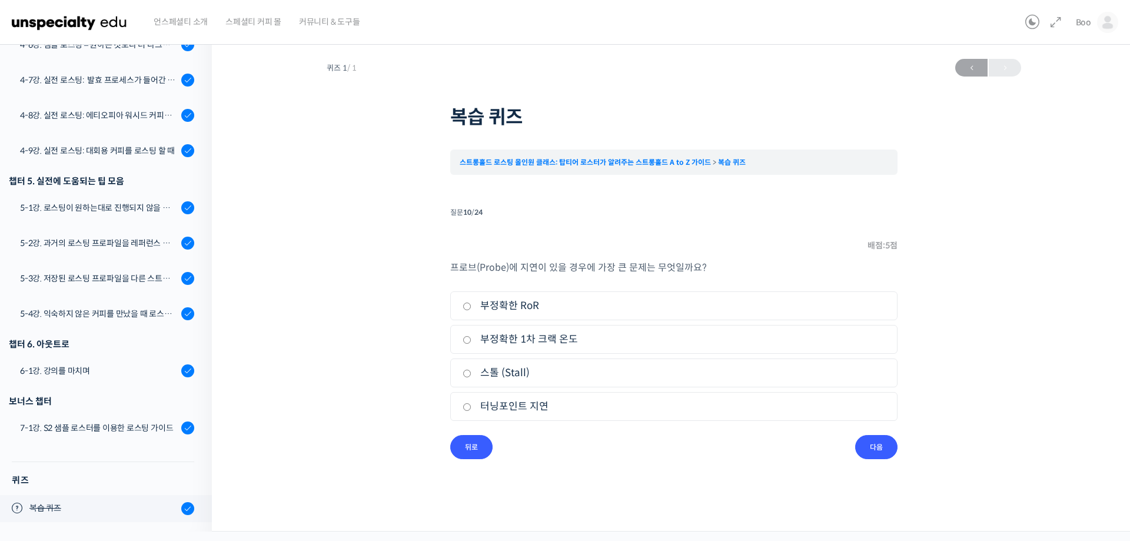
click at [570, 374] on label "스톨 (Stall)" at bounding box center [674, 373] width 423 height 16
click at [471, 374] on input "스톨 (Stall)" at bounding box center [467, 374] width 9 height 8
radio input "true"
click at [864, 438] on input "다음" at bounding box center [876, 447] width 42 height 24
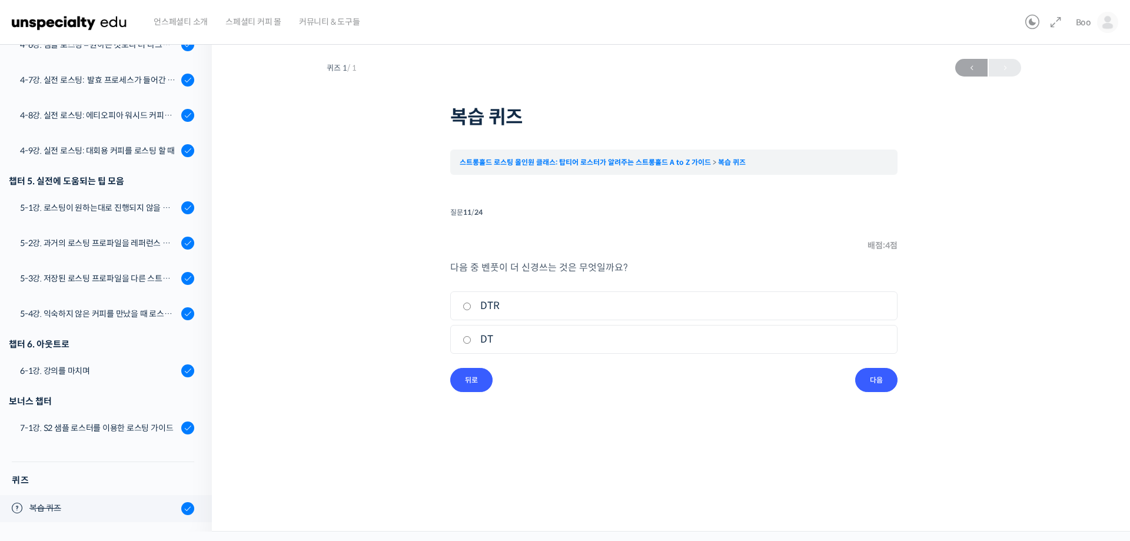
click at [613, 332] on label "DT" at bounding box center [674, 339] width 423 height 16
click at [471, 336] on input "DT" at bounding box center [467, 340] width 9 height 8
radio input "true"
click at [868, 383] on input "다음" at bounding box center [876, 380] width 42 height 24
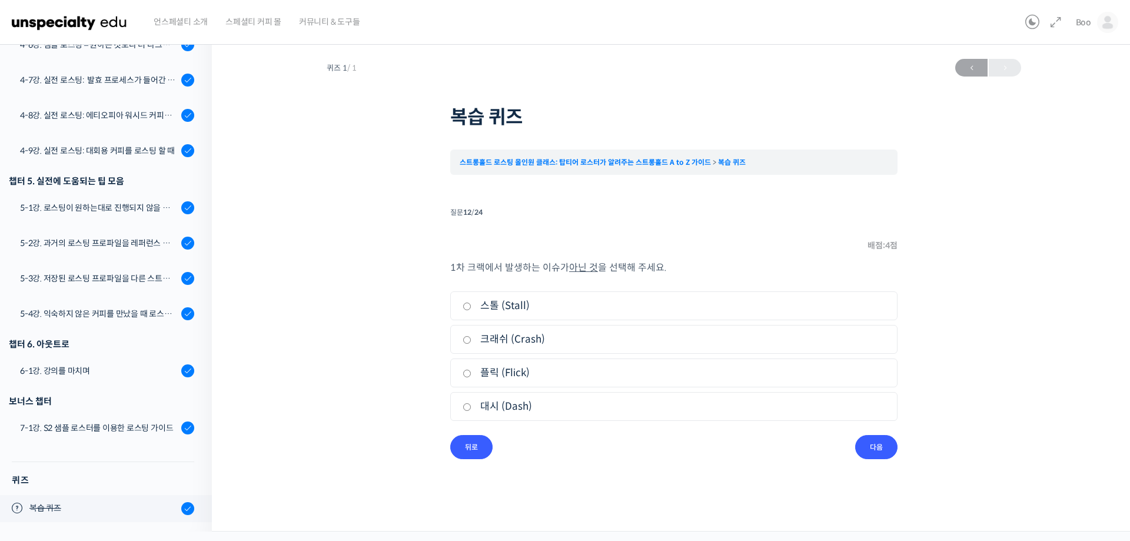
click at [581, 400] on label "대시 (Dash)" at bounding box center [674, 406] width 423 height 16
click at [471, 403] on input "대시 (Dash)" at bounding box center [467, 407] width 9 height 8
radio input "true"
click at [877, 451] on input "다음" at bounding box center [876, 447] width 42 height 24
click at [598, 334] on label "생두를 에이징" at bounding box center [674, 339] width 423 height 16
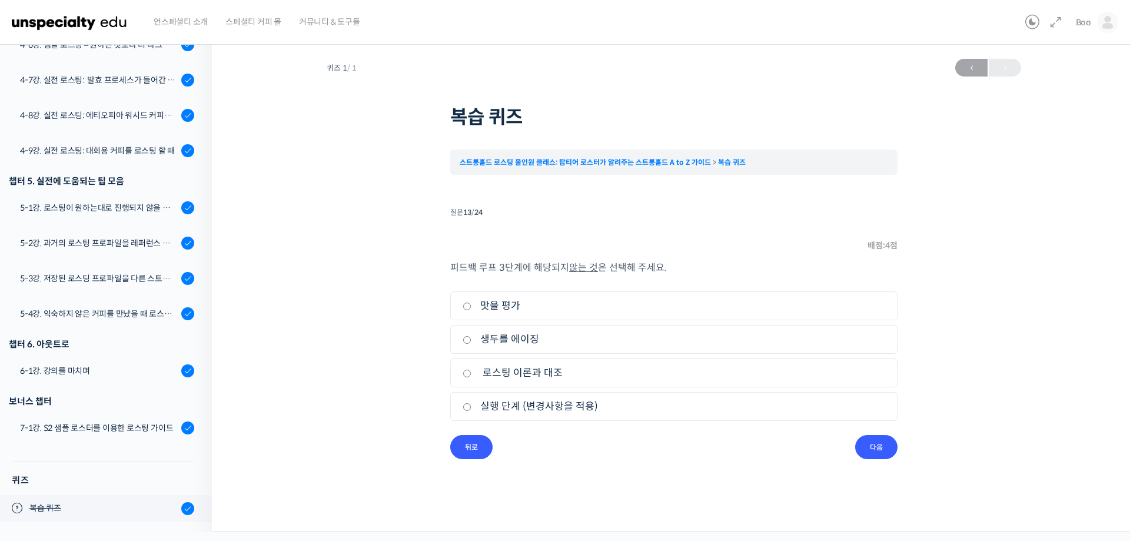
click at [471, 336] on input "생두를 에이징" at bounding box center [467, 340] width 9 height 8
radio input "true"
click at [877, 448] on input "다음" at bounding box center [876, 447] width 42 height 24
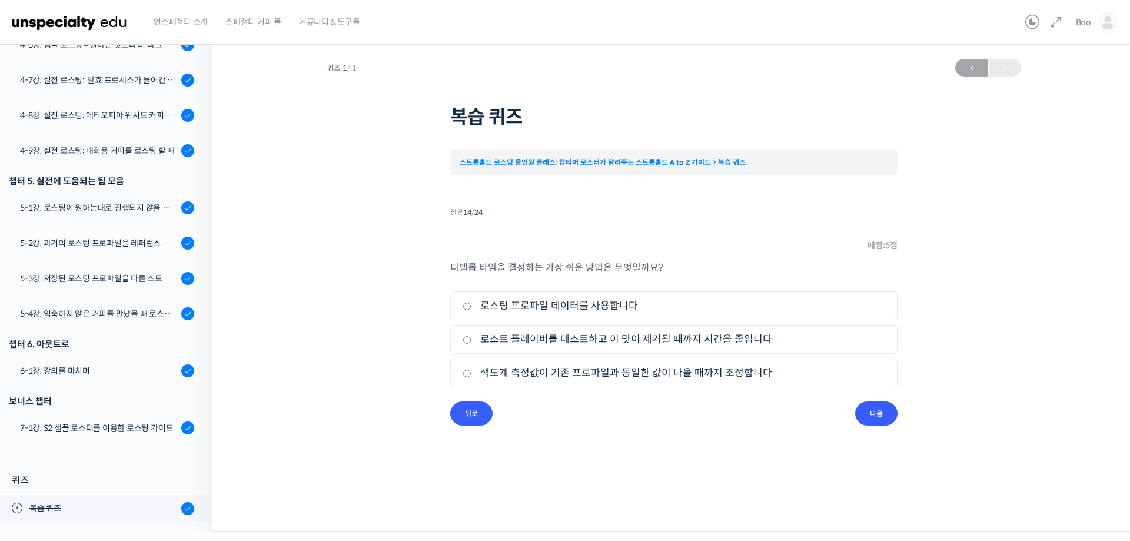
drag, startPoint x: 713, startPoint y: 344, endPoint x: 723, endPoint y: 347, distance: 10.1
click at [713, 343] on label "로스트 플레이버를 테스트하고 이 맛이 제거될 때까지 시간을 줄입니다" at bounding box center [674, 339] width 423 height 16
click at [471, 343] on input "로스트 플레이버를 테스트하고 이 맛이 제거될 때까지 시간을 줄입니다" at bounding box center [467, 340] width 9 height 8
radio input "true"
click at [869, 419] on input "다음" at bounding box center [876, 413] width 42 height 24
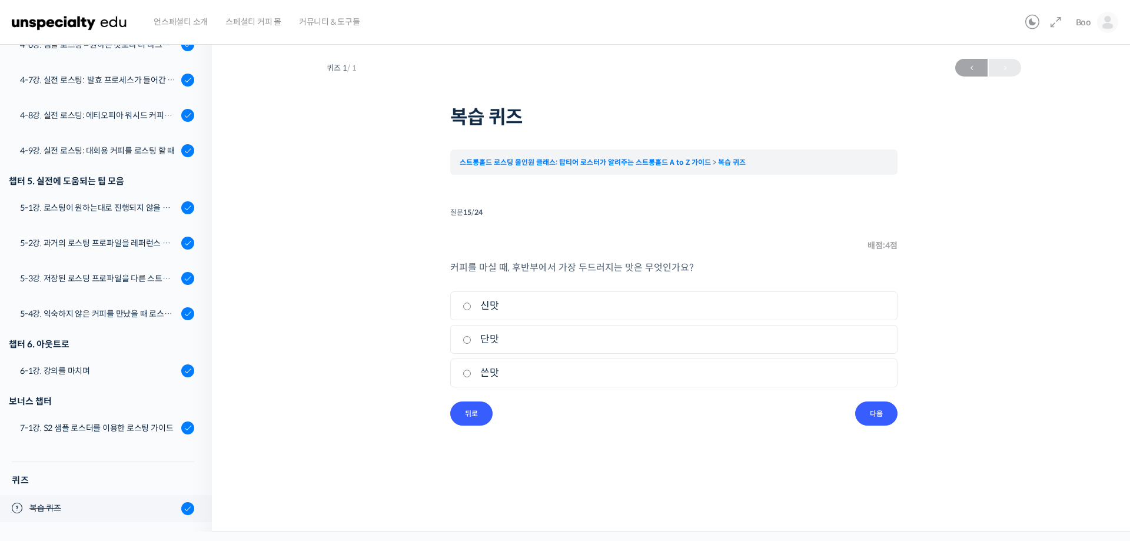
click at [586, 374] on label "쓴맛" at bounding box center [674, 373] width 423 height 16
click at [471, 374] on input "쓴맛" at bounding box center [467, 374] width 9 height 8
radio input "true"
click at [892, 417] on input "다음" at bounding box center [876, 413] width 42 height 24
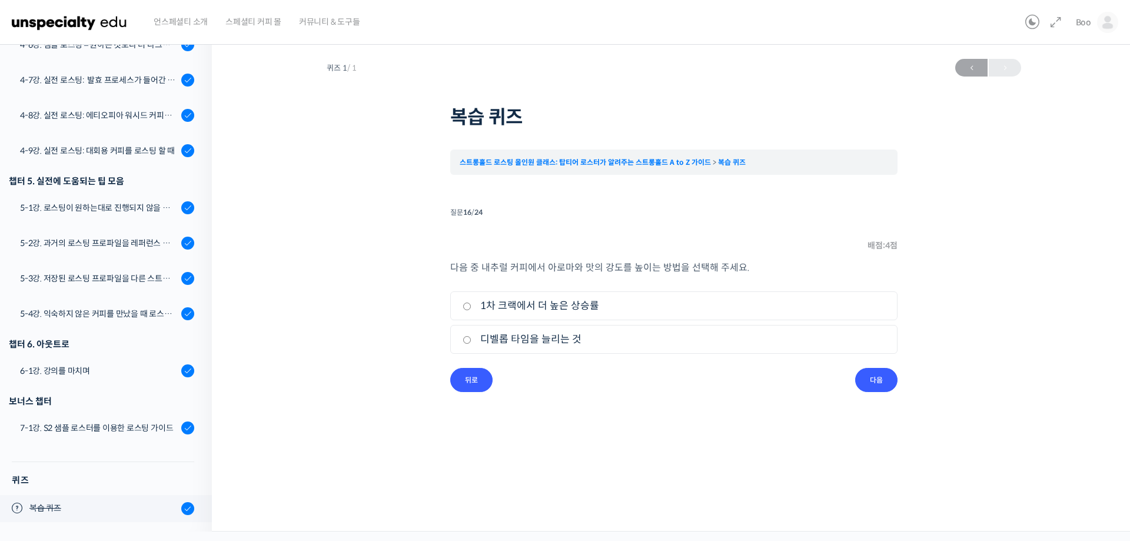
click at [530, 297] on li "1. 1차 크랙에서 더 높은 상승률" at bounding box center [673, 305] width 447 height 29
click at [557, 310] on label "1차 크랙에서 더 높은 상승률" at bounding box center [674, 306] width 423 height 16
click at [471, 310] on input "1차 크랙에서 더 높은 상승률" at bounding box center [467, 306] width 9 height 8
radio input "true"
click at [867, 381] on input "다음" at bounding box center [876, 380] width 42 height 24
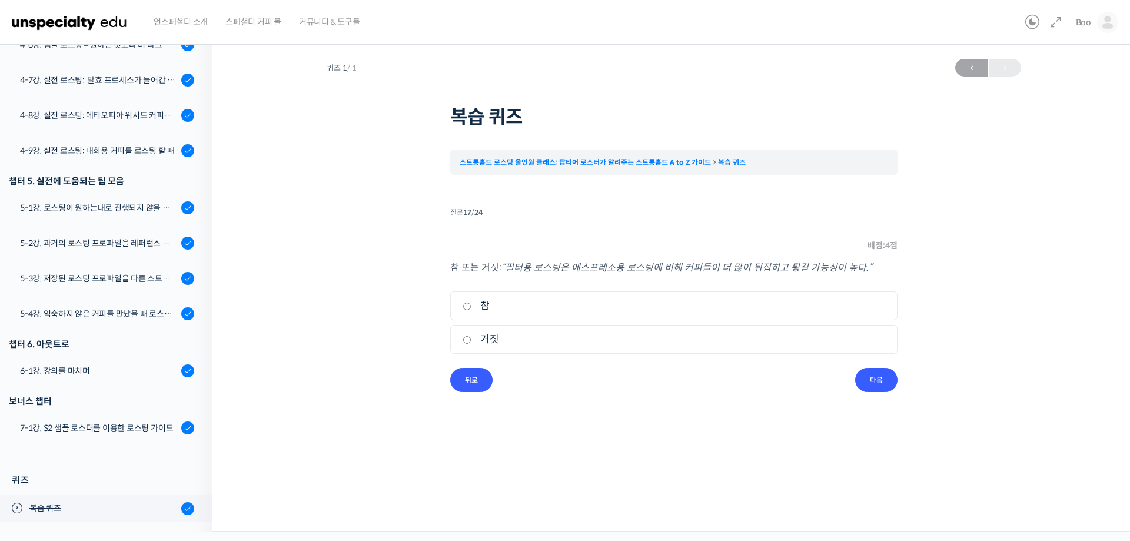
click at [535, 304] on label "참" at bounding box center [674, 306] width 423 height 16
click at [471, 304] on input "참" at bounding box center [467, 306] width 9 height 8
radio input "true"
click at [873, 370] on input "다음" at bounding box center [876, 380] width 42 height 24
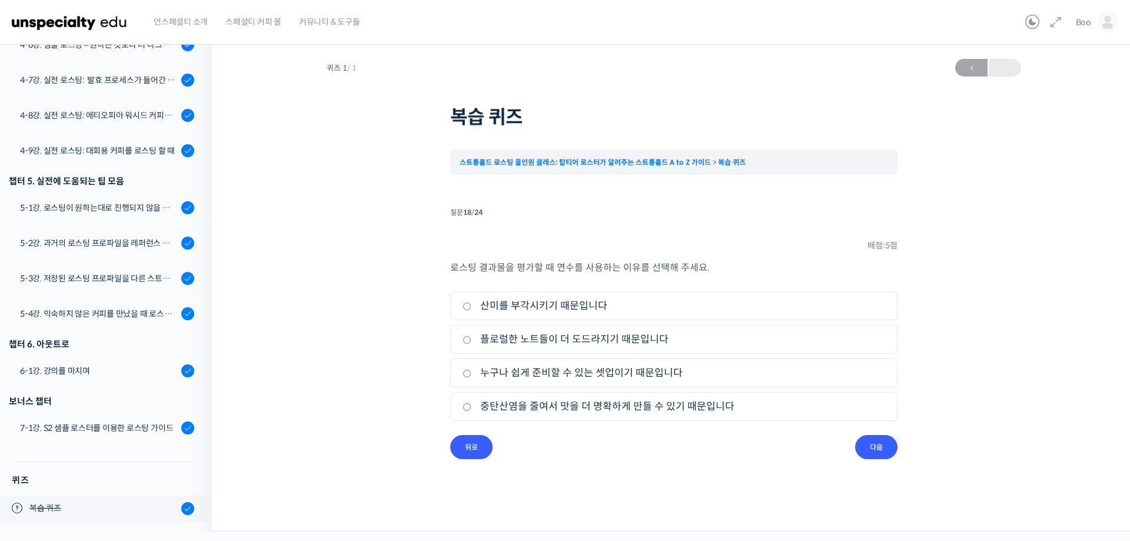
click at [568, 380] on label "누구나 쉽게 준비할 수 있는 셋업이기 때문입니다" at bounding box center [674, 373] width 423 height 16
click at [471, 377] on input "누구나 쉽게 준비할 수 있는 셋업이기 때문입니다" at bounding box center [467, 374] width 9 height 8
radio input "true"
click at [869, 447] on input "다음" at bounding box center [876, 447] width 42 height 24
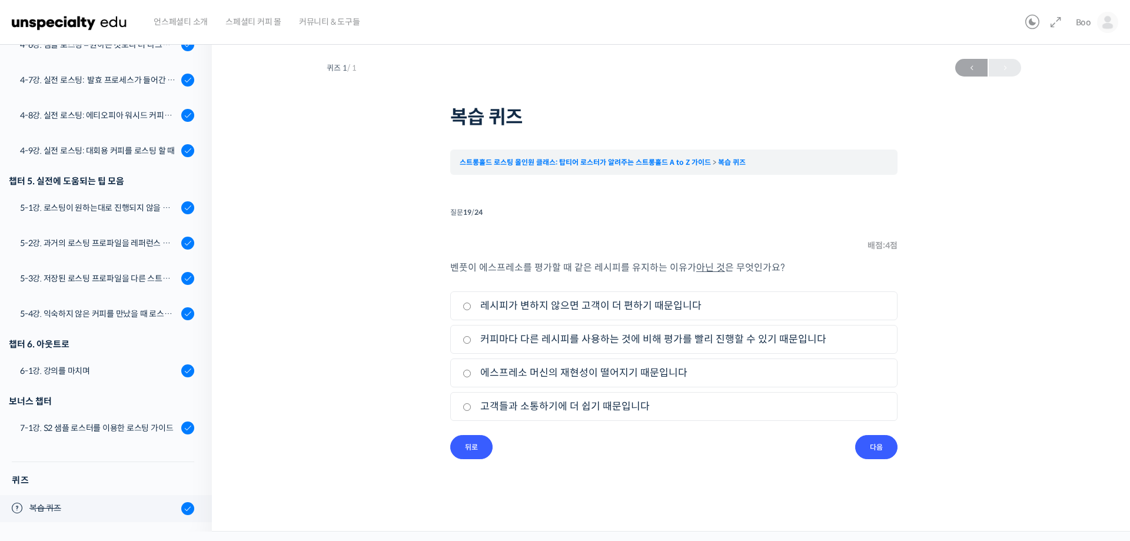
click at [643, 382] on li "3. 에스프레소 머신의 재현성이 떨어지기 때문입니다" at bounding box center [673, 372] width 447 height 29
click at [653, 371] on label "에스프레소 머신의 재현성이 떨어지기 때문입니다" at bounding box center [674, 373] width 423 height 16
click at [471, 371] on input "에스프레소 머신의 재현성이 떨어지기 때문입니다" at bounding box center [467, 374] width 9 height 8
radio input "true"
click at [860, 439] on li "질문 19 / 24 19 . 질문 배점: 4 점 벤풋이 에스프레소를 평가할 때 같은 레시피를 유지하는 이유가 아닌 것 은 무엇인가요? 1. 레…" at bounding box center [673, 331] width 447 height 255
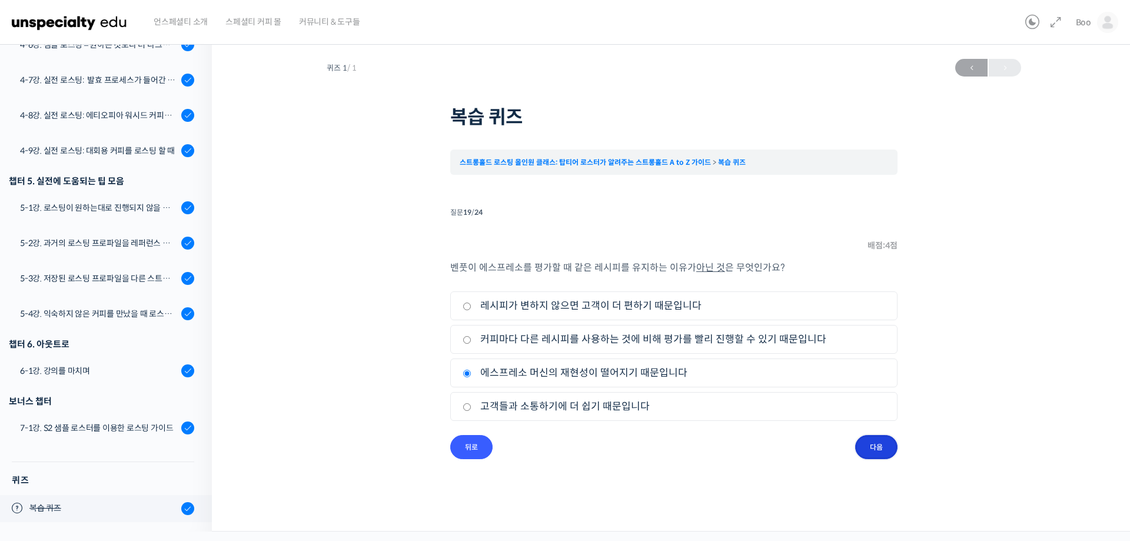
click at [862, 441] on input "다음" at bounding box center [876, 447] width 42 height 24
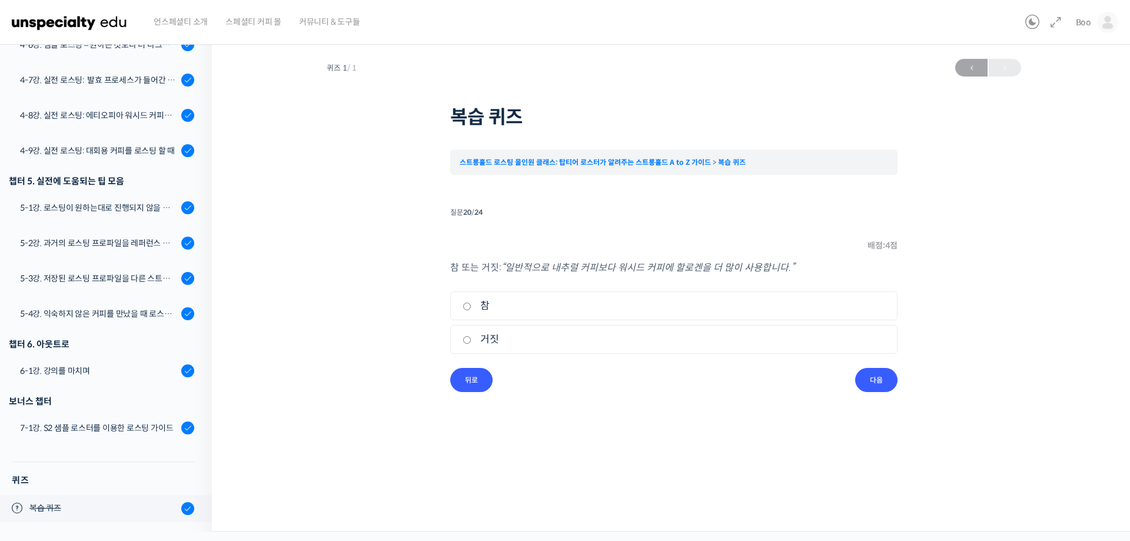
click at [613, 300] on label "참" at bounding box center [674, 306] width 423 height 16
click at [471, 302] on input "참" at bounding box center [467, 306] width 9 height 8
radio input "true"
click at [883, 380] on input "다음" at bounding box center [876, 380] width 42 height 24
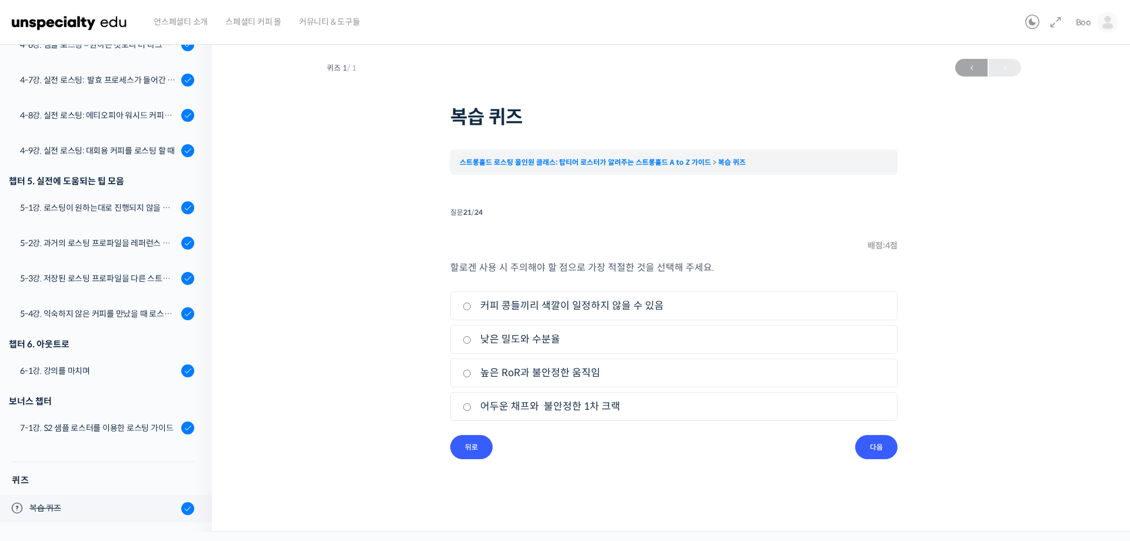
click at [696, 297] on li "1. 커피 콩들끼리 색깔이 일정하지 않을 수 있음" at bounding box center [673, 305] width 447 height 29
click at [618, 302] on label "커피 콩들끼리 색깔이 일정하지 않을 수 있음" at bounding box center [674, 306] width 423 height 16
click at [471, 302] on input "커피 콩들끼리 색깔이 일정하지 않을 수 있음" at bounding box center [467, 306] width 9 height 8
radio input "true"
click at [873, 451] on input "다음" at bounding box center [876, 447] width 42 height 24
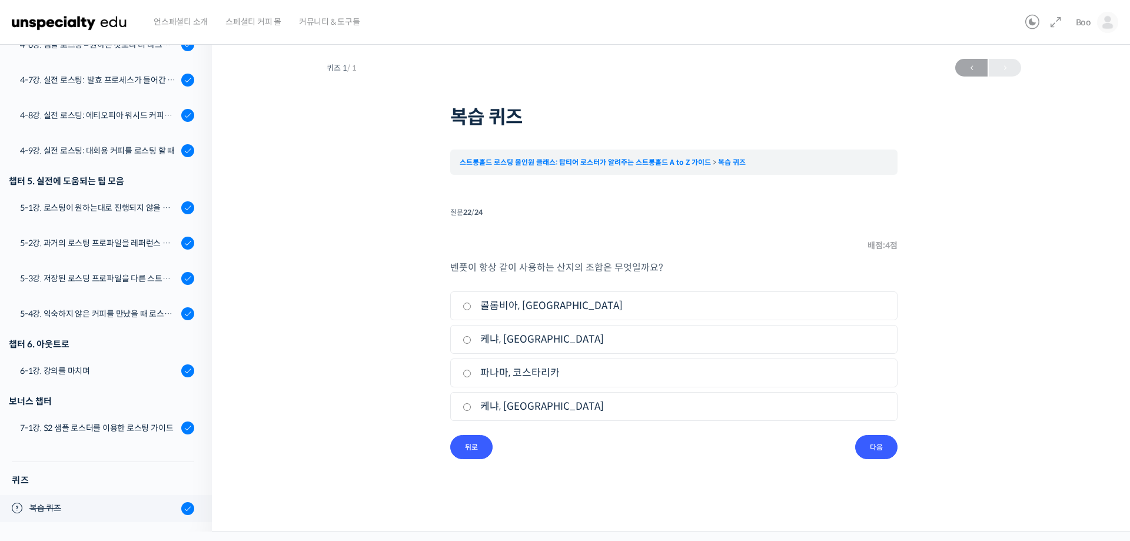
click at [569, 410] on label "케냐, 콜롬비아" at bounding box center [674, 406] width 423 height 16
click at [471, 410] on input "케냐, 콜롬비아" at bounding box center [467, 407] width 9 height 8
radio input "true"
click at [870, 446] on input "다음" at bounding box center [876, 447] width 42 height 24
click at [626, 297] on li "1. 상승률을 높이고 디벨롭 타임을 줄인다." at bounding box center [673, 305] width 447 height 29
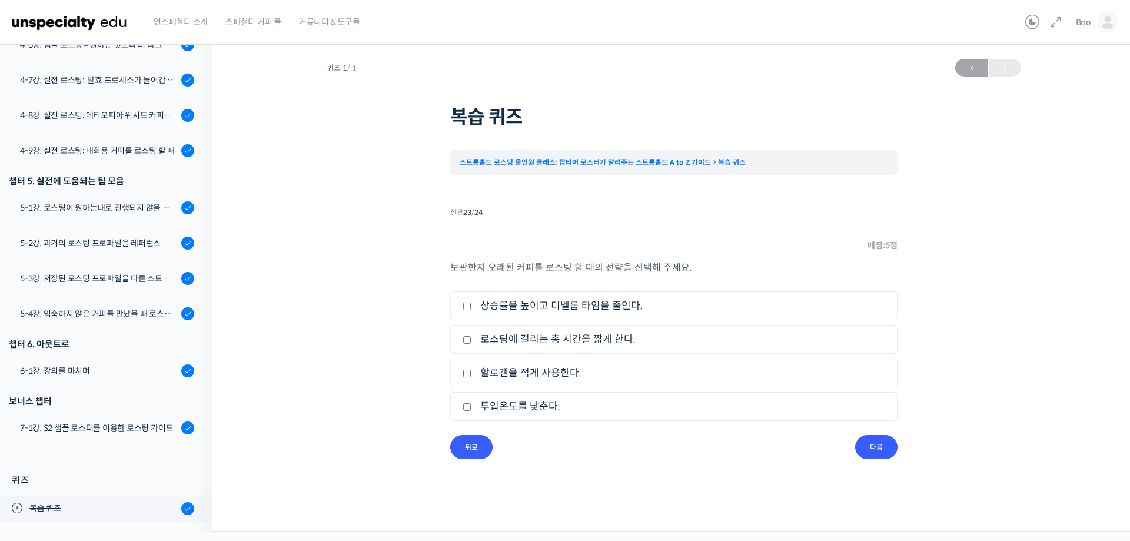
click at [603, 307] on label "상승률을 높이고 디벨롭 타임을 줄인다." at bounding box center [674, 306] width 423 height 16
click at [471, 307] on input "상승률을 높이고 디벨롭 타임을 줄인다." at bounding box center [467, 306] width 9 height 8
checkbox input "true"
click at [596, 338] on label "로스팅에 걸리는 총 시간을 짧게 한다." at bounding box center [674, 339] width 423 height 16
click at [471, 338] on input "로스팅에 걸리는 총 시간을 짧게 한다." at bounding box center [467, 340] width 9 height 8
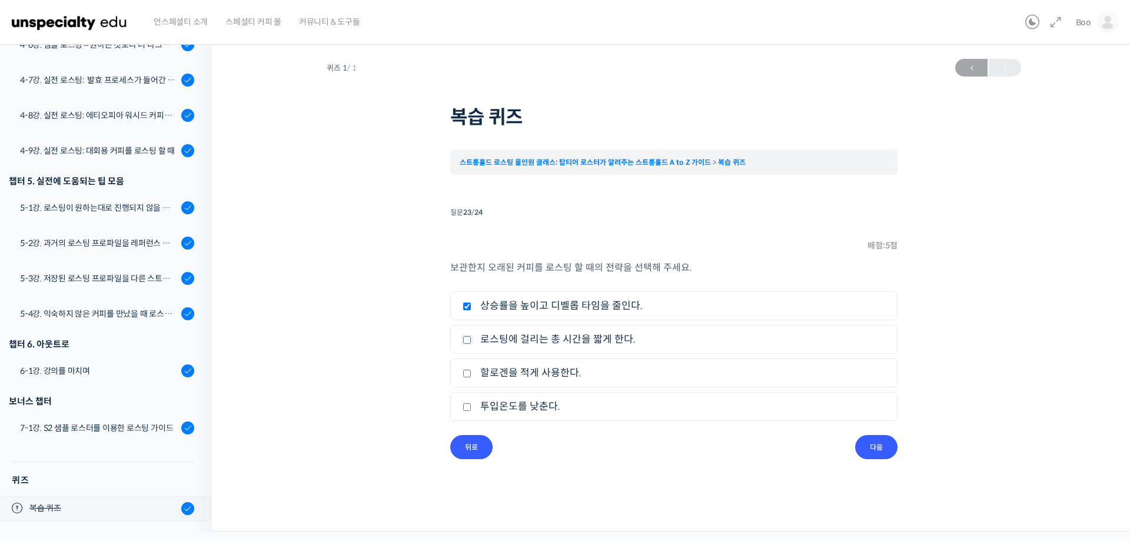
checkbox input "true"
click at [882, 445] on input "다음" at bounding box center [876, 447] width 42 height 24
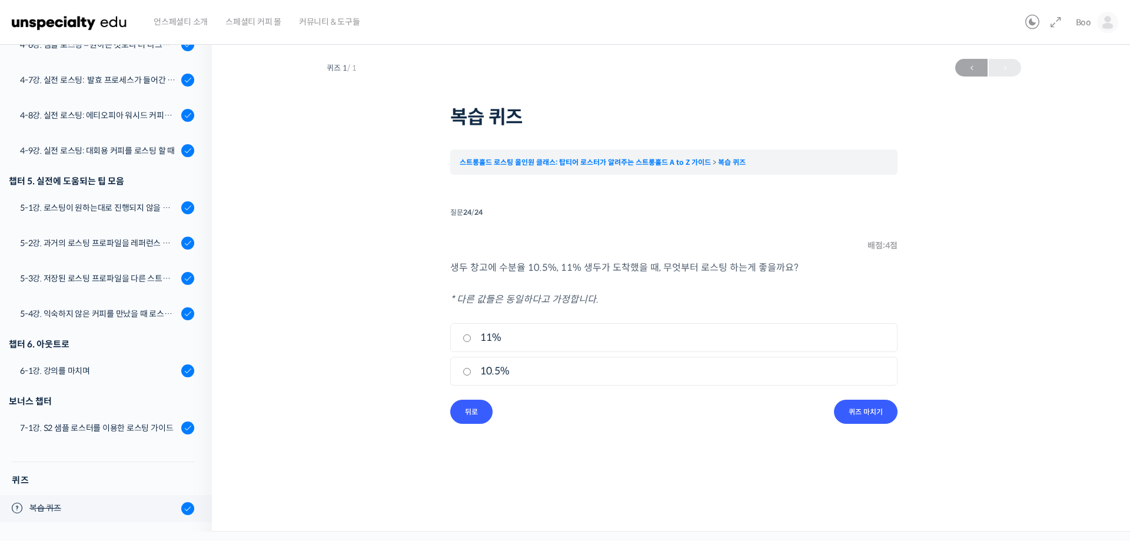
click at [569, 337] on label "11%" at bounding box center [674, 338] width 423 height 16
click at [471, 337] on input "11%" at bounding box center [467, 338] width 9 height 8
radio input "true"
click at [876, 417] on input "퀴즈 마치기" at bounding box center [866, 412] width 64 height 24
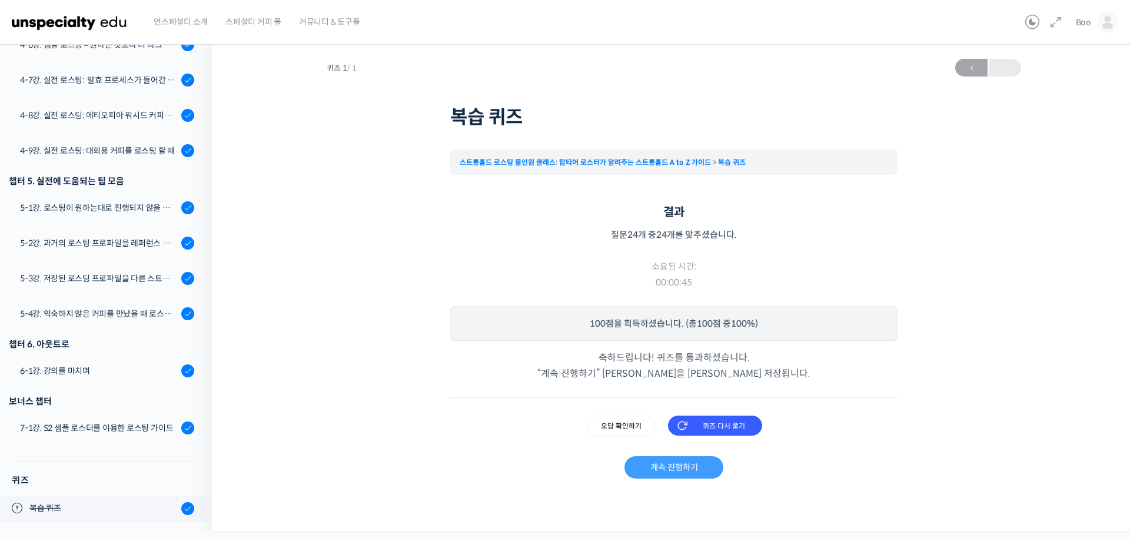
click at [666, 464] on link "계속 진행하기" at bounding box center [673, 467] width 98 height 22
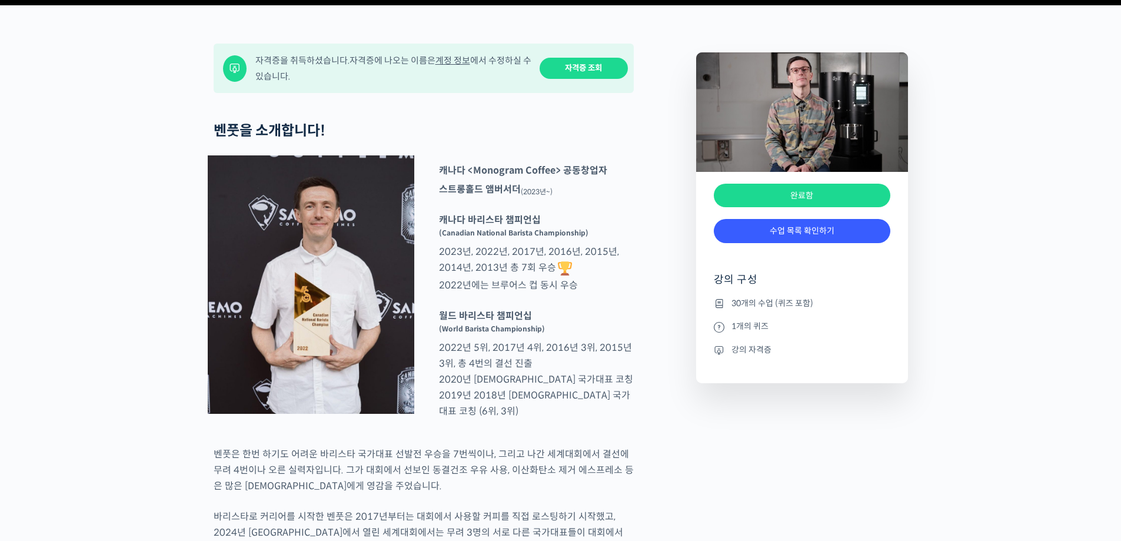
scroll to position [471, 0]
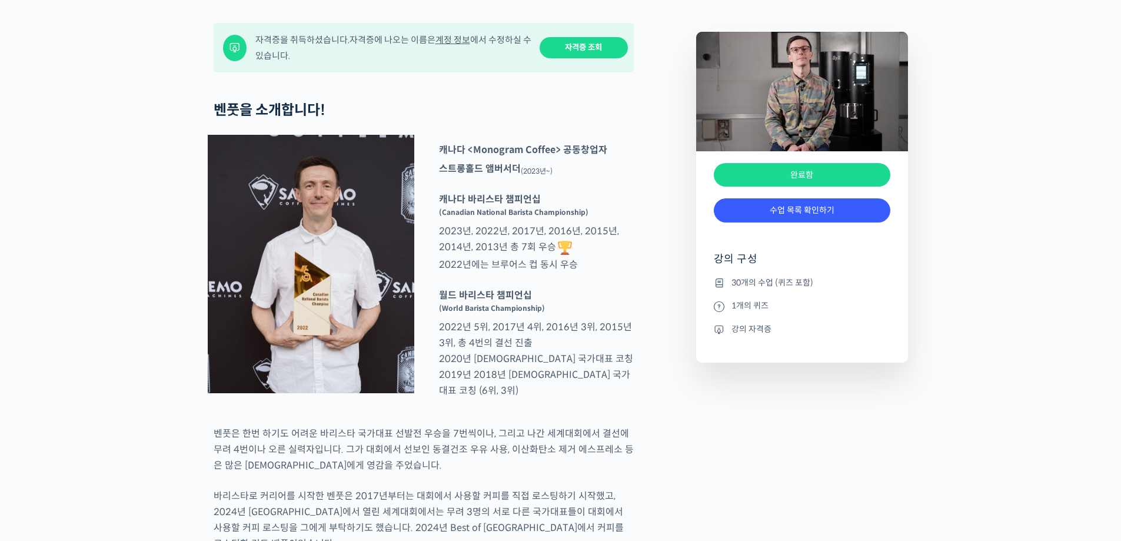
click at [579, 59] on link "자격증 조회" at bounding box center [584, 48] width 88 height 22
